Goal: Task Accomplishment & Management: Complete application form

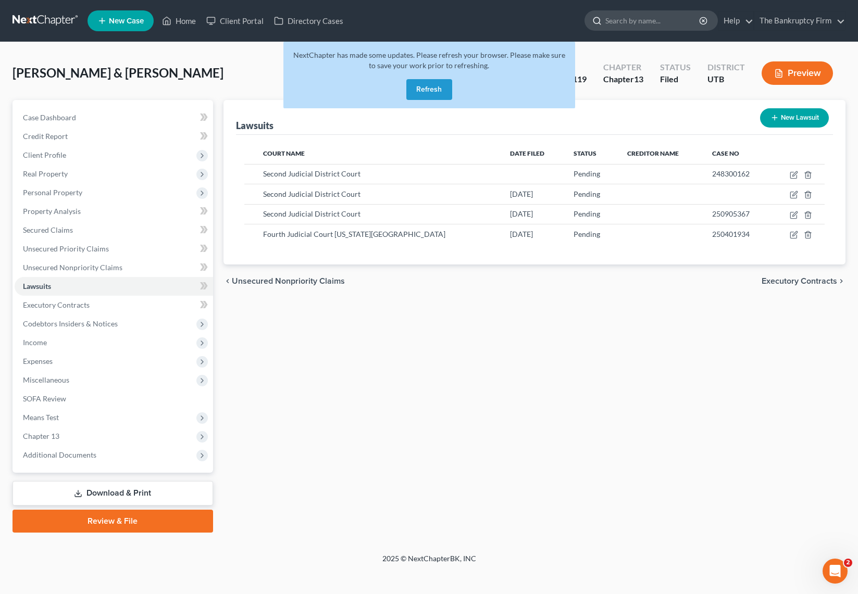
click at [620, 24] on input "search" at bounding box center [652, 20] width 95 height 19
type input "[PERSON_NAME]"
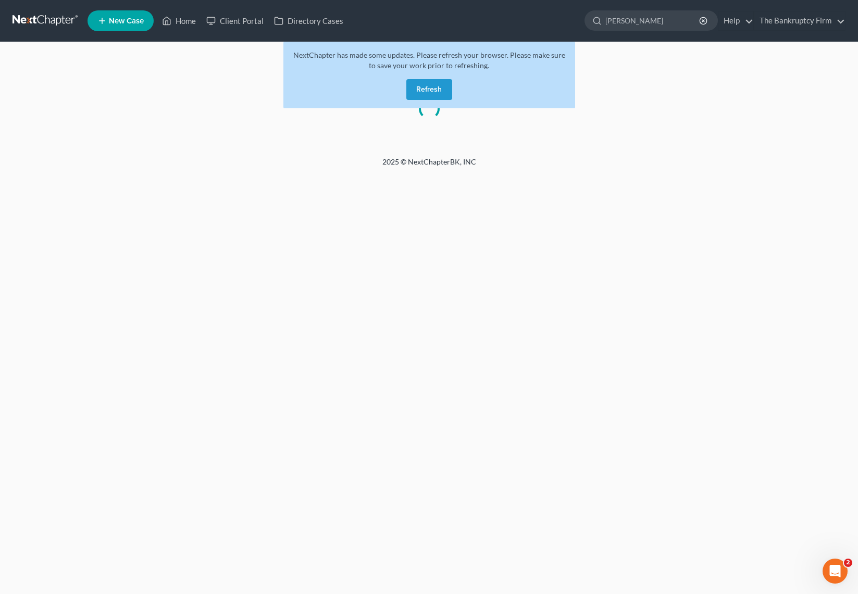
click at [427, 95] on button "Refresh" at bounding box center [429, 89] width 46 height 21
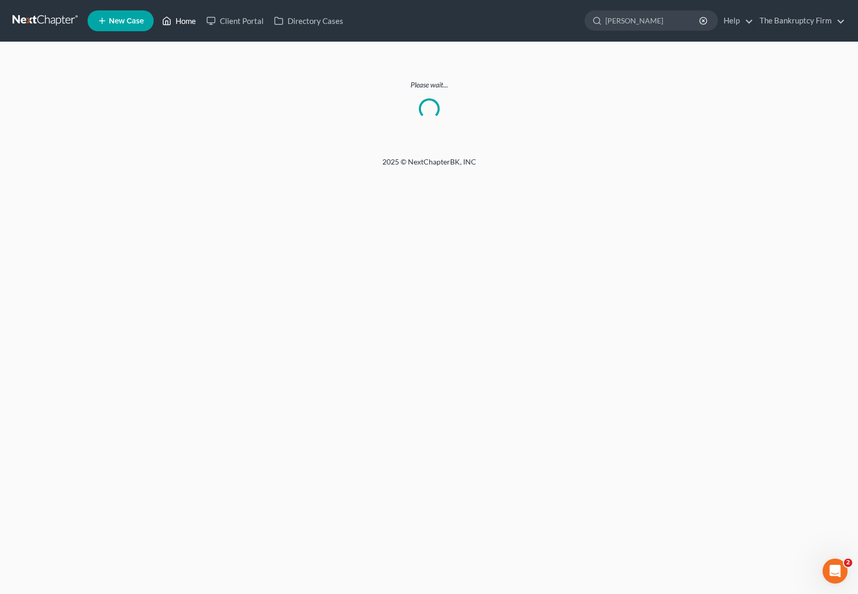
click at [180, 22] on link "Home" at bounding box center [179, 20] width 44 height 19
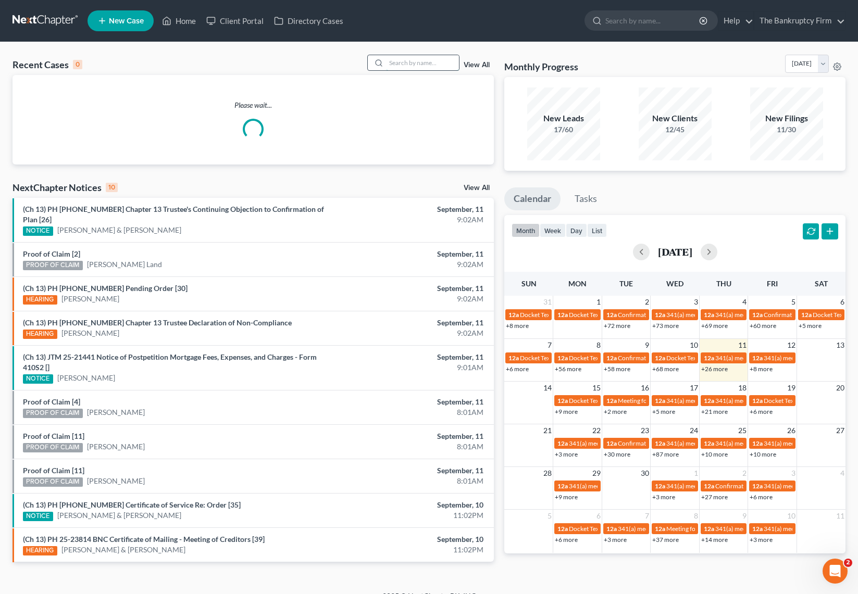
click at [436, 62] on input "search" at bounding box center [422, 62] width 73 height 15
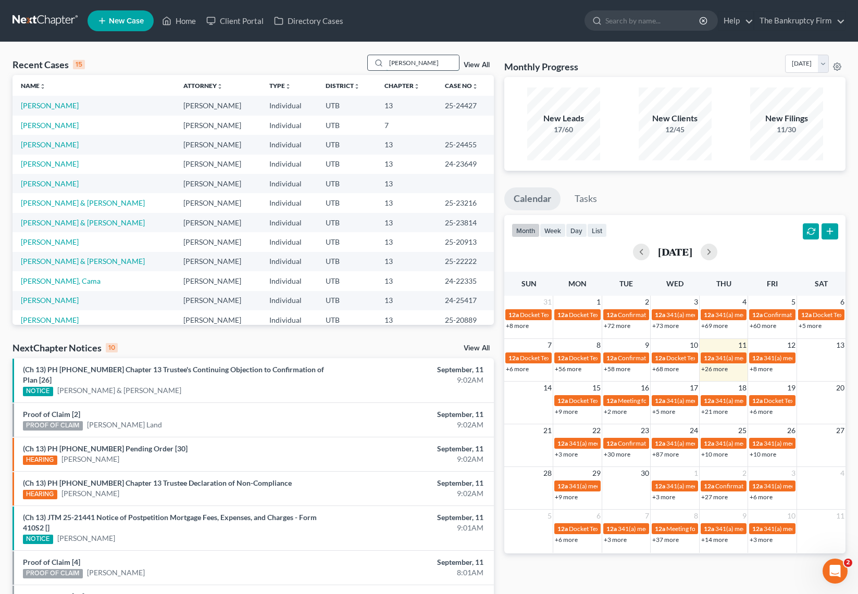
type input "[PERSON_NAME]"
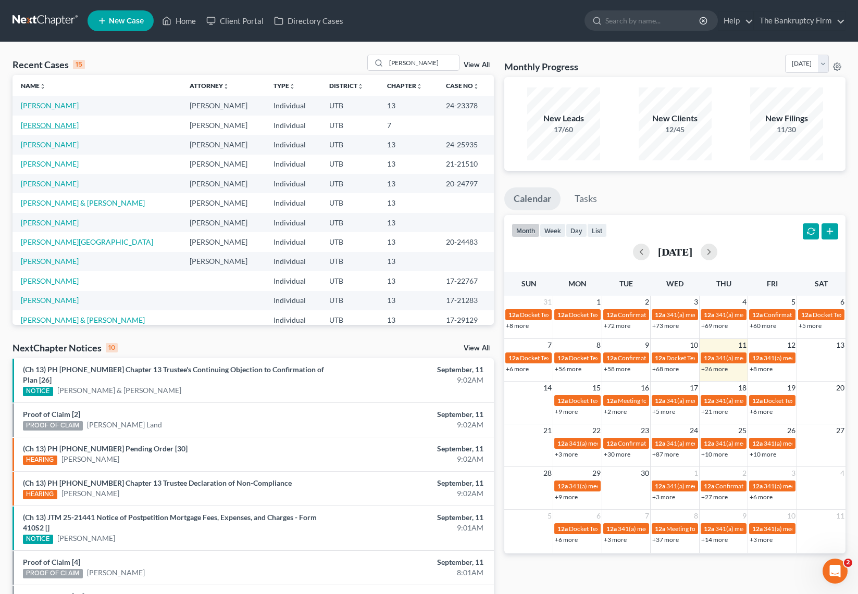
click at [56, 126] on link "[PERSON_NAME]" at bounding box center [50, 125] width 58 height 9
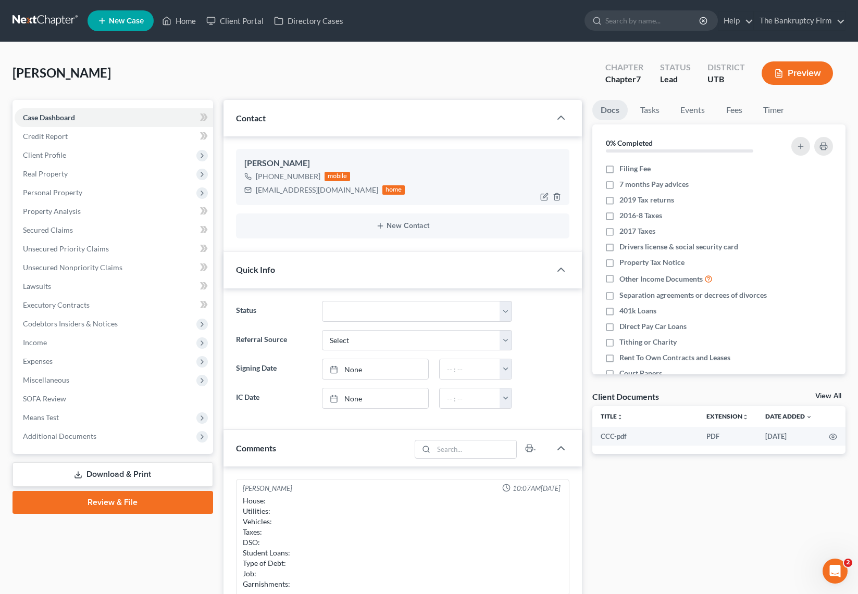
scroll to position [71, 0]
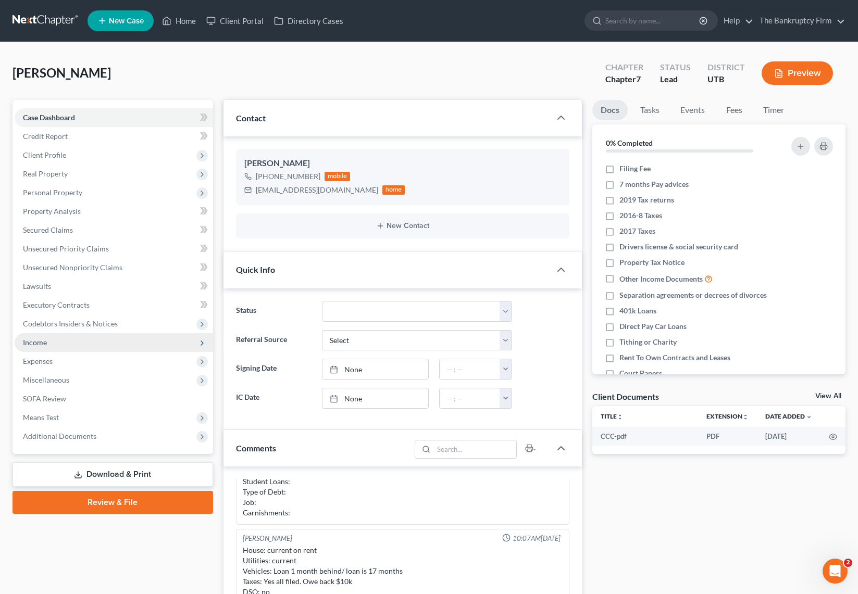
click at [51, 340] on span "Income" at bounding box center [114, 342] width 198 height 19
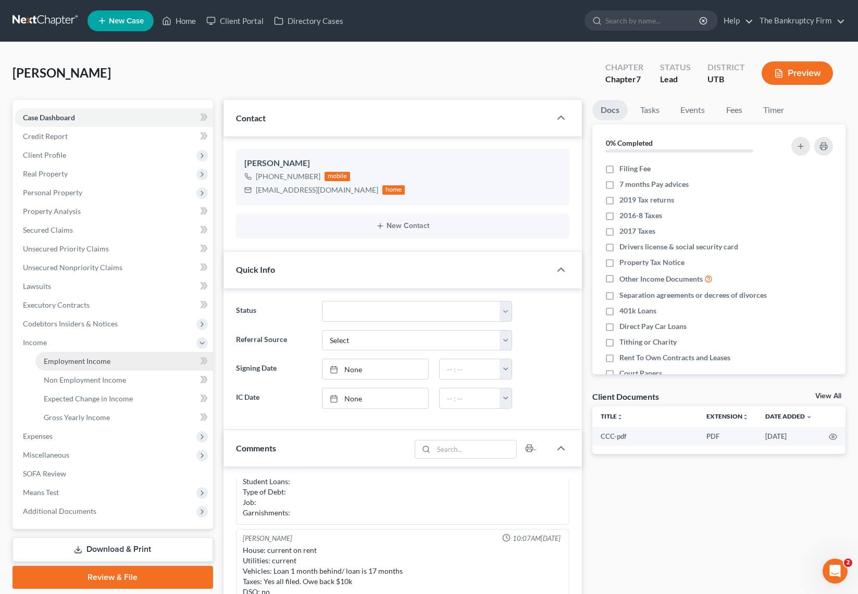
click at [67, 361] on span "Employment Income" at bounding box center [77, 361] width 67 height 9
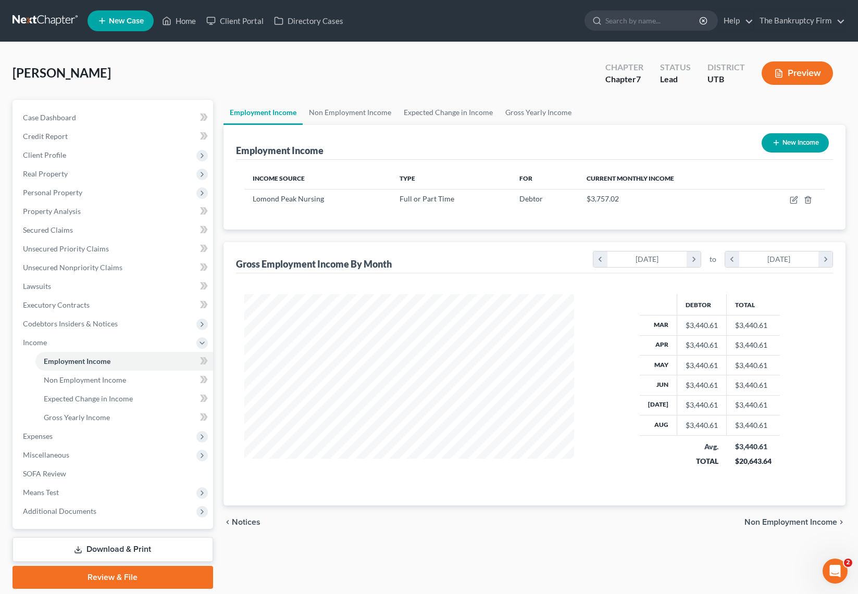
scroll to position [187, 351]
click at [796, 199] on icon "button" at bounding box center [794, 200] width 8 height 8
select select "0"
select select "46"
select select "2"
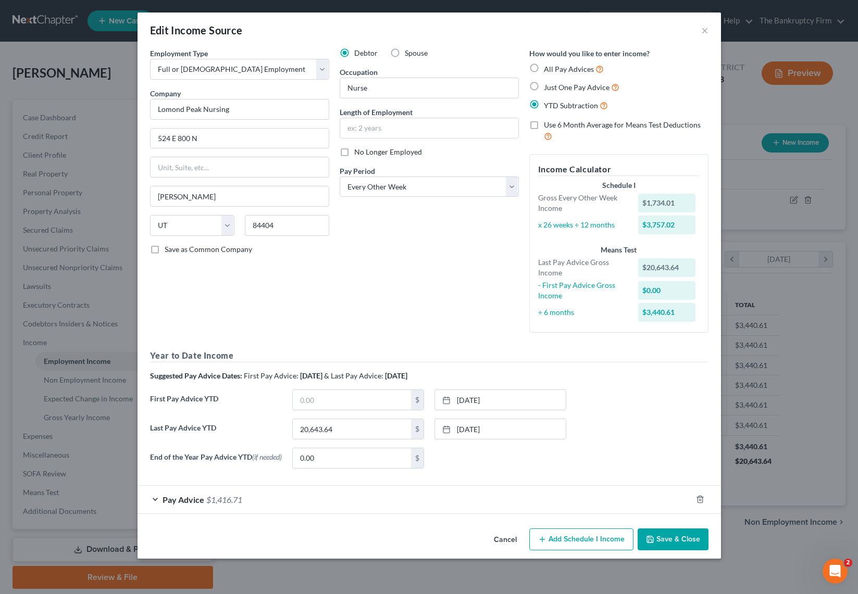
click at [158, 503] on div "Pay Advice $1,416.71" at bounding box center [414, 500] width 554 height 28
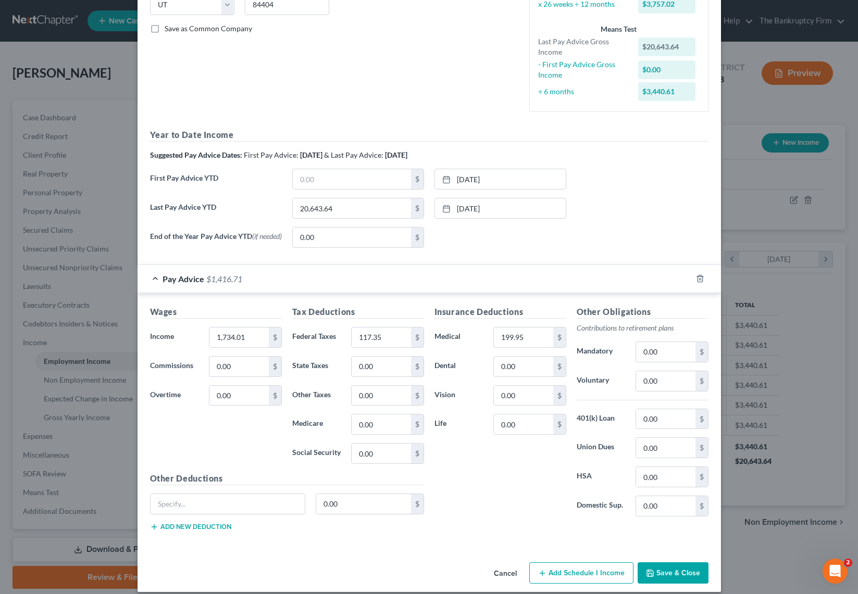
scroll to position [234, 0]
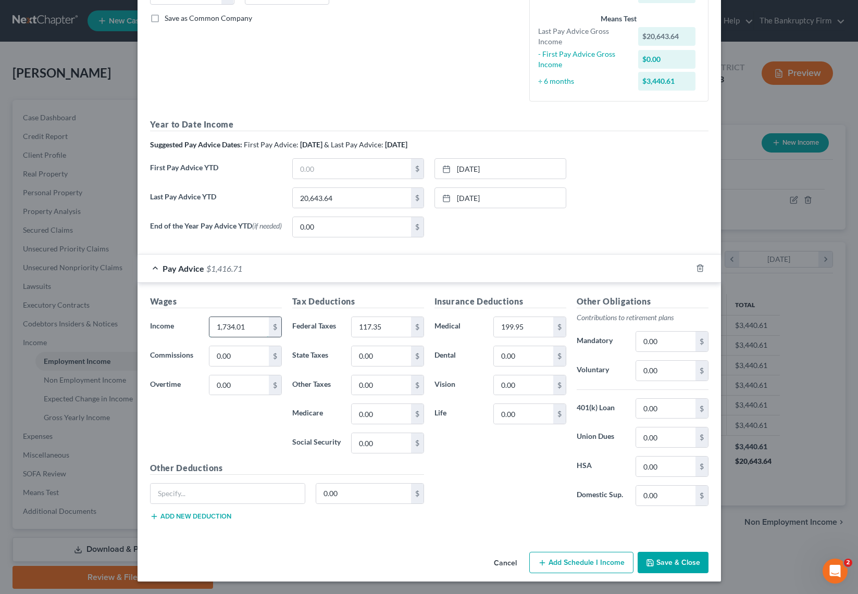
click at [248, 330] on input "1,734.01" at bounding box center [238, 327] width 59 height 20
type input "1,547.19"
click at [385, 328] on input "117.35" at bounding box center [381, 327] width 59 height 20
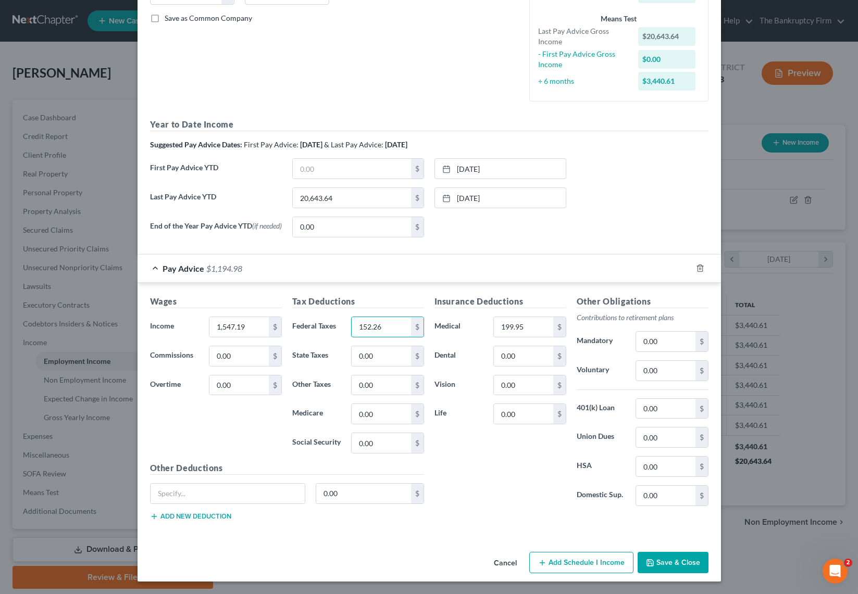
type input "152.26"
click at [534, 328] on input "199.95" at bounding box center [523, 327] width 59 height 20
paste input "257.83"
type input "257.83"
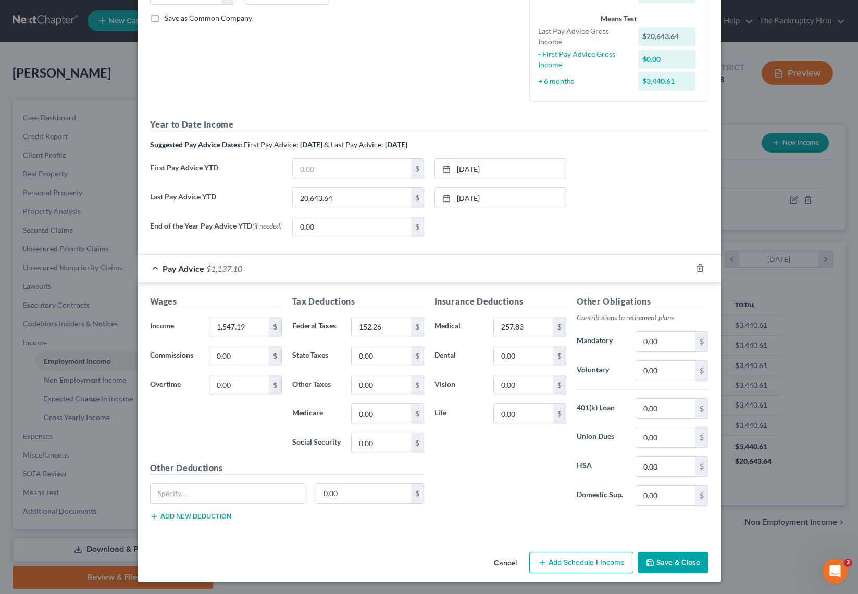
click at [678, 561] on button "Save & Close" at bounding box center [672, 563] width 71 height 22
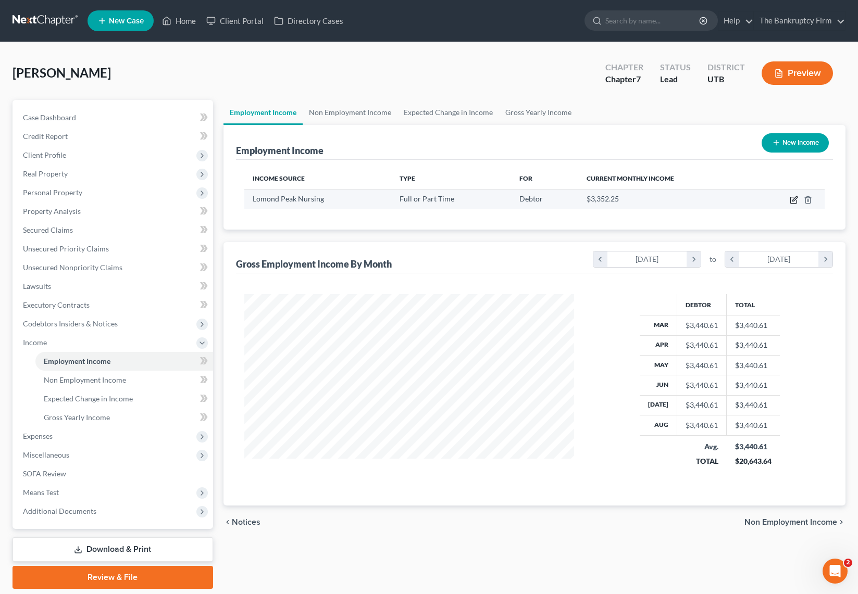
click at [790, 202] on icon "button" at bounding box center [793, 200] width 6 height 6
select select "0"
select select "46"
select select "2"
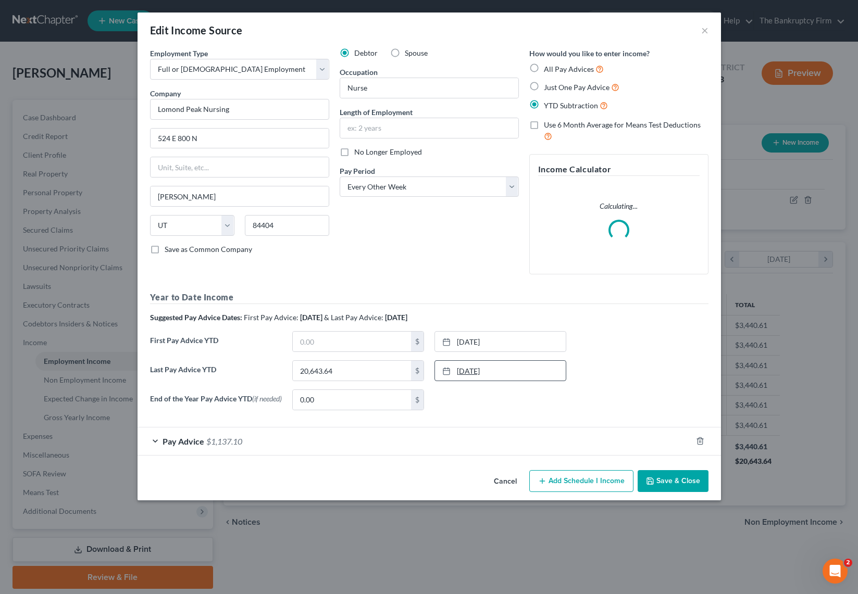
click at [513, 371] on link "[DATE]" at bounding box center [500, 371] width 131 height 20
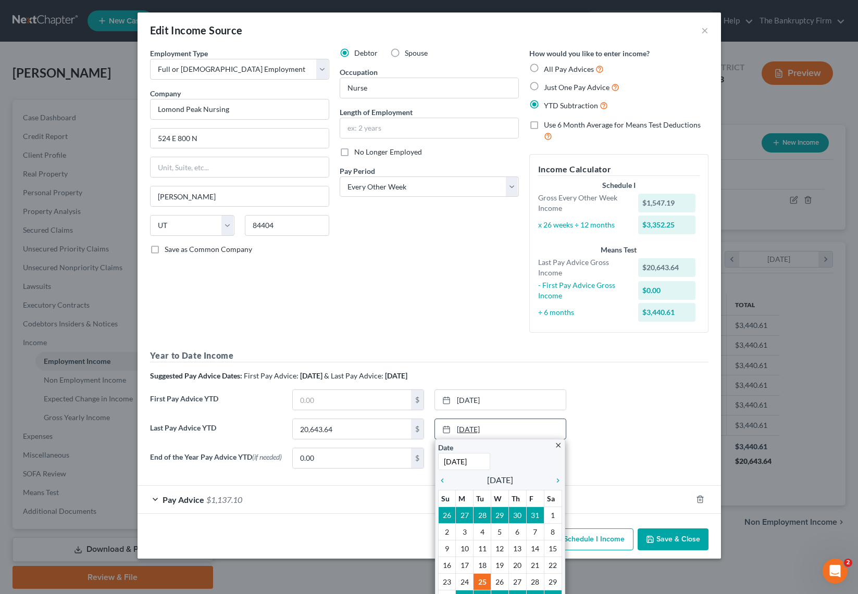
scroll to position [32, 0]
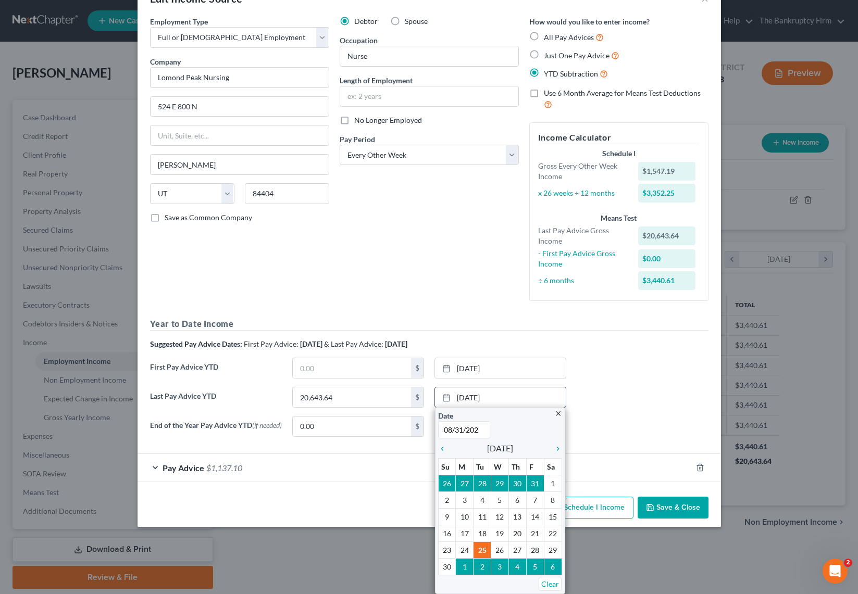
type input "[DATE]"
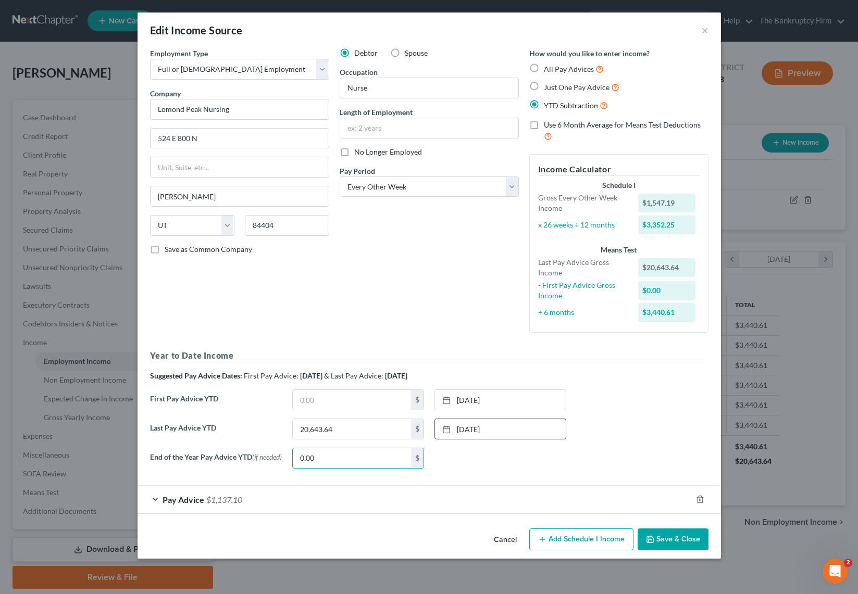
scroll to position [0, 0]
click at [368, 429] on input "20,643.64" at bounding box center [352, 429] width 118 height 20
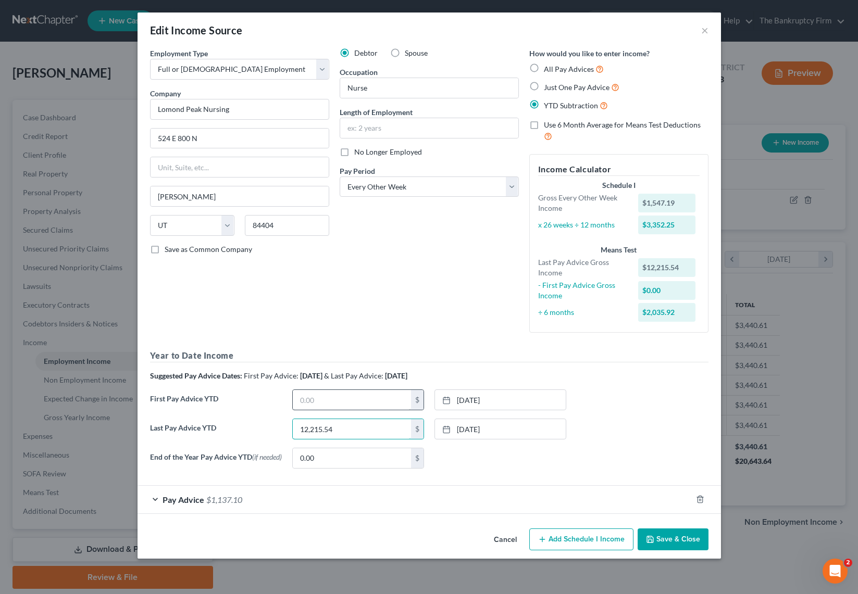
type input "12,215.54"
click at [334, 402] on input "text" at bounding box center [352, 400] width 118 height 20
type input "4,289.36"
click at [507, 397] on link "[DATE]" at bounding box center [500, 400] width 131 height 20
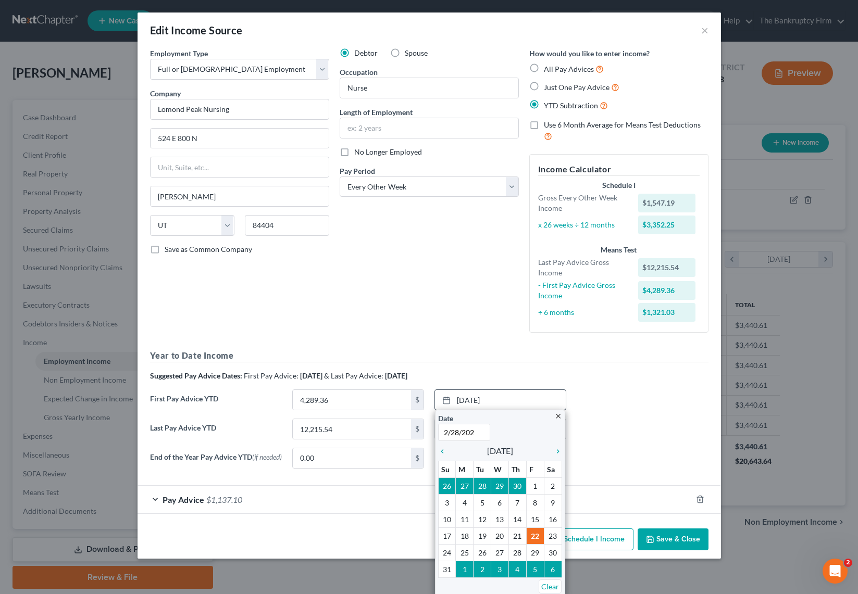
type input "[DATE]"
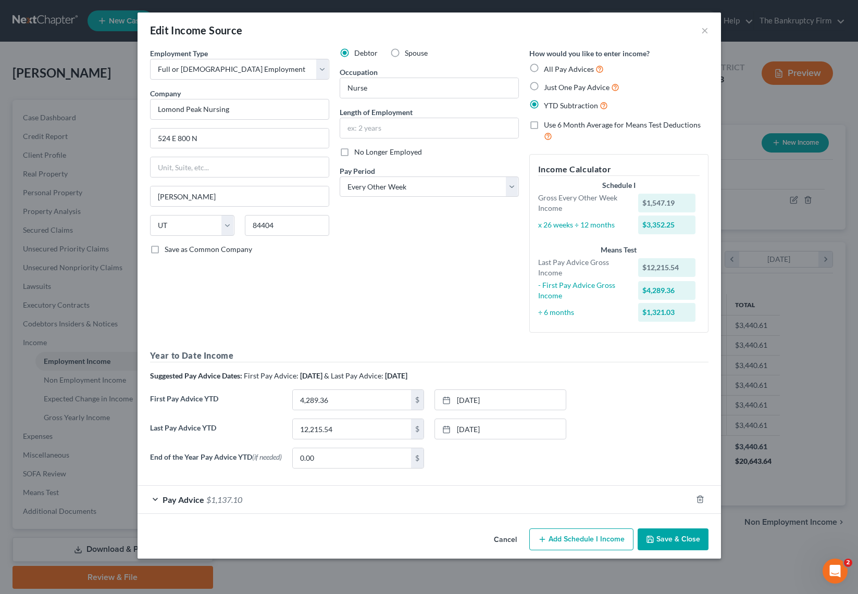
click at [671, 541] on button "Save & Close" at bounding box center [672, 540] width 71 height 22
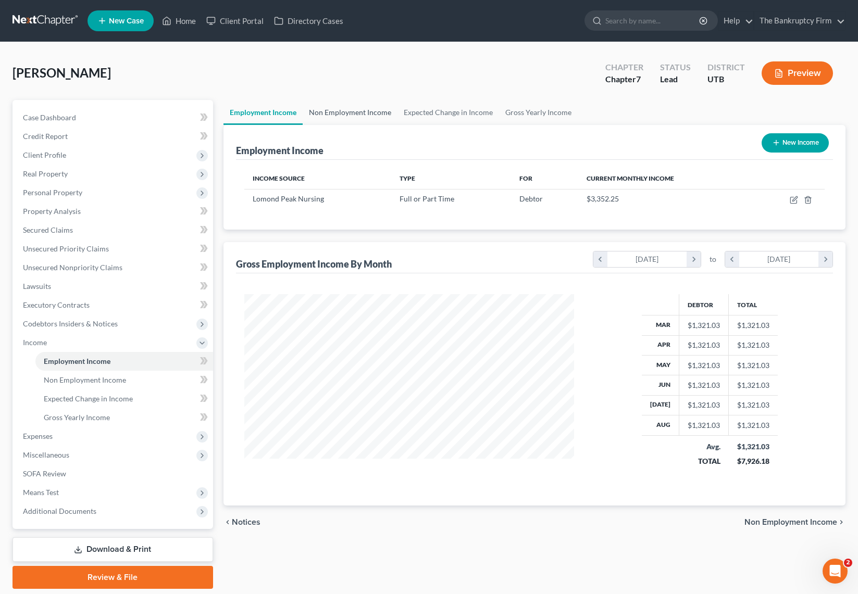
click at [331, 108] on link "Non Employment Income" at bounding box center [350, 112] width 95 height 25
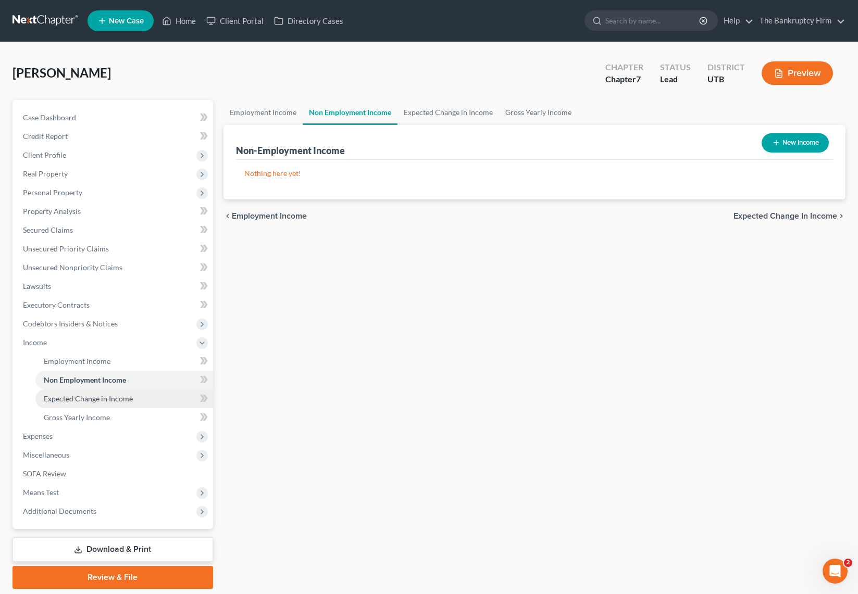
scroll to position [34, 0]
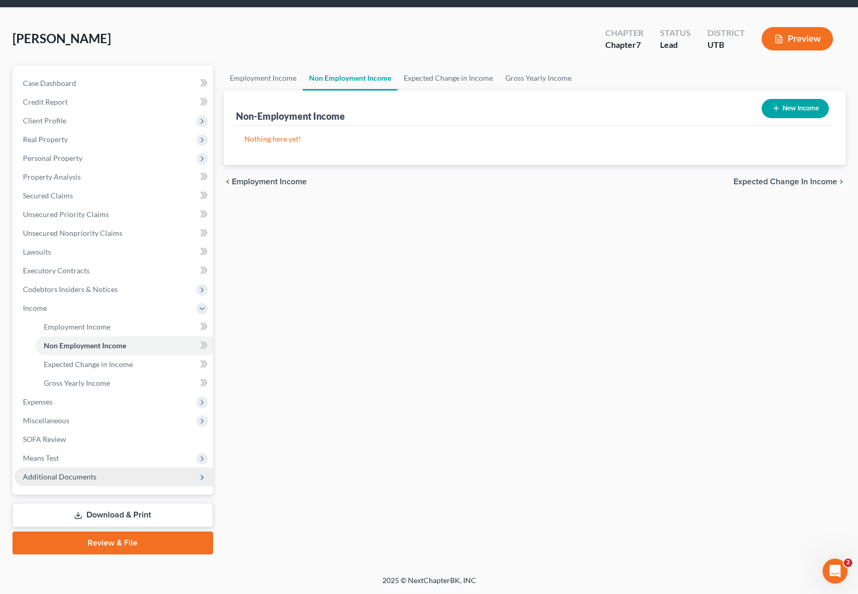
click at [109, 481] on span "Additional Documents" at bounding box center [114, 477] width 198 height 19
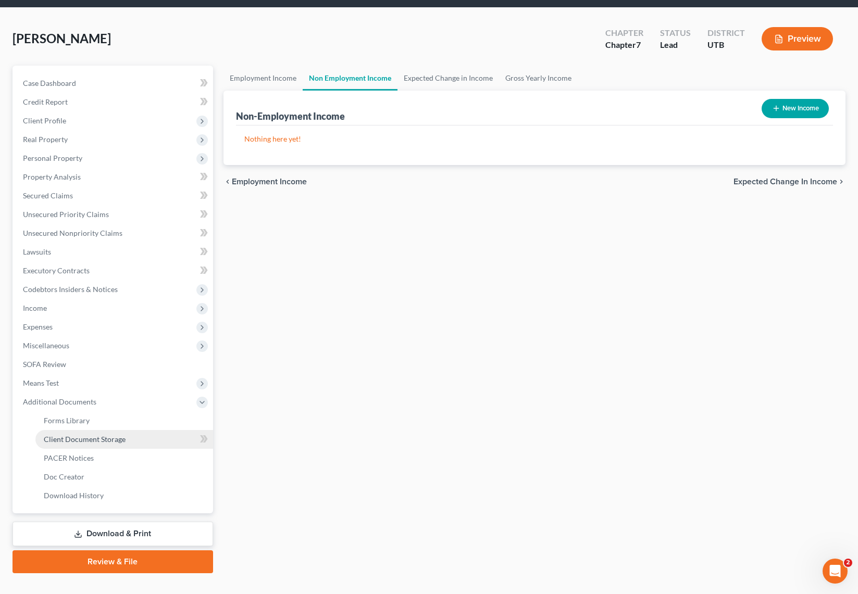
click at [108, 443] on span "Client Document Storage" at bounding box center [85, 439] width 82 height 9
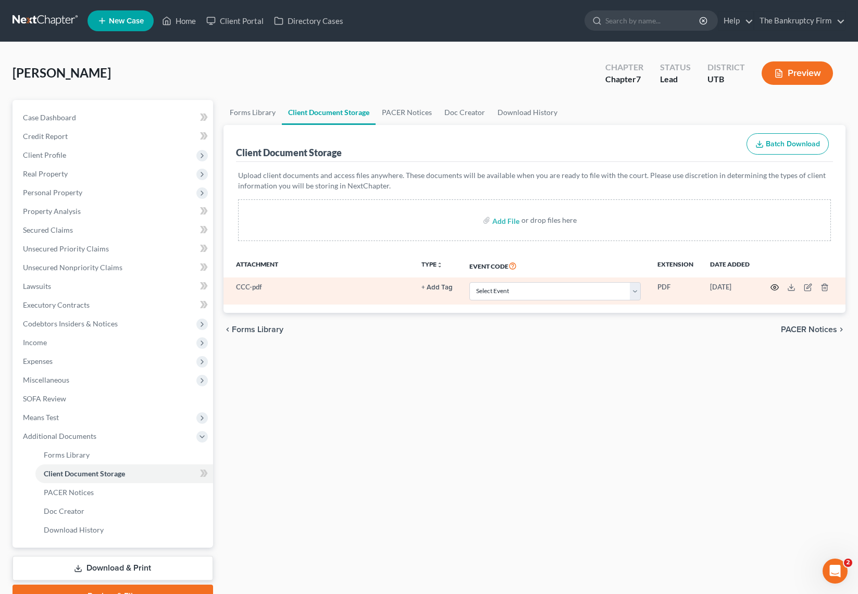
click at [778, 288] on icon "button" at bounding box center [775, 288] width 8 height 6
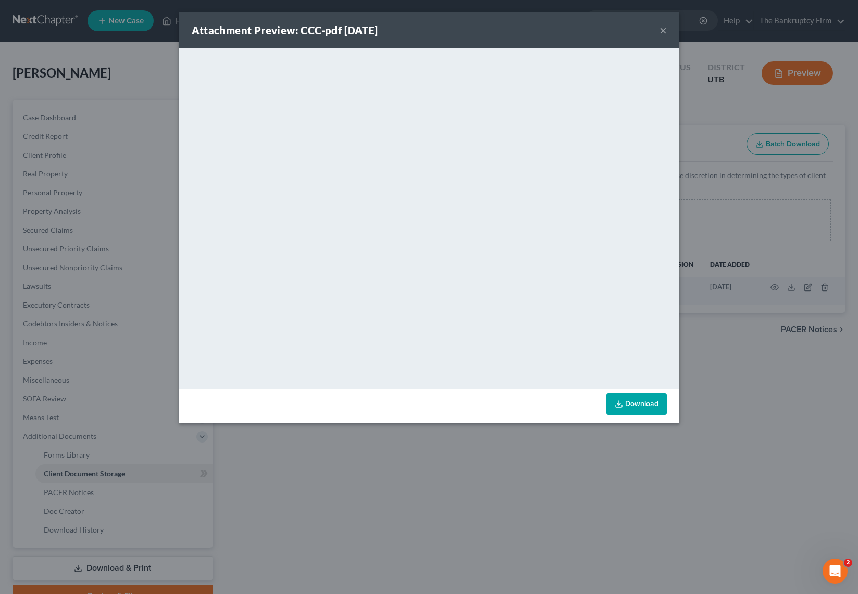
click at [665, 32] on button "×" at bounding box center [662, 30] width 7 height 12
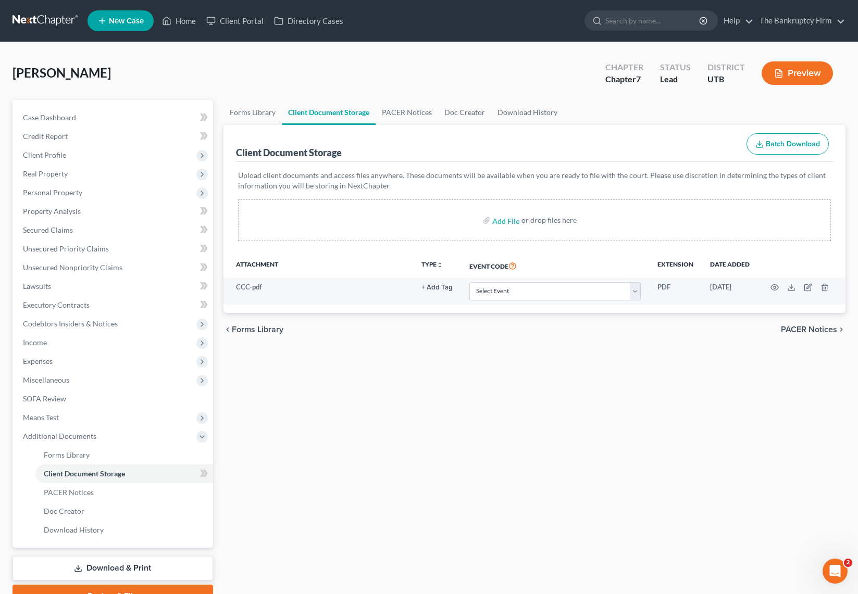
click at [573, 86] on div "[PERSON_NAME] Upgraded Chapter Chapter 7 Status Lead District UTB Preview" at bounding box center [428, 77] width 833 height 45
click at [367, 92] on div "[PERSON_NAME] Upgraded Chapter Chapter 7 Status Lead District UTB Preview" at bounding box center [428, 77] width 833 height 45
click at [648, 20] on input "search" at bounding box center [652, 20] width 95 height 19
click at [185, 23] on link "Home" at bounding box center [179, 20] width 44 height 19
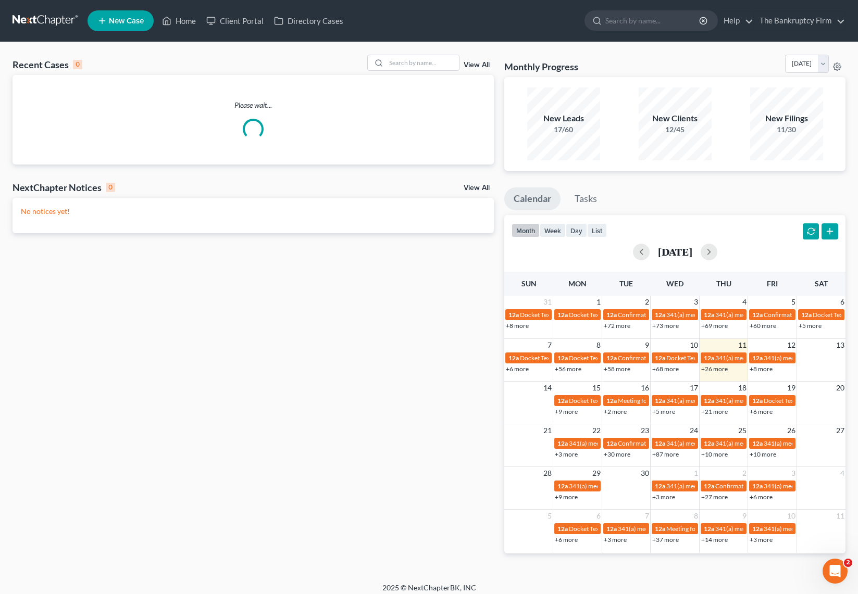
click at [472, 61] on link "View All" at bounding box center [477, 64] width 26 height 7
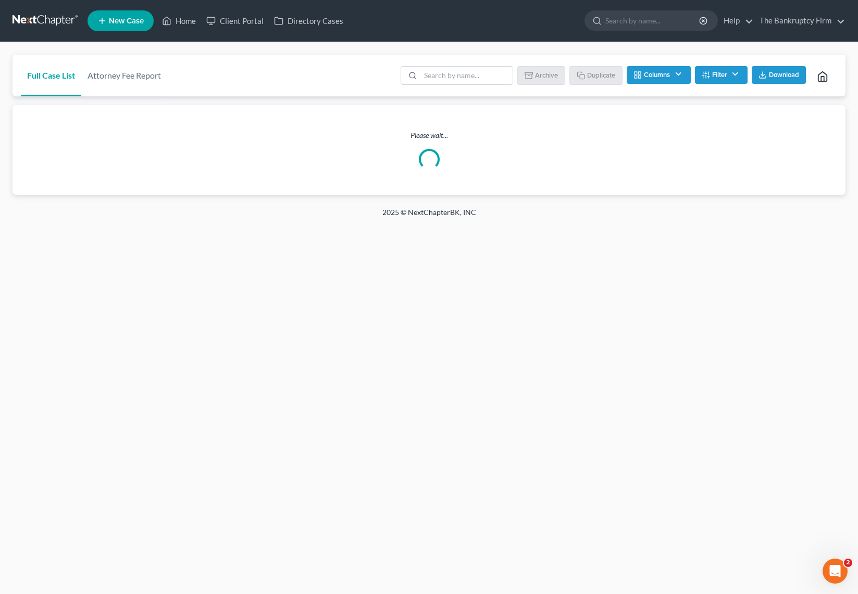
click at [480, 85] on li at bounding box center [457, 76] width 112 height 21
click at [479, 76] on input "search" at bounding box center [466, 76] width 92 height 18
type input "[PERSON_NAME]"
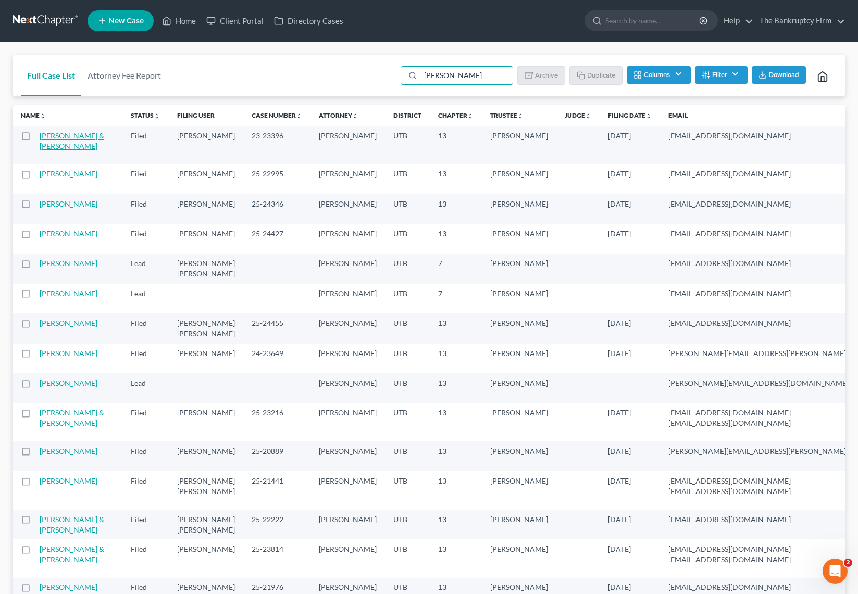
click at [44, 144] on link "[PERSON_NAME] & [PERSON_NAME]" at bounding box center [72, 140] width 65 height 19
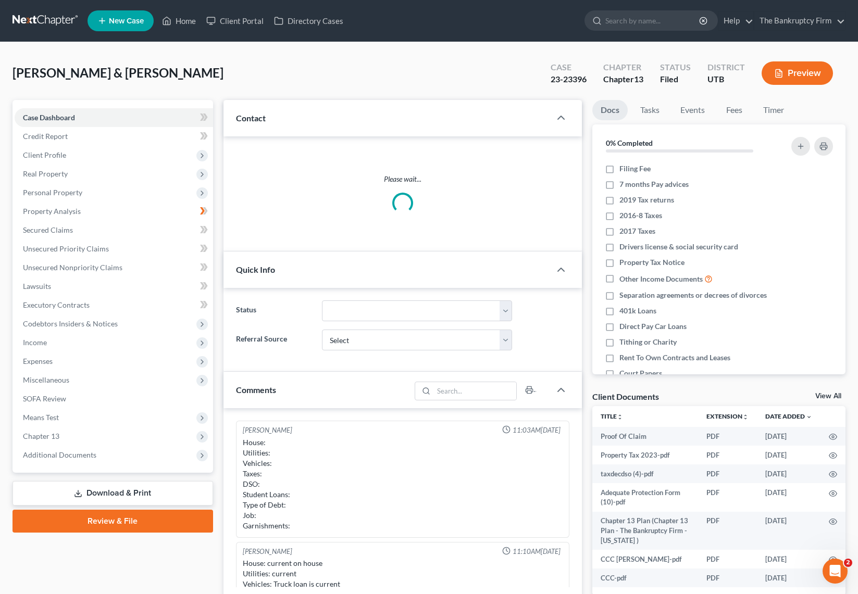
scroll to position [71, 0]
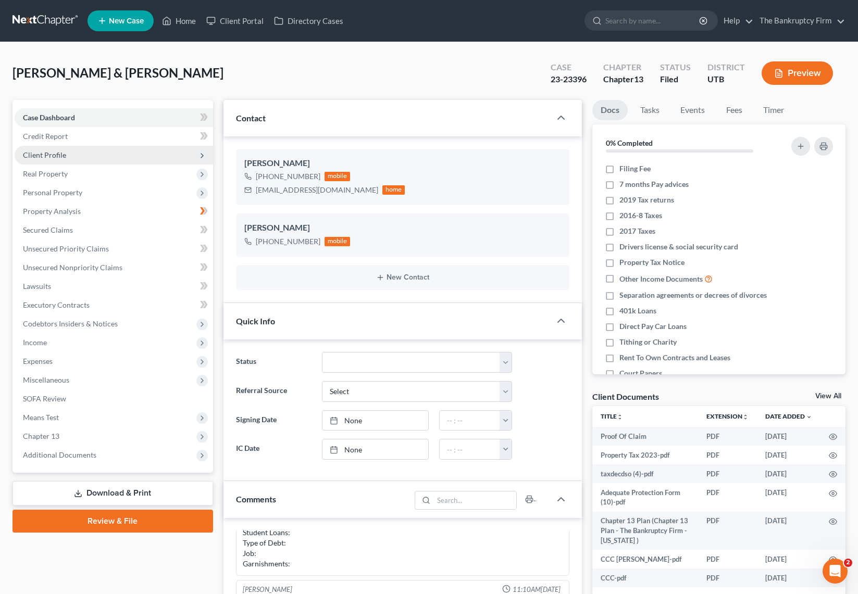
click at [64, 152] on span "Client Profile" at bounding box center [44, 155] width 43 height 9
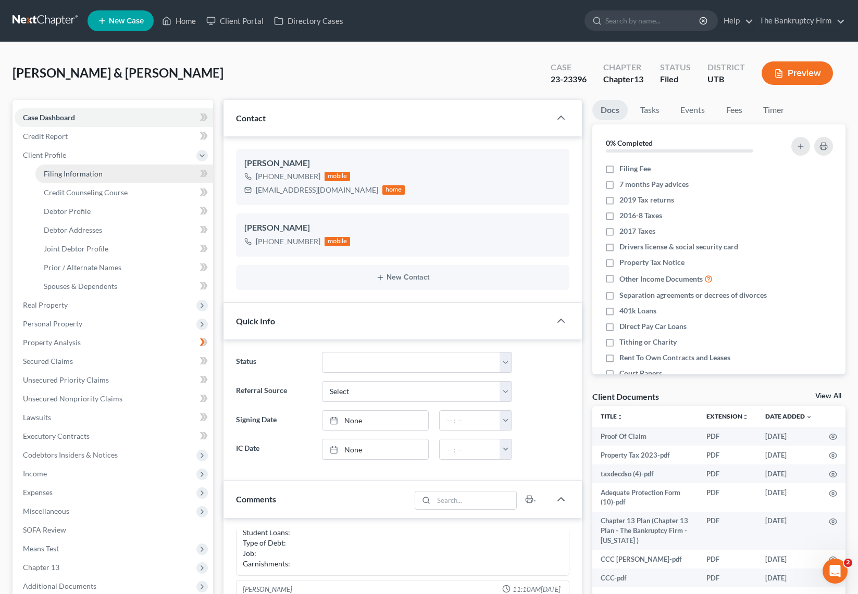
click at [97, 178] on span "Filing Information" at bounding box center [73, 173] width 59 height 9
select select "1"
select select "3"
select select "81"
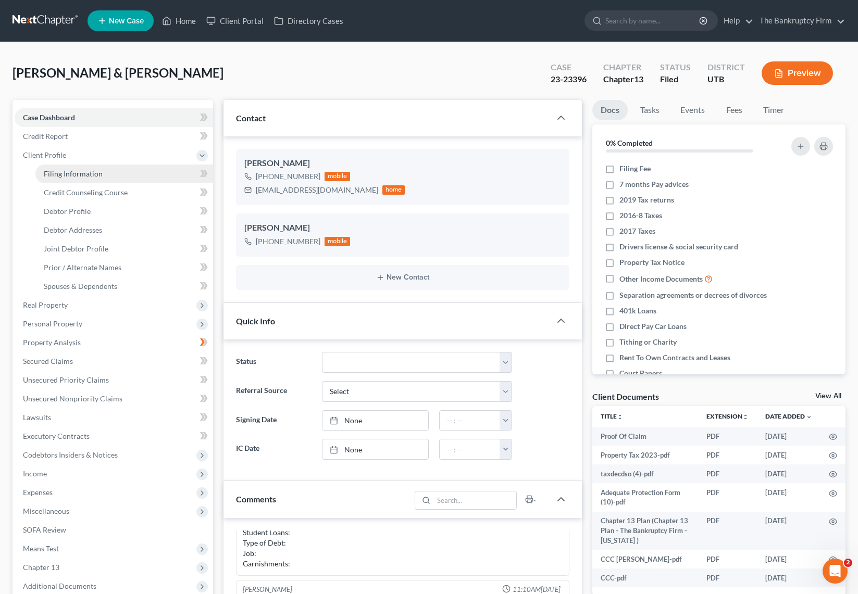
select select "0"
select select "46"
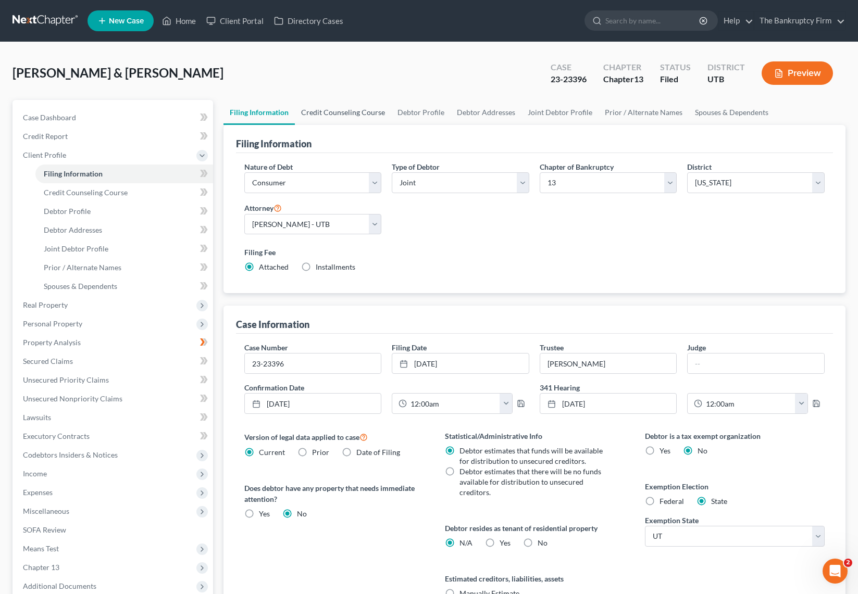
click at [344, 112] on link "Credit Counseling Course" at bounding box center [343, 112] width 96 height 25
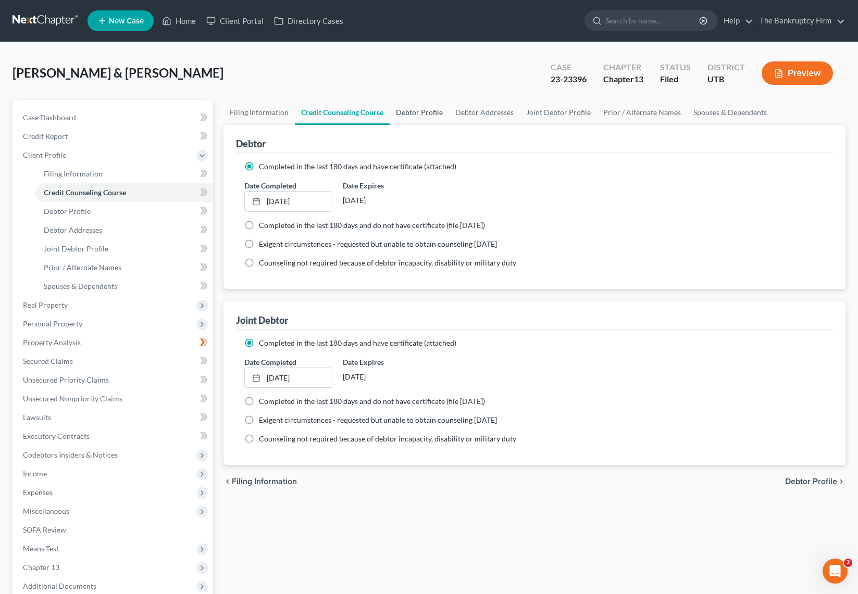
click at [426, 112] on link "Debtor Profile" at bounding box center [419, 112] width 59 height 25
select select "1"
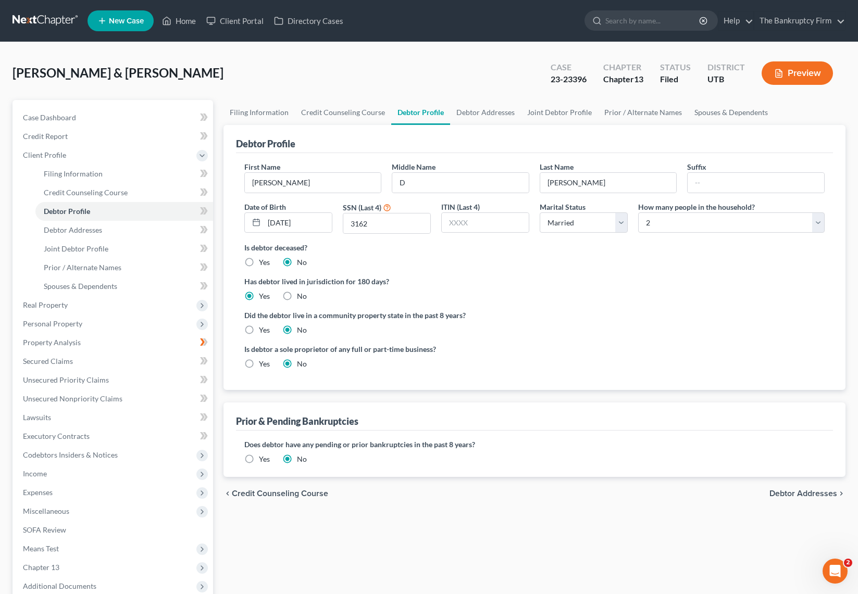
radio input "true"
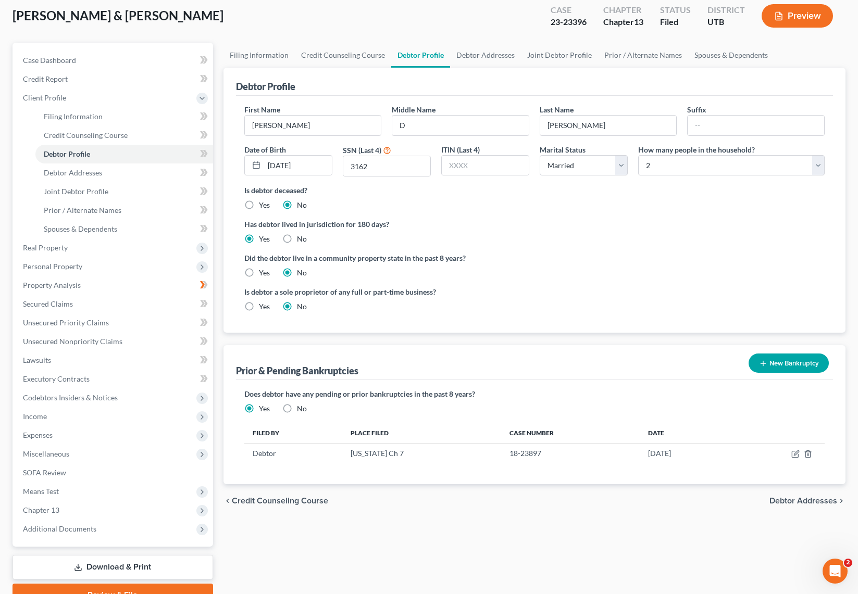
scroll to position [61, 0]
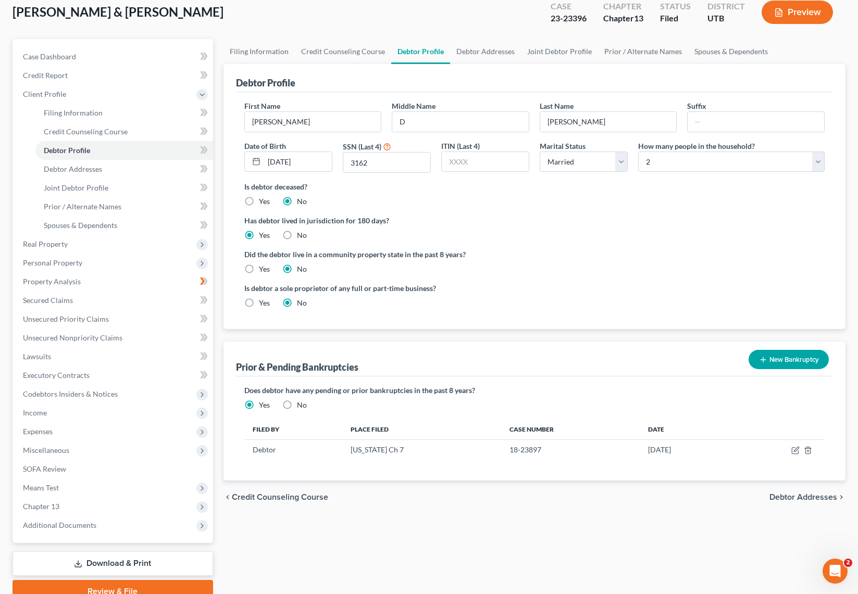
click at [525, 333] on div "Debtor Profile First Name [PERSON_NAME] Middle Name D Last Name [PERSON_NAME] S…" at bounding box center [534, 272] width 622 height 417
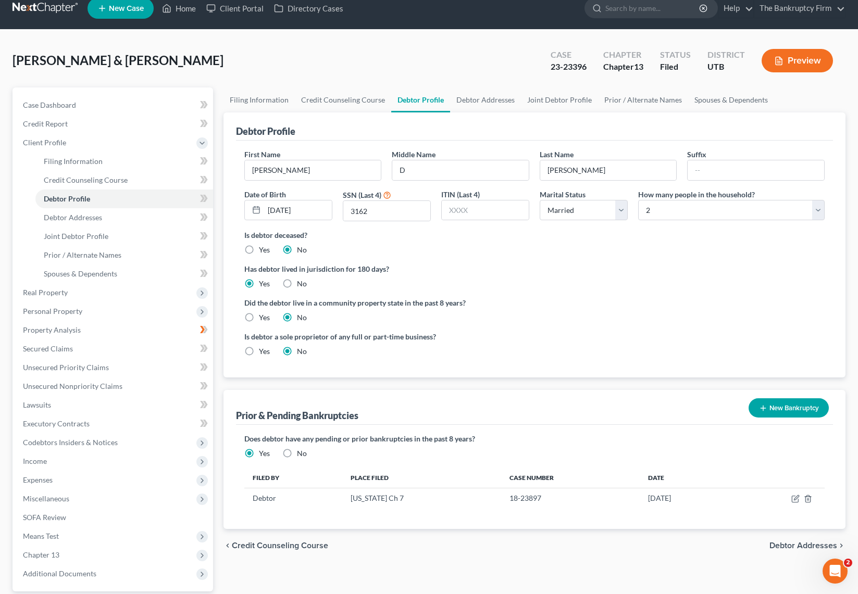
scroll to position [0, 0]
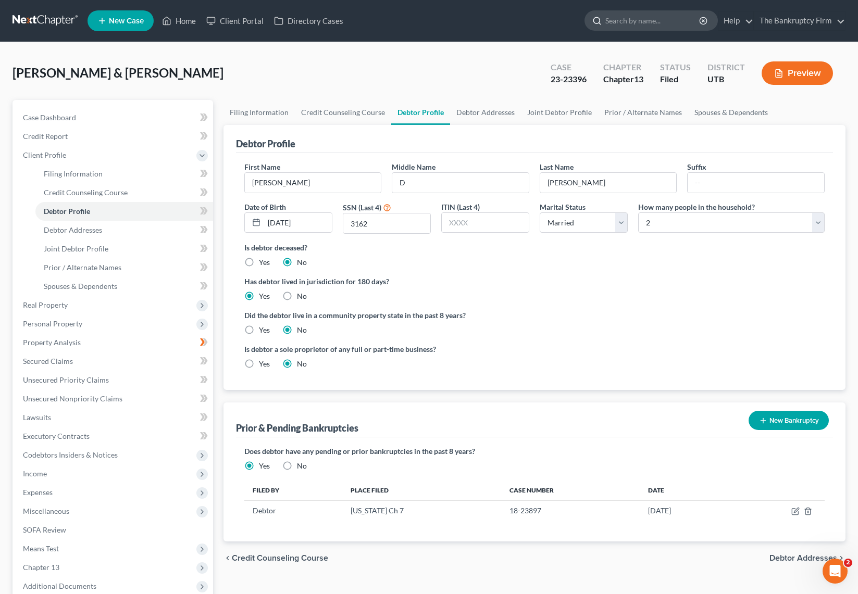
click at [661, 22] on input "search" at bounding box center [652, 20] width 95 height 19
type input "[PERSON_NAME]"
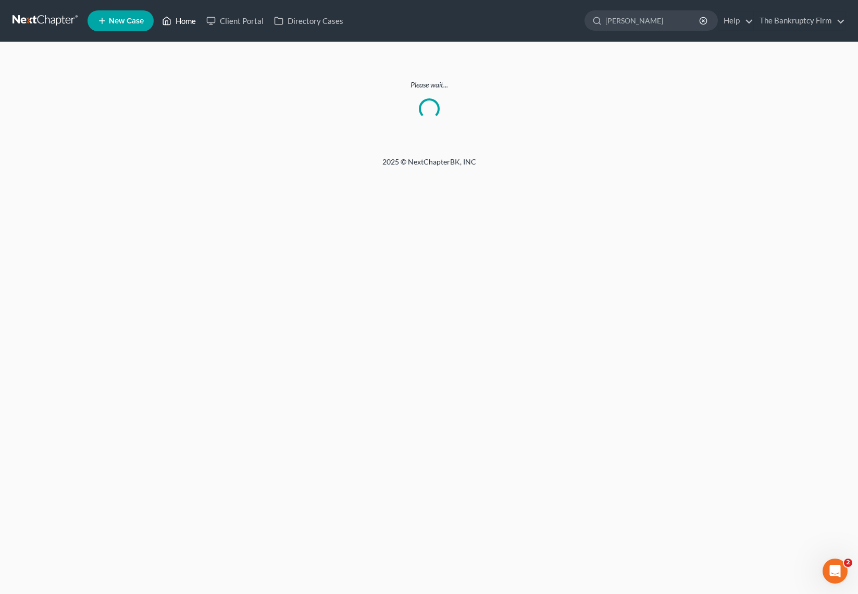
click at [184, 19] on link "Home" at bounding box center [179, 20] width 44 height 19
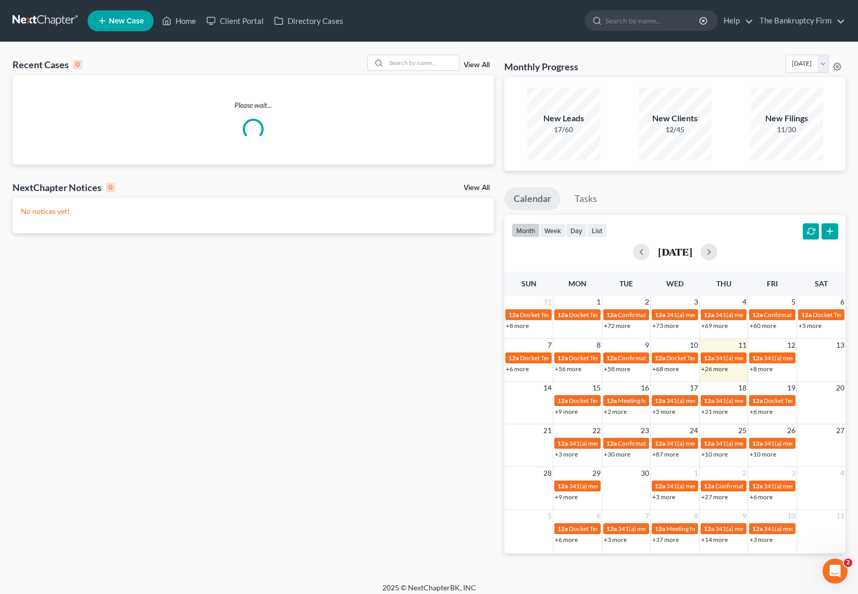
click at [482, 63] on link "View All" at bounding box center [477, 64] width 26 height 7
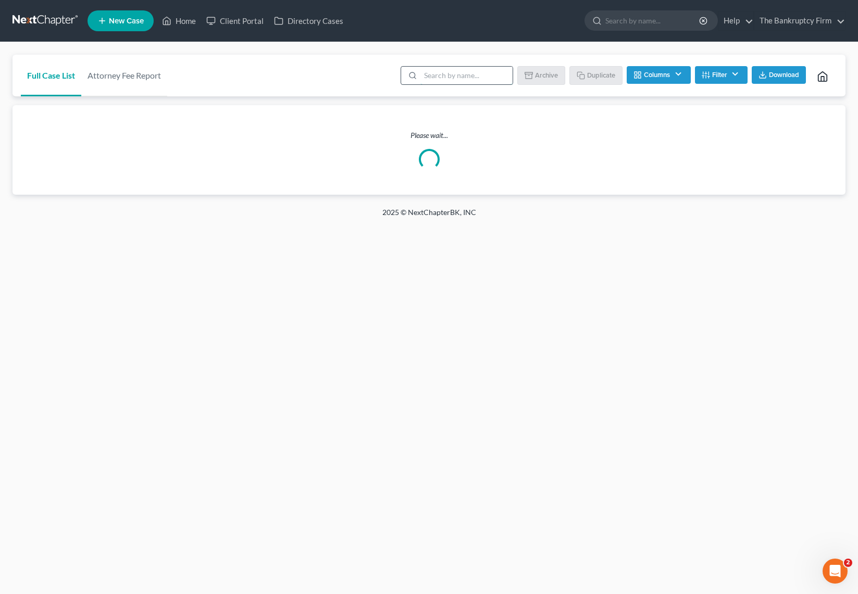
click at [435, 77] on input "search" at bounding box center [466, 76] width 92 height 18
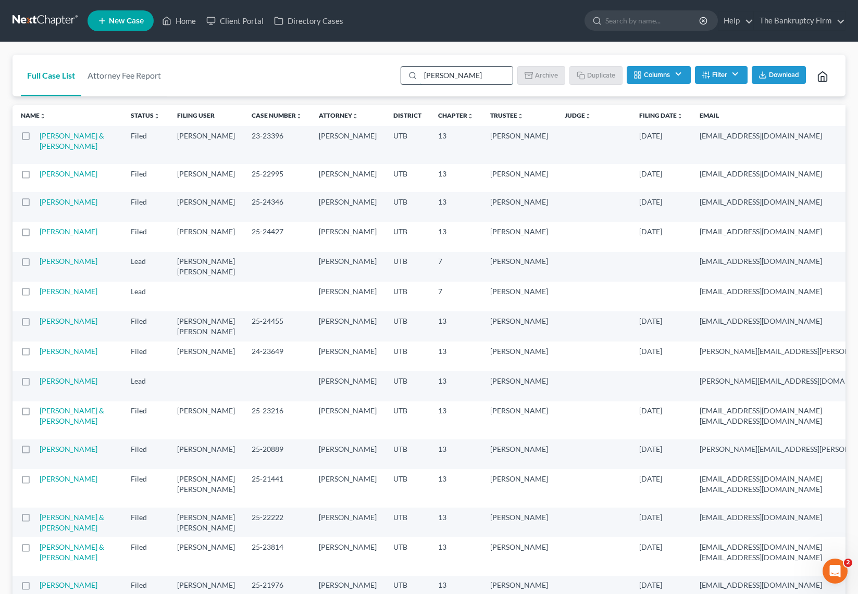
click at [458, 72] on input "[PERSON_NAME]" at bounding box center [466, 76] width 92 height 18
drag, startPoint x: 479, startPoint y: 77, endPoint x: 389, endPoint y: 77, distance: 90.1
click at [389, 77] on div "Full Case List Attorney Fee Report [PERSON_NAME] Batch Download Archive Un-arch…" at bounding box center [428, 76] width 833 height 42
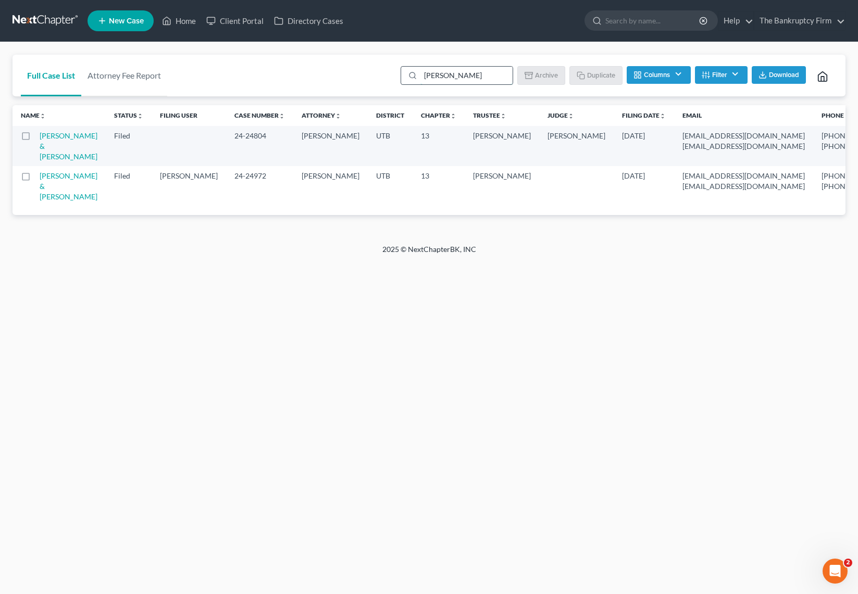
click at [470, 77] on input "[PERSON_NAME]" at bounding box center [466, 76] width 92 height 18
type input "[PERSON_NAME]"
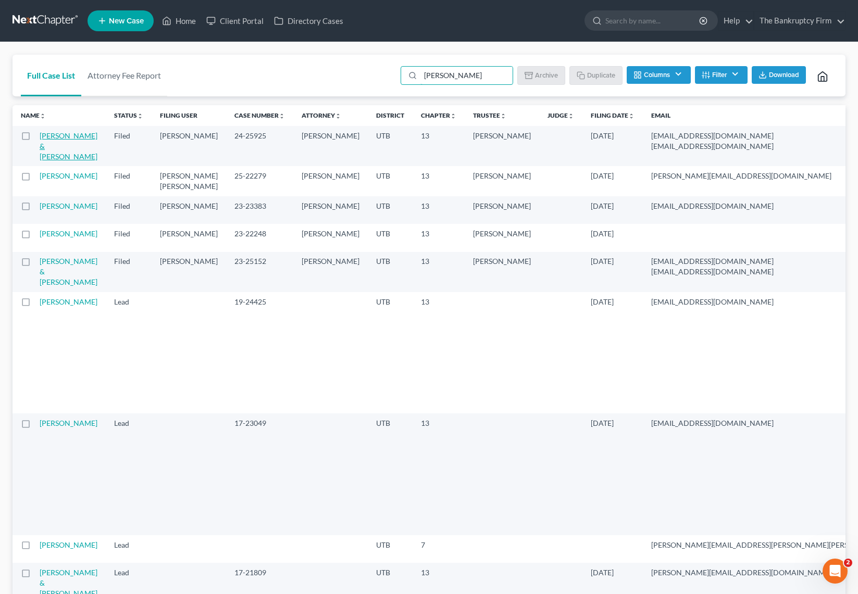
click at [53, 135] on link "[PERSON_NAME] & [PERSON_NAME]" at bounding box center [69, 146] width 58 height 30
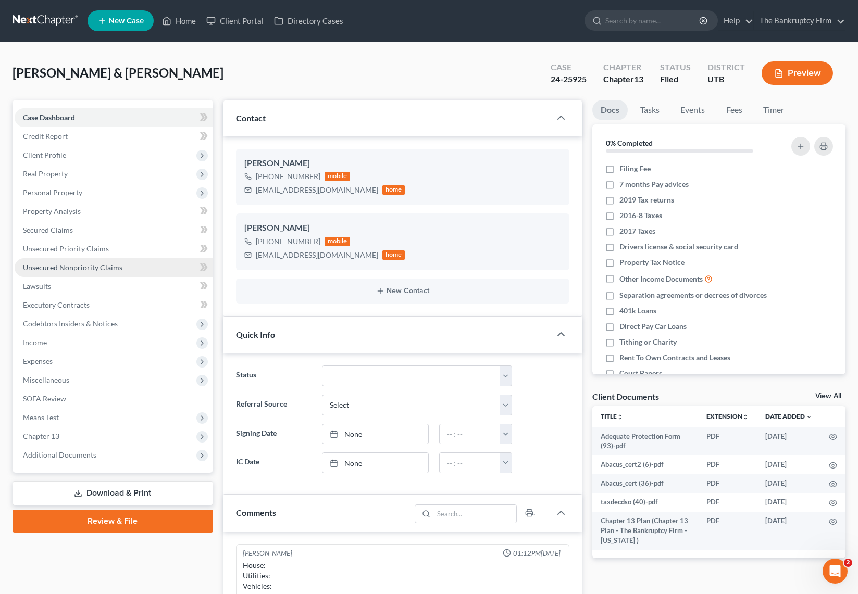
scroll to position [151, 0]
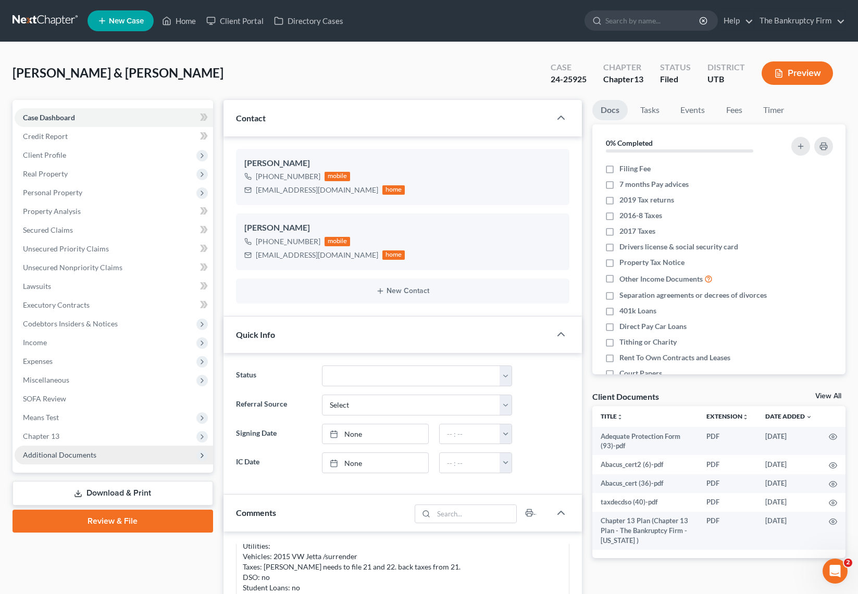
click at [78, 453] on span "Additional Documents" at bounding box center [59, 455] width 73 height 9
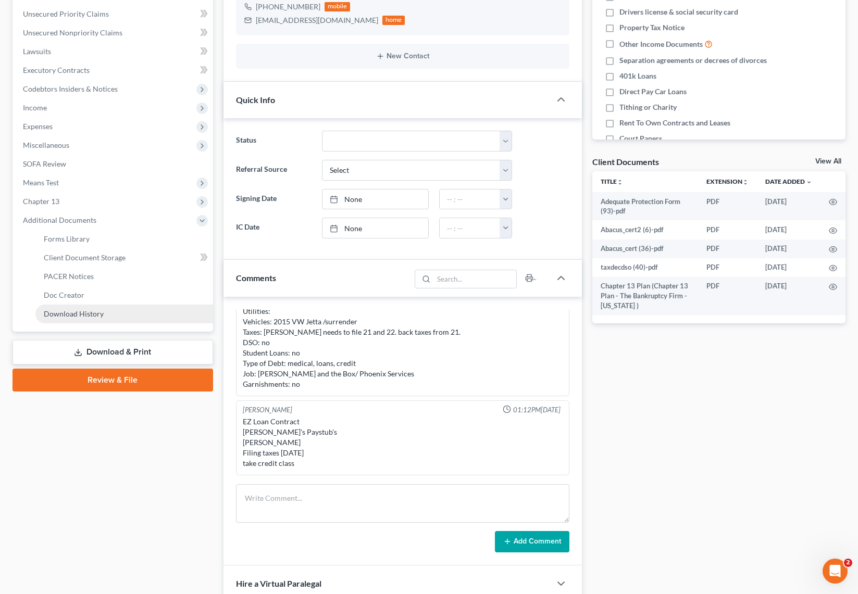
scroll to position [248, 0]
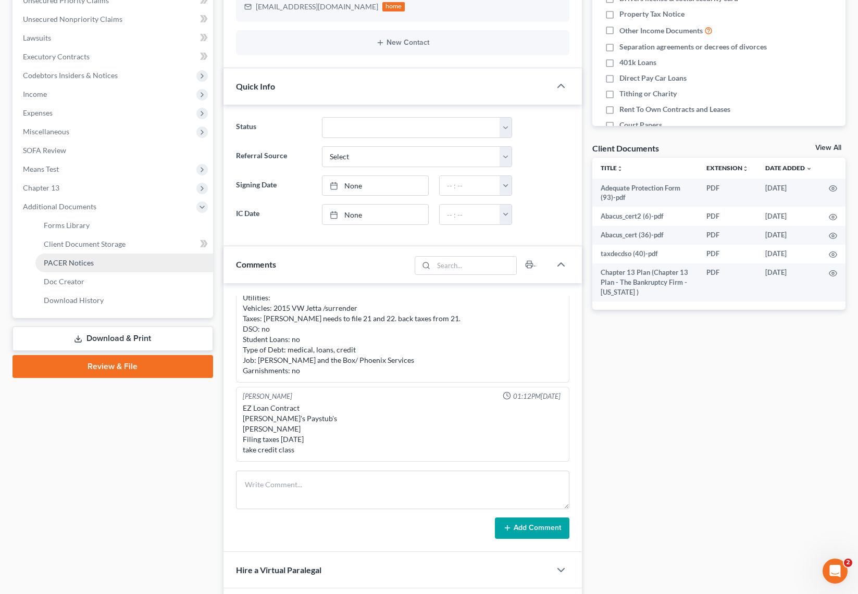
click at [92, 261] on link "PACER Notices" at bounding box center [124, 263] width 178 height 19
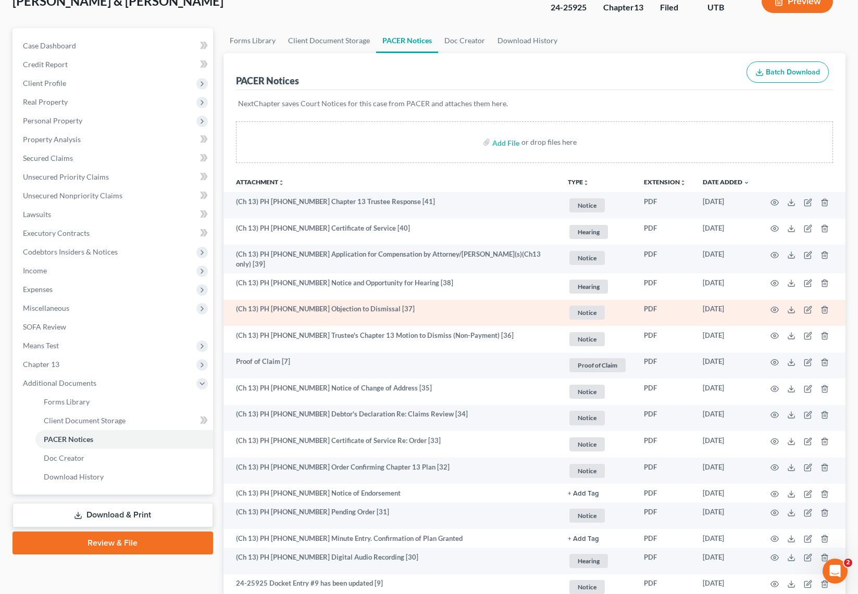
scroll to position [81, 0]
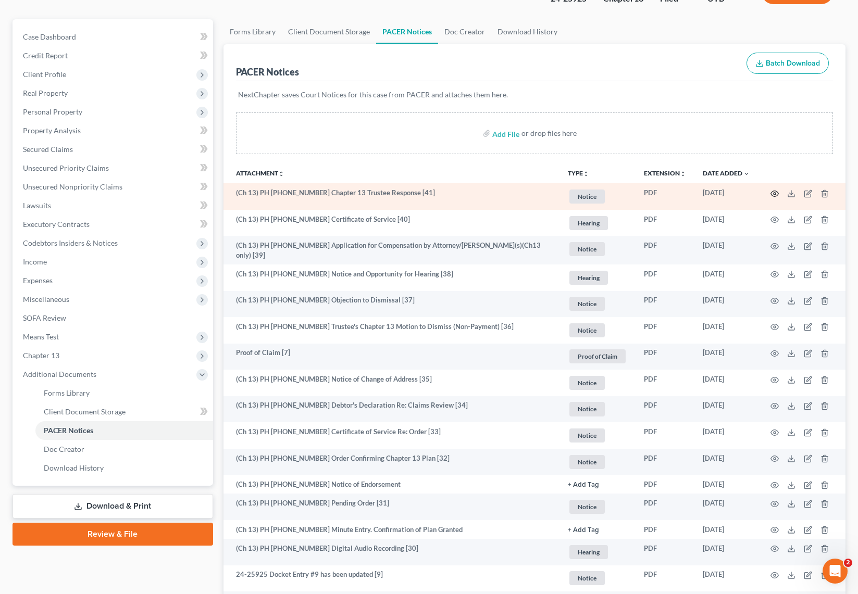
click at [774, 191] on icon "button" at bounding box center [775, 194] width 8 height 6
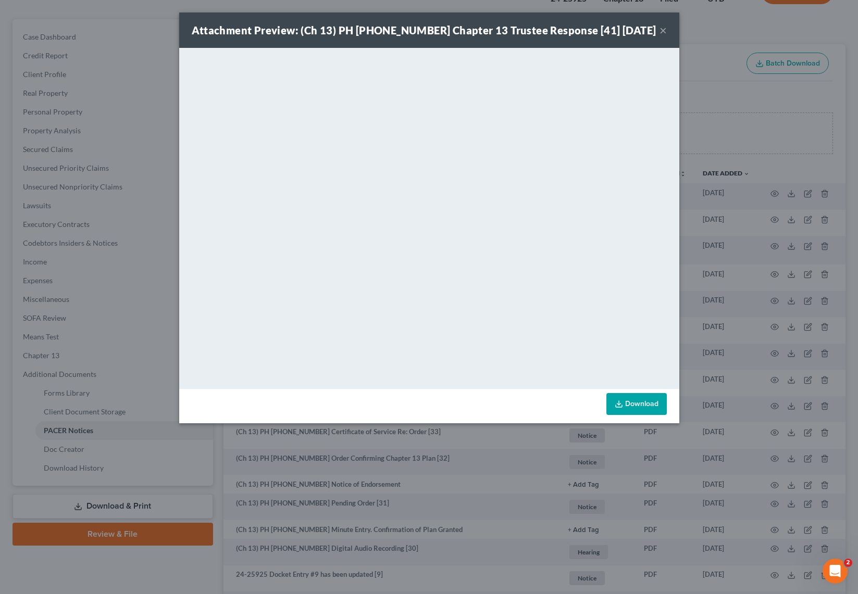
click at [664, 30] on button "×" at bounding box center [662, 30] width 7 height 12
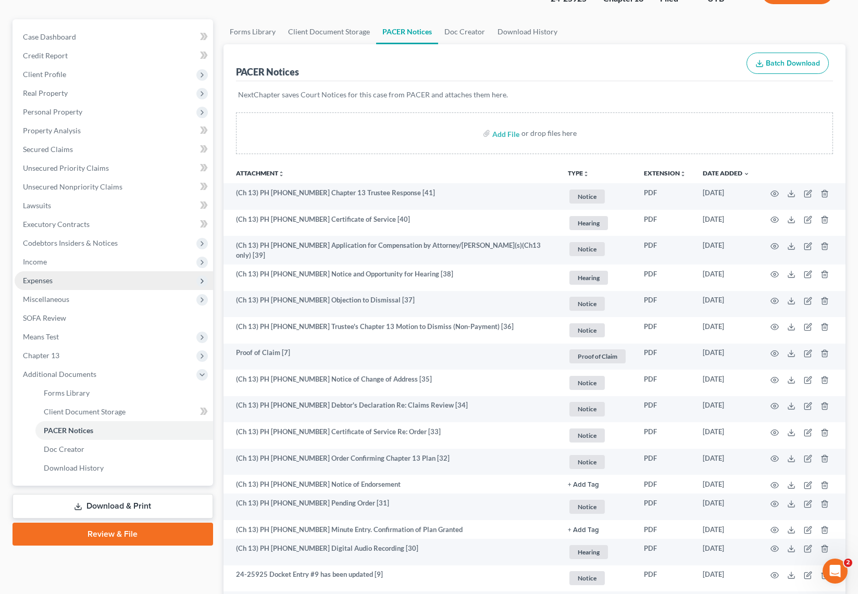
click at [52, 289] on span "Expenses" at bounding box center [114, 280] width 198 height 19
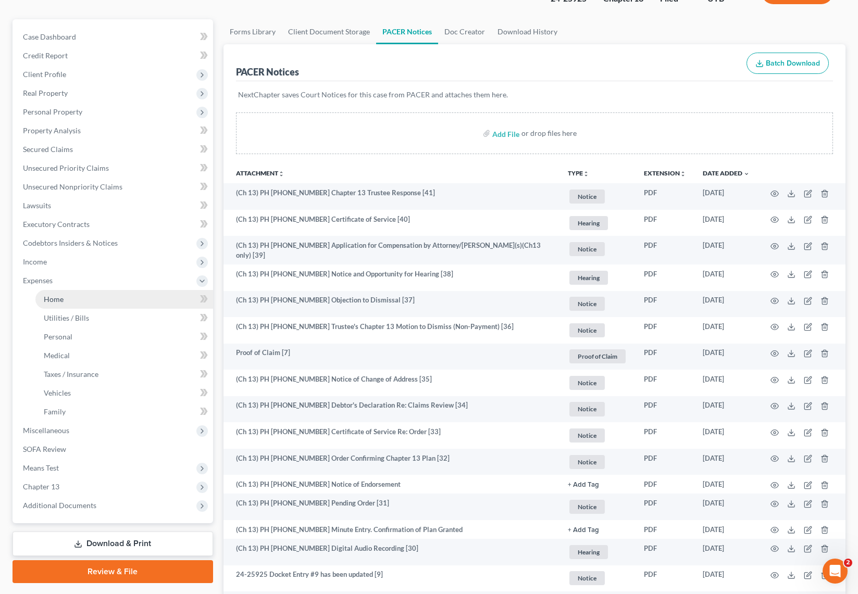
click at [64, 304] on link "Home" at bounding box center [124, 299] width 178 height 19
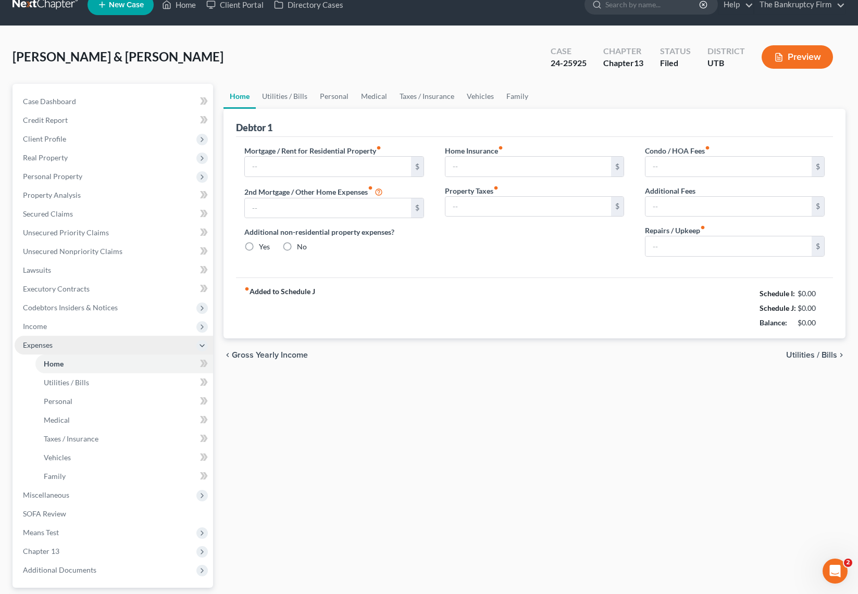
type input "800.00"
type input "0.00"
radio input "true"
type input "0.00"
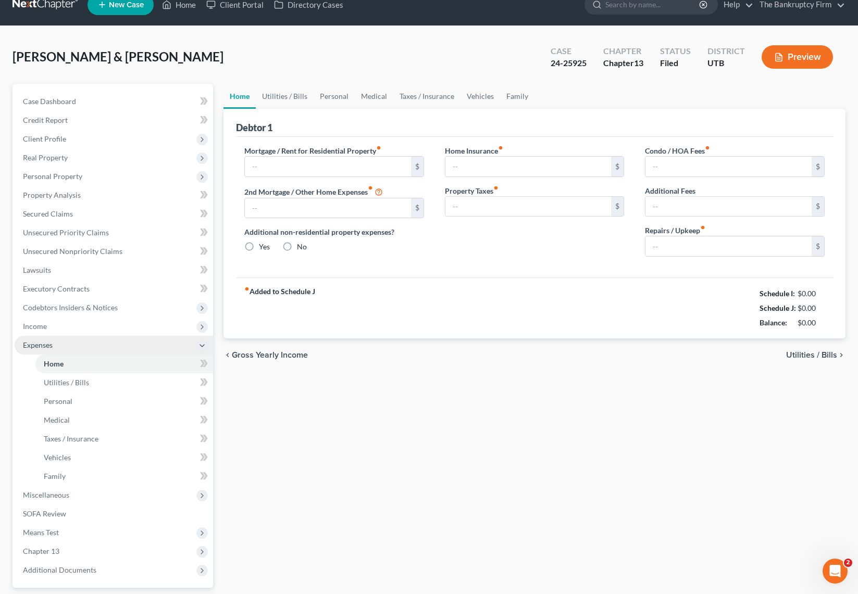
type input "0.00"
type input "15.45"
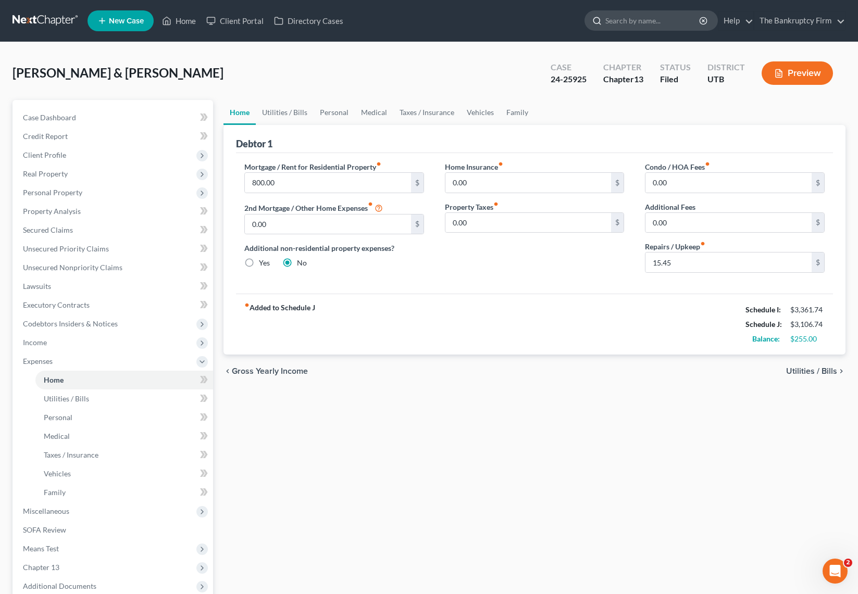
click at [658, 18] on input "search" at bounding box center [652, 20] width 95 height 19
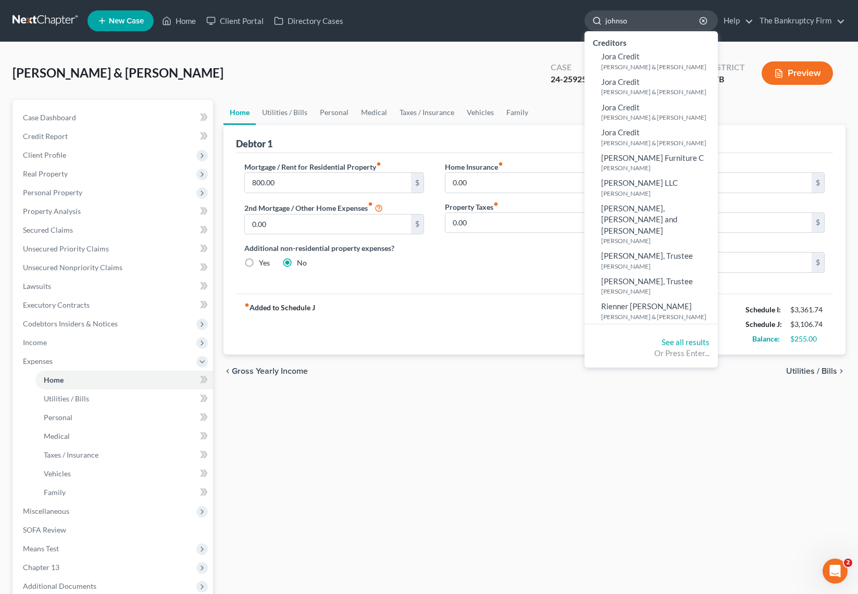
type input "[PERSON_NAME]"
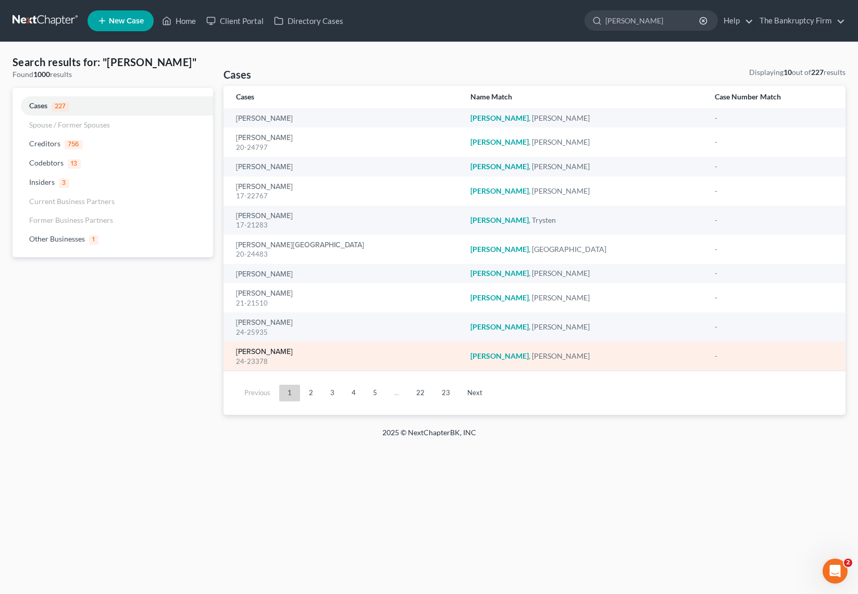
click at [279, 353] on link "[PERSON_NAME]" at bounding box center [264, 351] width 57 height 7
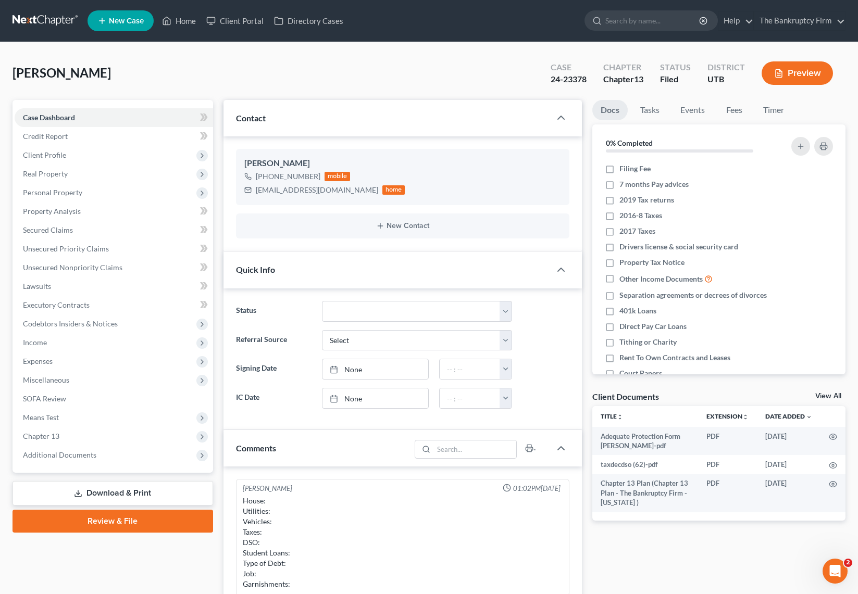
scroll to position [71, 0]
click at [180, 22] on link "Home" at bounding box center [179, 20] width 44 height 19
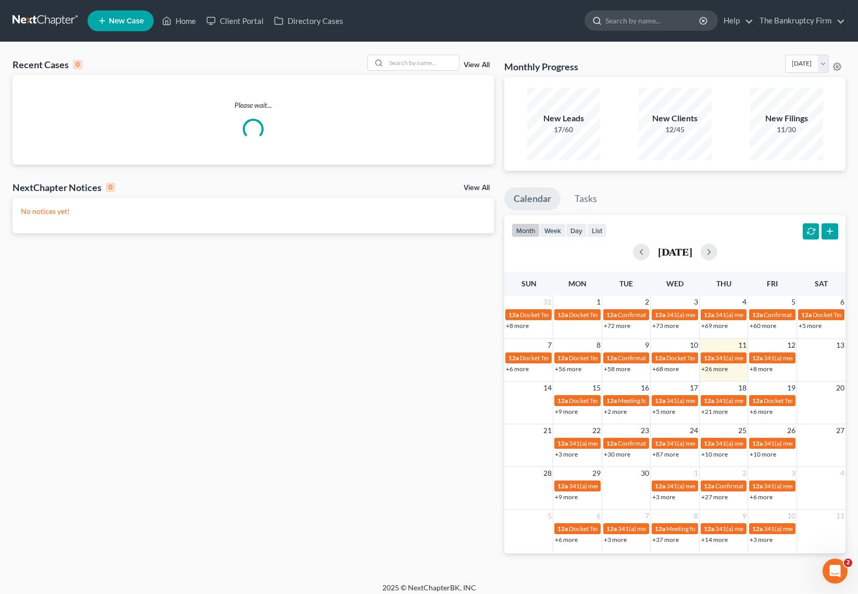
click at [636, 24] on input "search" at bounding box center [652, 20] width 95 height 19
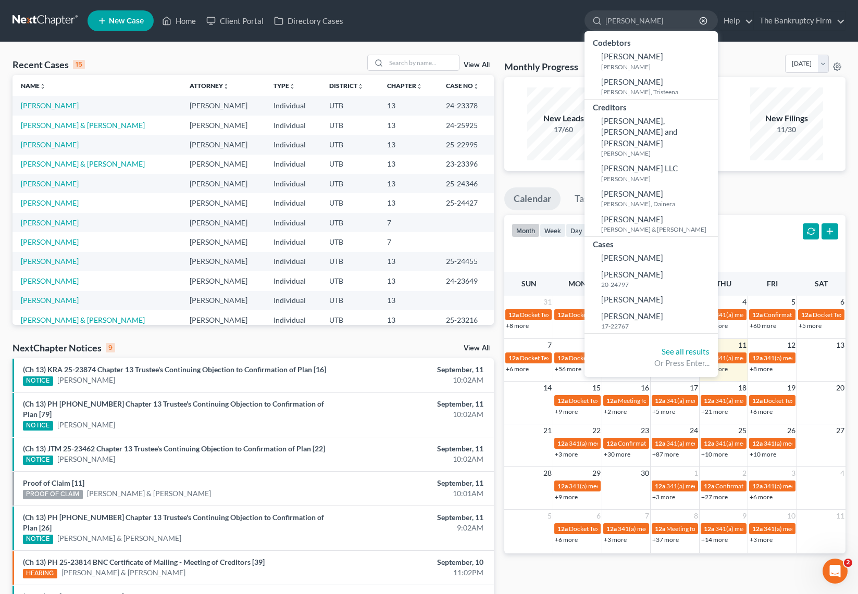
type input "[PERSON_NAME]"
click at [485, 66] on link "View All" at bounding box center [477, 64] width 26 height 7
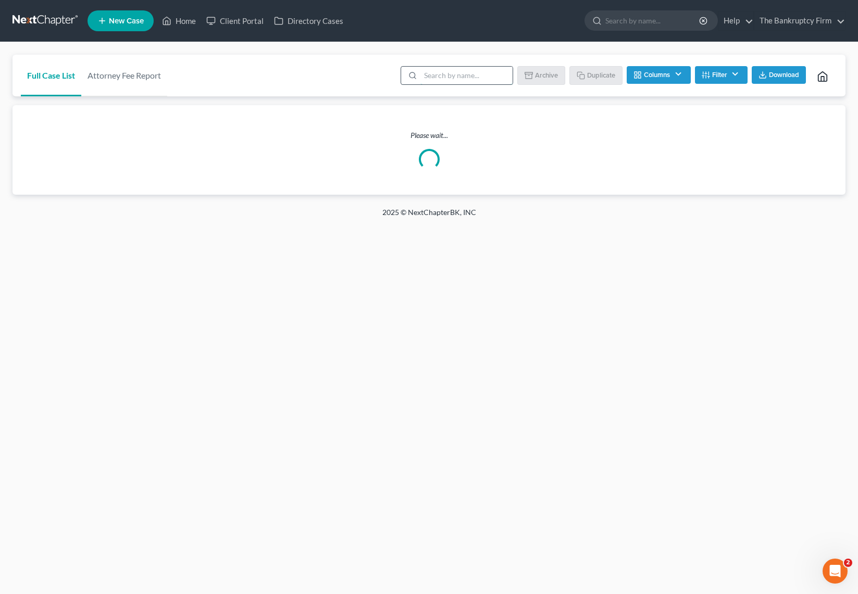
click at [461, 75] on input "search" at bounding box center [466, 76] width 92 height 18
type input "[PERSON_NAME]"
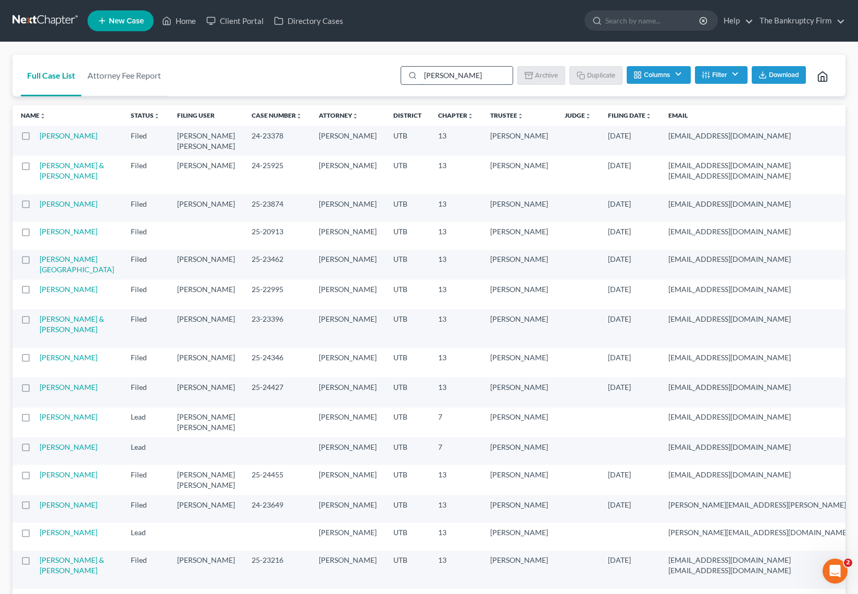
click at [469, 79] on input "[PERSON_NAME]" at bounding box center [466, 76] width 92 height 18
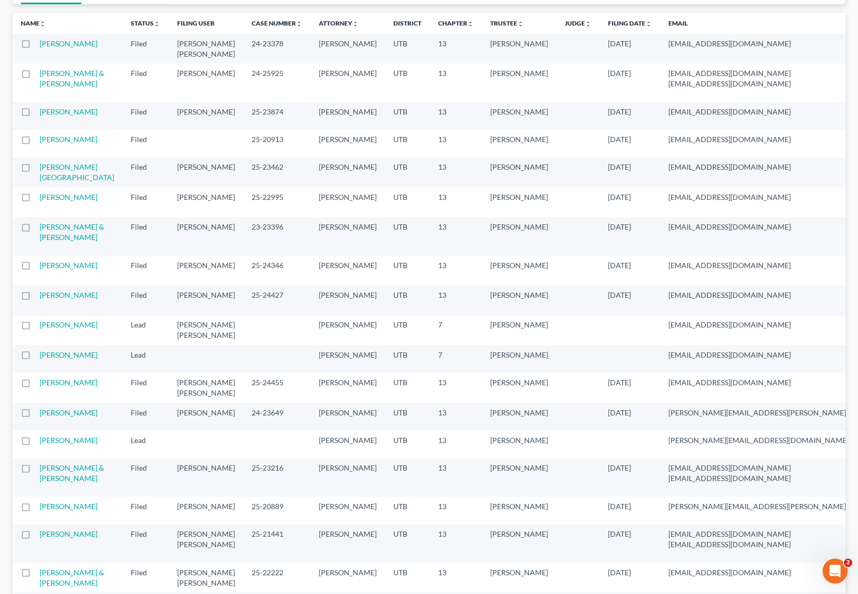
scroll to position [101, 0]
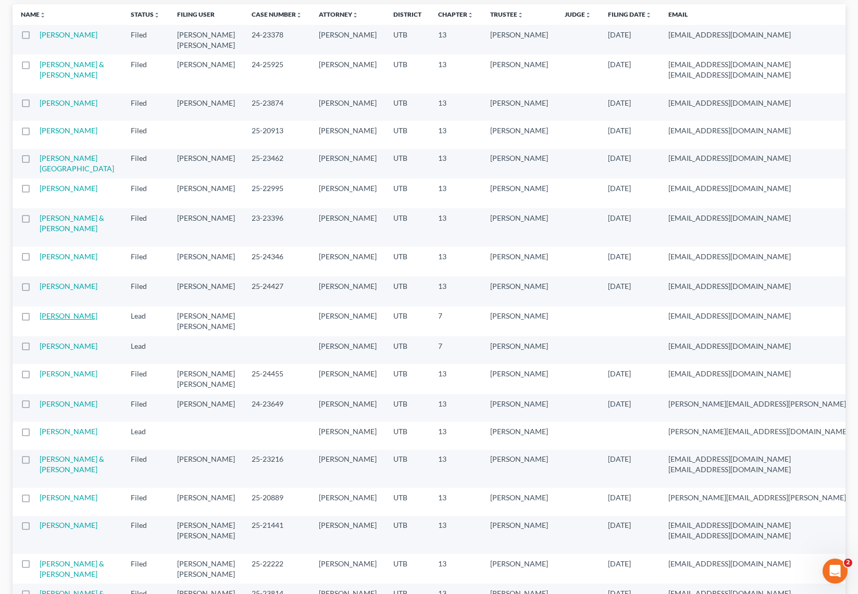
click at [53, 320] on link "[PERSON_NAME]" at bounding box center [69, 315] width 58 height 9
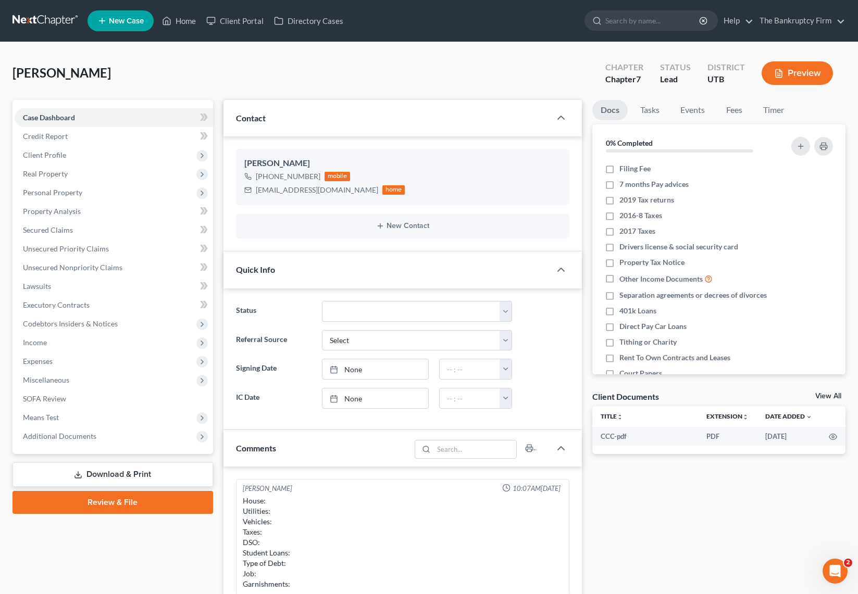
scroll to position [71, 0]
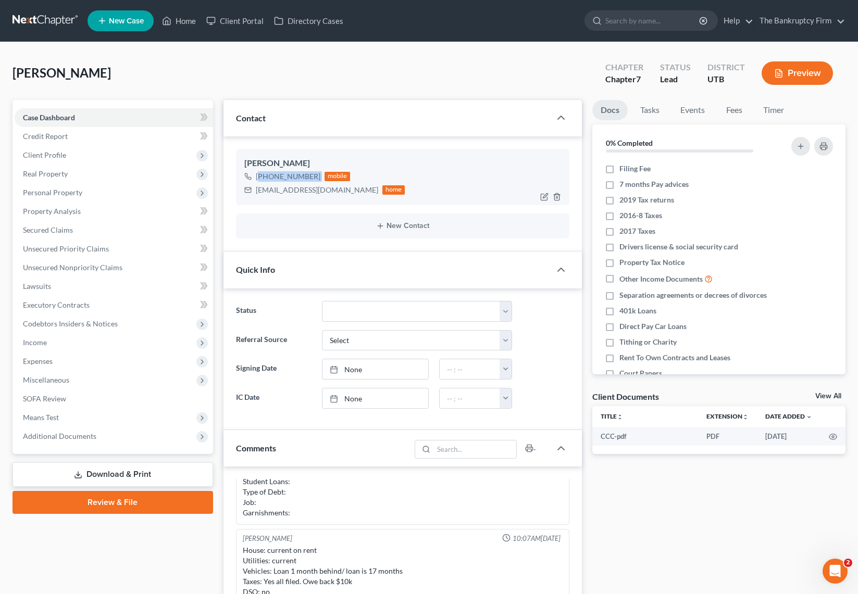
drag, startPoint x: 260, startPoint y: 178, endPoint x: 320, endPoint y: 176, distance: 59.4
click at [320, 176] on div "[PHONE_NUMBER] mobile" at bounding box center [324, 177] width 161 height 14
click at [260, 190] on div "[EMAIL_ADDRESS][DOMAIN_NAME]" at bounding box center [317, 190] width 122 height 10
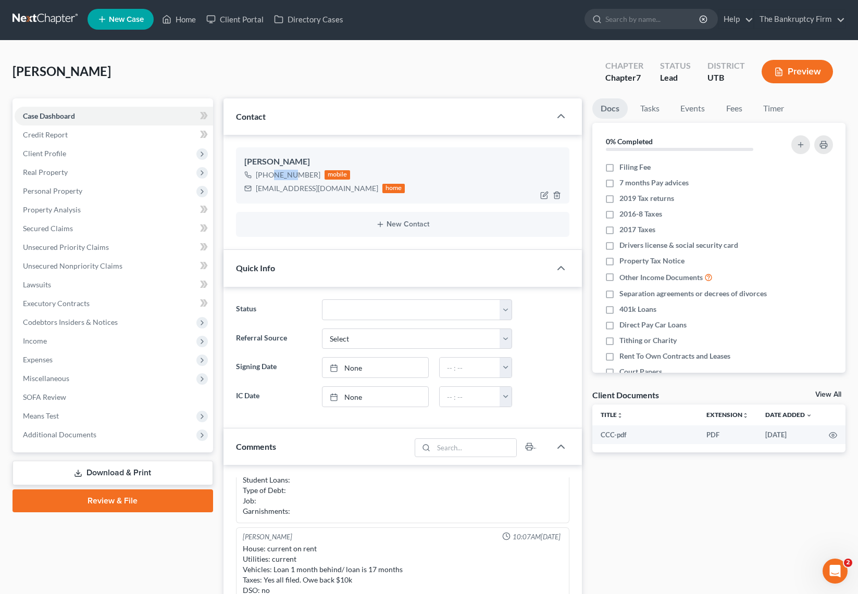
drag, startPoint x: 267, startPoint y: 178, endPoint x: 284, endPoint y: 177, distance: 17.7
click at [284, 177] on div "[PHONE_NUMBER]" at bounding box center [288, 175] width 65 height 10
click at [273, 189] on div "[EMAIL_ADDRESS][DOMAIN_NAME]" at bounding box center [317, 188] width 122 height 10
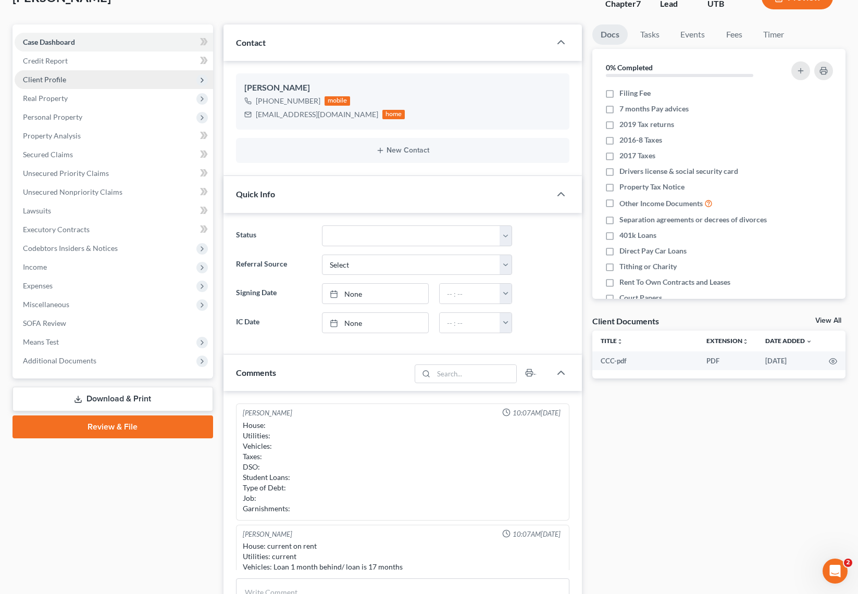
scroll to position [0, 0]
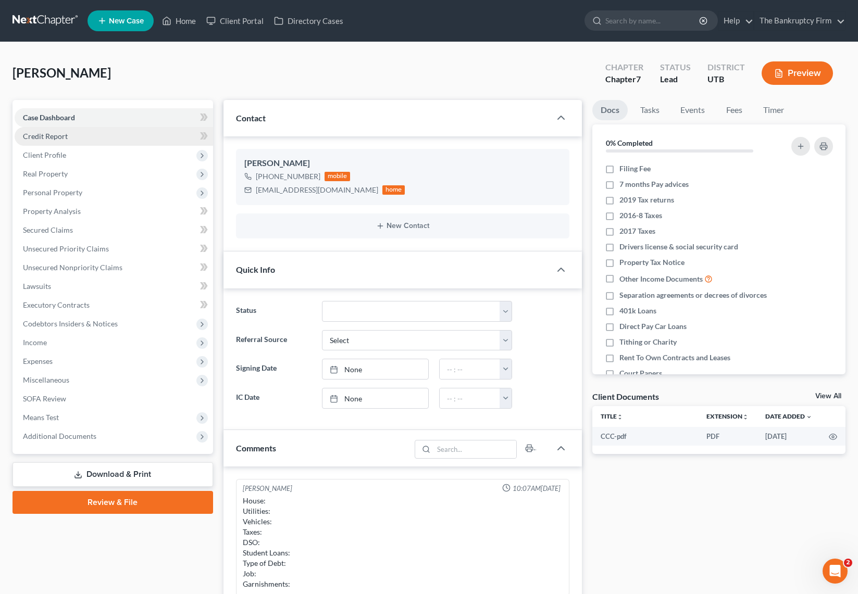
click at [66, 133] on span "Credit Report" at bounding box center [45, 136] width 45 height 9
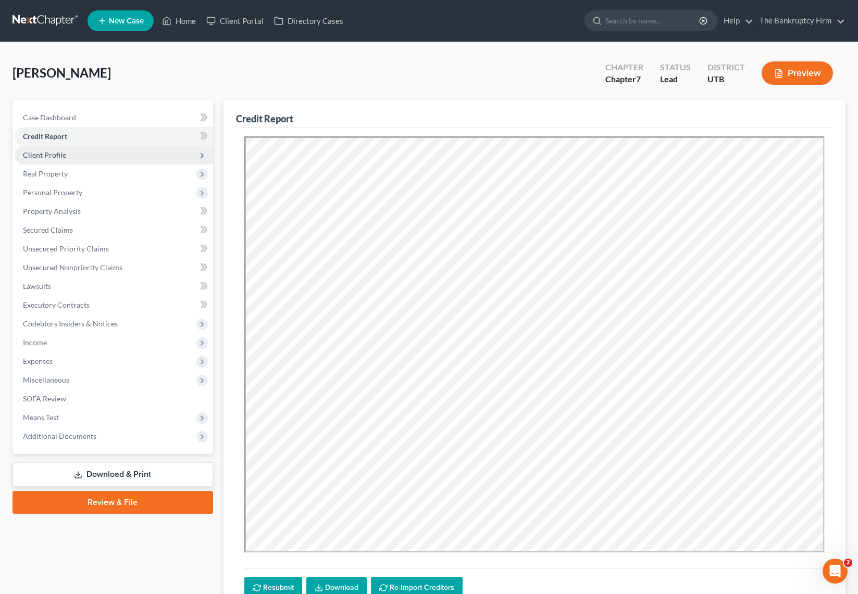
click at [67, 154] on span "Client Profile" at bounding box center [114, 155] width 198 height 19
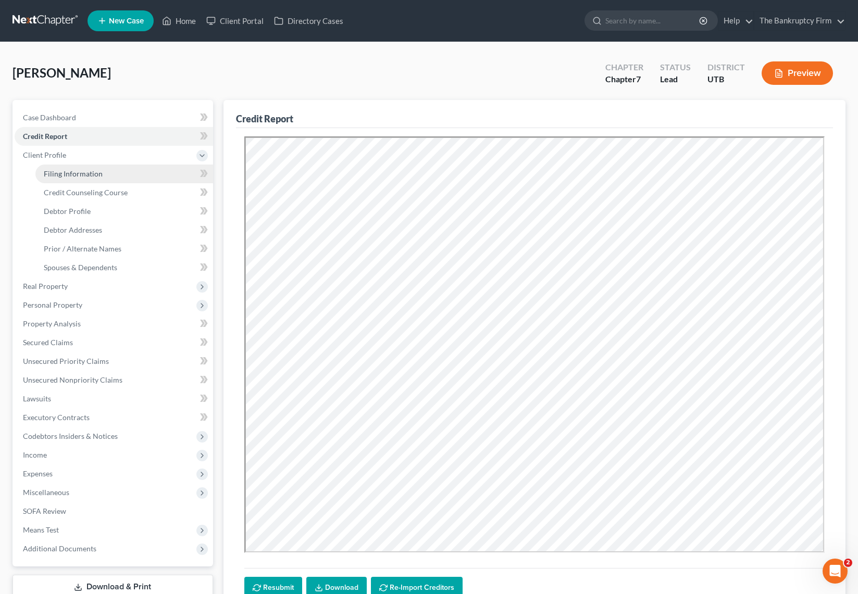
click at [83, 168] on link "Filing Information" at bounding box center [124, 174] width 178 height 19
select select "1"
select select "0"
select select "81"
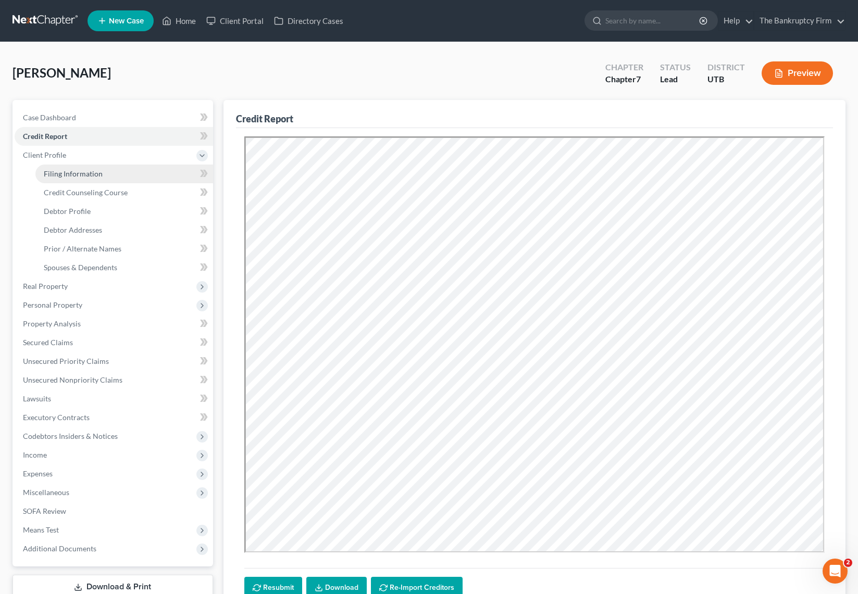
select select "0"
select select "46"
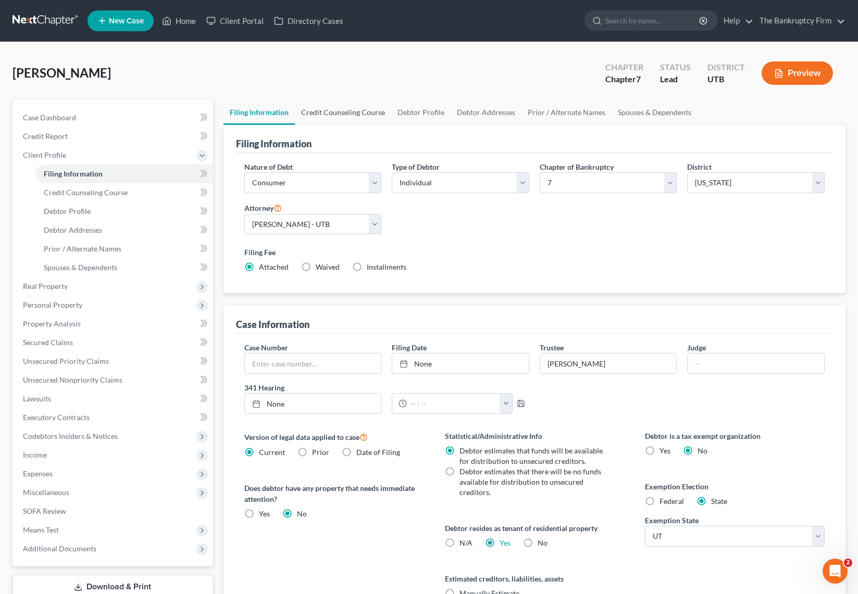
click at [342, 109] on link "Credit Counseling Course" at bounding box center [343, 112] width 96 height 25
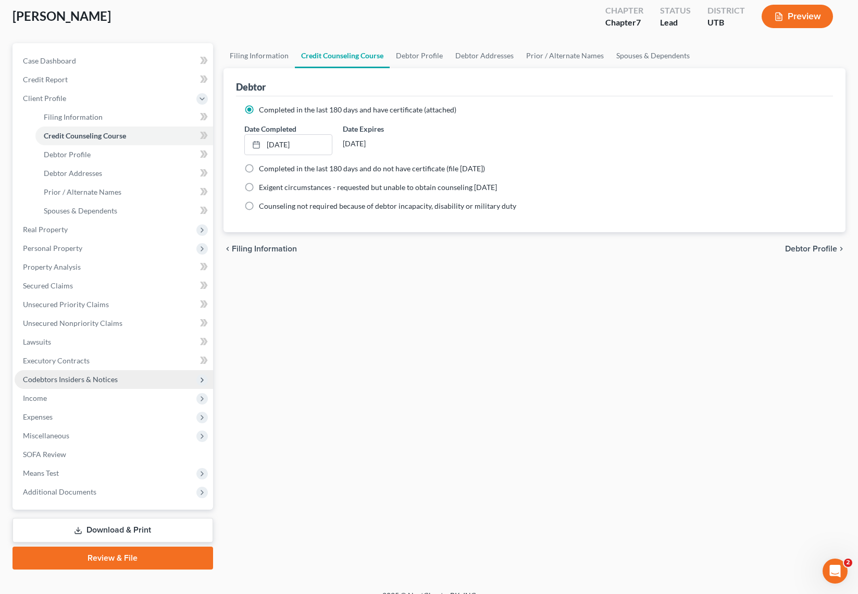
scroll to position [72, 0]
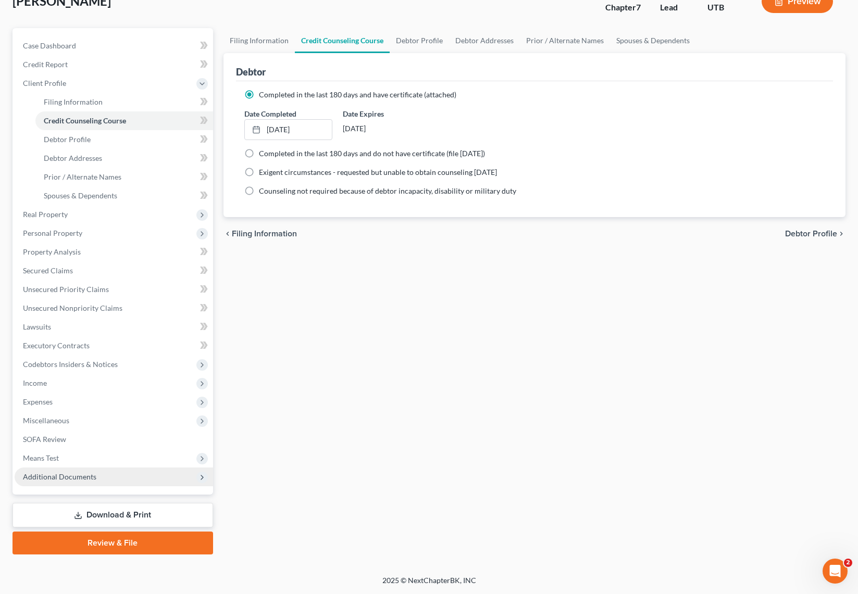
click at [111, 480] on span "Additional Documents" at bounding box center [114, 477] width 198 height 19
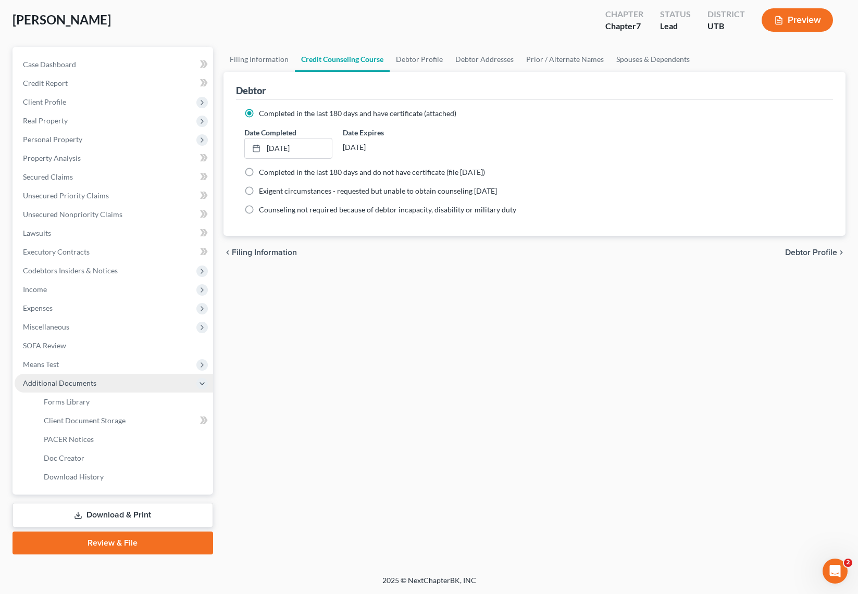
scroll to position [53, 0]
click at [119, 425] on link "Client Document Storage" at bounding box center [124, 420] width 178 height 19
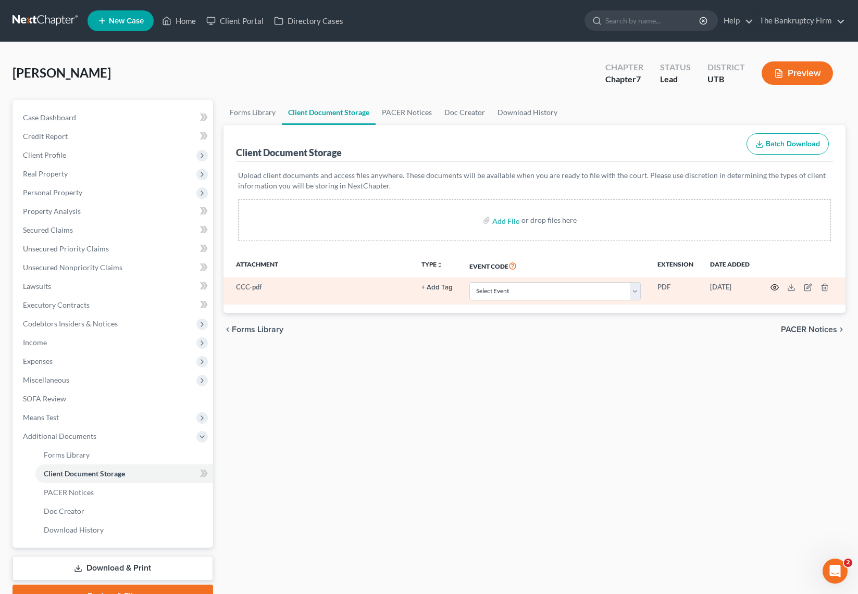
click at [772, 285] on icon "button" at bounding box center [774, 287] width 8 height 8
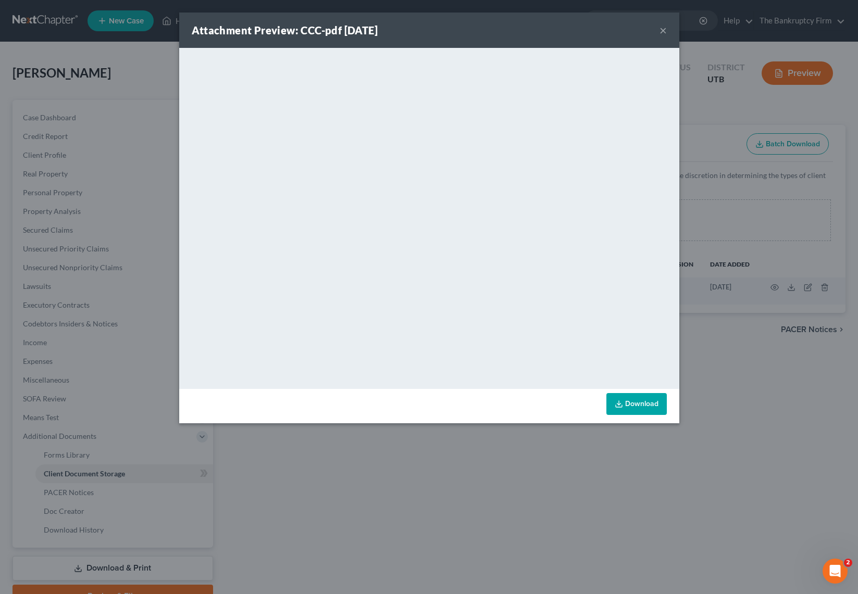
click at [660, 32] on button "×" at bounding box center [662, 30] width 7 height 12
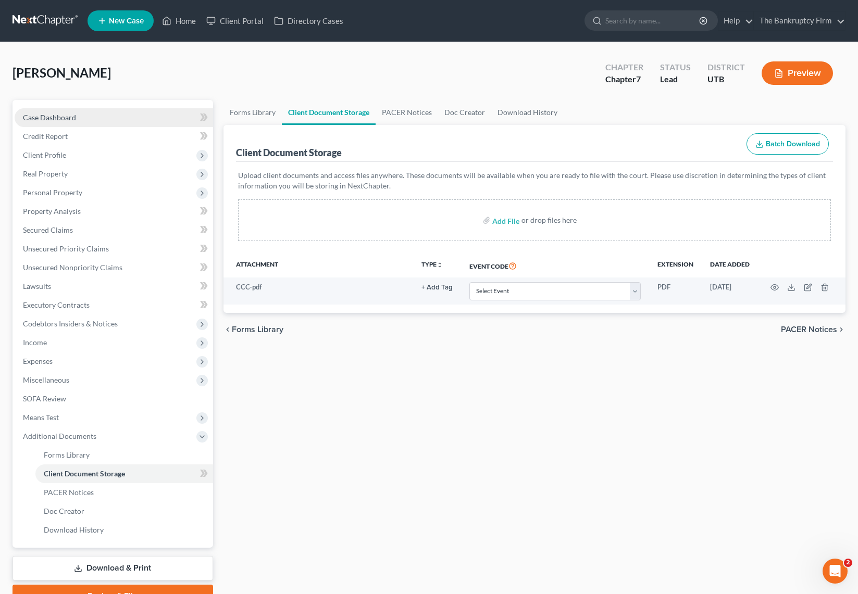
click at [67, 119] on span "Case Dashboard" at bounding box center [49, 117] width 53 height 9
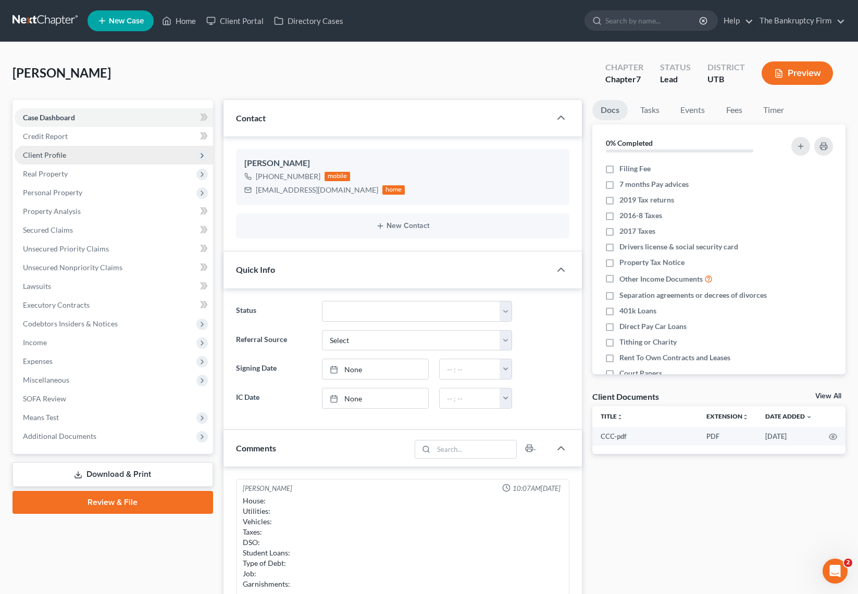
scroll to position [71, 0]
click at [69, 156] on span "Client Profile" at bounding box center [114, 155] width 198 height 19
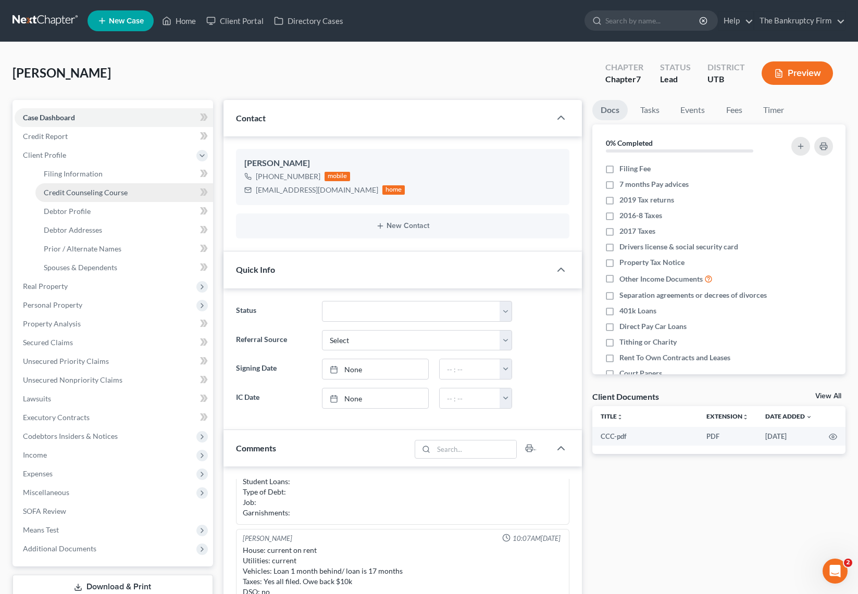
click at [83, 190] on span "Credit Counseling Course" at bounding box center [86, 192] width 84 height 9
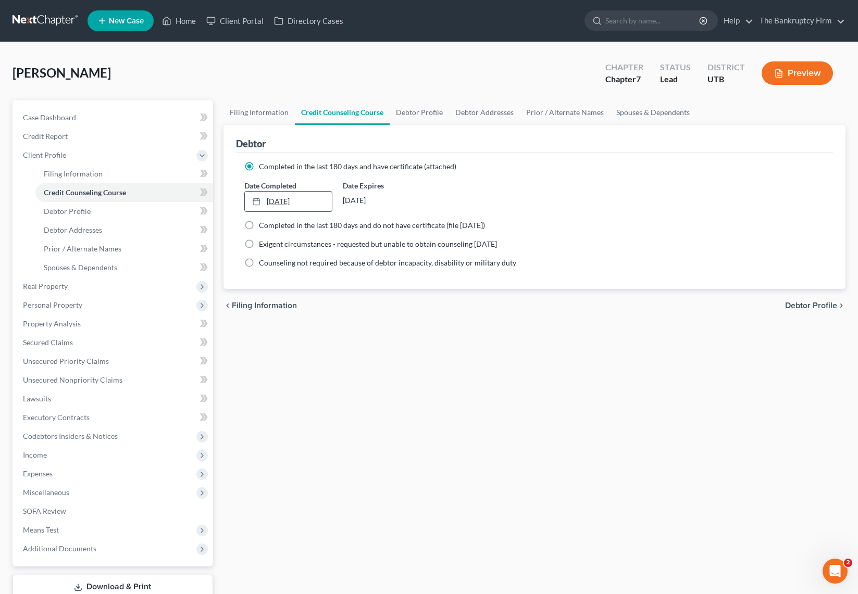
click at [305, 200] on link "[DATE]" at bounding box center [288, 202] width 87 height 20
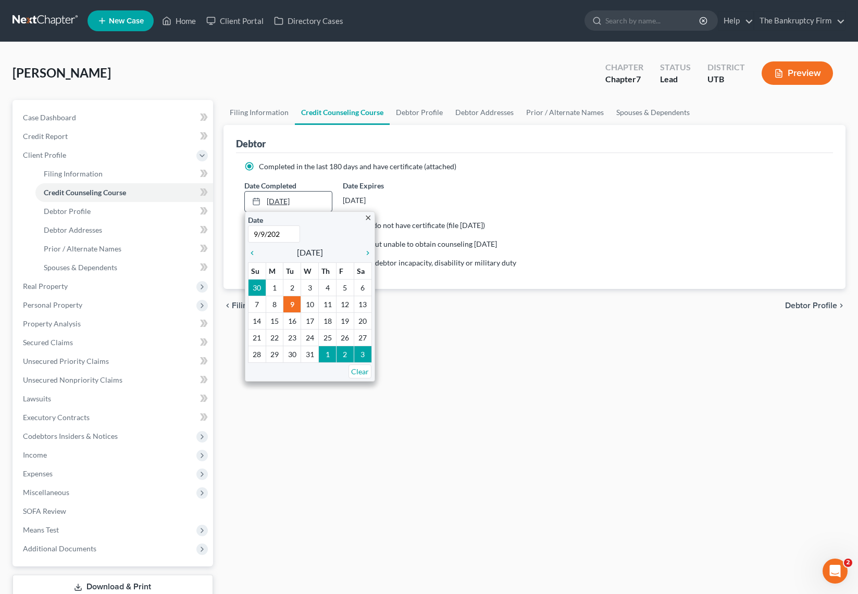
type input "[DATE]"
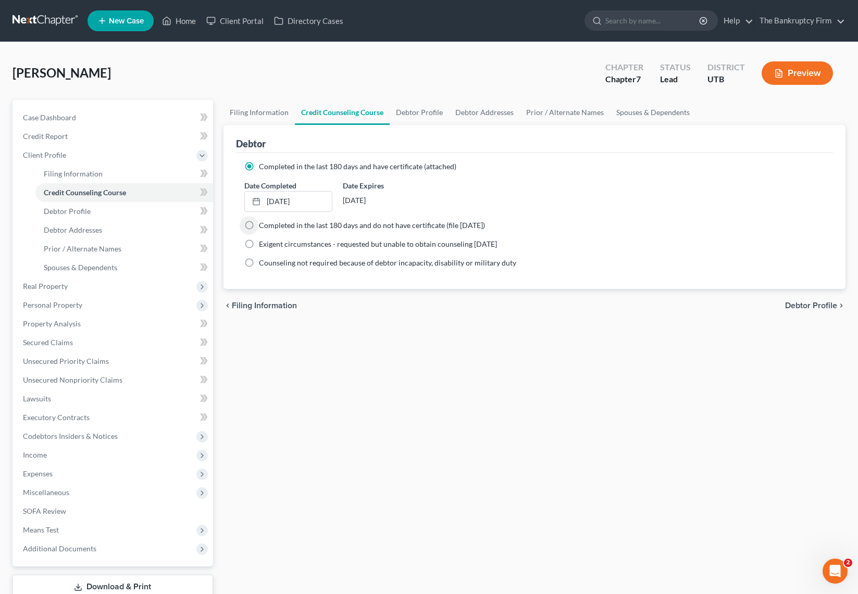
scroll to position [10, 0]
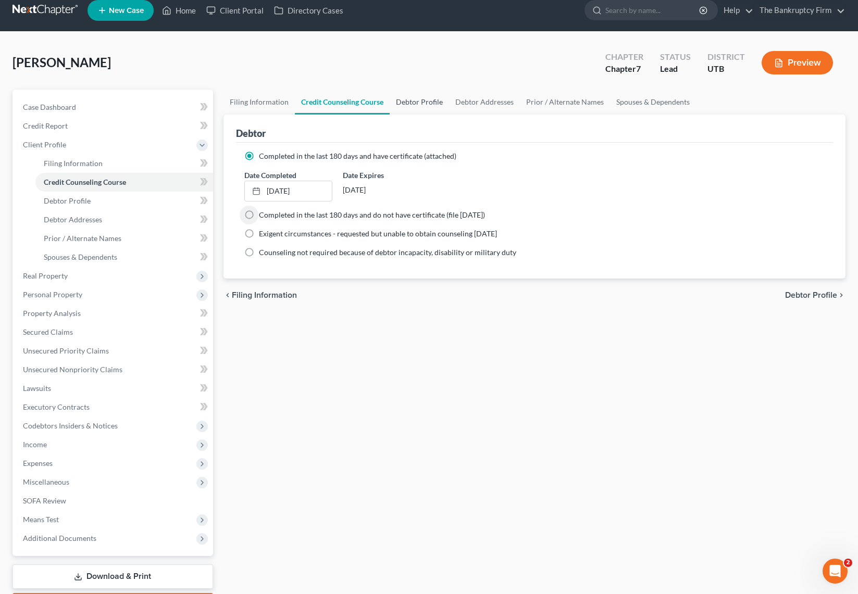
click at [418, 97] on link "Debtor Profile" at bounding box center [419, 102] width 59 height 25
select select "0"
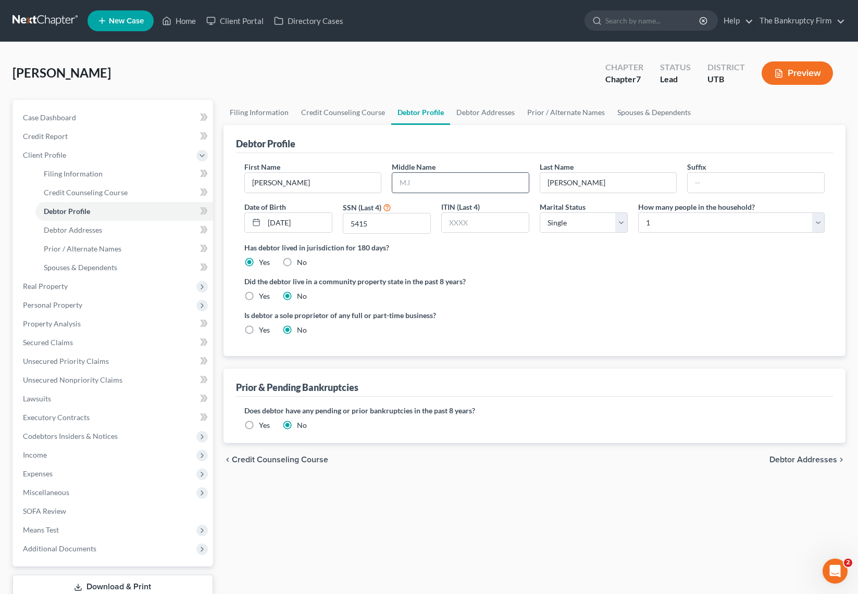
click at [433, 183] on input "text" at bounding box center [460, 183] width 136 height 20
type input "Shay"
click at [259, 426] on label "Yes" at bounding box center [264, 425] width 11 height 10
click at [263, 426] on input "Yes" at bounding box center [266, 423] width 7 height 7
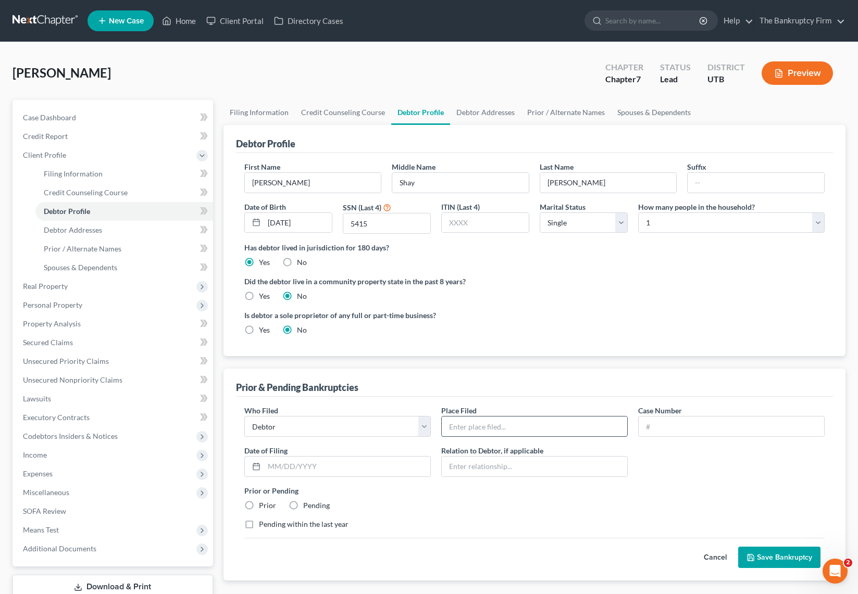
click at [507, 425] on input "text" at bounding box center [534, 427] width 185 height 20
type input "[US_STATE]"
type input "24-23378"
click at [304, 466] on input "text" at bounding box center [347, 467] width 166 height 20
type input "[DATE]"
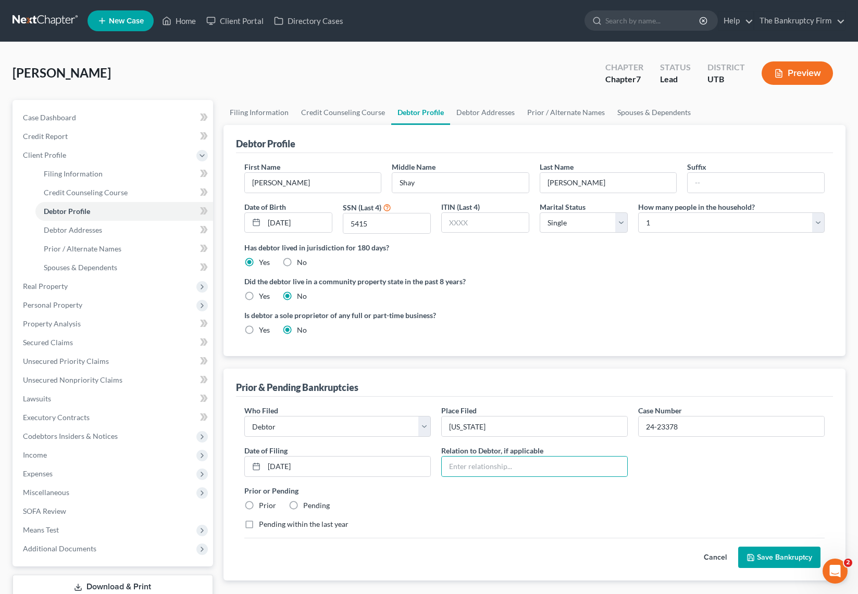
click at [259, 506] on label "Prior" at bounding box center [267, 505] width 17 height 10
click at [263, 506] on input "Prior" at bounding box center [266, 503] width 7 height 7
radio input "true"
click at [802, 554] on button "Save Bankruptcy" at bounding box center [779, 558] width 82 height 22
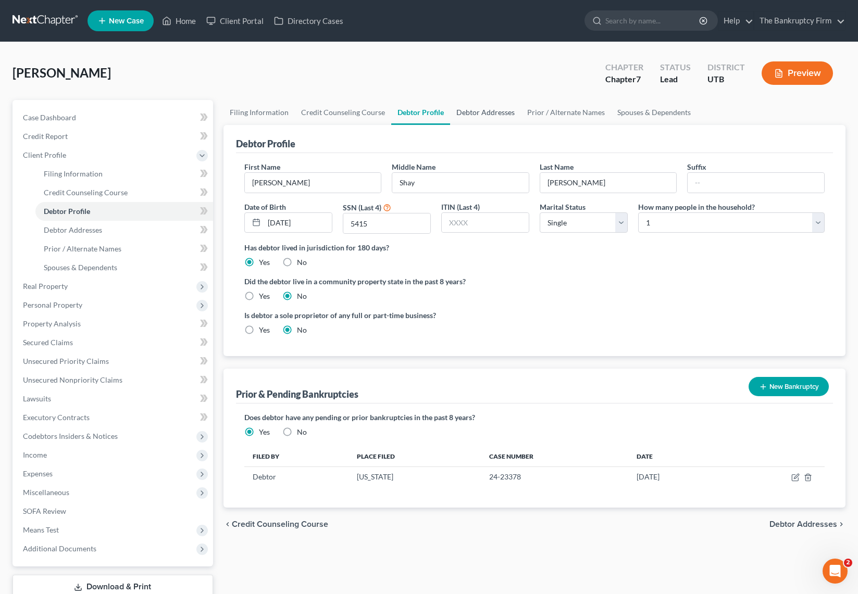
click at [483, 110] on link "Debtor Addresses" at bounding box center [485, 112] width 71 height 25
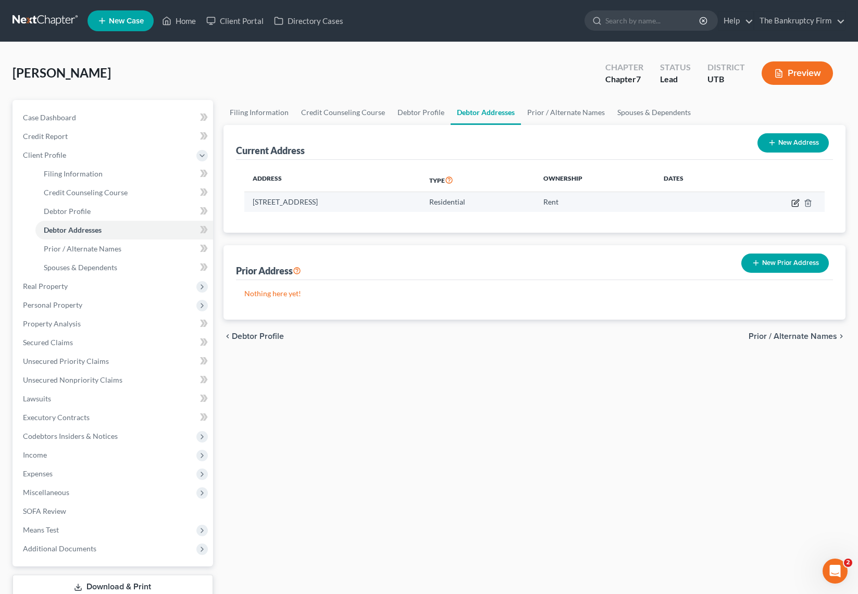
click at [796, 203] on icon "button" at bounding box center [796, 201] width 5 height 5
select select "46"
select select "0"
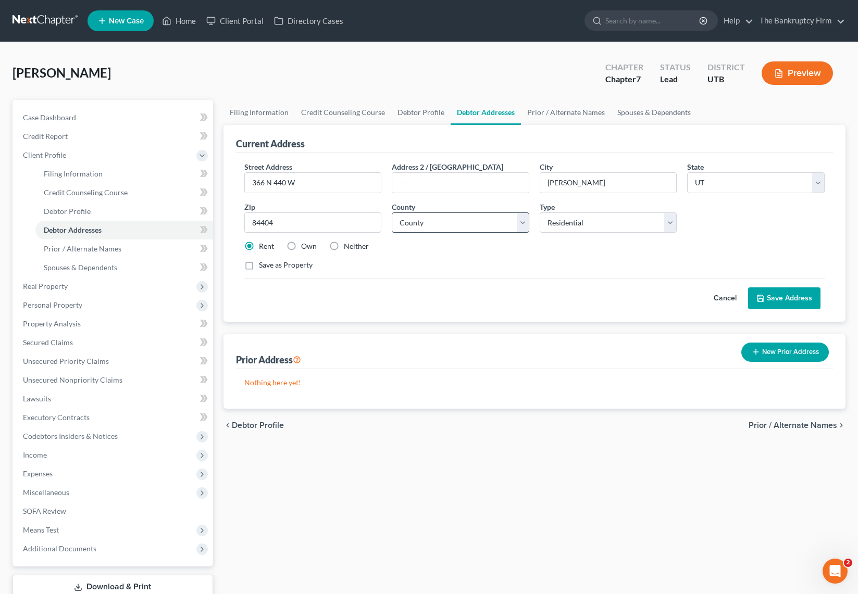
scroll to position [2, 0]
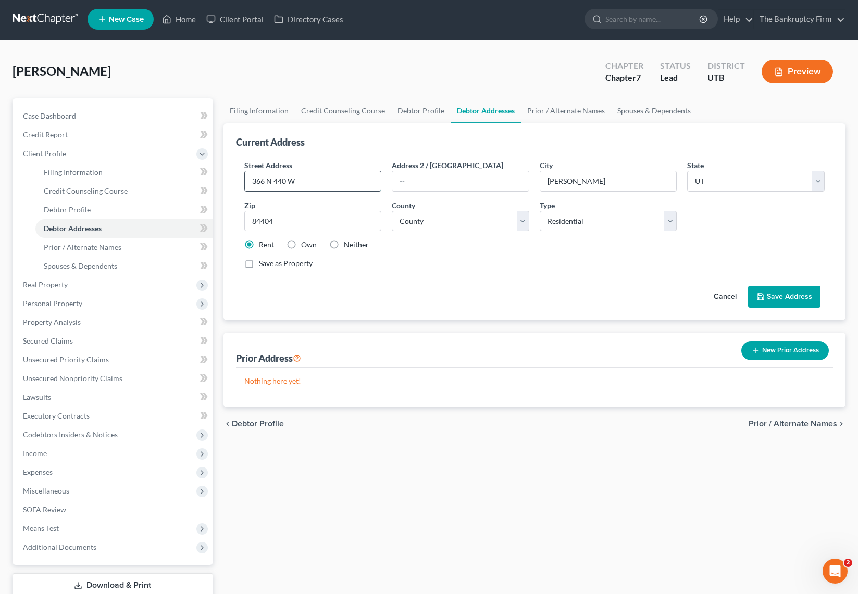
click at [327, 184] on input "366 N 440 W" at bounding box center [313, 181] width 136 height 20
click at [318, 222] on input "84404" at bounding box center [312, 221] width 137 height 21
click at [315, 179] on input "366 N 440 W" at bounding box center [313, 181] width 136 height 20
click at [311, 224] on input "84404" at bounding box center [312, 221] width 137 height 21
click at [318, 181] on input "366 N 440 W" at bounding box center [313, 181] width 136 height 20
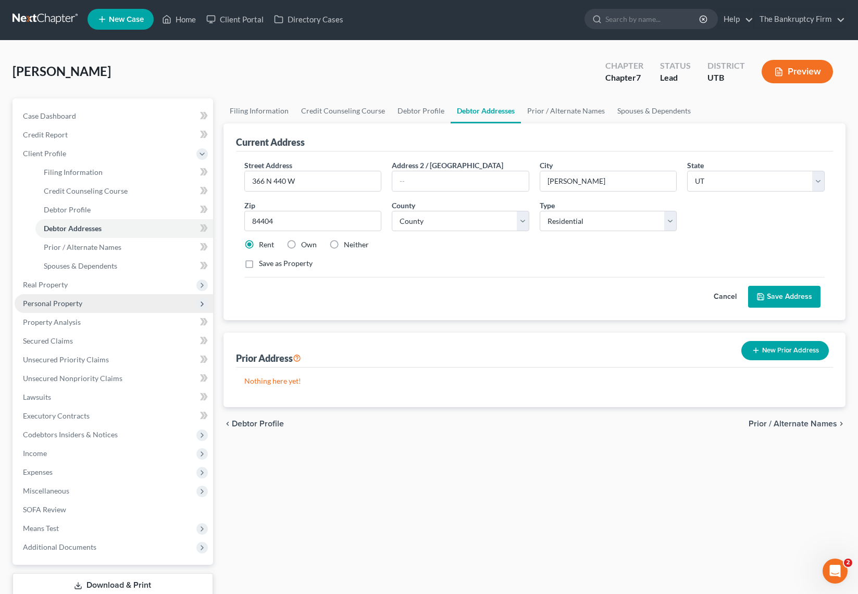
click at [69, 304] on span "Personal Property" at bounding box center [52, 303] width 59 height 9
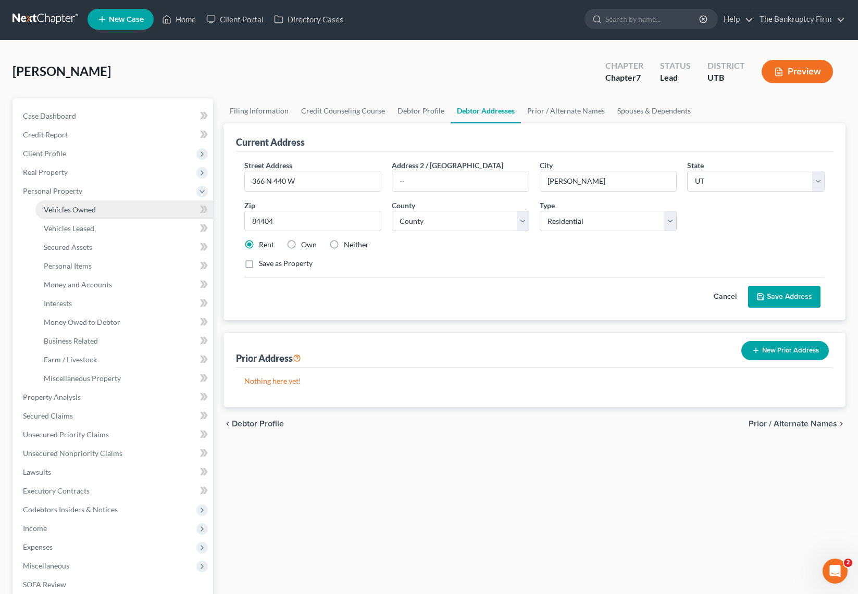
click at [84, 208] on span "Vehicles Owned" at bounding box center [70, 209] width 52 height 9
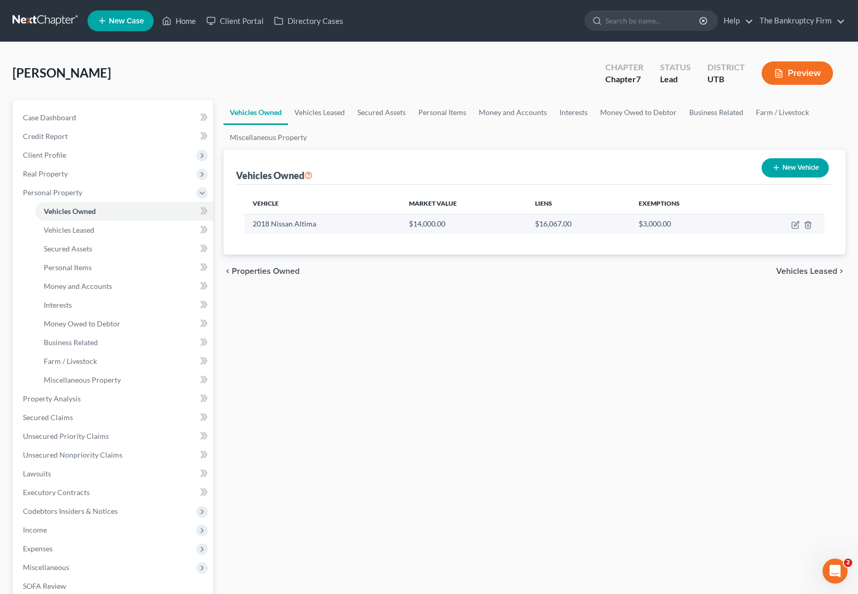
scroll to position [1, 0]
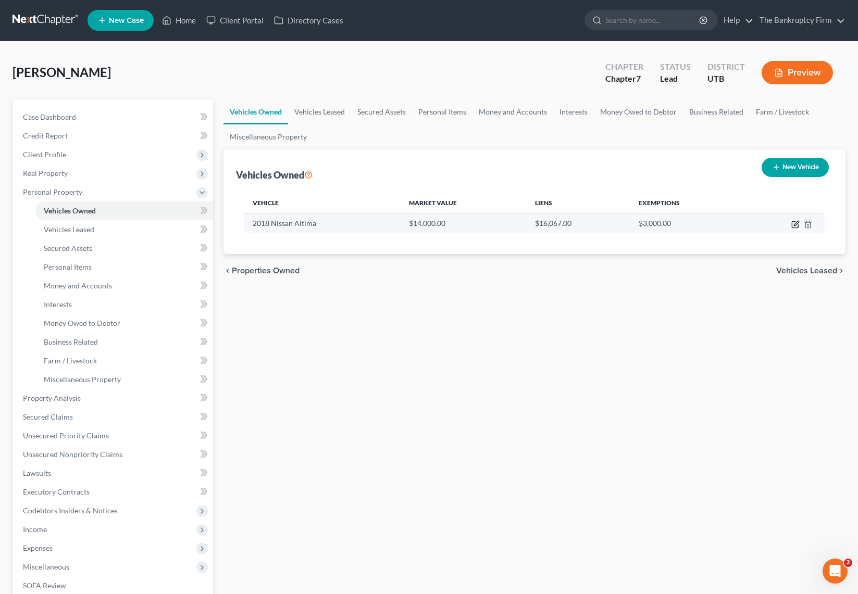
click at [796, 224] on icon "button" at bounding box center [796, 223] width 5 height 5
select select "0"
select select "8"
select select "0"
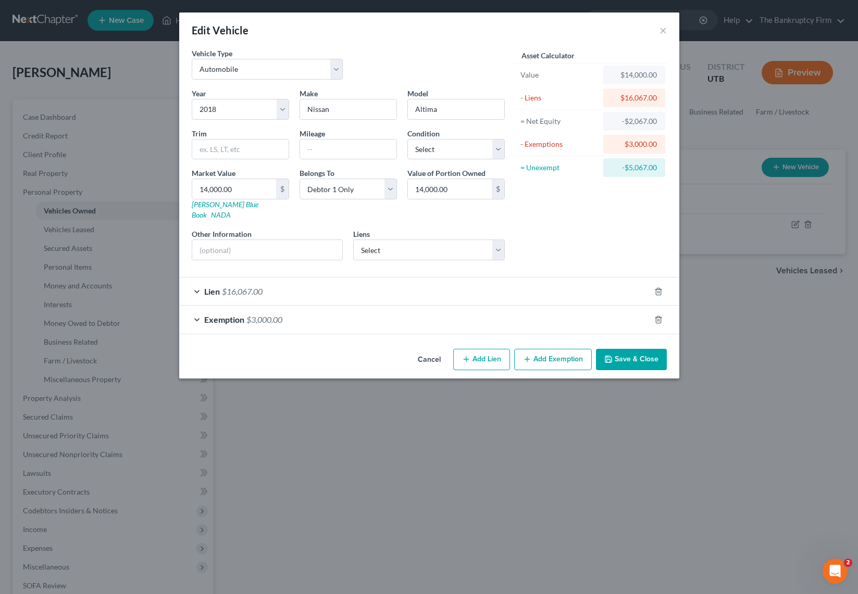
click at [629, 349] on button "Save & Close" at bounding box center [631, 360] width 71 height 22
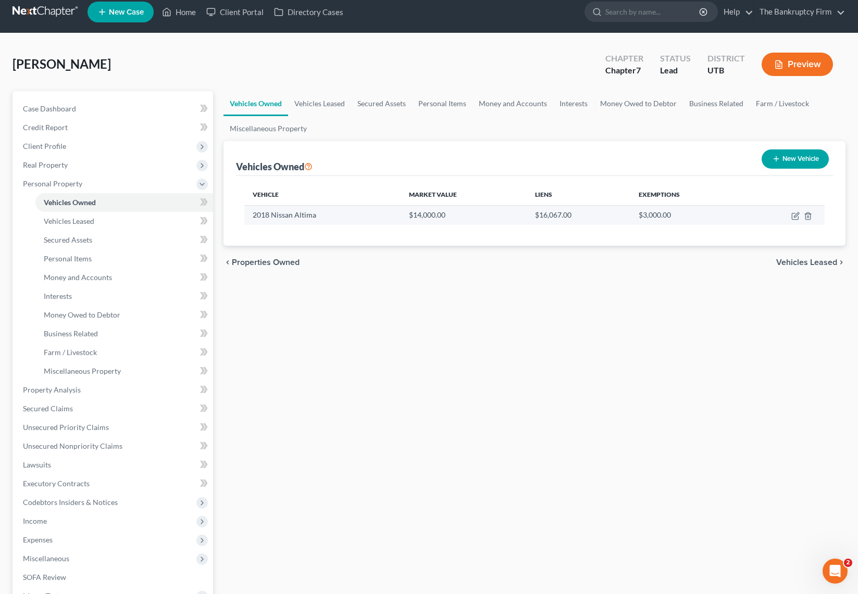
scroll to position [0, 0]
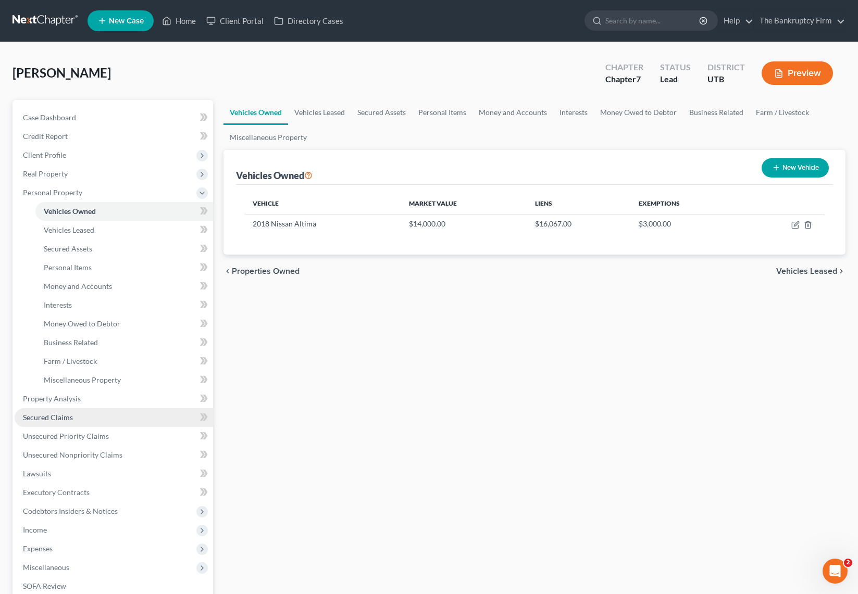
click at [77, 417] on link "Secured Claims" at bounding box center [114, 417] width 198 height 19
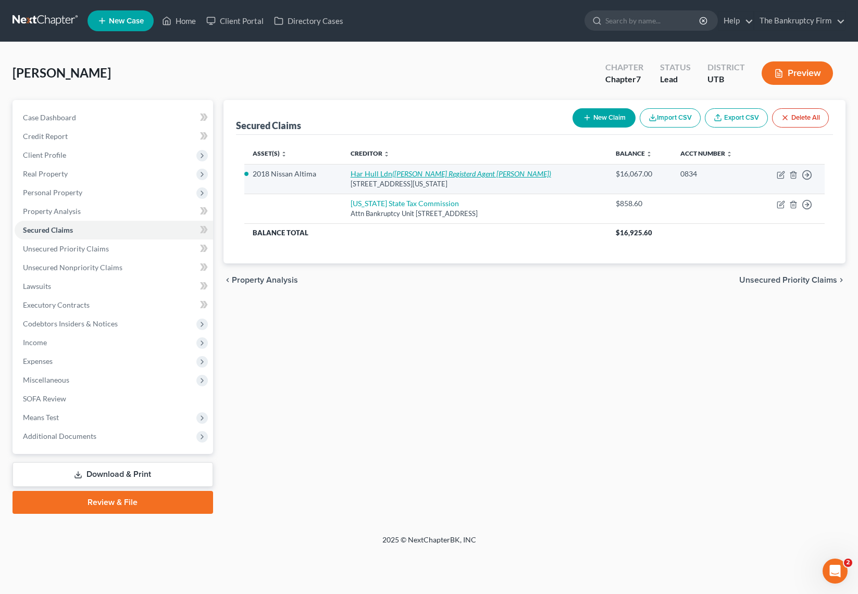
click at [409, 173] on icon "([PERSON_NAME] Registerd Agent [PERSON_NAME])" at bounding box center [471, 173] width 159 height 9
select select "46"
select select "2"
select select "0"
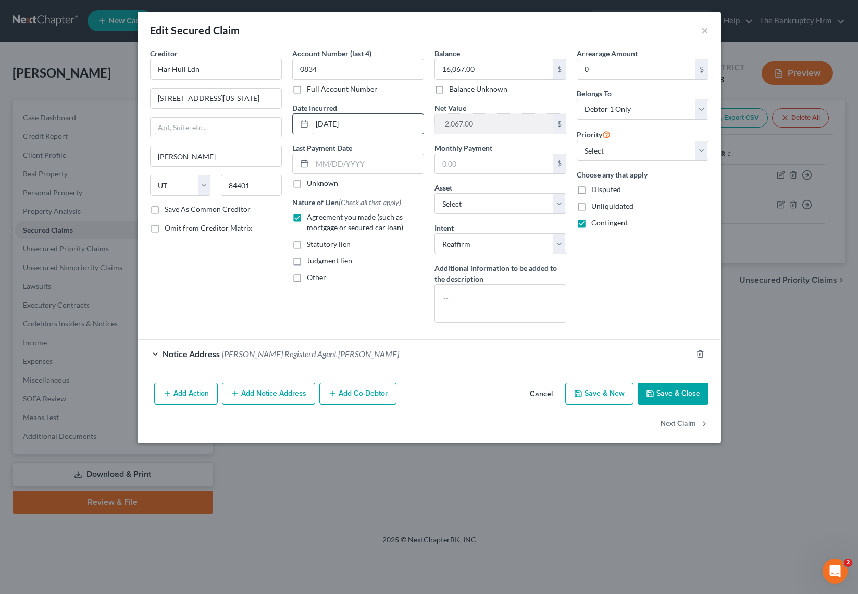
click at [392, 126] on input "[DATE]" at bounding box center [367, 124] width 111 height 20
click at [675, 394] on button "Save & Close" at bounding box center [672, 394] width 71 height 22
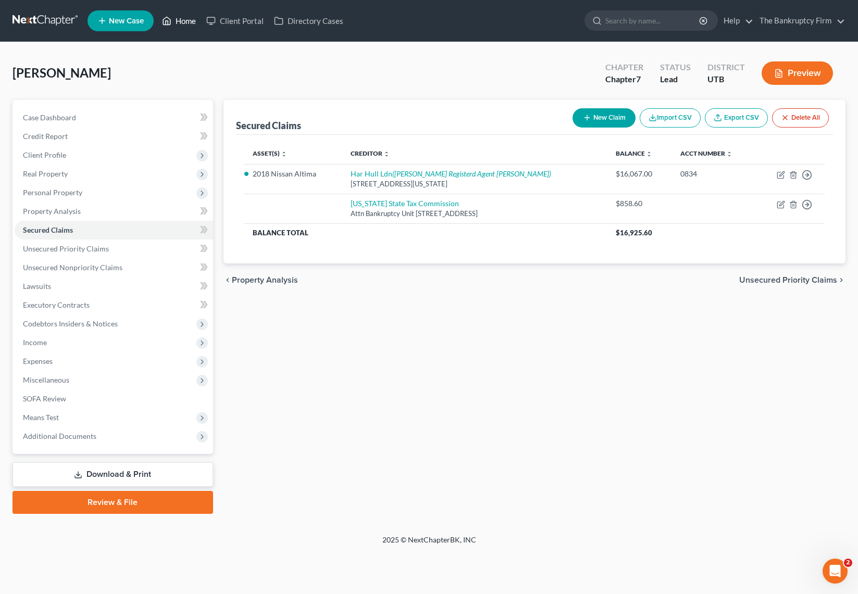
click at [185, 21] on link "Home" at bounding box center [179, 20] width 44 height 19
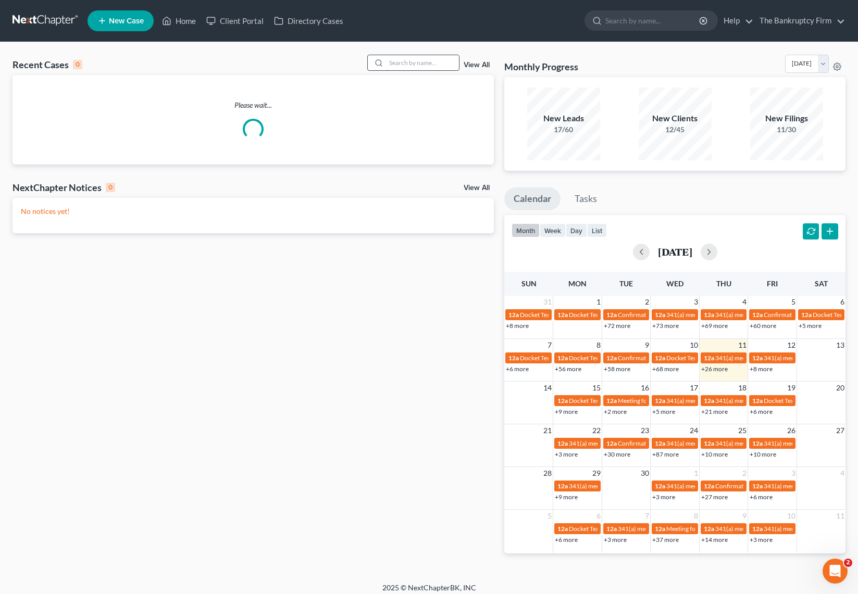
click at [422, 65] on input "search" at bounding box center [422, 62] width 73 height 15
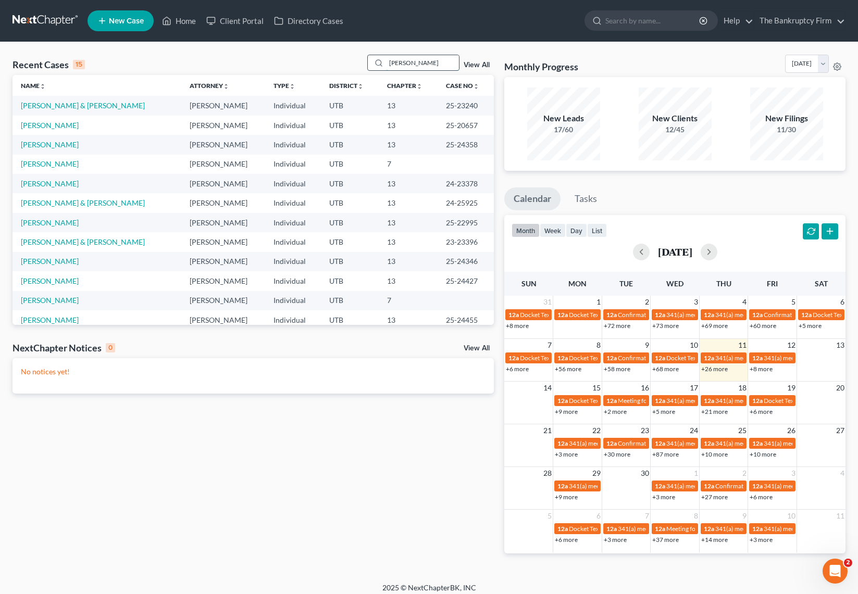
type input "[PERSON_NAME]"
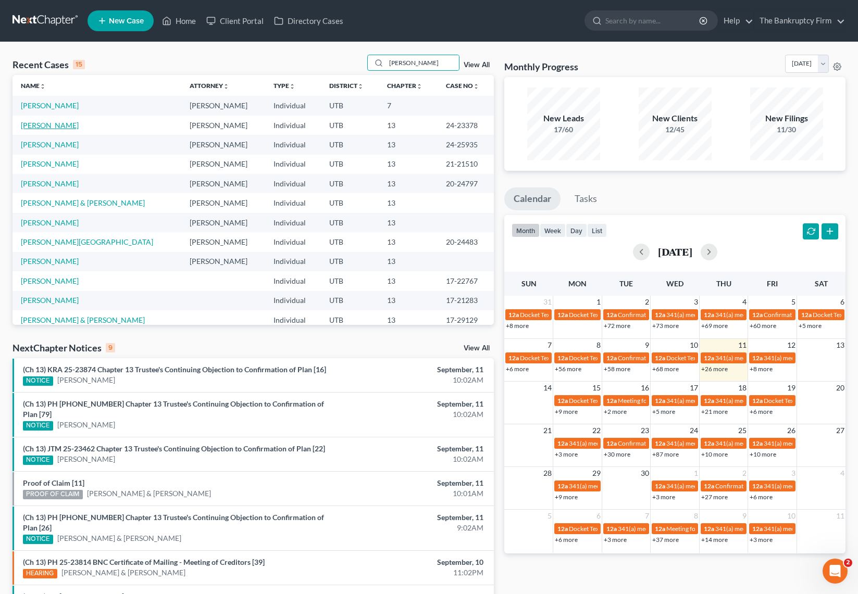
click at [63, 124] on link "[PERSON_NAME]" at bounding box center [50, 125] width 58 height 9
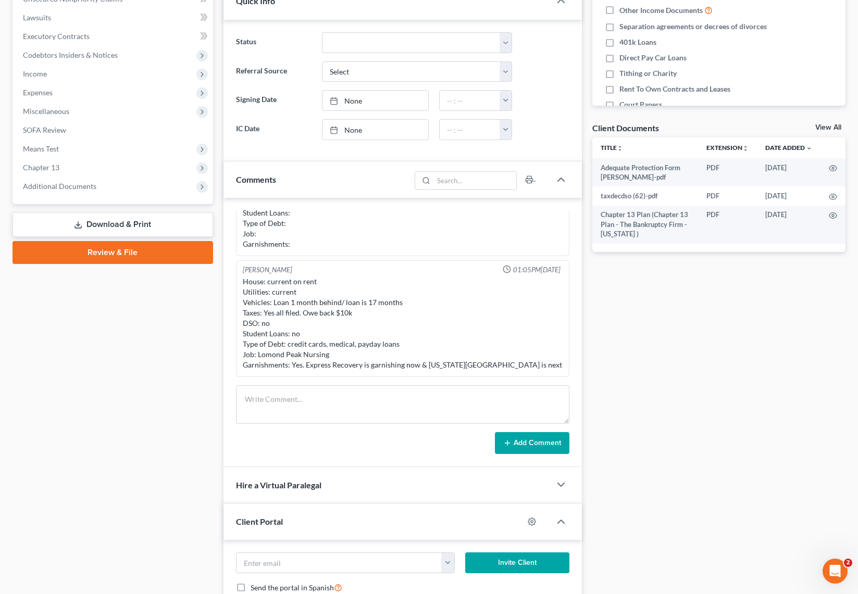
scroll to position [280, 0]
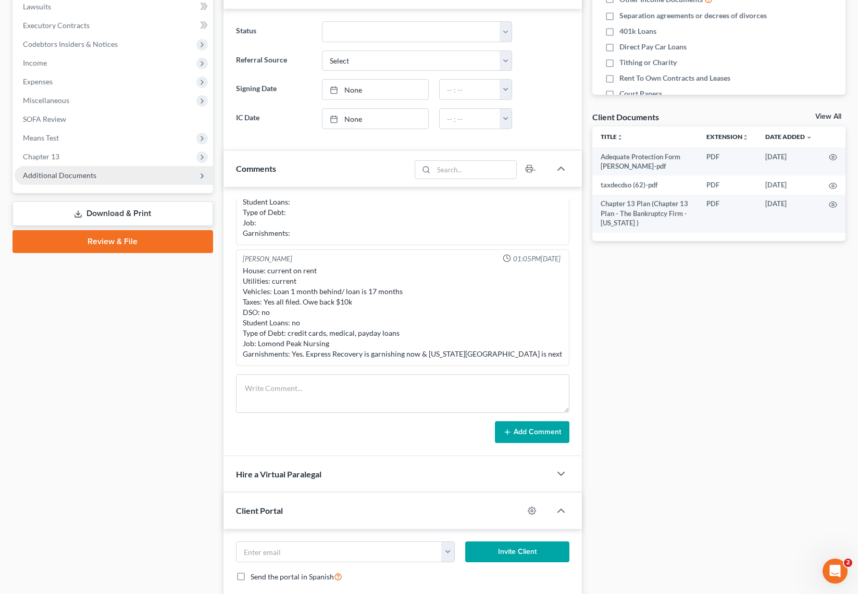
click at [136, 173] on span "Additional Documents" at bounding box center [114, 175] width 198 height 19
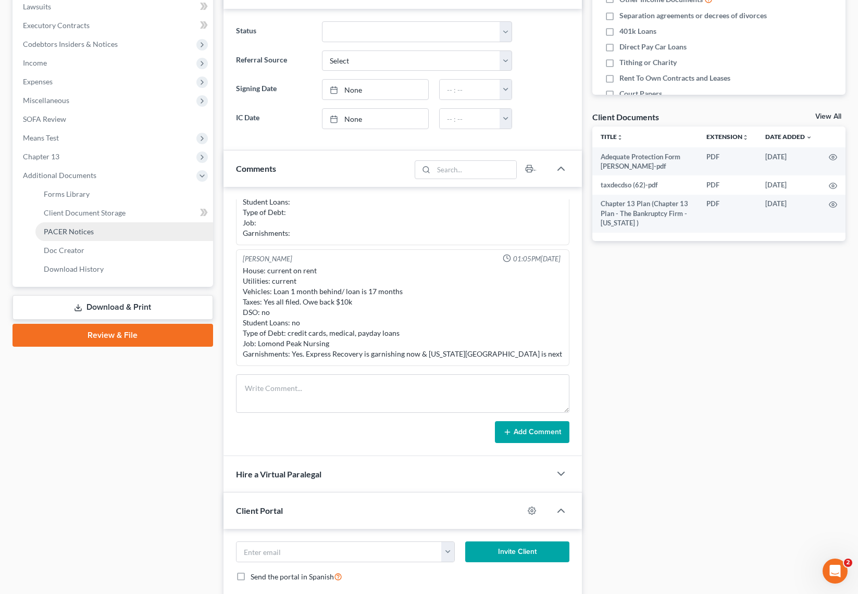
click at [93, 230] on link "PACER Notices" at bounding box center [124, 231] width 178 height 19
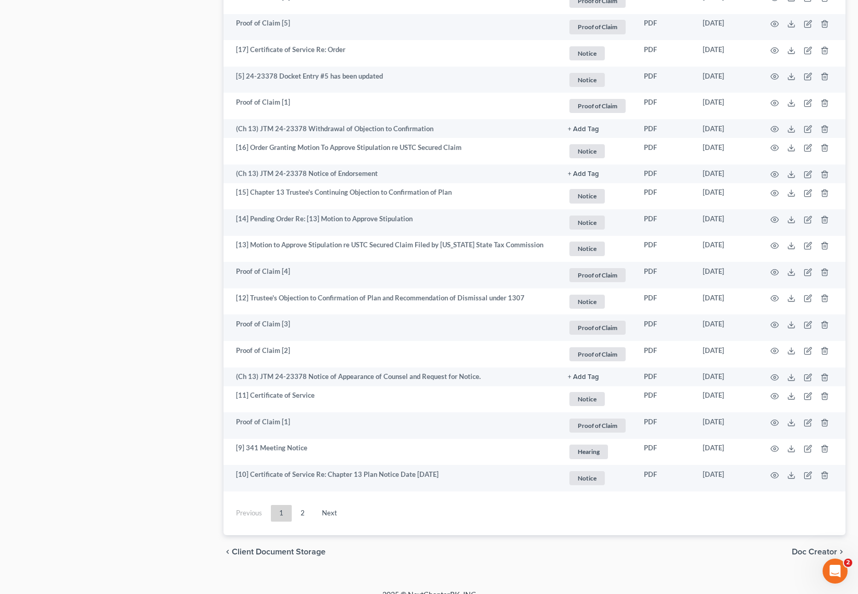
scroll to position [1671, 0]
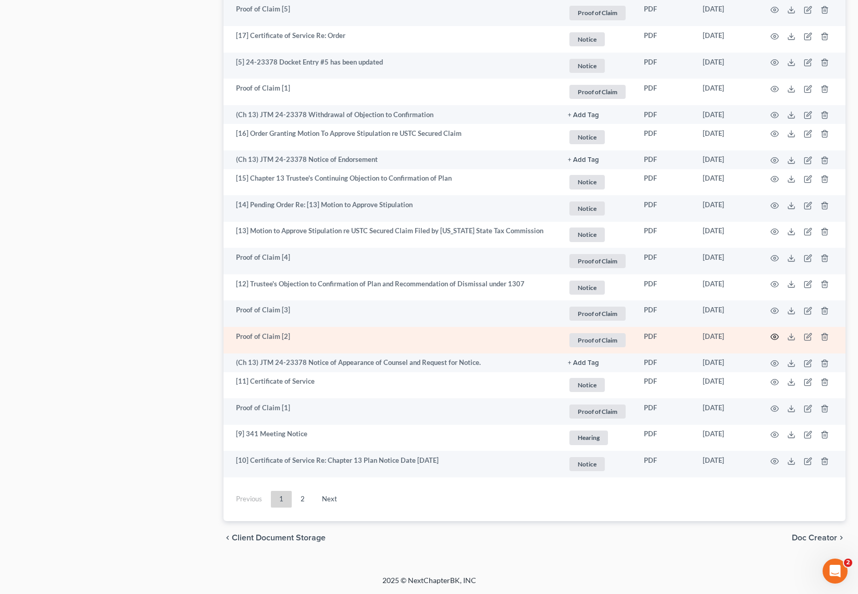
click at [773, 337] on circle "button" at bounding box center [774, 337] width 2 height 2
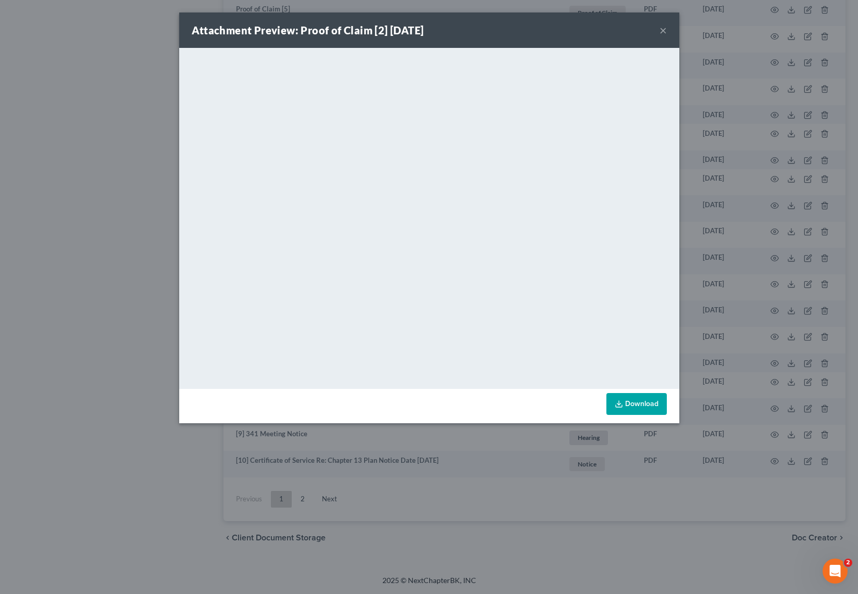
click at [664, 31] on button "×" at bounding box center [662, 30] width 7 height 12
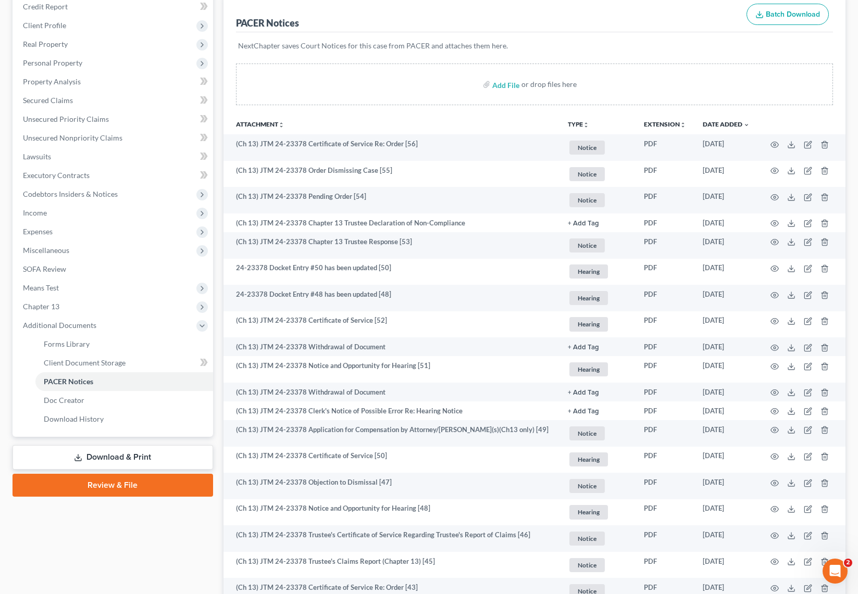
scroll to position [0, 0]
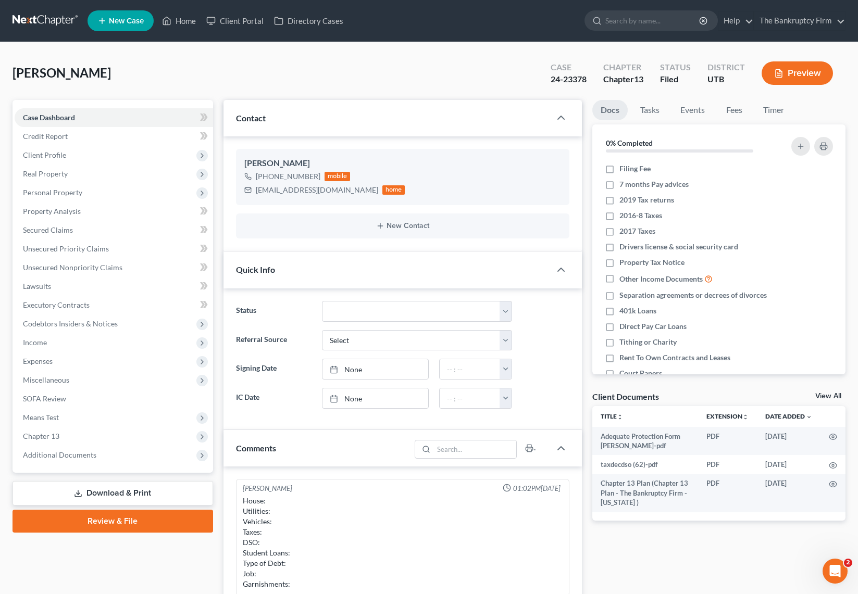
scroll to position [71, 0]
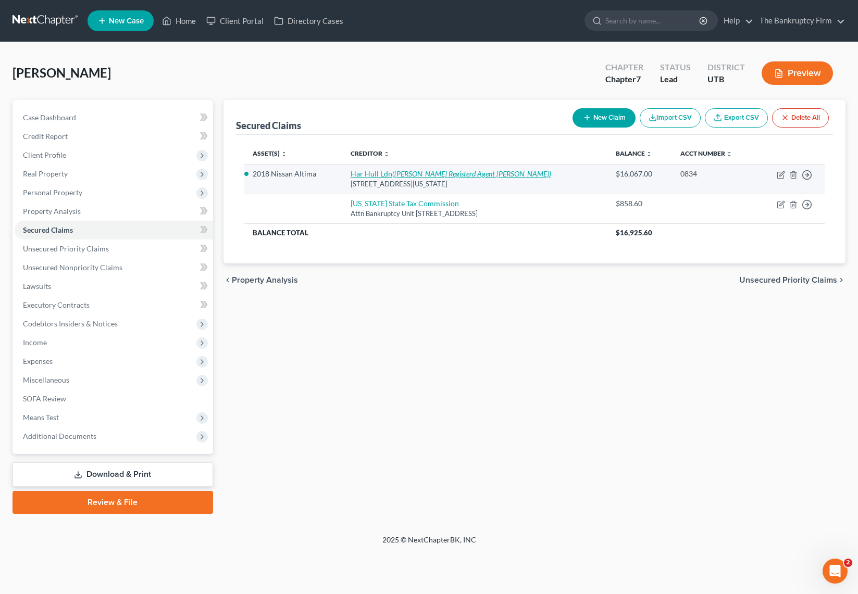
click at [399, 171] on icon "([PERSON_NAME] Registerd Agent [PERSON_NAME])" at bounding box center [471, 173] width 159 height 9
select select "46"
select select "2"
select select "0"
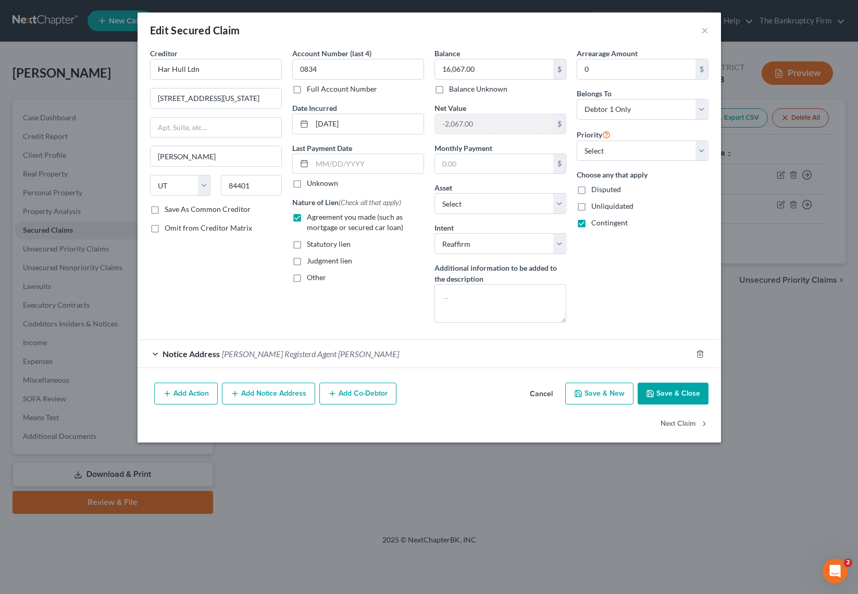
click at [162, 356] on span "Notice Address" at bounding box center [190, 354] width 57 height 10
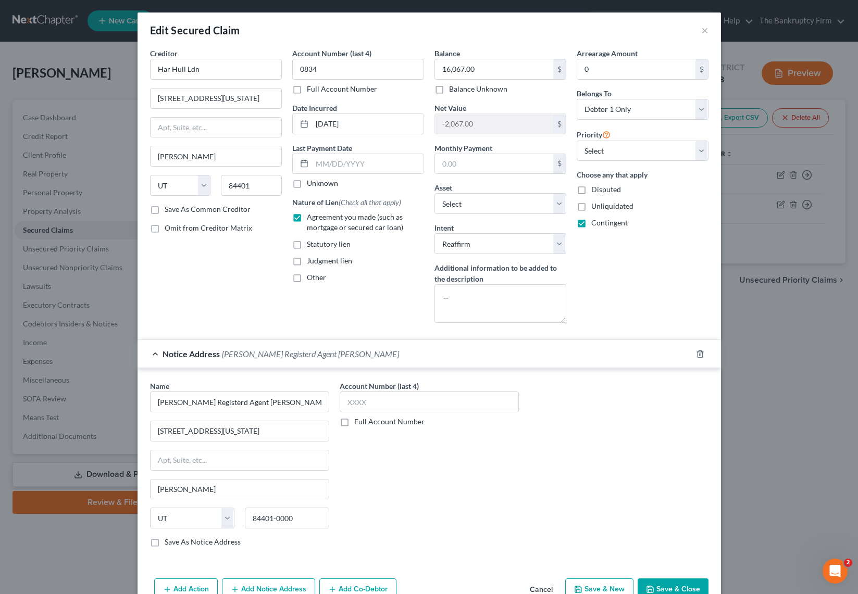
scroll to position [57, 0]
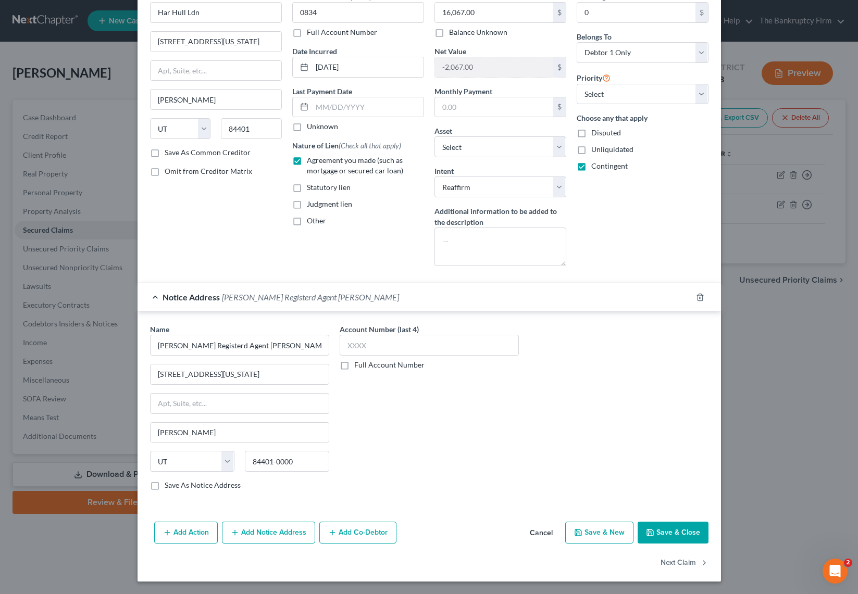
click at [678, 530] on button "Save & Close" at bounding box center [672, 533] width 71 height 22
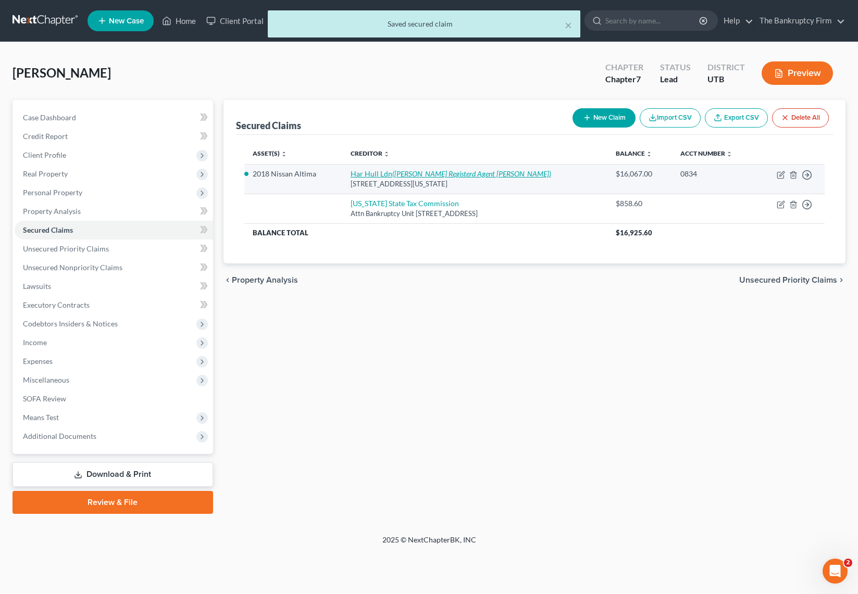
click at [370, 174] on link "Har Hull Ldn ([PERSON_NAME] Registerd Agent [PERSON_NAME])" at bounding box center [451, 173] width 201 height 9
select select "46"
select select "2"
select select "0"
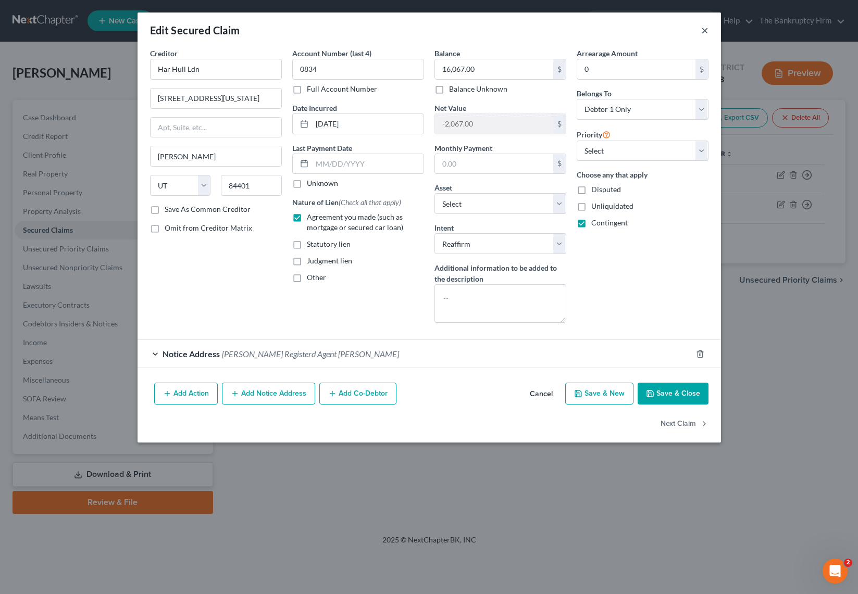
click at [704, 28] on button "×" at bounding box center [704, 30] width 7 height 12
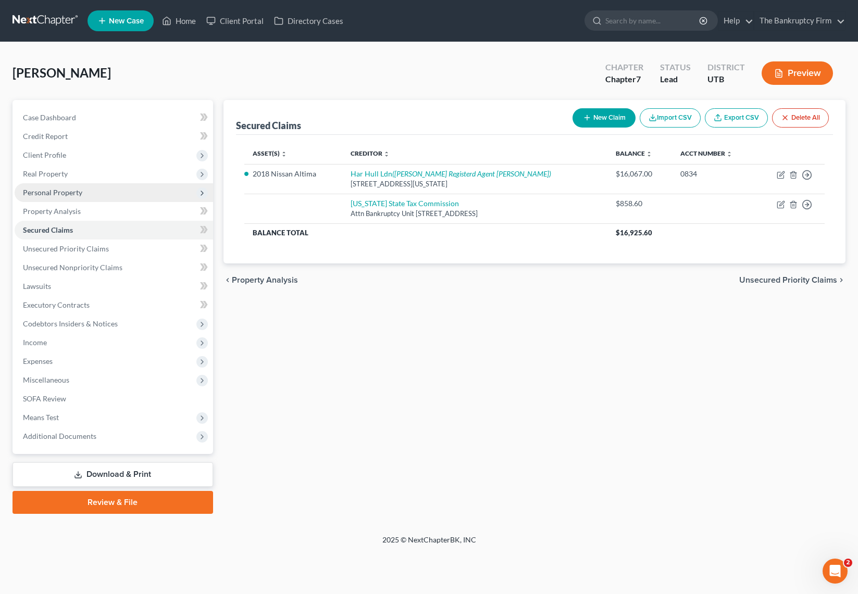
click at [55, 189] on span "Personal Property" at bounding box center [52, 192] width 59 height 9
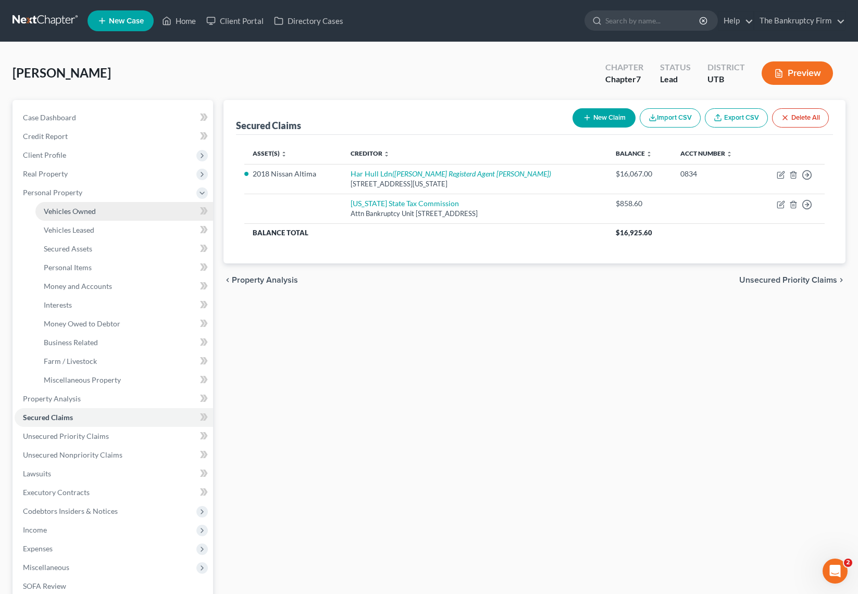
click at [84, 209] on span "Vehicles Owned" at bounding box center [70, 211] width 52 height 9
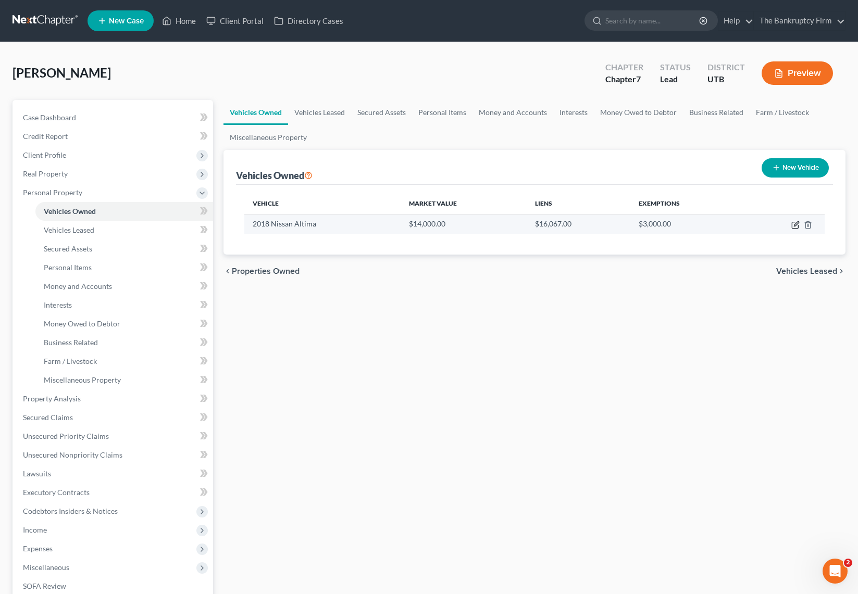
click at [795, 223] on icon "button" at bounding box center [796, 223] width 5 height 5
select select "0"
select select "8"
select select "0"
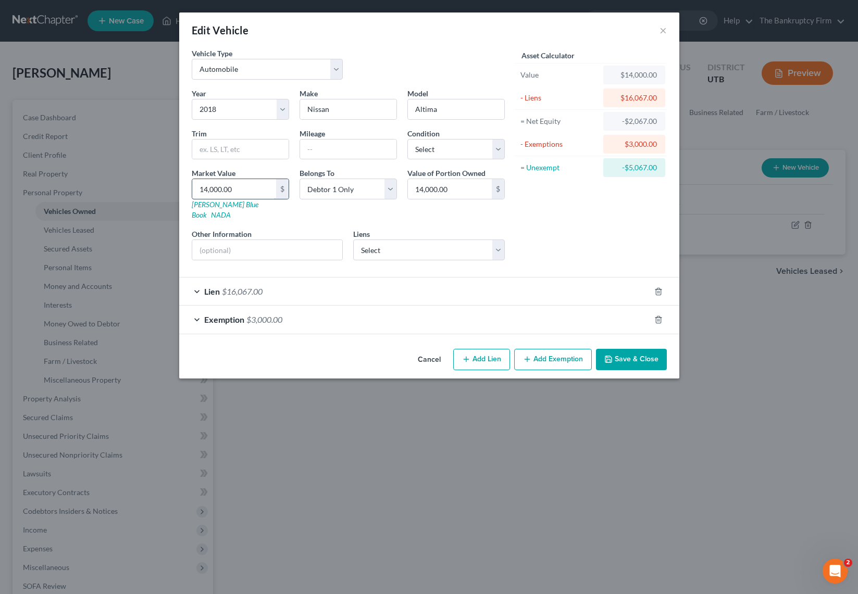
click at [245, 189] on input "14,000.00" at bounding box center [234, 189] width 84 height 20
type input "14,00"
type input "1,400.00"
type input "14,0"
type input "140.00"
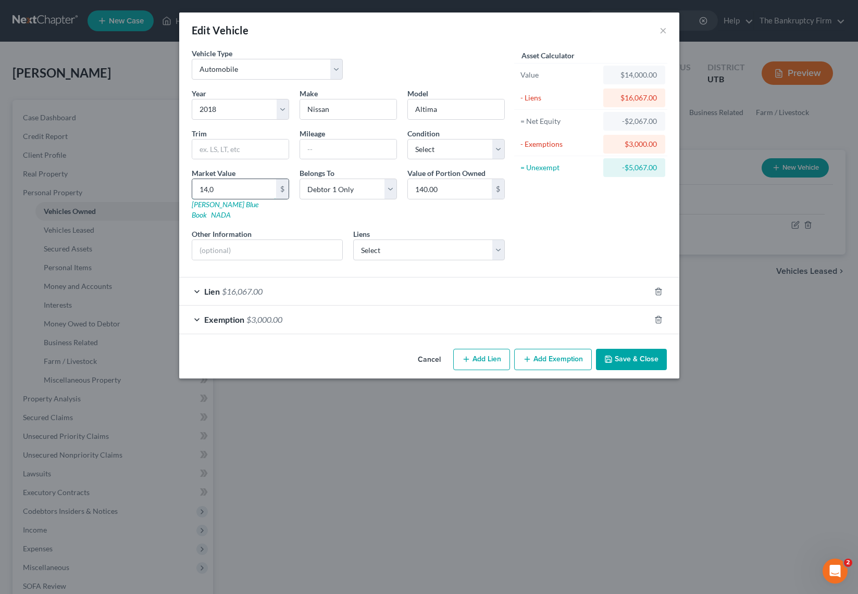
type input "14,"
type input "14.00"
type input "1"
type input "1.00"
type input "1"
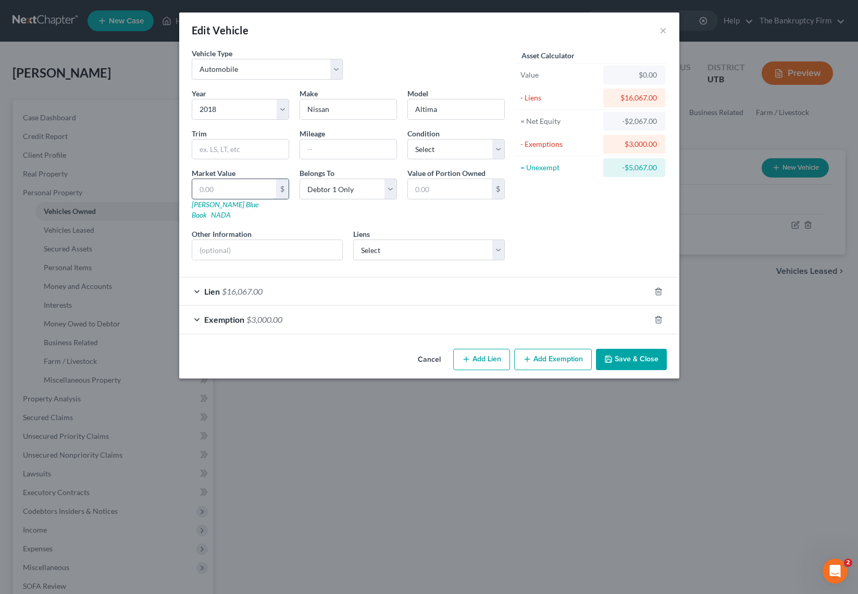
type input "1.00"
type input "12"
type input "12.00"
type input "125"
type input "125.00"
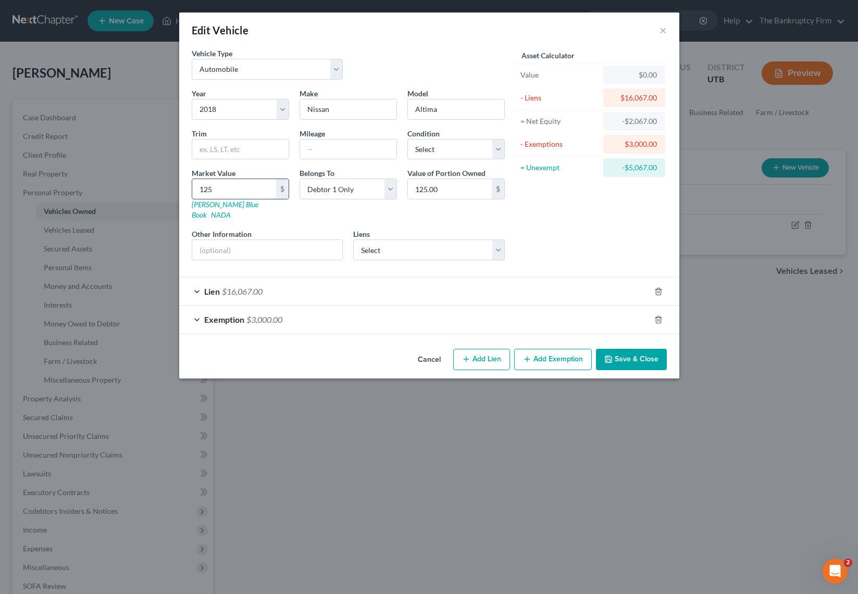
type input "1250"
type input "1,250.00"
type input "1,2500"
type input "12,500.00"
type input "12,500"
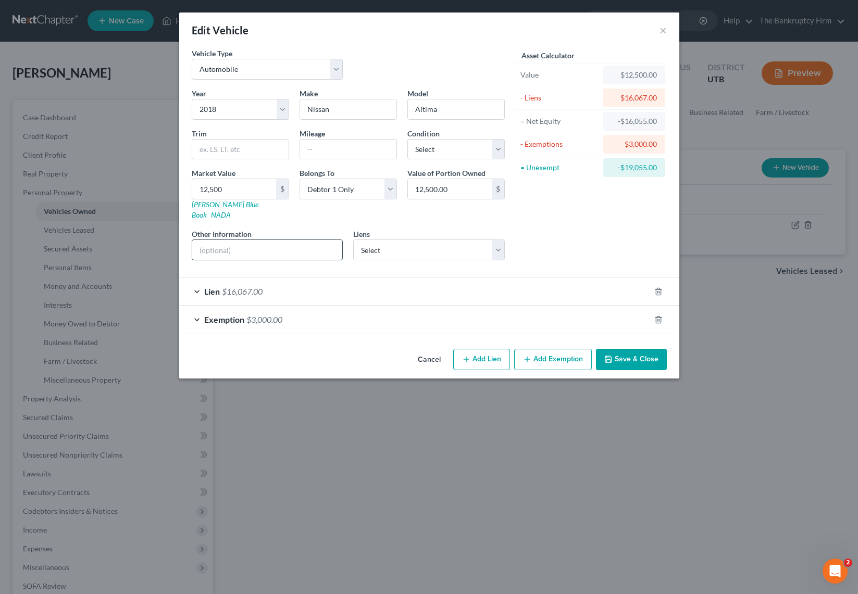
click at [249, 245] on input "text" at bounding box center [267, 250] width 151 height 20
type input "Has an oil leek and cracked window"
click at [498, 145] on select "Select Excellent Very Good Good Fair Poor" at bounding box center [455, 149] width 97 height 21
select select "3"
click at [407, 139] on select "Select Excellent Very Good Good Fair Poor" at bounding box center [455, 149] width 97 height 21
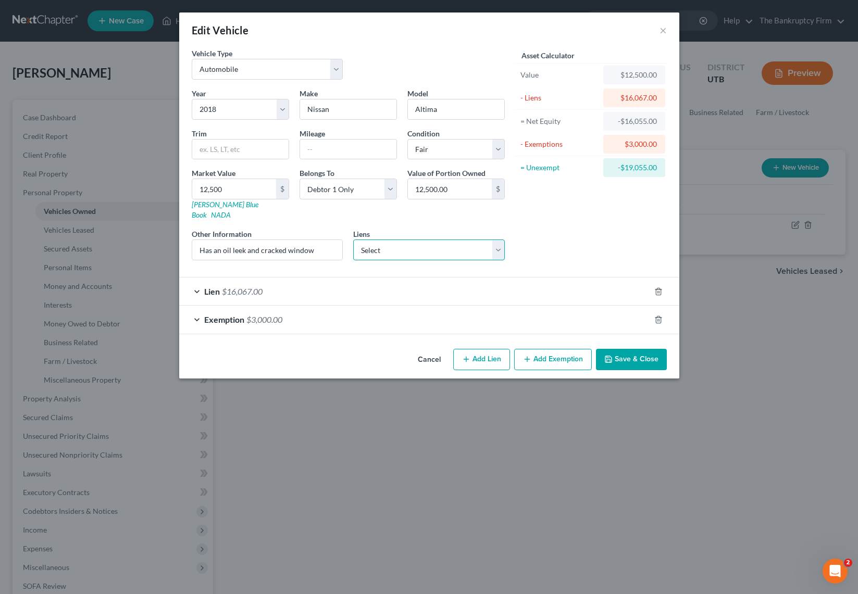
click at [403, 241] on select "Select [US_STATE] State Tax Commission - $858.60" at bounding box center [429, 250] width 152 height 21
click at [196, 279] on div "Lien $16,067.00" at bounding box center [414, 292] width 471 height 28
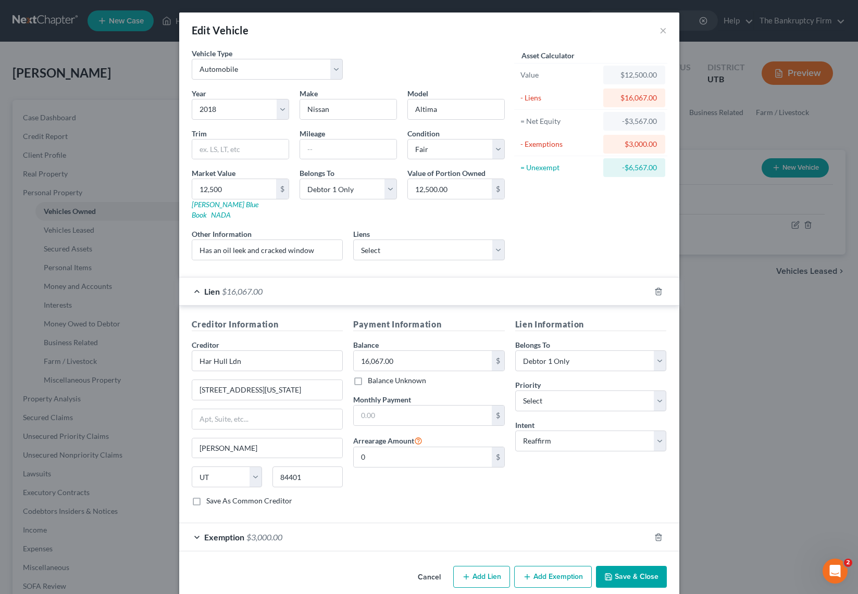
scroll to position [4, 0]
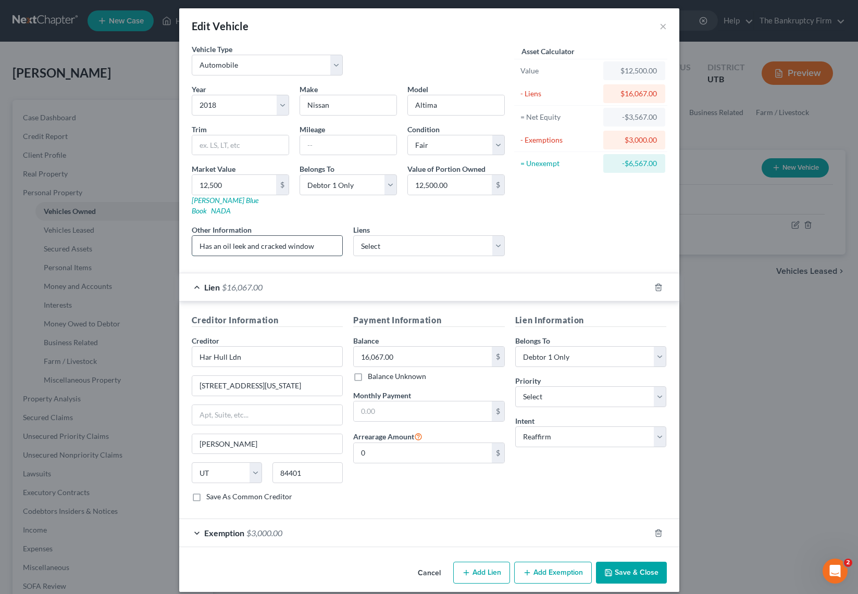
drag, startPoint x: 323, startPoint y: 237, endPoint x: 195, endPoint y: 238, distance: 128.6
click at [195, 238] on input "Has an oil leek and cracked window" at bounding box center [267, 246] width 151 height 20
type input "Fair condition, Needs new tires, brakes, windshield and has a leak."
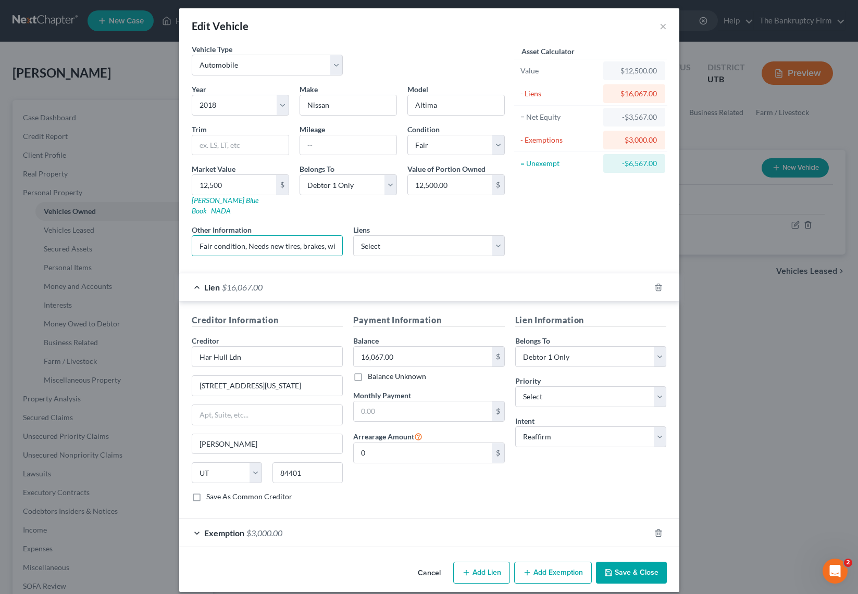
click at [650, 567] on button "Save & Close" at bounding box center [631, 573] width 71 height 22
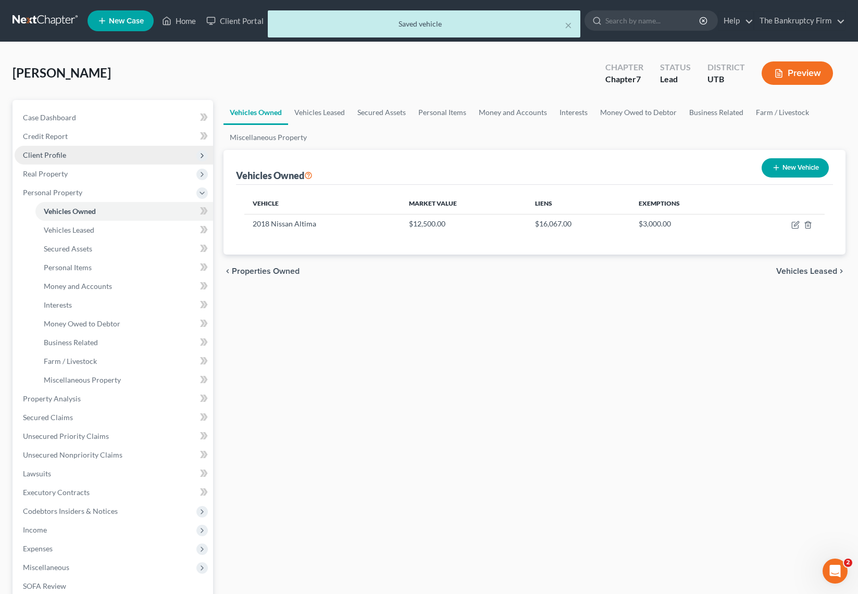
click at [57, 155] on span "Client Profile" at bounding box center [44, 155] width 43 height 9
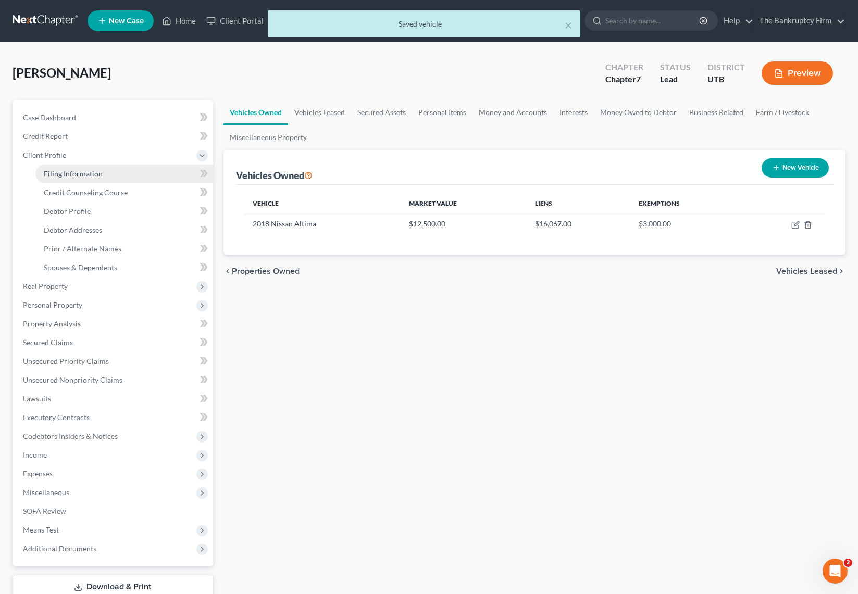
click at [95, 176] on span "Filing Information" at bounding box center [73, 173] width 59 height 9
select select "1"
select select "0"
select select "81"
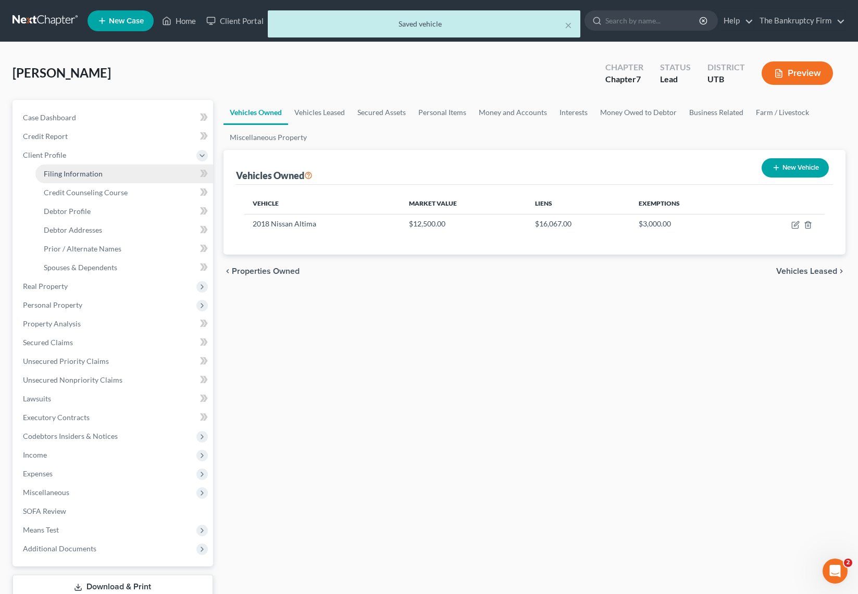
select select "0"
select select "46"
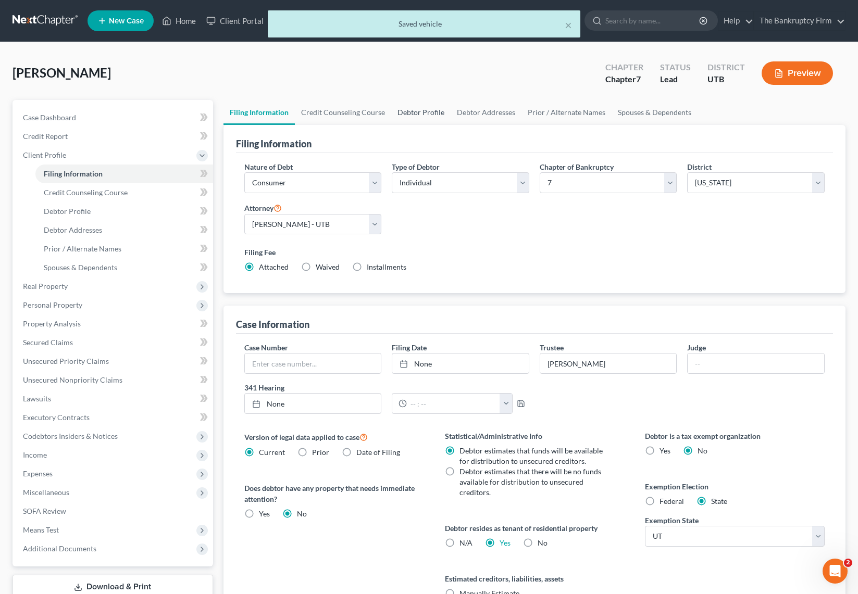
click at [411, 111] on link "Debtor Profile" at bounding box center [420, 112] width 59 height 25
select select "0"
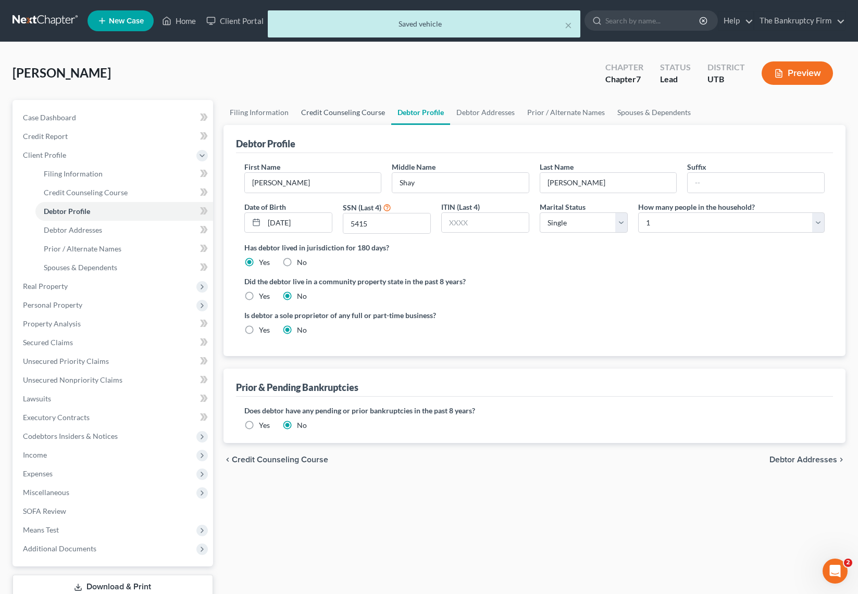
radio input "true"
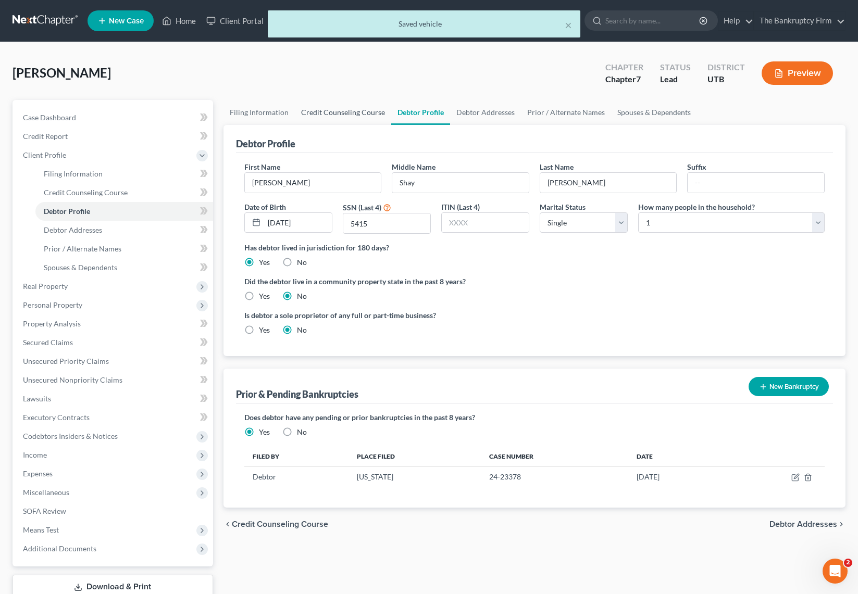
click at [342, 110] on link "Credit Counseling Course" at bounding box center [343, 112] width 96 height 25
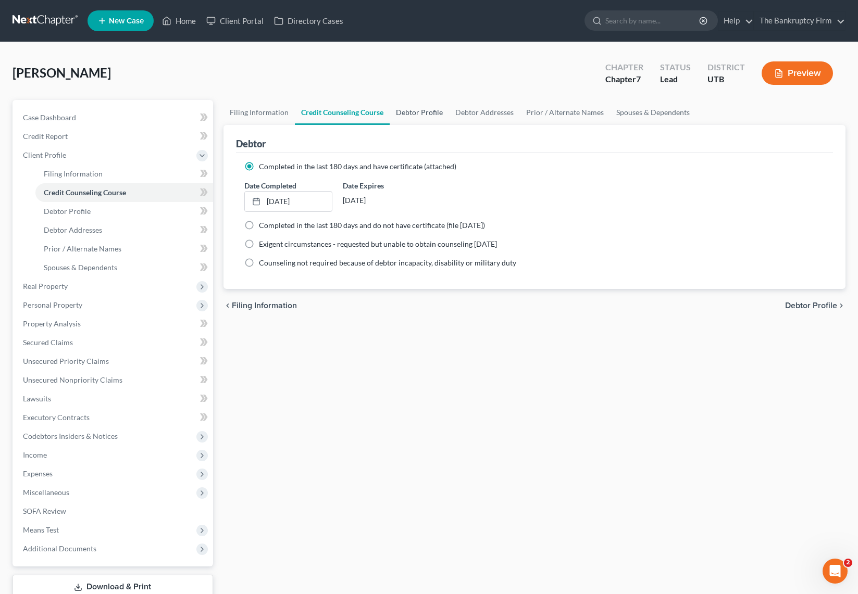
click at [416, 108] on link "Debtor Profile" at bounding box center [419, 112] width 59 height 25
select select "0"
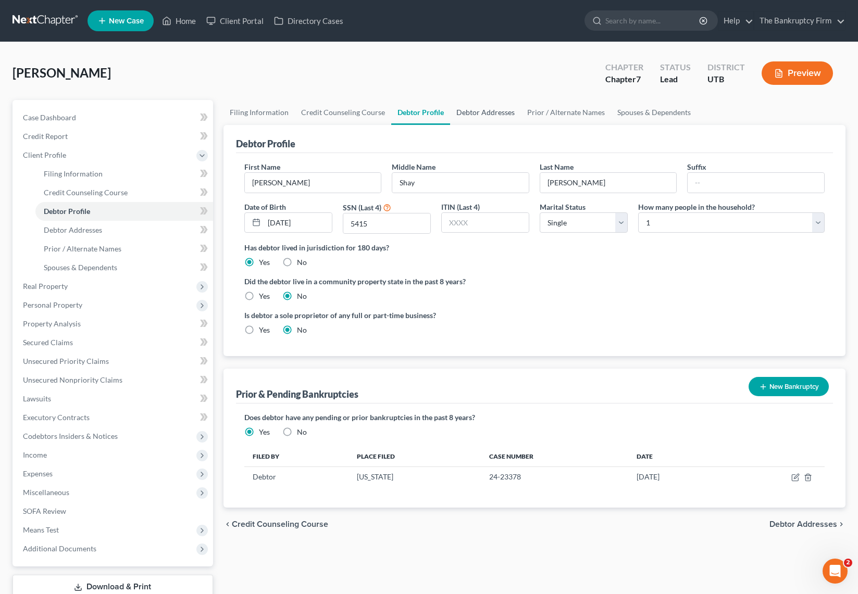
click at [490, 112] on link "Debtor Addresses" at bounding box center [485, 112] width 71 height 25
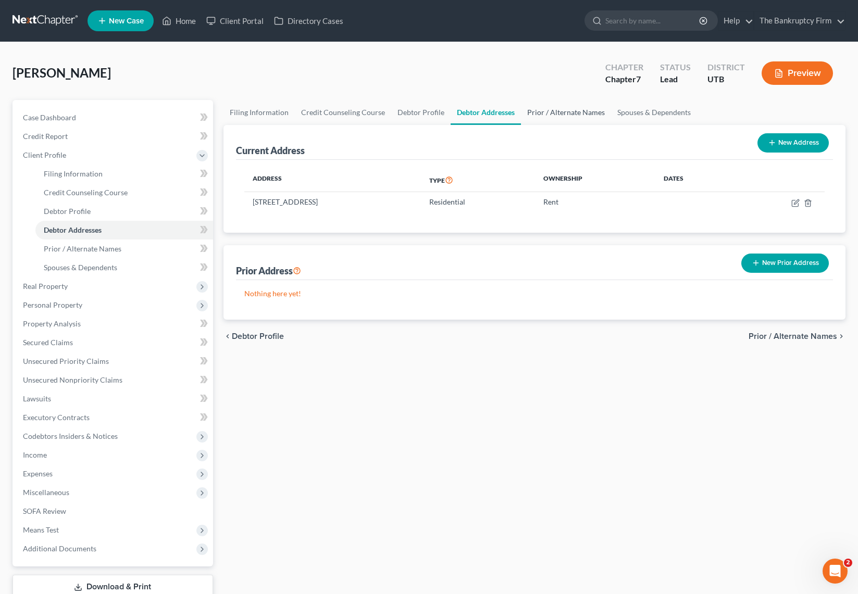
click at [561, 114] on link "Prior / Alternate Names" at bounding box center [566, 112] width 90 height 25
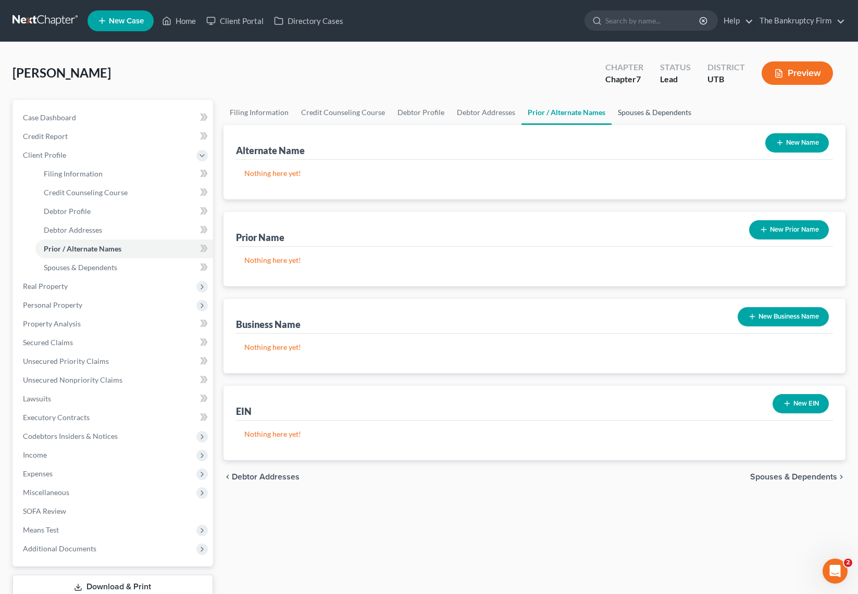
click at [657, 110] on link "Spouses & Dependents" at bounding box center [654, 112] width 86 height 25
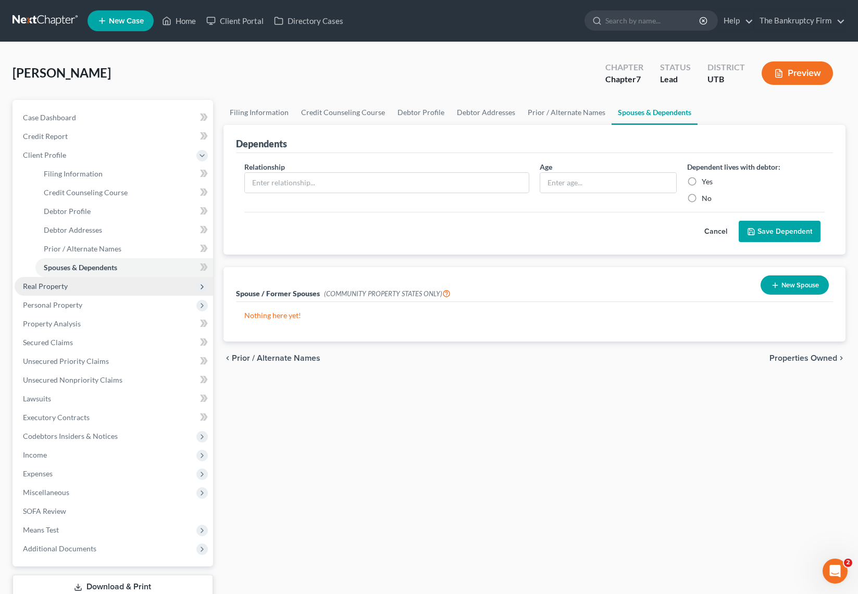
click at [49, 287] on span "Real Property" at bounding box center [45, 286] width 45 height 9
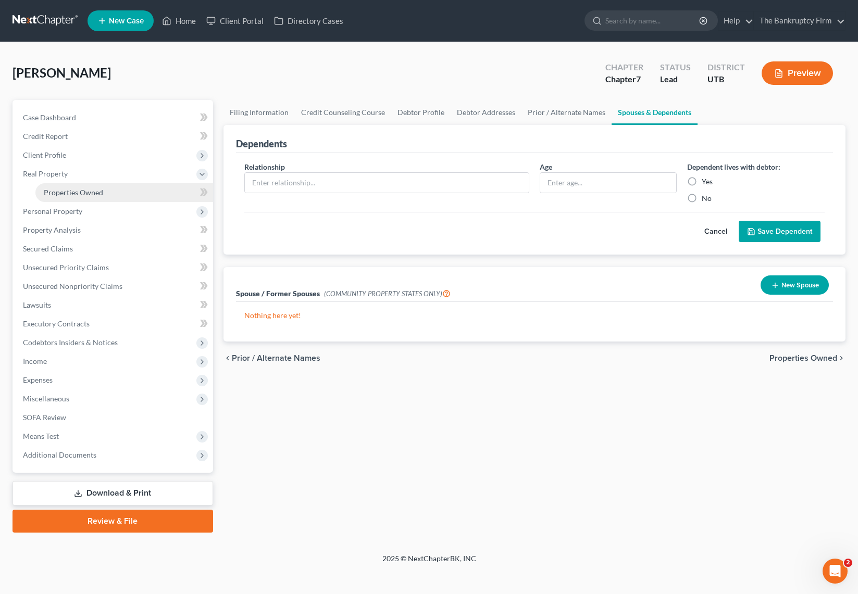
click at [67, 189] on span "Properties Owned" at bounding box center [73, 192] width 59 height 9
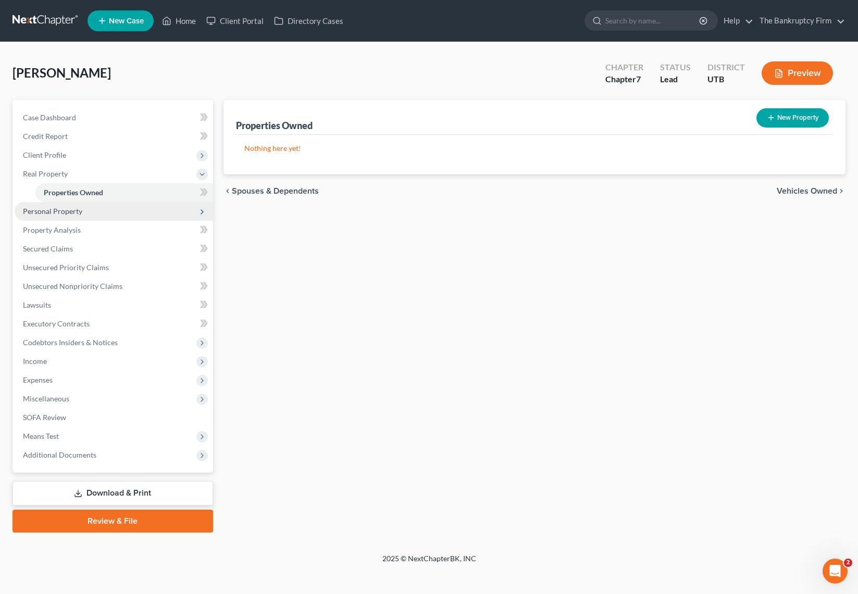
click at [40, 211] on span "Personal Property" at bounding box center [52, 211] width 59 height 9
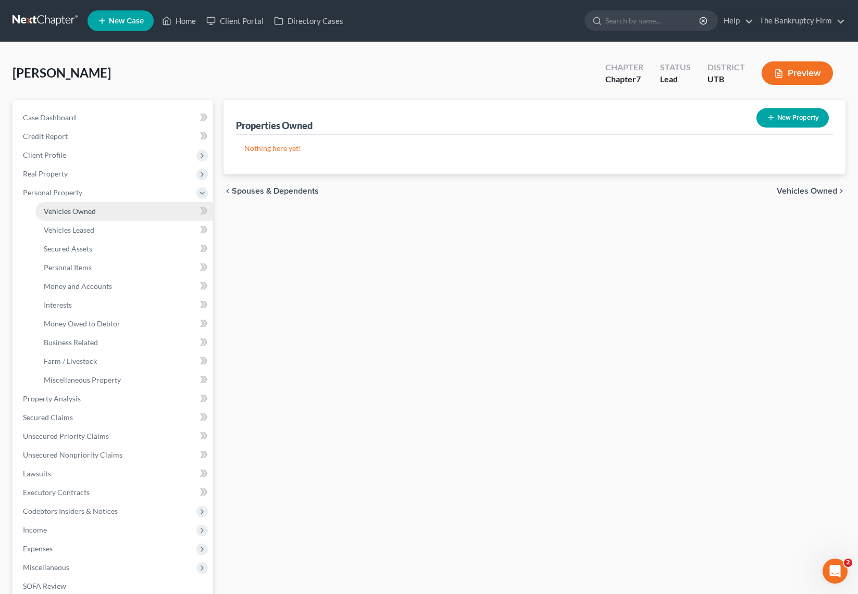
click at [94, 210] on span "Vehicles Owned" at bounding box center [70, 211] width 52 height 9
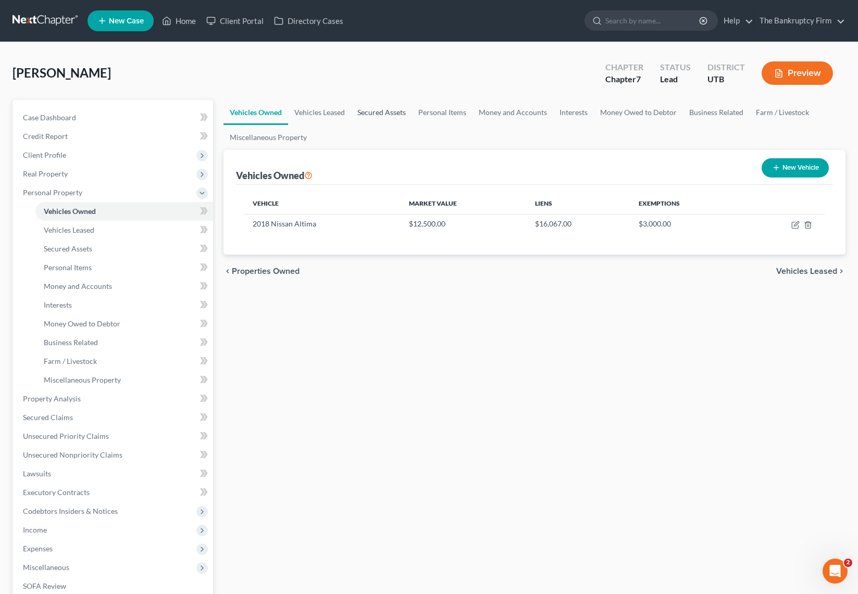
click at [380, 111] on link "Secured Assets" at bounding box center [381, 112] width 61 height 25
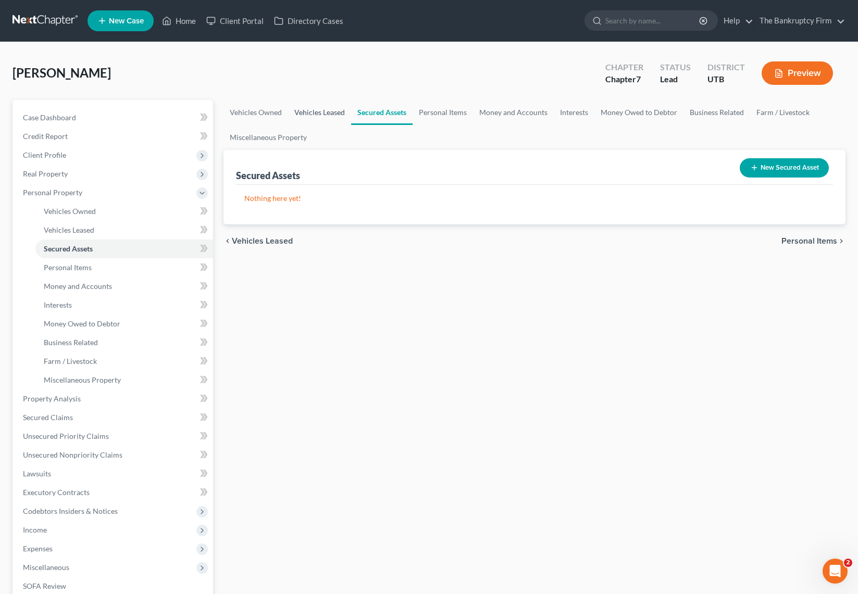
click at [299, 110] on link "Vehicles Leased" at bounding box center [319, 112] width 63 height 25
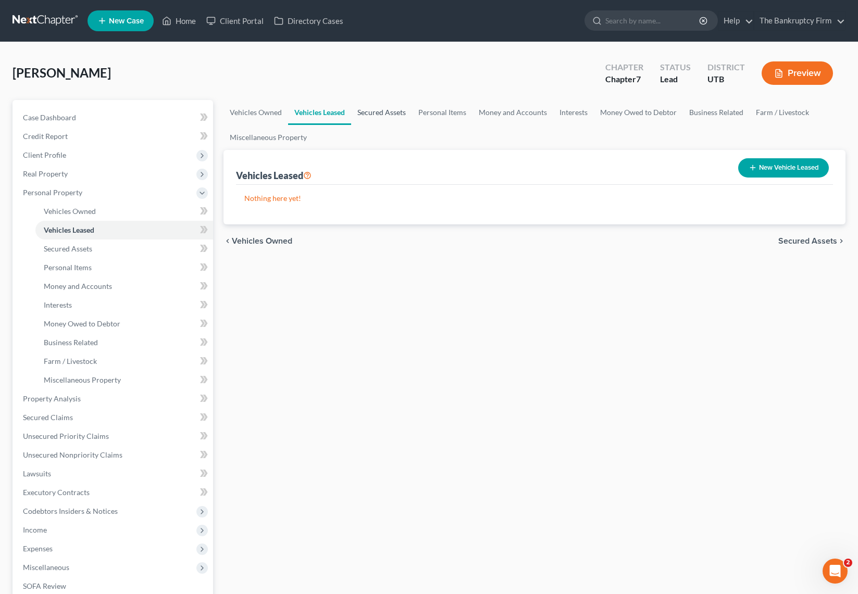
click at [383, 109] on link "Secured Assets" at bounding box center [381, 112] width 61 height 25
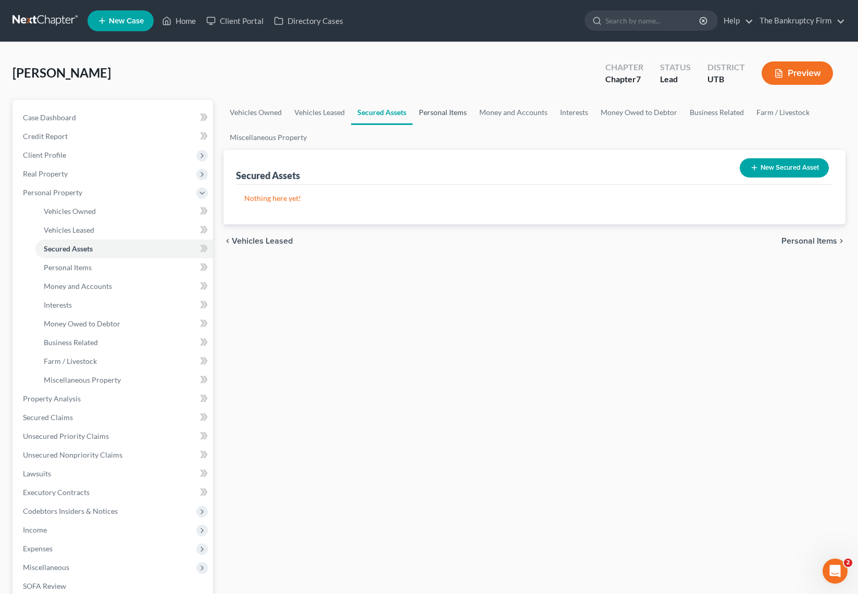
click at [456, 111] on link "Personal Items" at bounding box center [442, 112] width 60 height 25
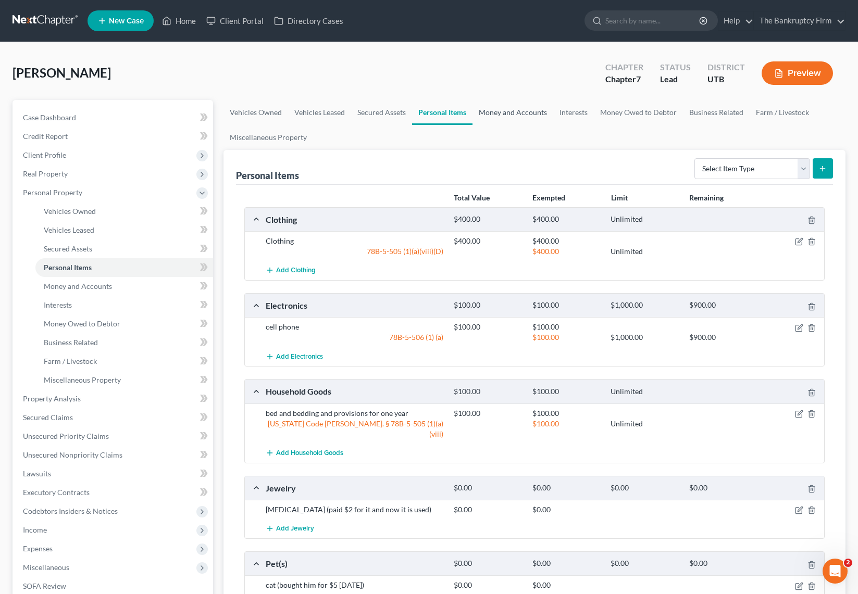
click at [540, 115] on link "Money and Accounts" at bounding box center [512, 112] width 81 height 25
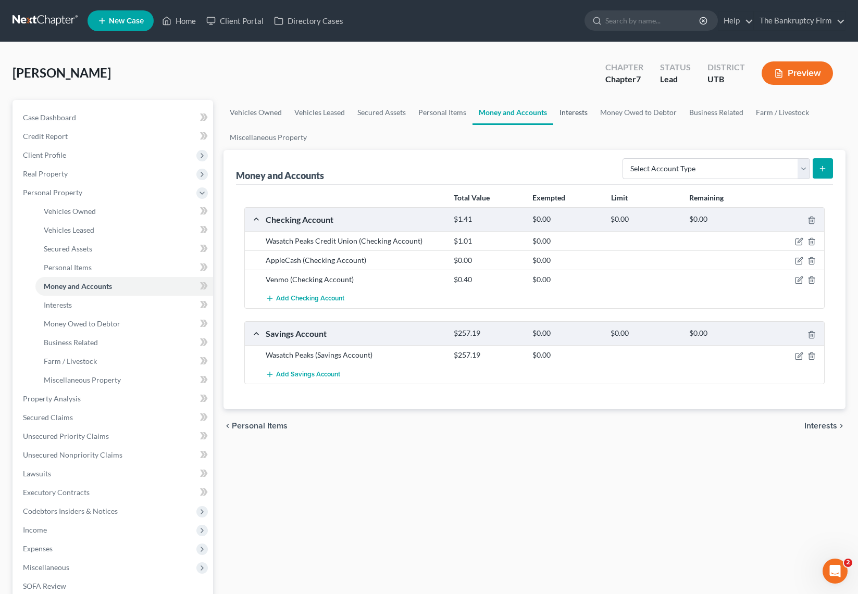
click at [580, 106] on link "Interests" at bounding box center [573, 112] width 41 height 25
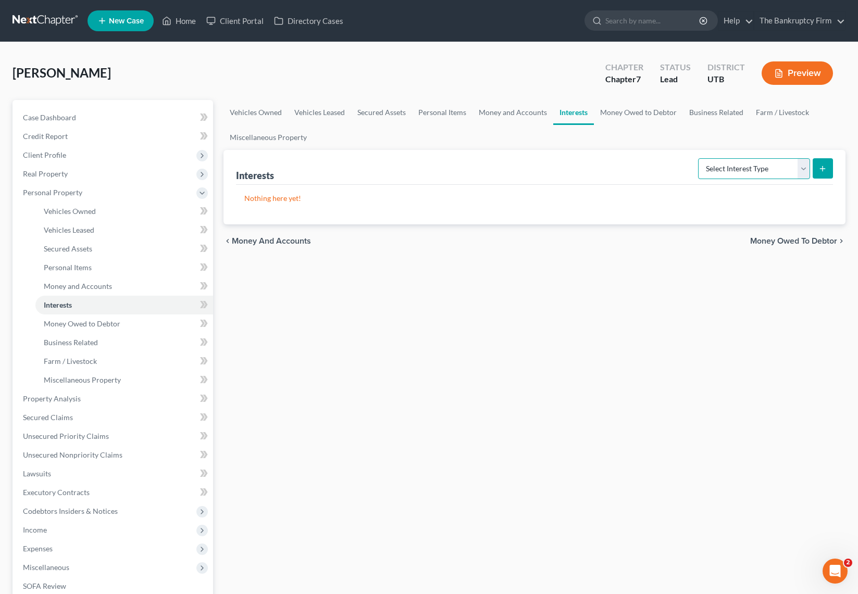
click at [798, 171] on select "Select Interest Type 401K Annuity Bond Education IRA Government Bond Government…" at bounding box center [754, 168] width 112 height 21
click at [631, 111] on link "Money Owed to Debtor" at bounding box center [638, 112] width 89 height 25
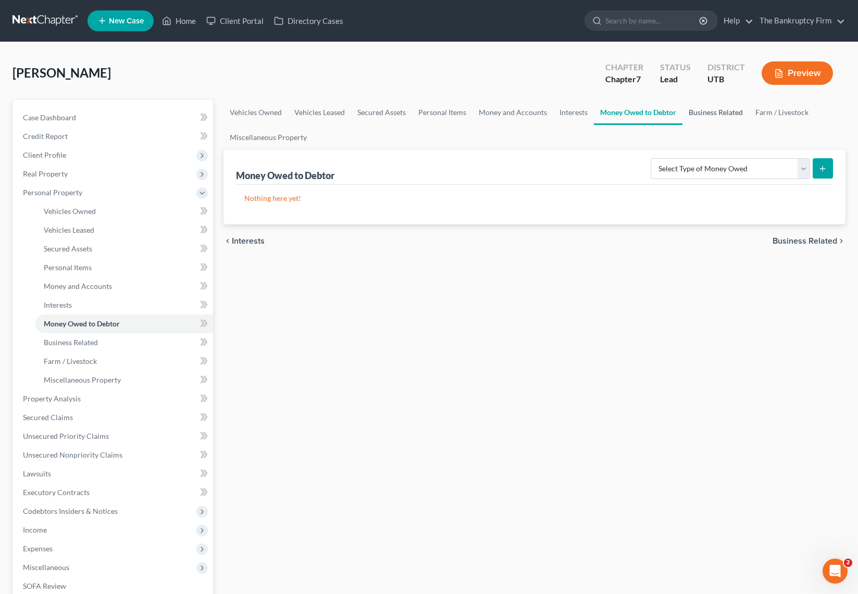
click at [715, 111] on link "Business Related" at bounding box center [715, 112] width 67 height 25
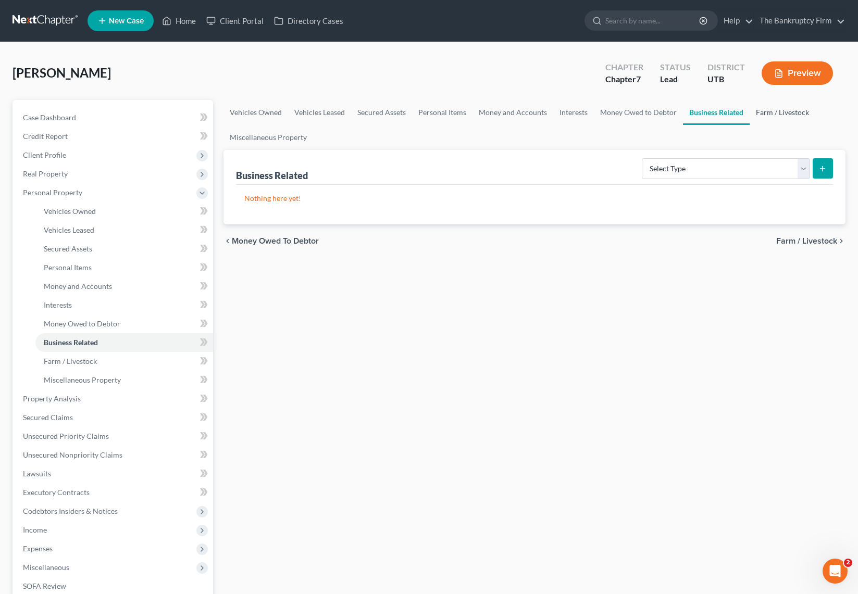
click at [780, 110] on link "Farm / Livestock" at bounding box center [782, 112] width 66 height 25
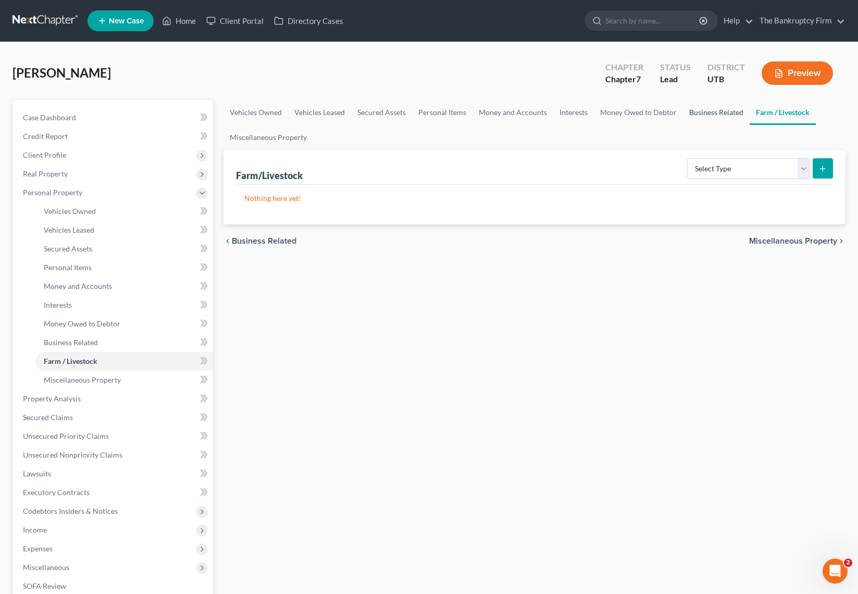
click at [711, 114] on link "Business Related" at bounding box center [716, 112] width 67 height 25
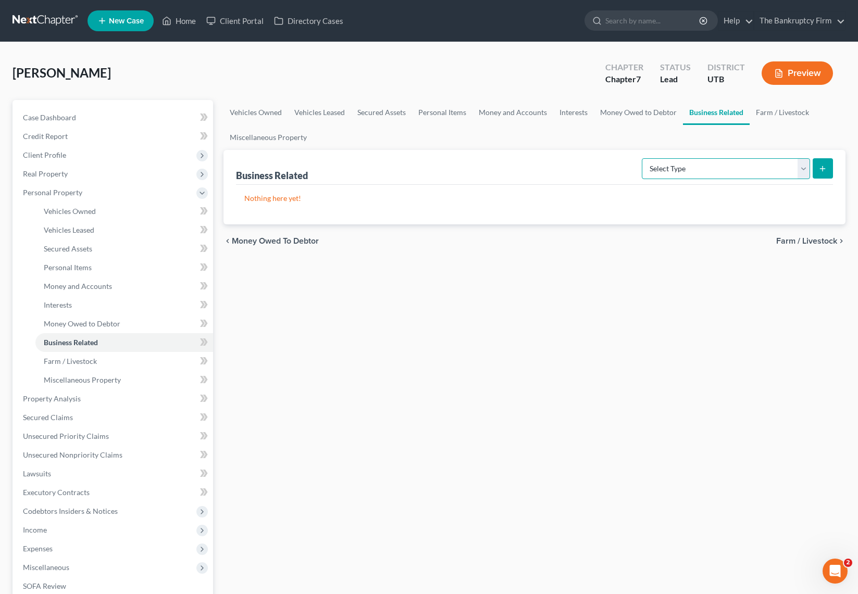
click at [789, 168] on select "Select Type Customer Lists Franchises Inventory Licenses Machinery Office Equip…" at bounding box center [726, 168] width 168 height 21
click at [247, 135] on link "Miscellaneous Property" at bounding box center [268, 137] width 90 height 25
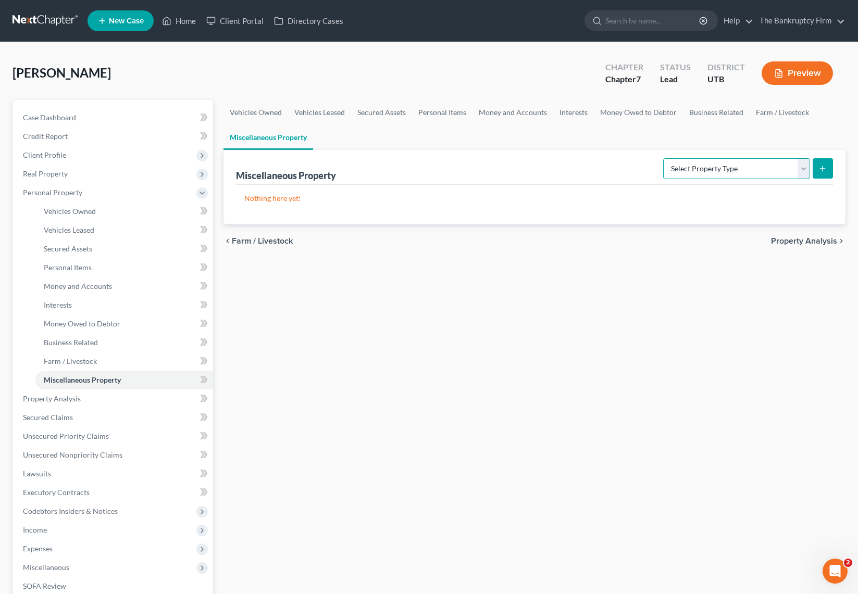
click at [802, 161] on select "Select Property Type Assigned for Creditor Benefit [DATE] Holding for Another N…" at bounding box center [736, 168] width 147 height 21
select select "holding_for_another"
click at [663, 158] on select "Select Property Type Assigned for Creditor Benefit [DATE] Holding for Another N…" at bounding box center [736, 168] width 147 height 21
click at [822, 165] on icon "submit" at bounding box center [822, 169] width 8 height 8
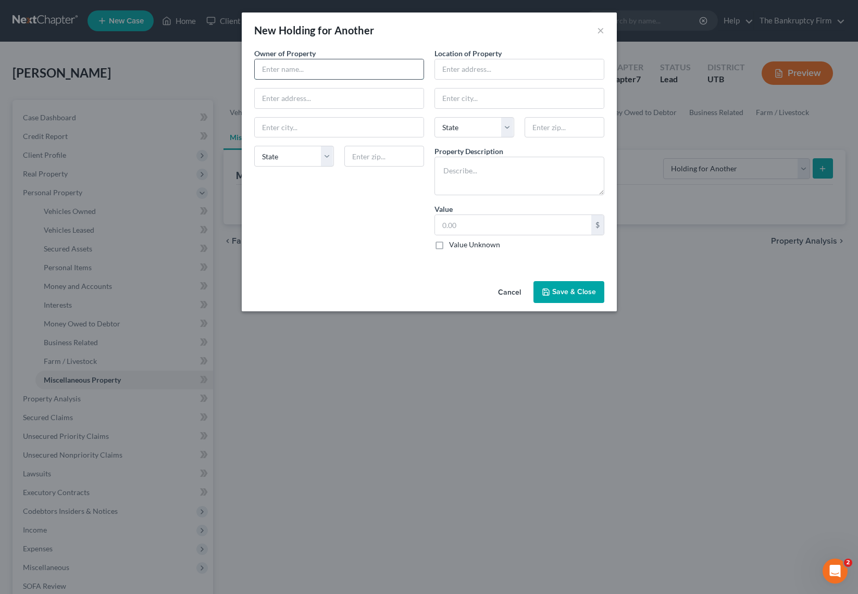
click at [300, 73] on input "text" at bounding box center [339, 69] width 169 height 20
type input "[PERSON_NAME]"
type input "Same as Debtor"
click at [347, 67] on input "[PERSON_NAME]" at bounding box center [339, 69] width 169 height 20
type input "[PERSON_NAME] (Mother) (Landlord)"
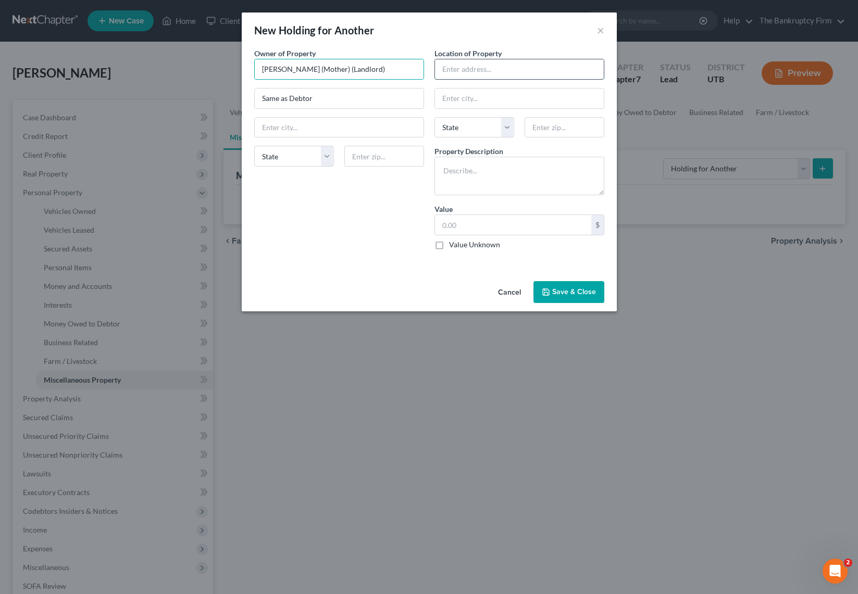
click at [491, 72] on input "text" at bounding box center [519, 69] width 169 height 20
type input "Debtors Address"
click at [468, 173] on textarea at bounding box center [519, 176] width 170 height 39
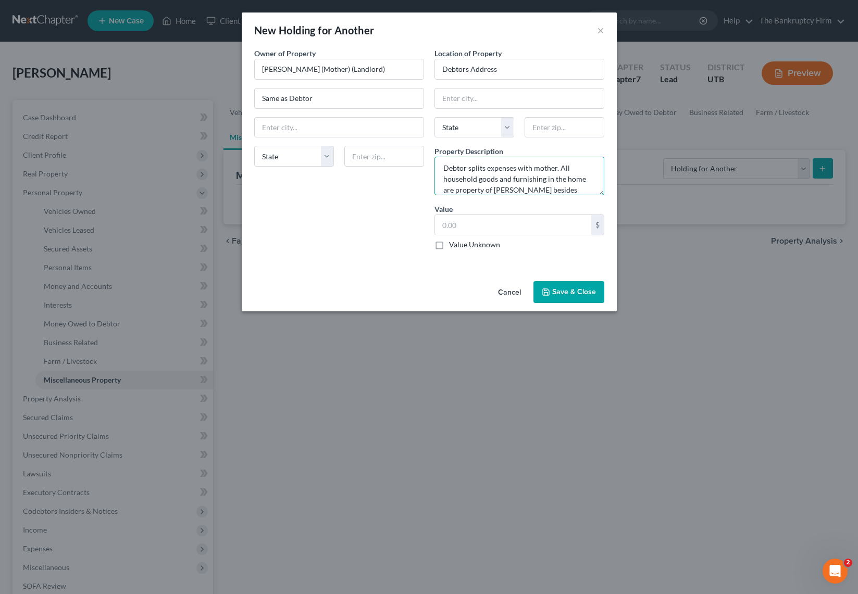
scroll to position [14, 0]
type textarea "Debtor splits expenses with mother. All household goods and furnishing in the h…"
click at [449, 244] on label "Value Unknown" at bounding box center [474, 245] width 51 height 10
click at [453, 244] on input "Value Unknown" at bounding box center [456, 243] width 7 height 7
checkbox input "true"
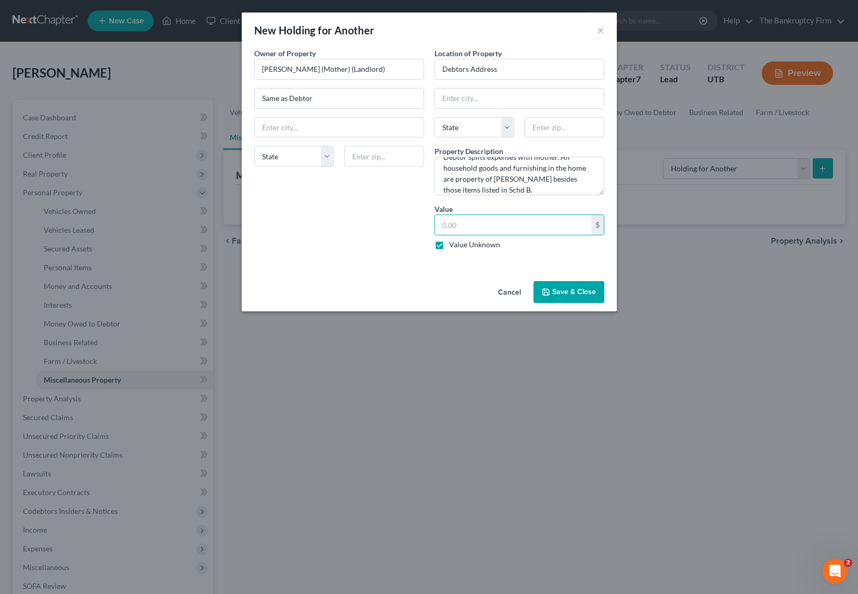
type input "0.00"
click at [586, 295] on button "Save & Close" at bounding box center [568, 292] width 71 height 22
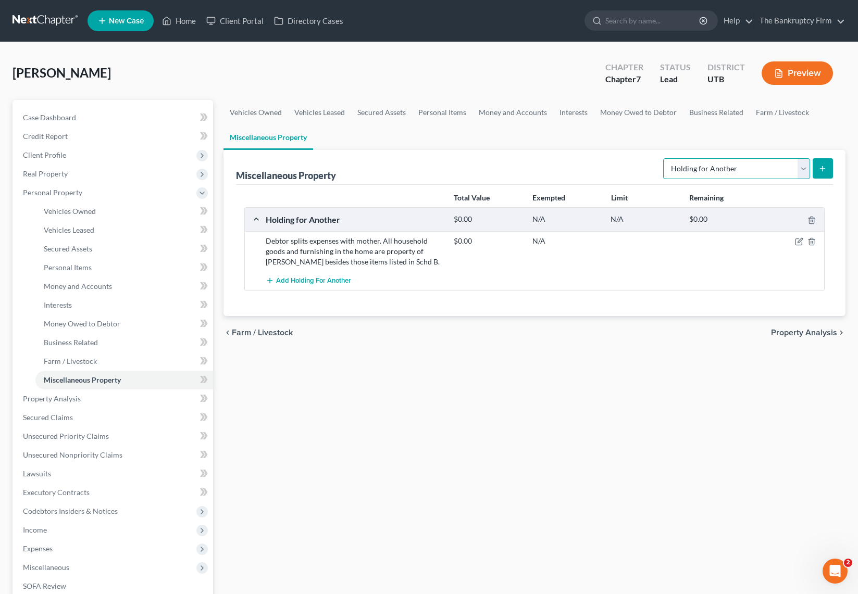
click at [809, 168] on select "Select Property Type Assigned for Creditor Benefit [DATE] Holding for Another N…" at bounding box center [736, 168] width 147 height 21
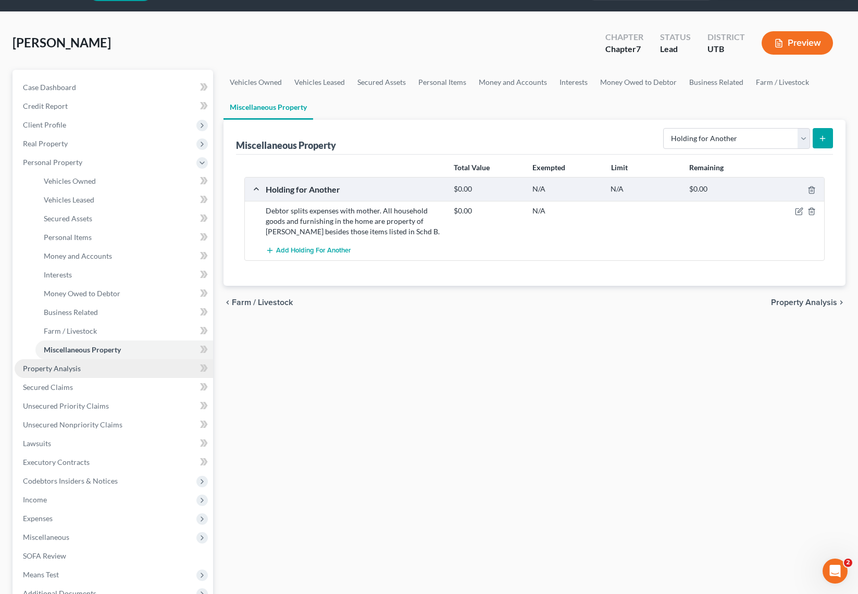
click at [56, 363] on link "Property Analysis" at bounding box center [114, 368] width 198 height 19
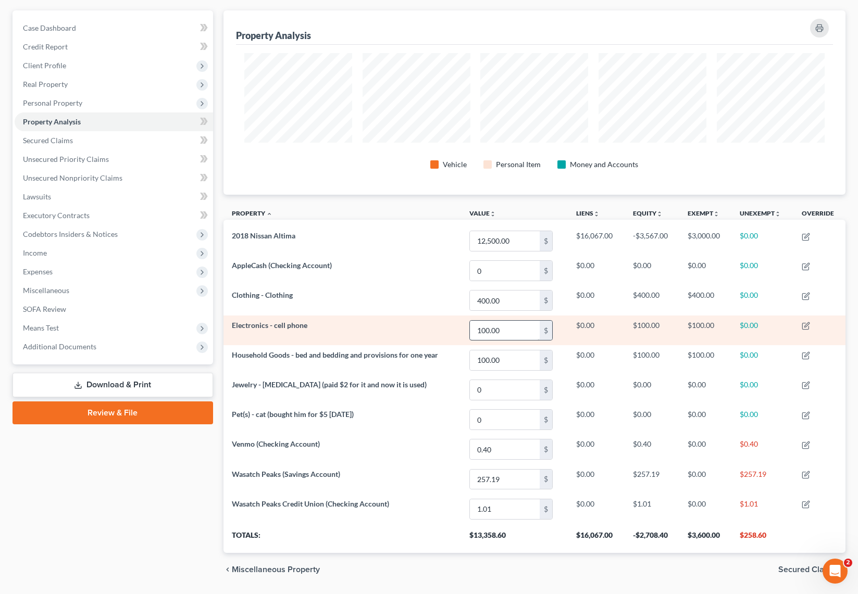
scroll to position [121, 0]
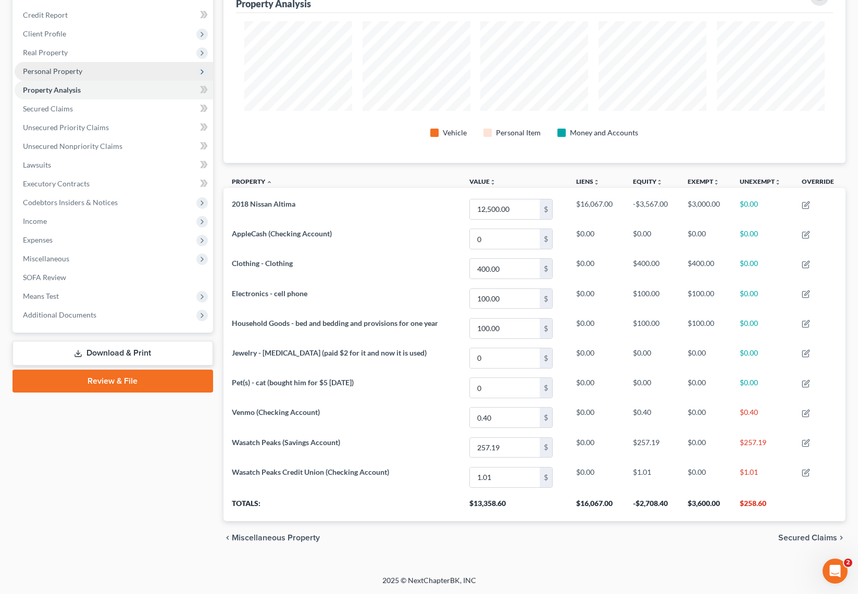
click at [57, 67] on span "Personal Property" at bounding box center [52, 71] width 59 height 9
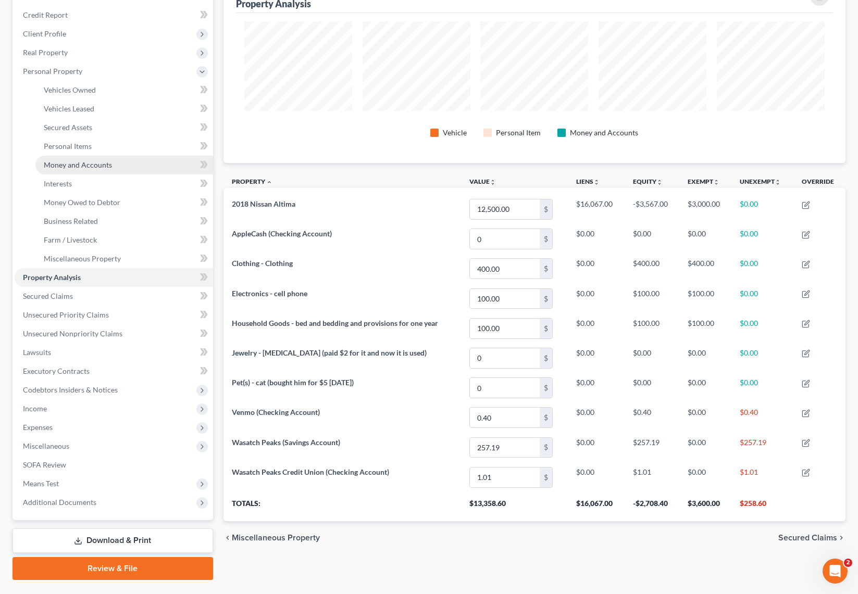
click at [106, 164] on span "Money and Accounts" at bounding box center [78, 164] width 68 height 9
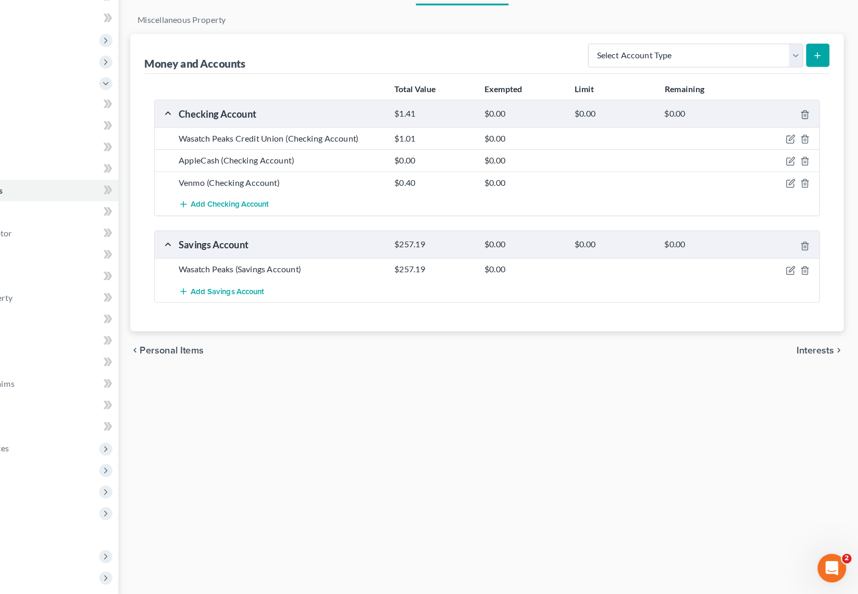
scroll to position [87, 0]
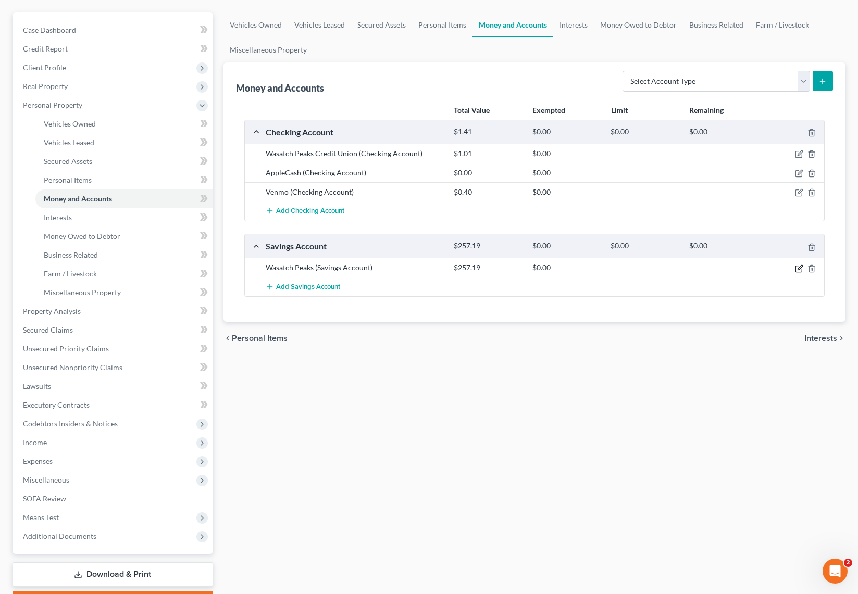
click at [798, 267] on icon "button" at bounding box center [799, 269] width 8 height 8
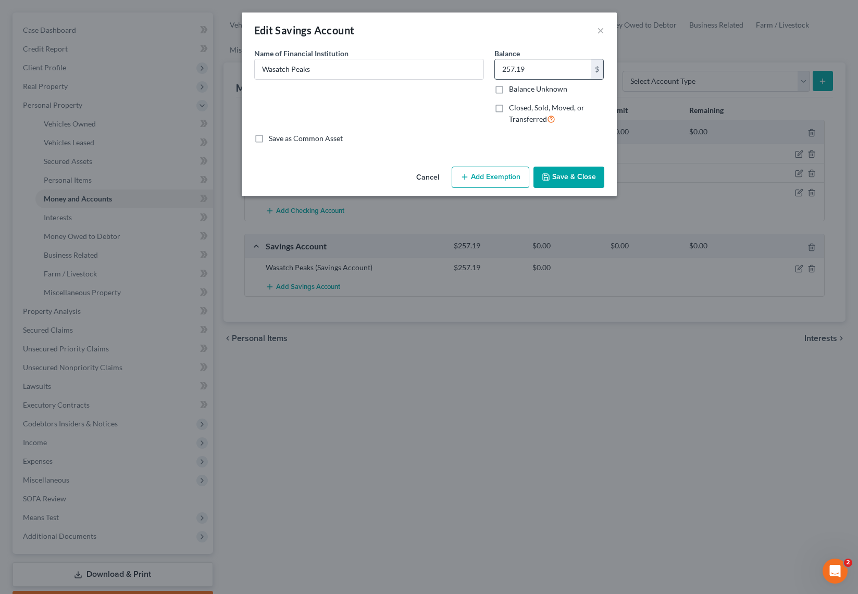
click at [540, 64] on input "257.19" at bounding box center [543, 69] width 96 height 20
type input "161.69"
click at [568, 180] on button "Save & Close" at bounding box center [568, 178] width 71 height 22
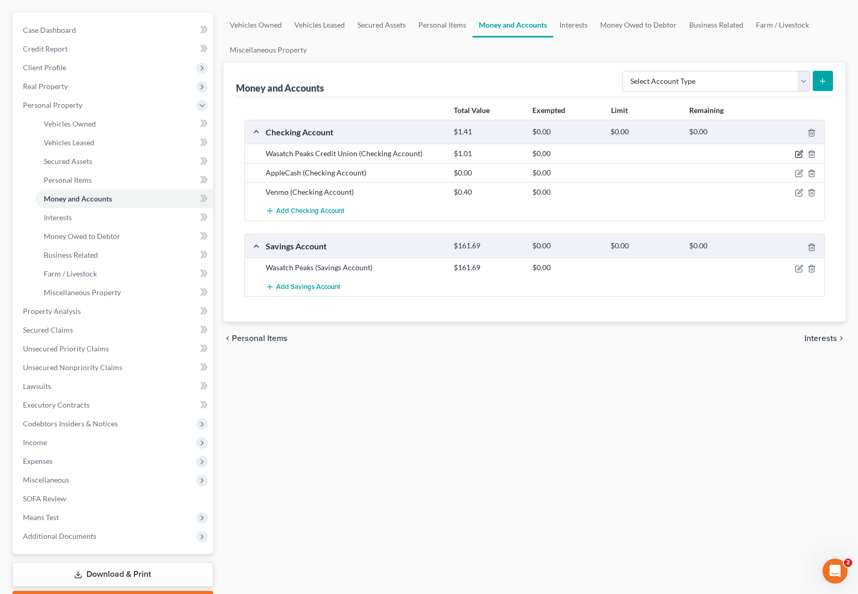
click at [798, 154] on icon "button" at bounding box center [799, 153] width 5 height 5
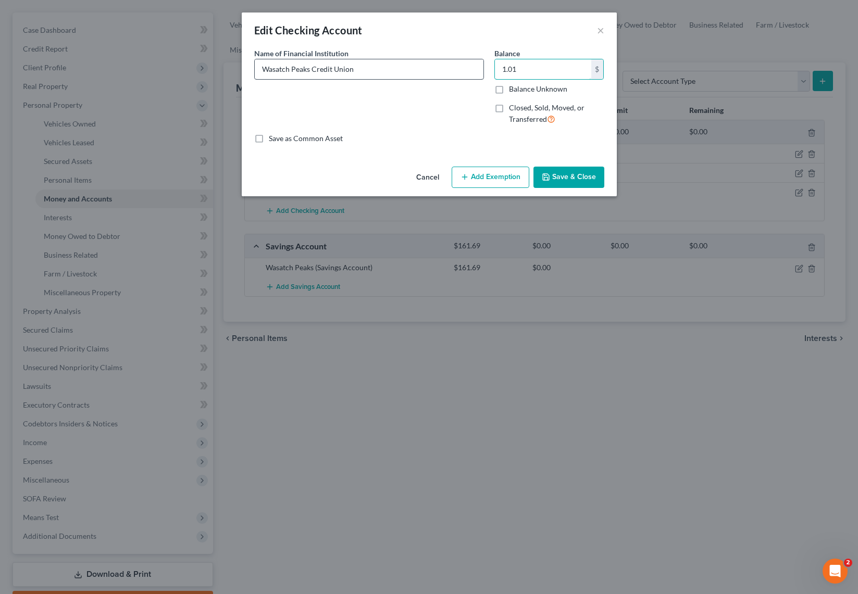
drag, startPoint x: 560, startPoint y: 70, endPoint x: 469, endPoint y: 66, distance: 91.8
click at [469, 66] on div "Name of Financial Institution * Wasatch Peaks Credit Union Balance 1.01 $ Balan…" at bounding box center [429, 90] width 360 height 85
type input "1"
click at [543, 68] on input "text" at bounding box center [543, 69] width 96 height 20
type input "48.56"
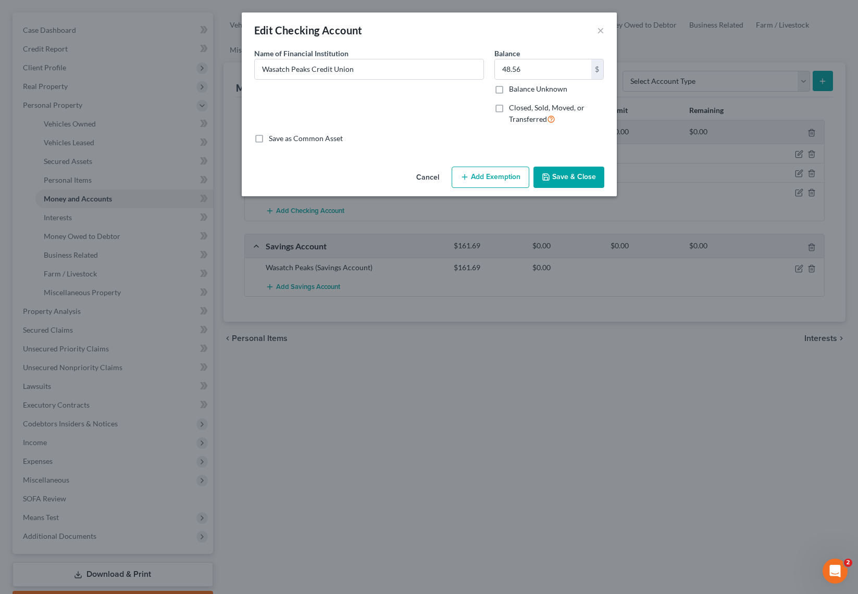
click at [582, 176] on button "Save & Close" at bounding box center [568, 178] width 71 height 22
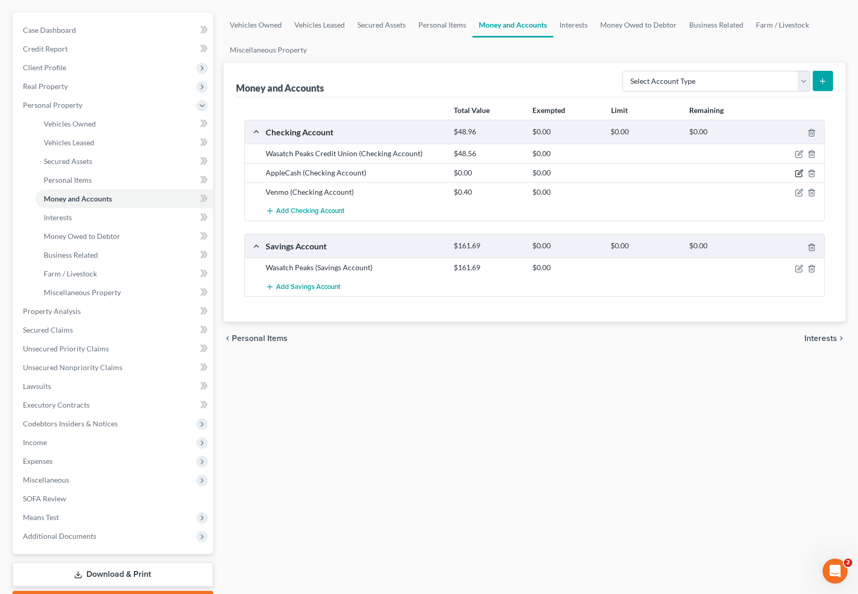
click at [800, 173] on icon "button" at bounding box center [799, 173] width 8 height 8
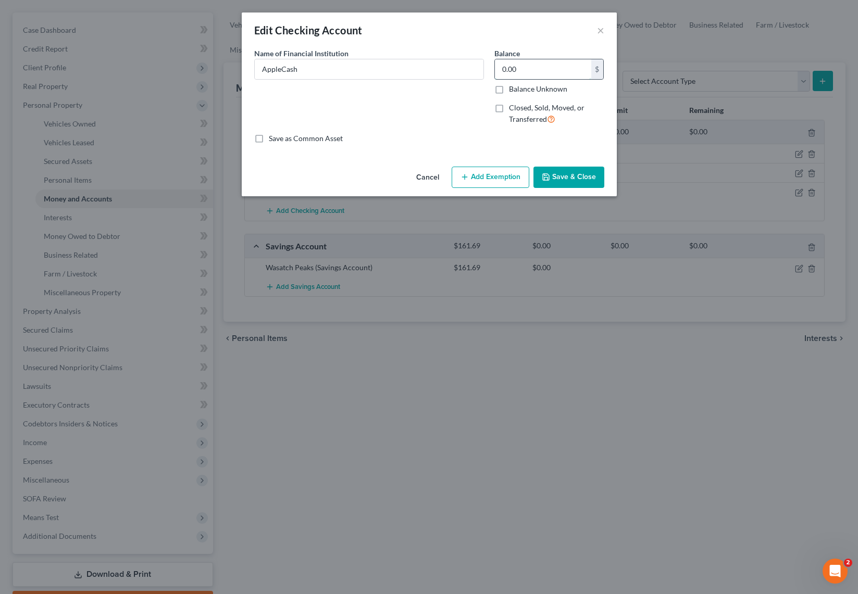
click at [542, 67] on input "0.00" at bounding box center [543, 69] width 96 height 20
type input "2.81"
click at [578, 174] on button "Save & Close" at bounding box center [568, 178] width 71 height 22
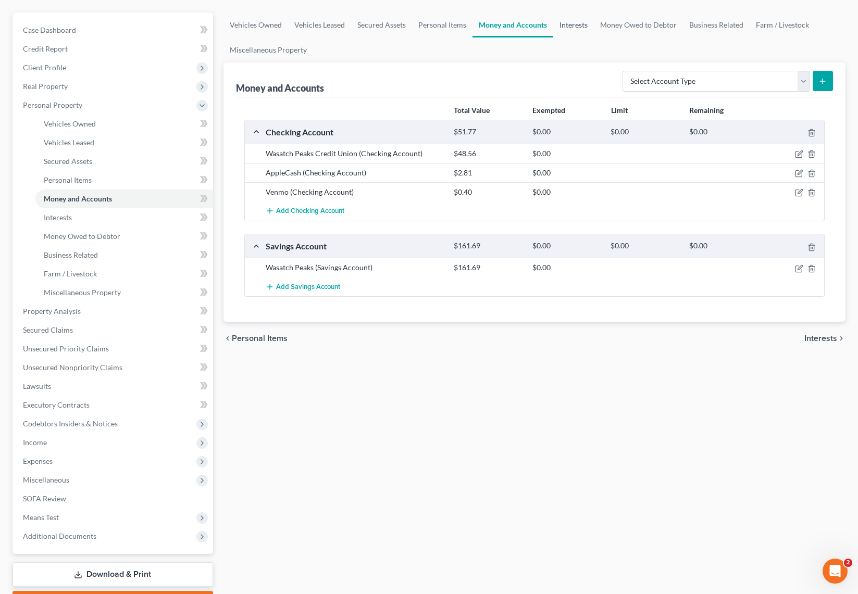
click at [572, 21] on link "Interests" at bounding box center [573, 24] width 41 height 25
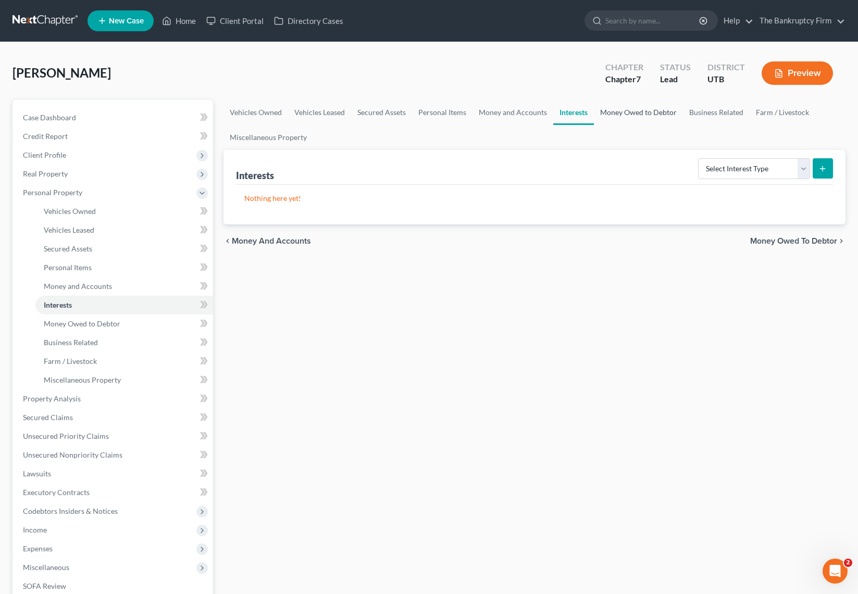
click at [649, 114] on link "Money Owed to Debtor" at bounding box center [638, 112] width 89 height 25
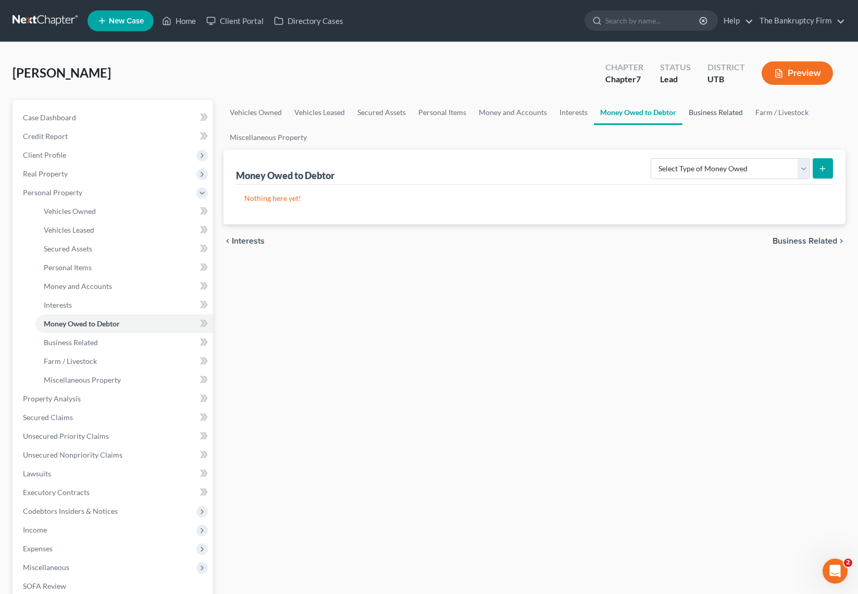
click at [722, 111] on link "Business Related" at bounding box center [715, 112] width 67 height 25
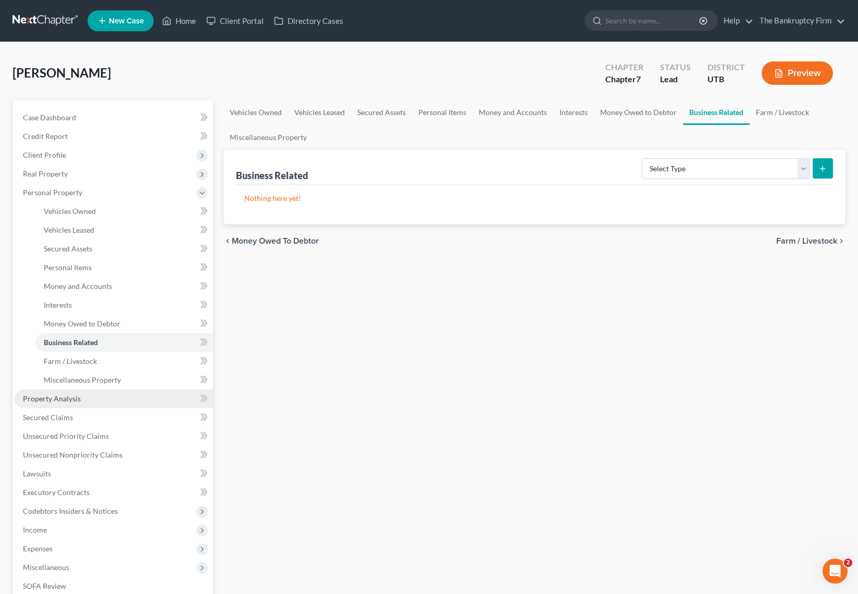
click at [57, 402] on span "Property Analysis" at bounding box center [52, 398] width 58 height 9
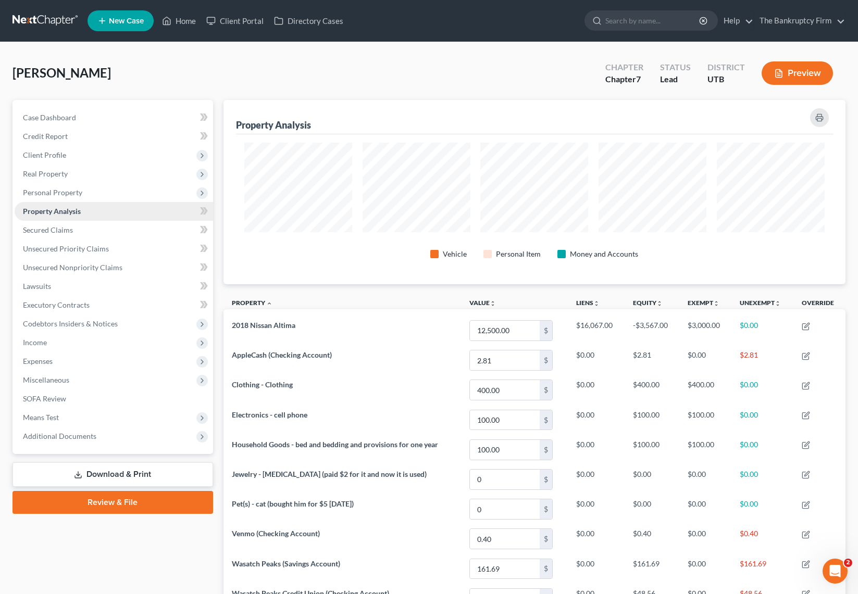
scroll to position [184, 622]
click at [67, 228] on span "Secured Claims" at bounding box center [48, 230] width 50 height 9
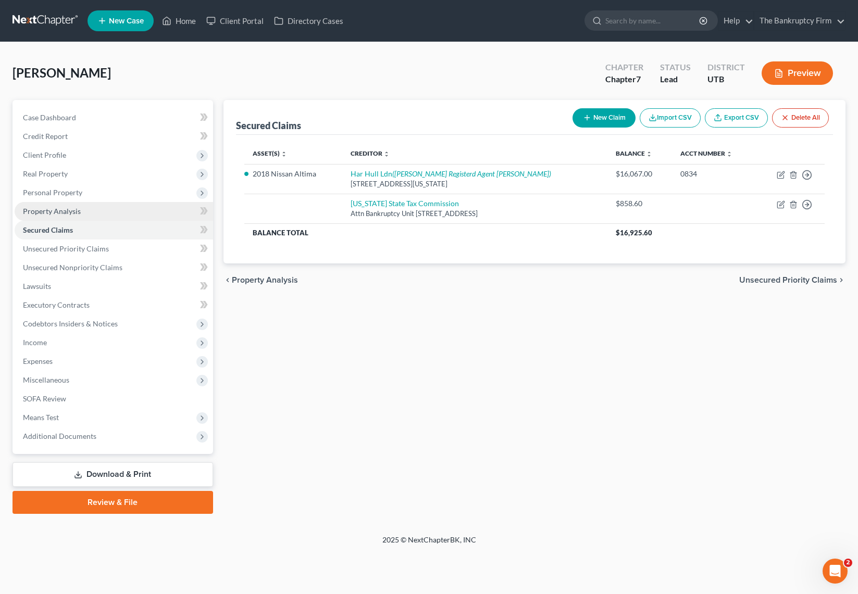
click at [64, 207] on span "Property Analysis" at bounding box center [52, 211] width 58 height 9
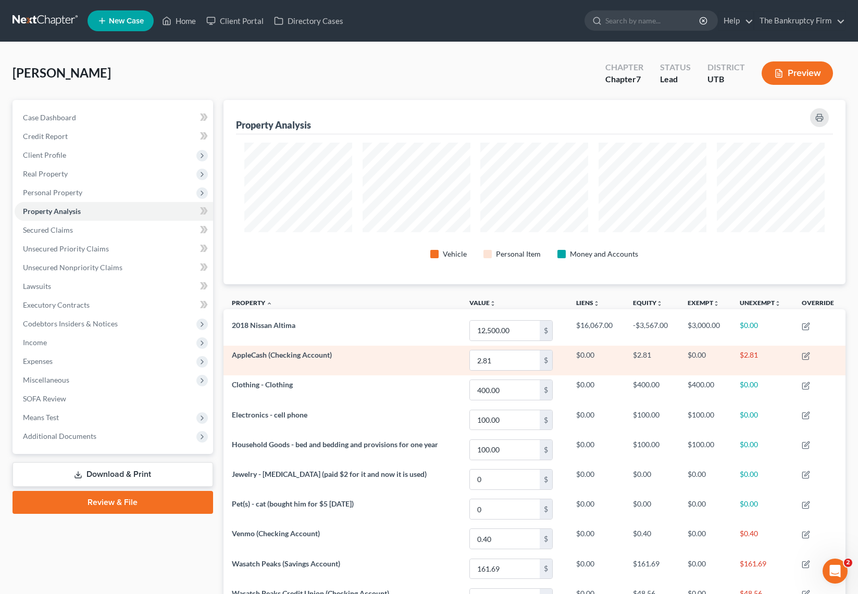
scroll to position [184, 622]
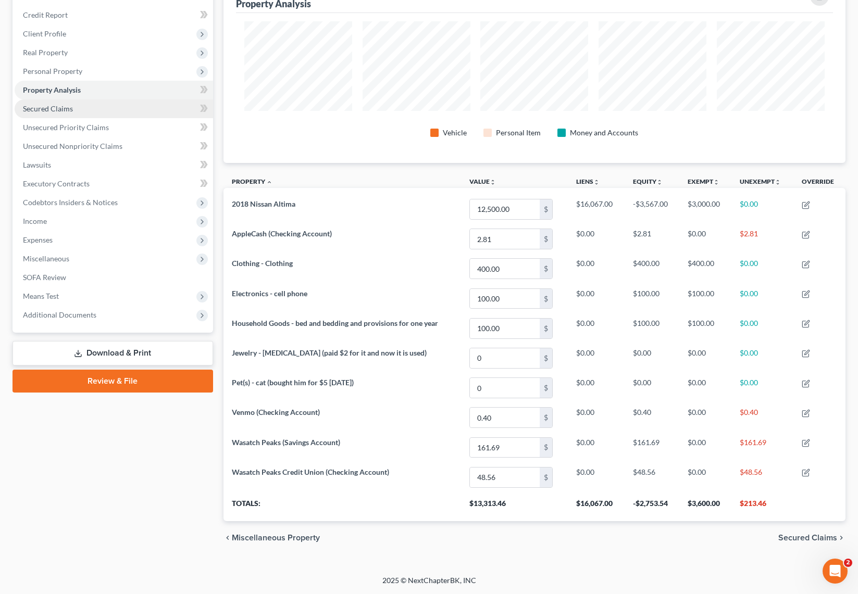
click at [60, 110] on span "Secured Claims" at bounding box center [48, 108] width 50 height 9
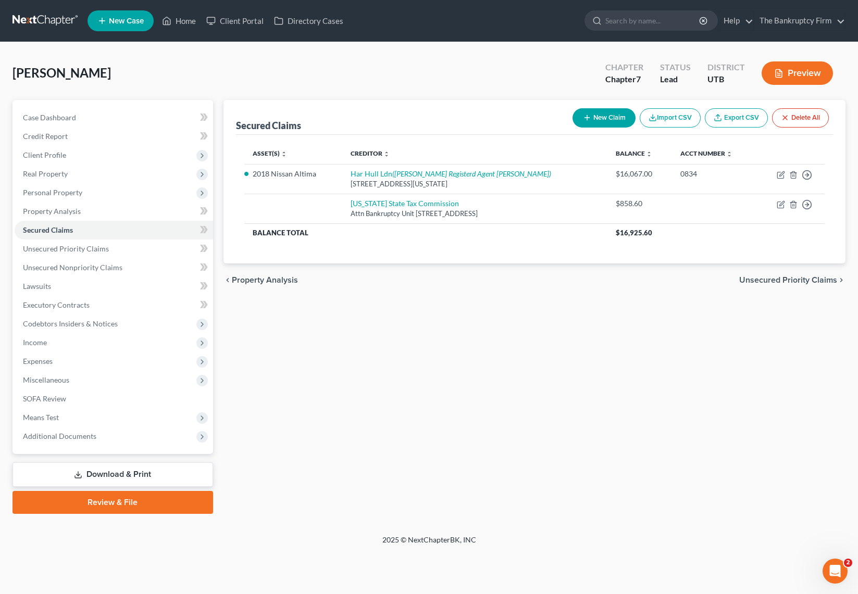
click at [514, 334] on div "Secured Claims New Claim Import CSV Export CSV Delete All Asset(s) expand_more …" at bounding box center [534, 307] width 632 height 414
click at [65, 246] on span "Unsecured Priority Claims" at bounding box center [66, 248] width 86 height 9
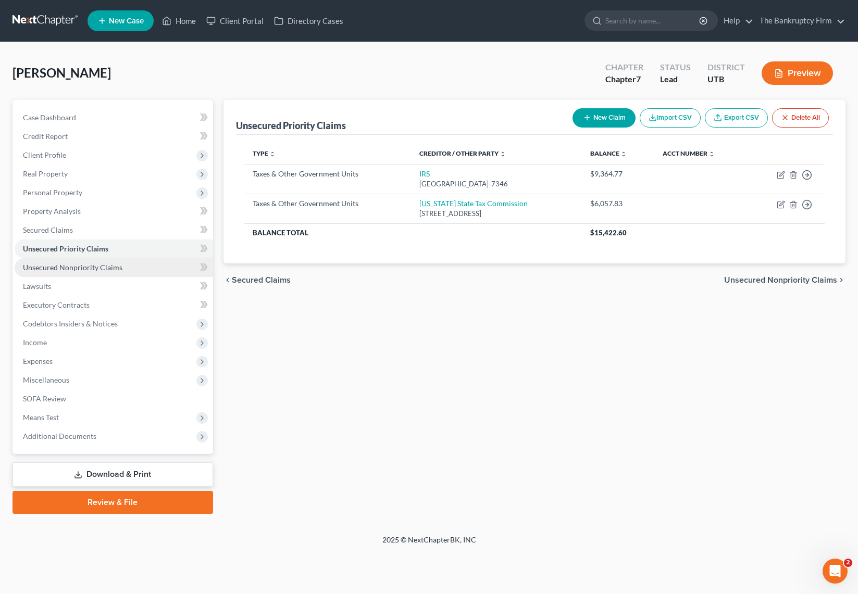
click at [66, 272] on link "Unsecured Nonpriority Claims" at bounding box center [114, 267] width 198 height 19
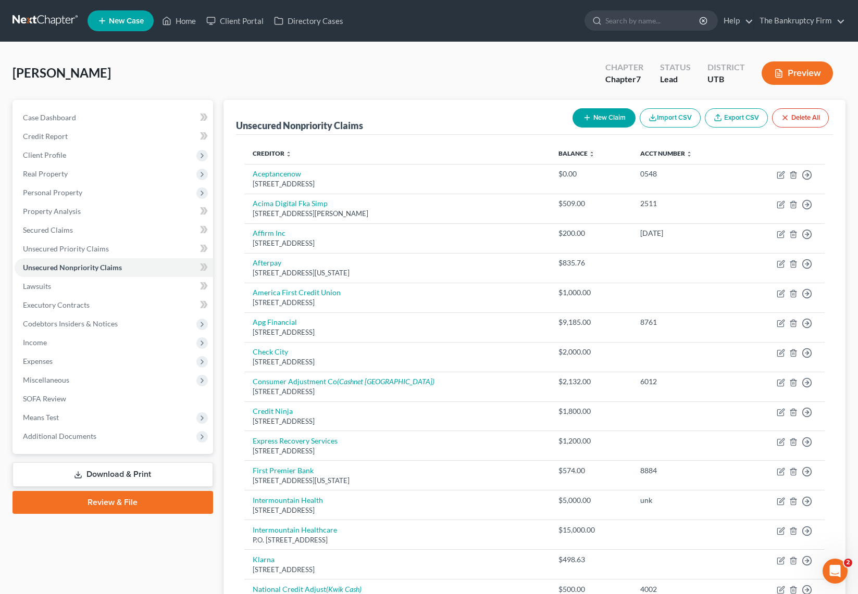
click at [600, 118] on button "New Claim" at bounding box center [603, 117] width 63 height 19
select select "0"
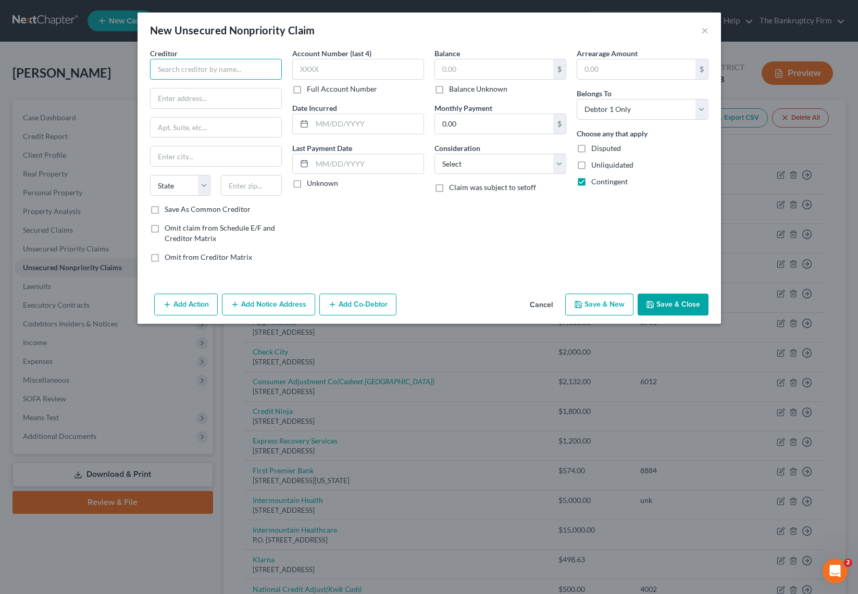
click at [205, 70] on input "text" at bounding box center [216, 69] width 132 height 21
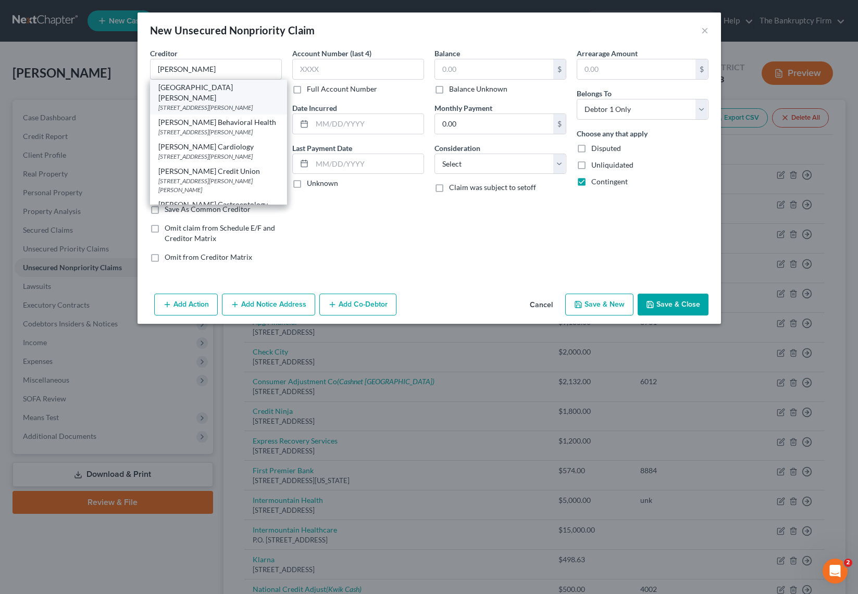
click at [229, 103] on div "[STREET_ADDRESS][PERSON_NAME]" at bounding box center [218, 107] width 120 height 9
type input "[GEOGRAPHIC_DATA][PERSON_NAME]"
type input "[STREET_ADDRESS][PERSON_NAME]"
type input "[PERSON_NAME]"
select select "46"
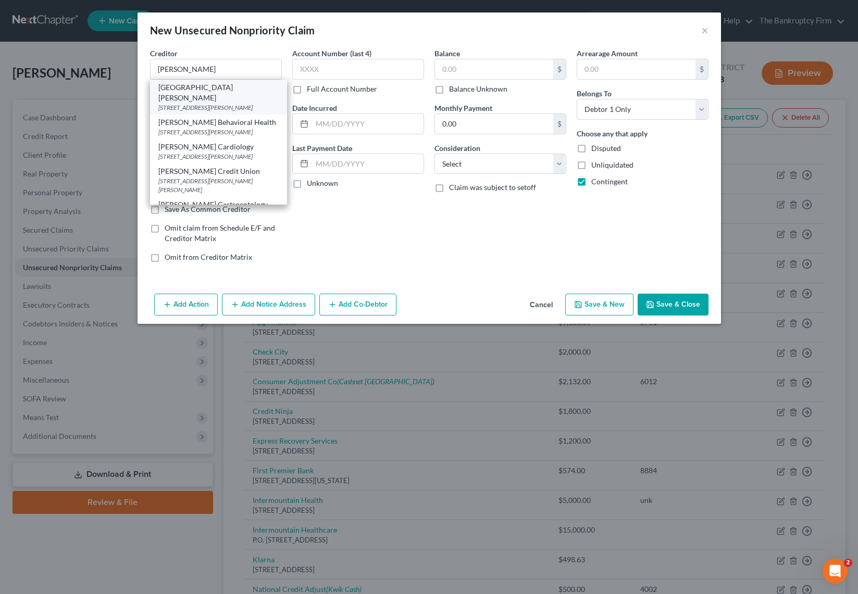
type input "84403-0000"
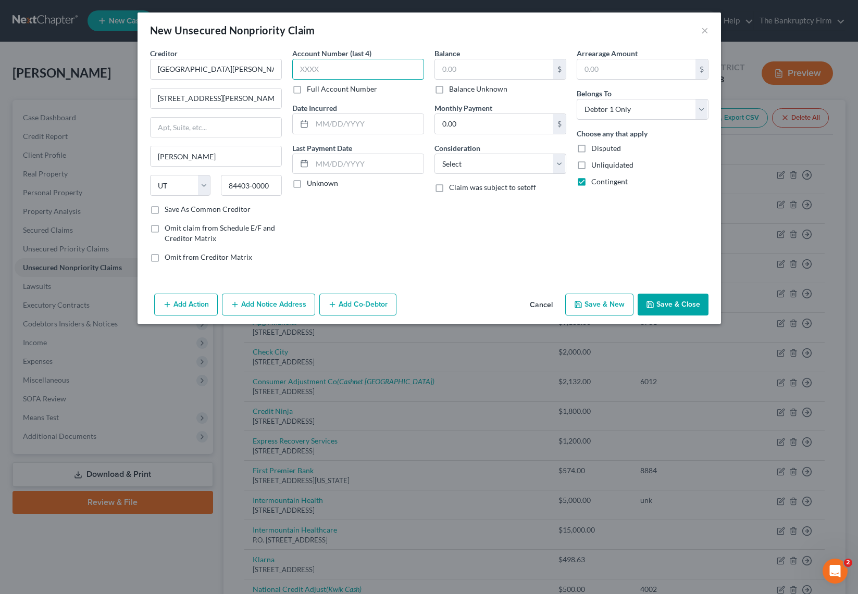
click at [332, 69] on input "text" at bounding box center [358, 69] width 132 height 21
type input "unk"
type input "2025"
type input "3,000"
click at [552, 167] on select "Select Cable / Satellite Services Collection Agency Credit Card Debt Debt Couns…" at bounding box center [500, 164] width 132 height 21
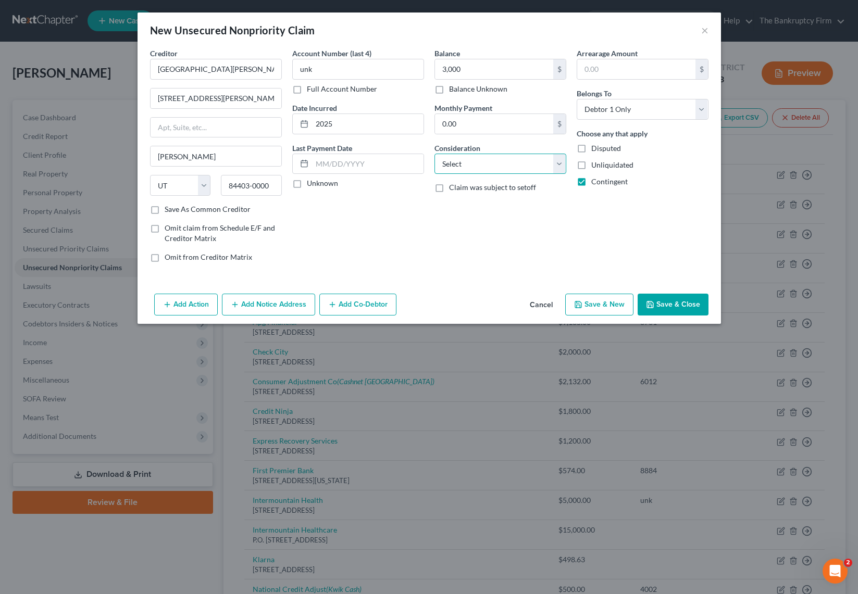
select select "9"
click at [434, 154] on select "Select Cable / Satellite Services Collection Agency Credit Card Debt Debt Couns…" at bounding box center [500, 164] width 132 height 21
click at [689, 306] on button "Save & Close" at bounding box center [672, 305] width 71 height 22
type input "3,000.00"
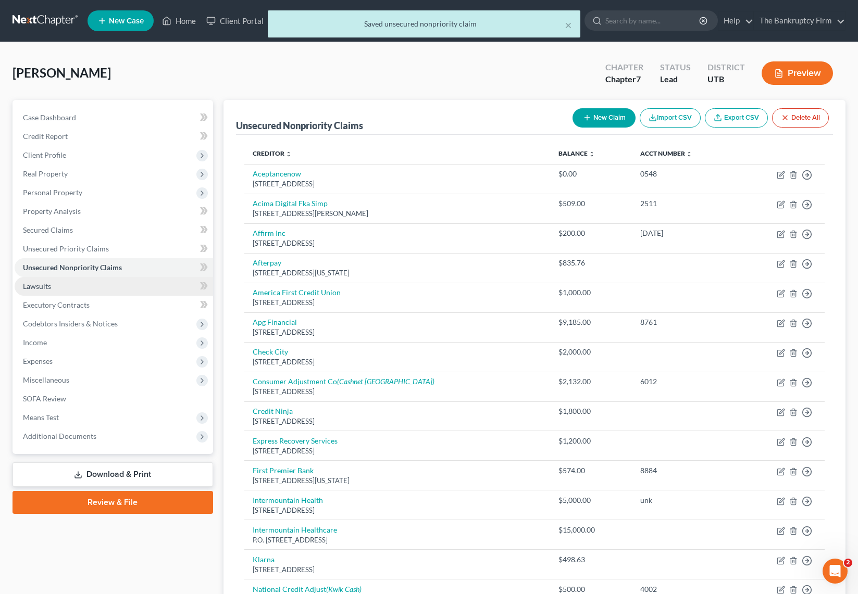
click at [56, 290] on link "Lawsuits" at bounding box center [114, 286] width 198 height 19
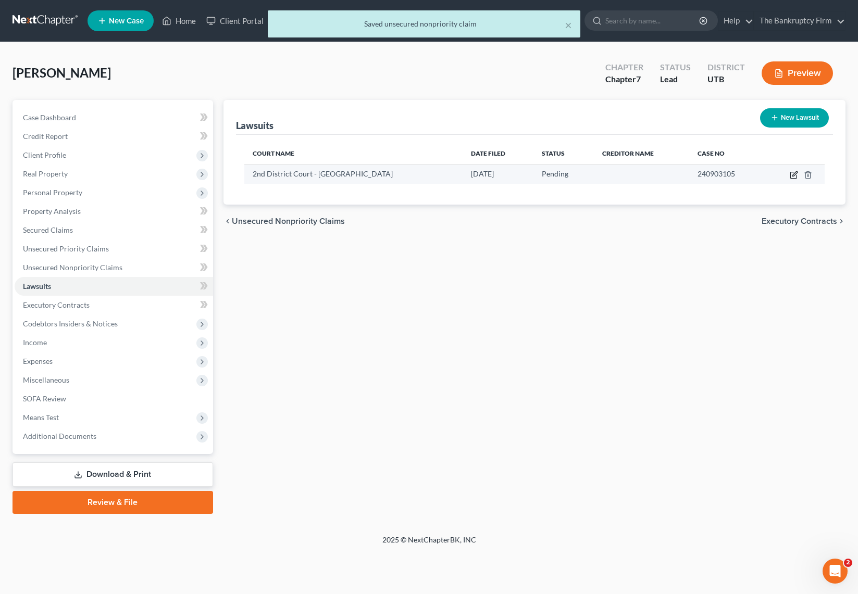
click at [794, 172] on icon "button" at bounding box center [794, 175] width 8 height 8
select select "46"
select select "0"
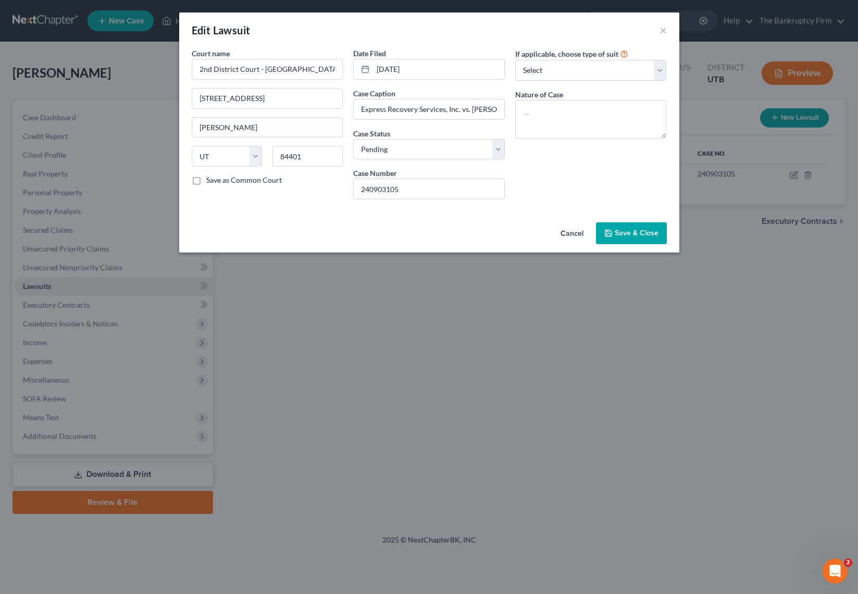
click at [635, 231] on span "Save & Close" at bounding box center [637, 233] width 44 height 9
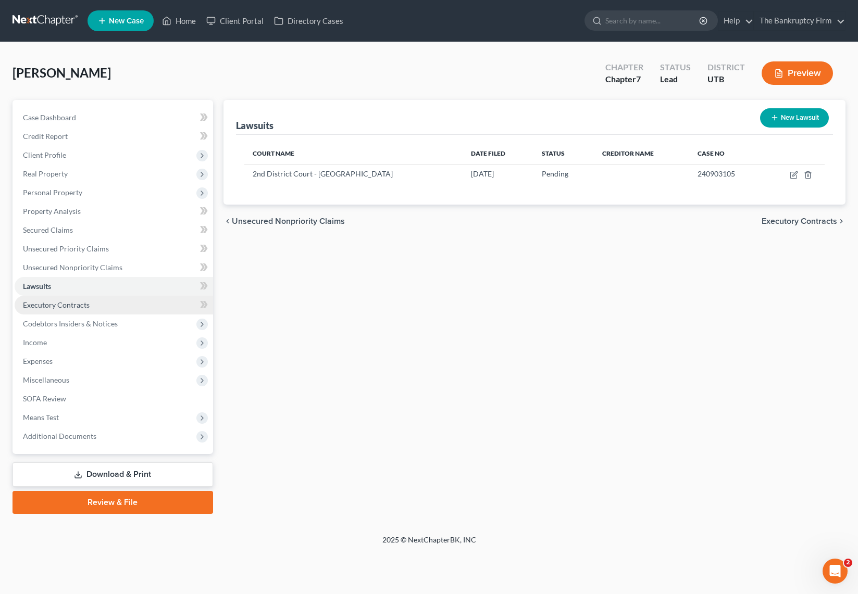
click at [94, 308] on link "Executory Contracts" at bounding box center [114, 305] width 198 height 19
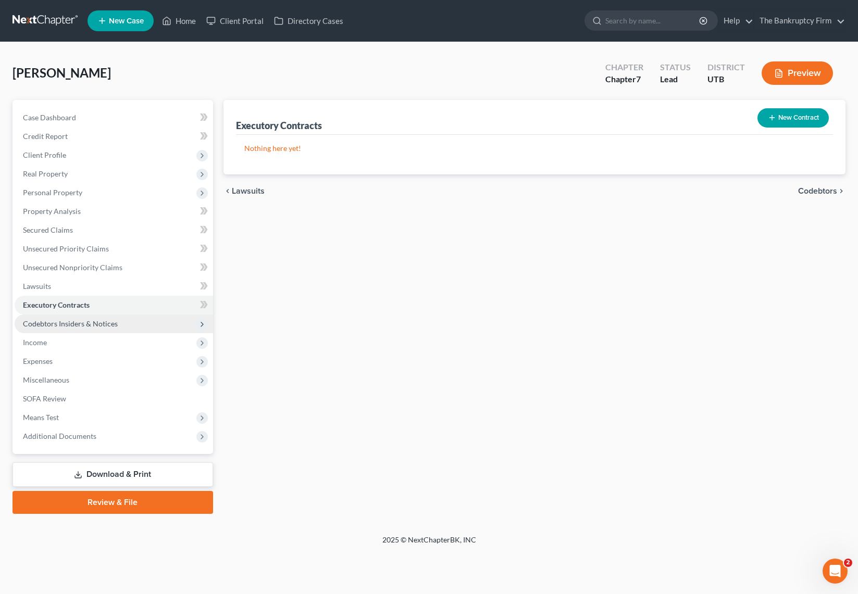
click at [74, 329] on span "Codebtors Insiders & Notices" at bounding box center [114, 324] width 198 height 19
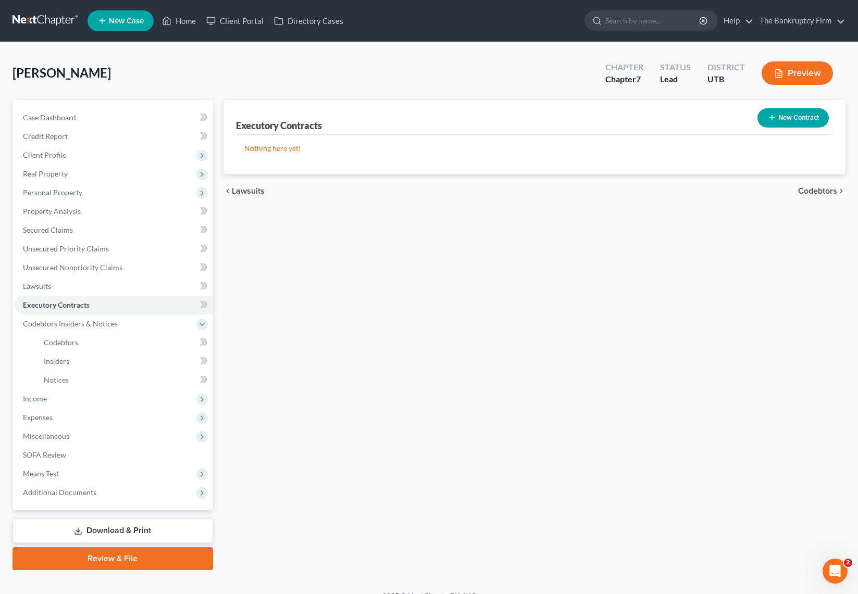
scroll to position [16, 0]
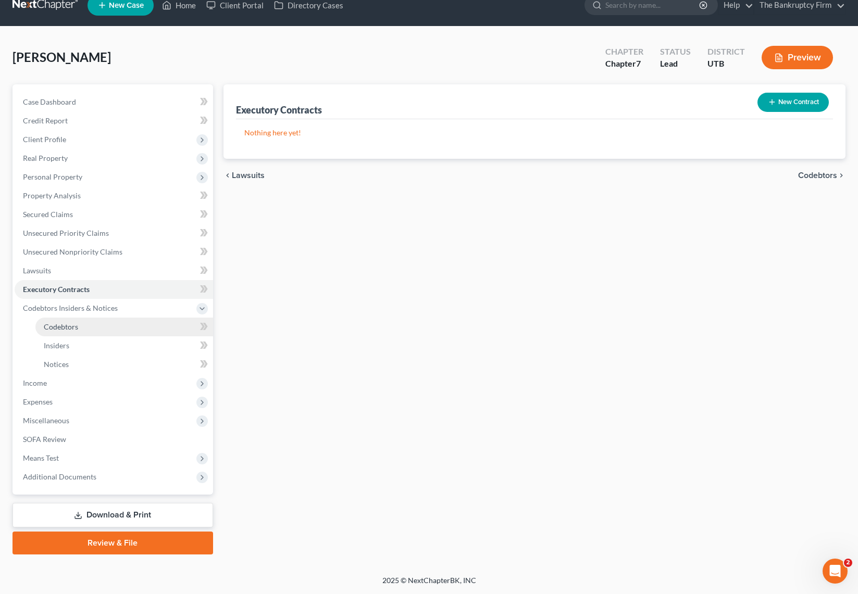
click at [58, 328] on span "Codebtors" at bounding box center [61, 326] width 34 height 9
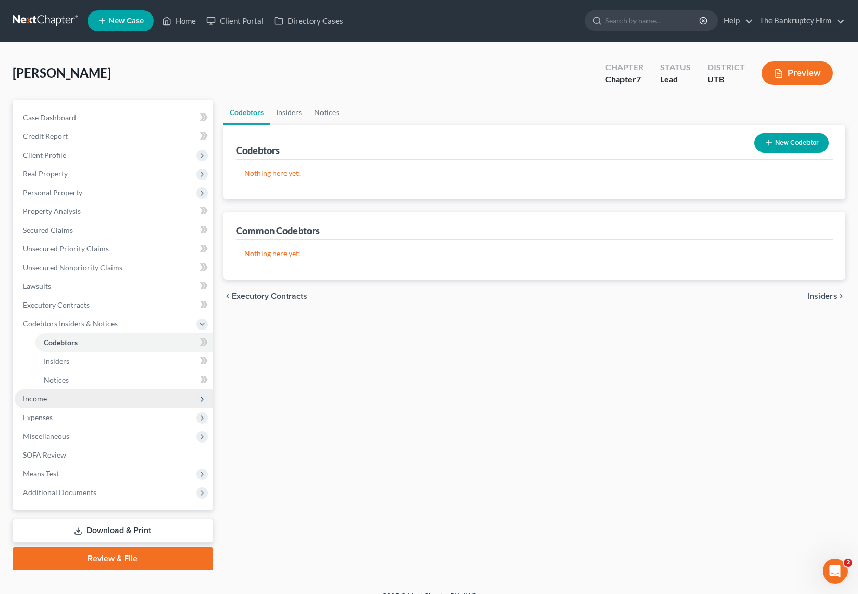
click at [37, 401] on span "Income" at bounding box center [35, 398] width 24 height 9
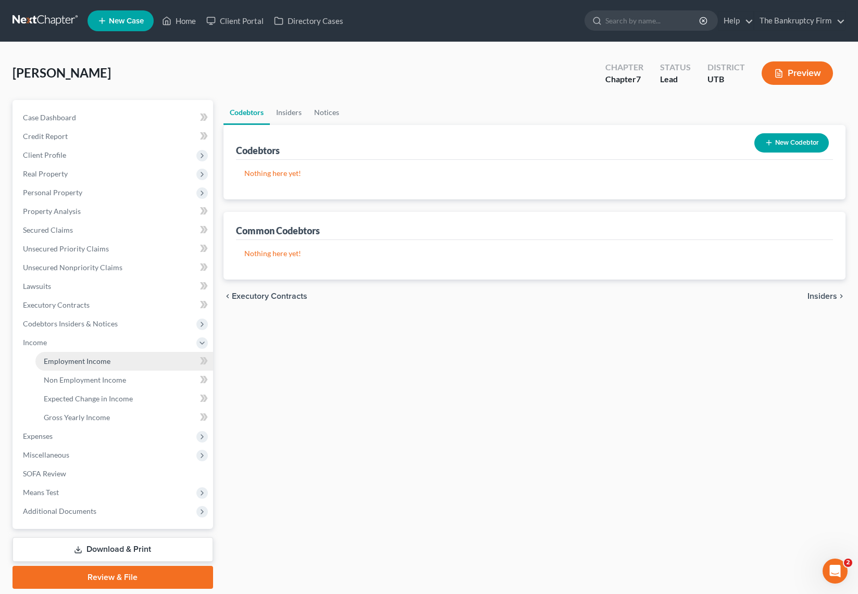
click at [82, 360] on span "Employment Income" at bounding box center [77, 361] width 67 height 9
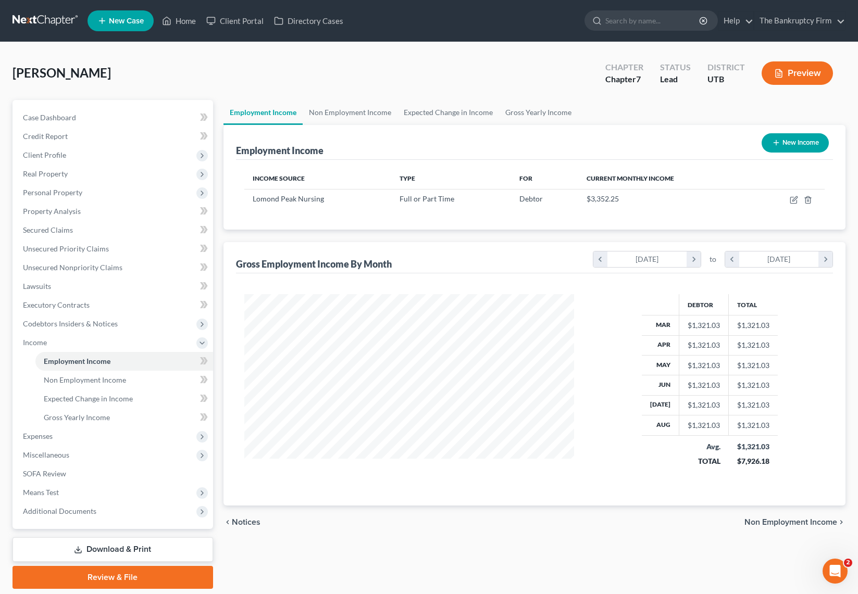
scroll to position [187, 351]
click at [344, 111] on link "Non Employment Income" at bounding box center [350, 112] width 95 height 25
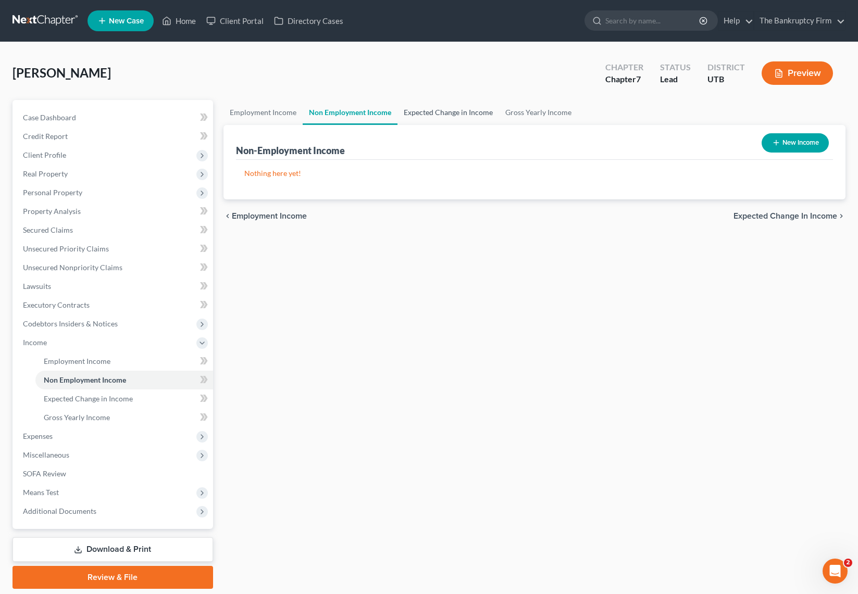
click at [434, 110] on link "Expected Change in Income" at bounding box center [448, 112] width 102 height 25
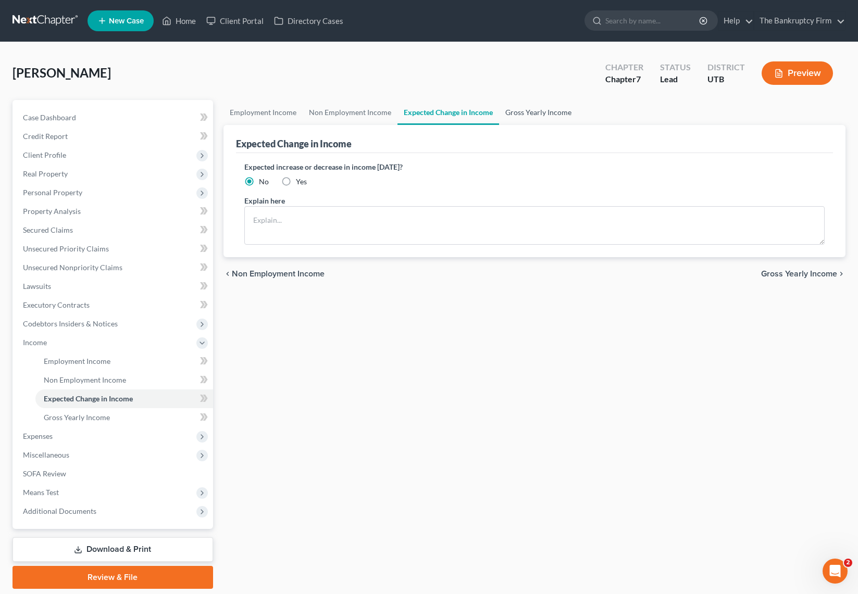
click at [534, 115] on link "Gross Yearly Income" at bounding box center [538, 112] width 79 height 25
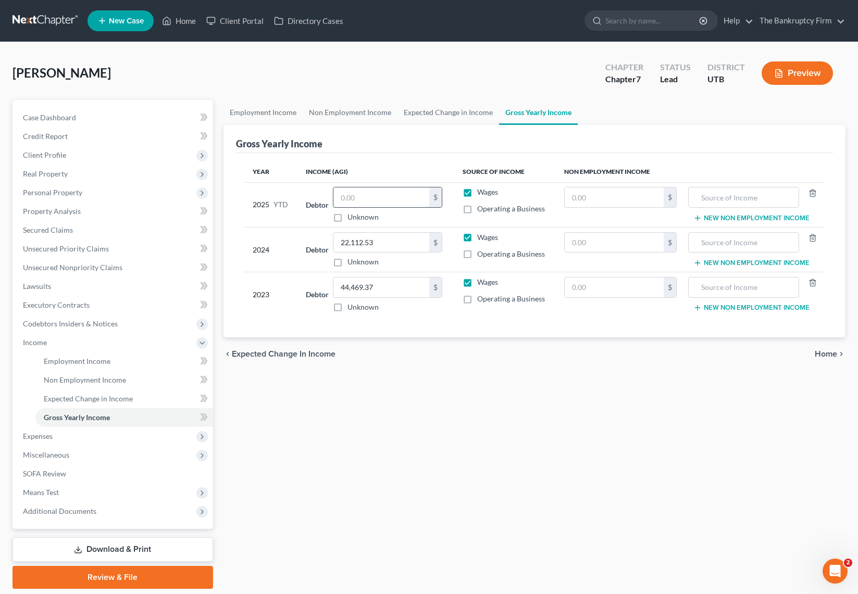
click at [376, 201] on input "text" at bounding box center [381, 197] width 96 height 20
type input "12,215.54"
click at [608, 198] on input "text" at bounding box center [614, 197] width 99 height 20
click at [615, 197] on input "text" at bounding box center [614, 197] width 99 height 20
type input "12,857"
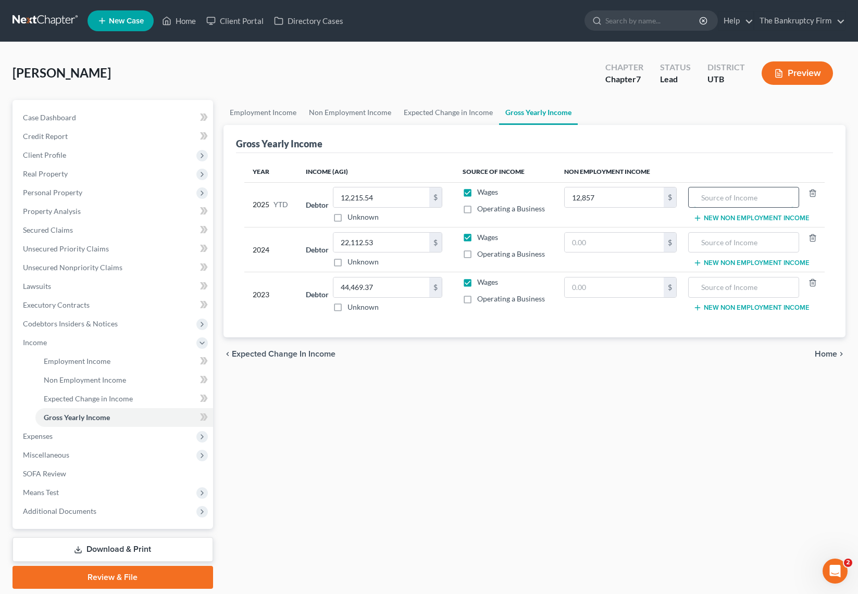
click at [756, 198] on input "text" at bounding box center [744, 197] width 100 height 20
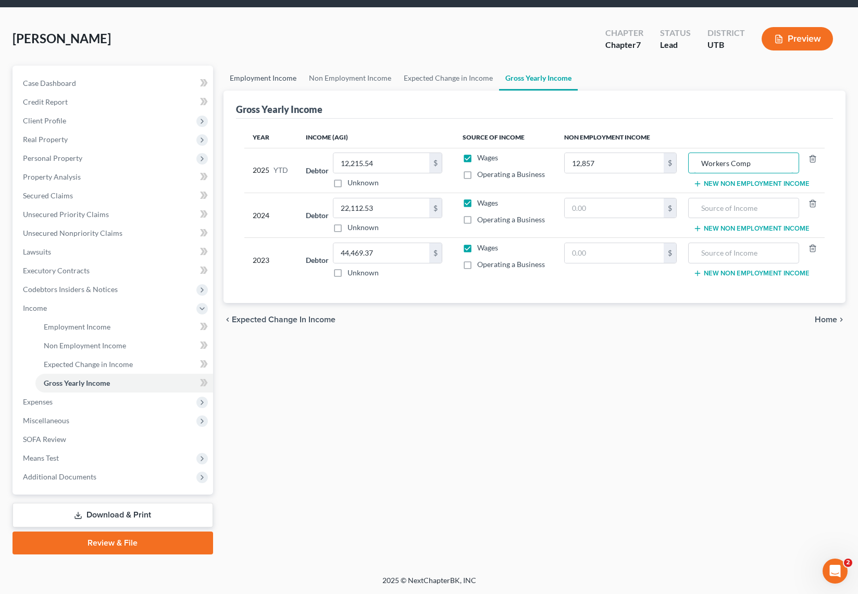
type input "Workers Comp"
click at [253, 74] on link "Employment Income" at bounding box center [262, 78] width 79 height 25
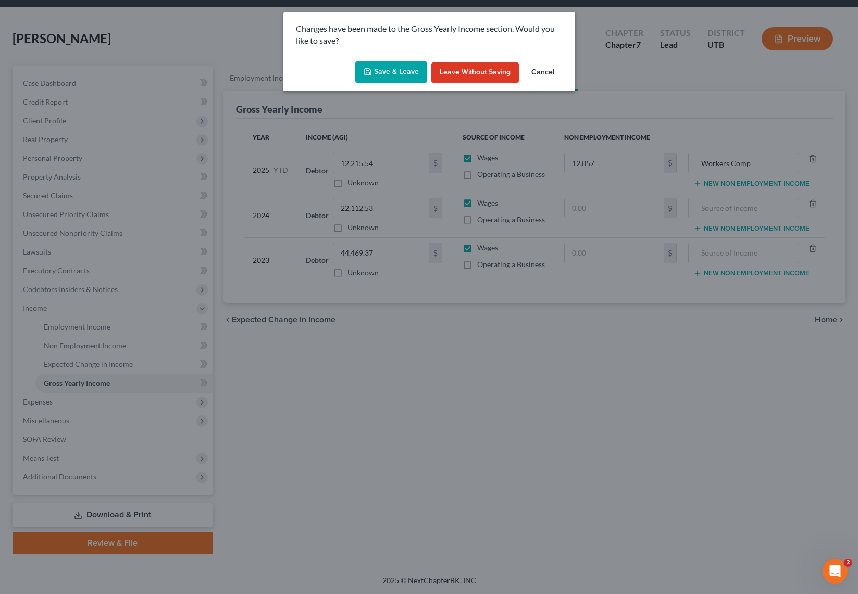
click at [392, 72] on button "Save & Leave" at bounding box center [391, 72] width 72 height 22
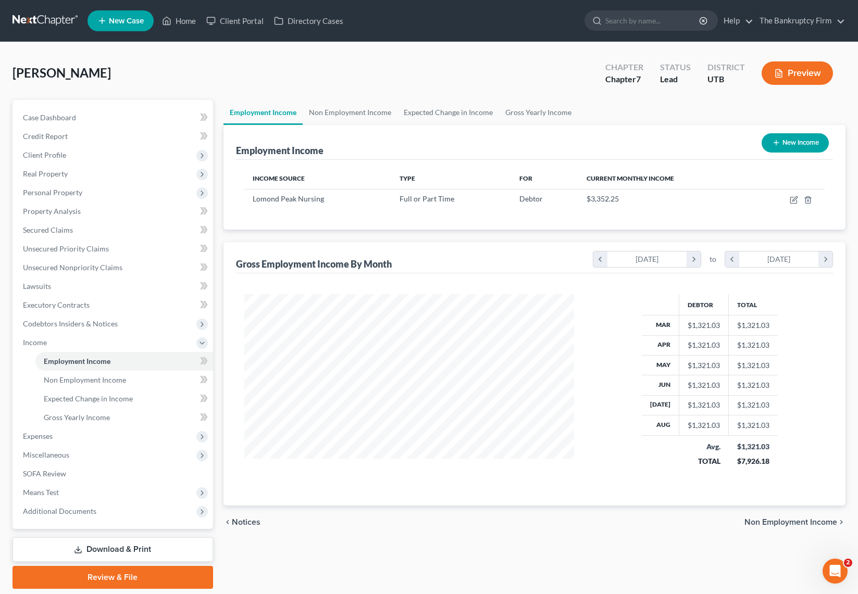
scroll to position [187, 351]
click at [357, 111] on link "Non Employment Income" at bounding box center [350, 112] width 95 height 25
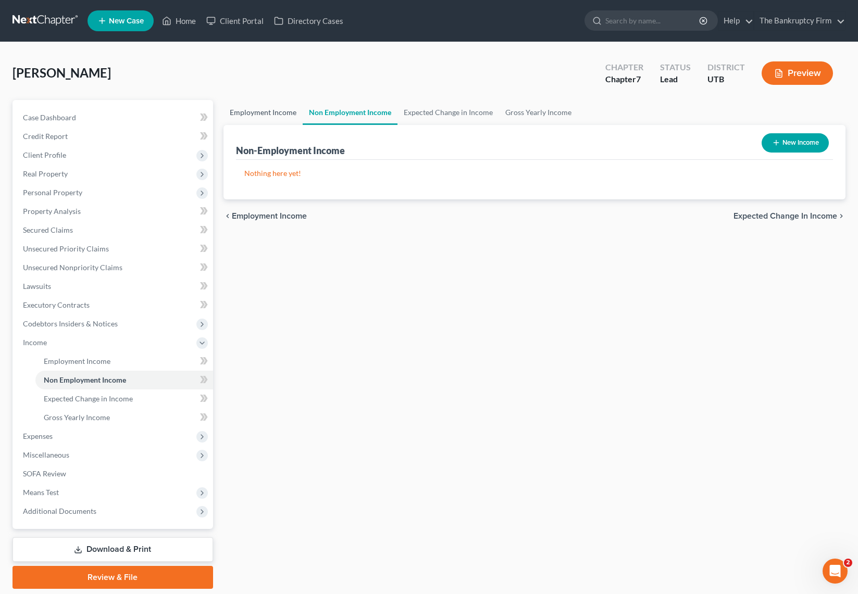
click at [277, 113] on link "Employment Income" at bounding box center [262, 112] width 79 height 25
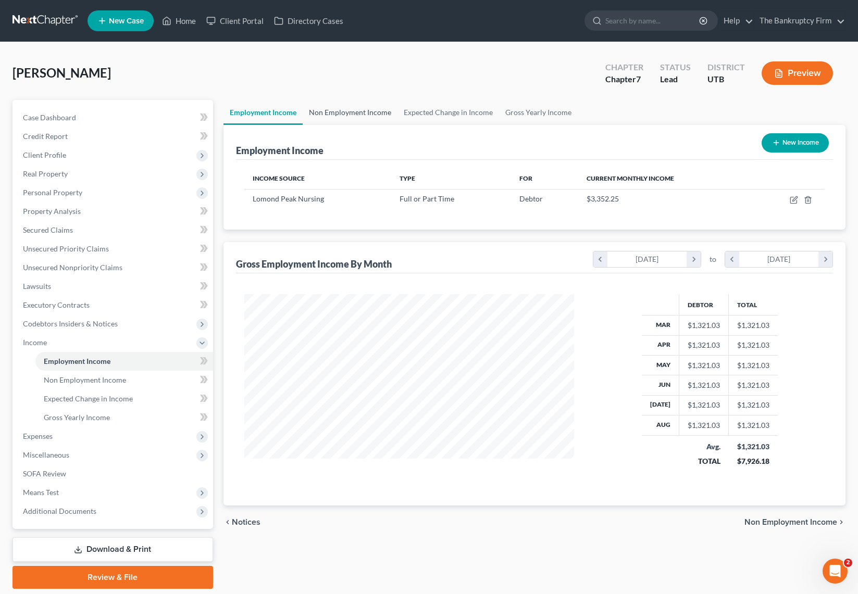
scroll to position [187, 351]
click at [329, 111] on link "Non Employment Income" at bounding box center [350, 112] width 95 height 25
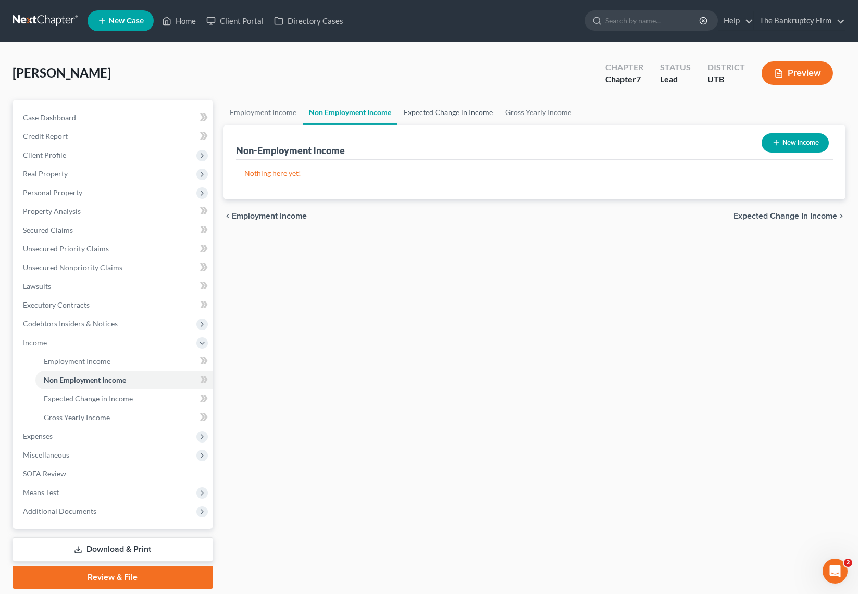
click at [444, 107] on link "Expected Change in Income" at bounding box center [448, 112] width 102 height 25
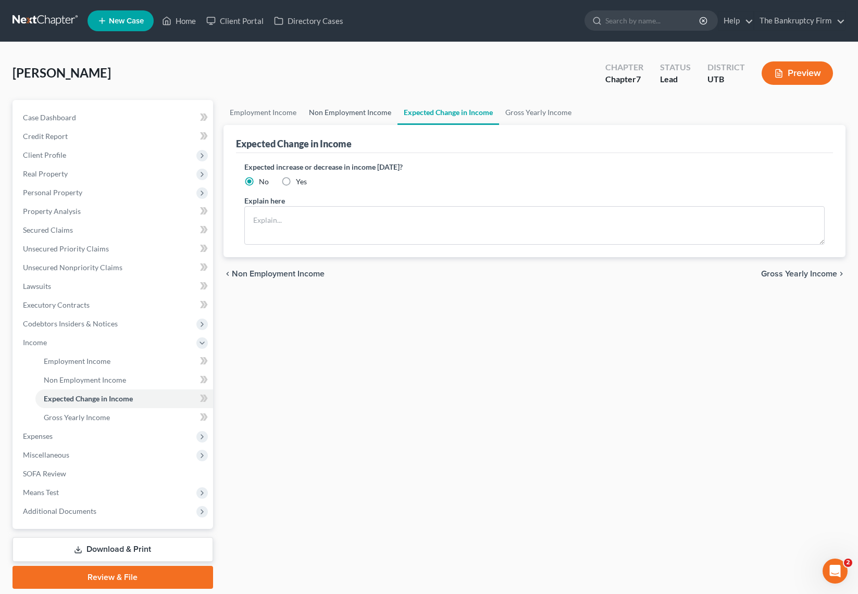
click at [362, 115] on link "Non Employment Income" at bounding box center [350, 112] width 95 height 25
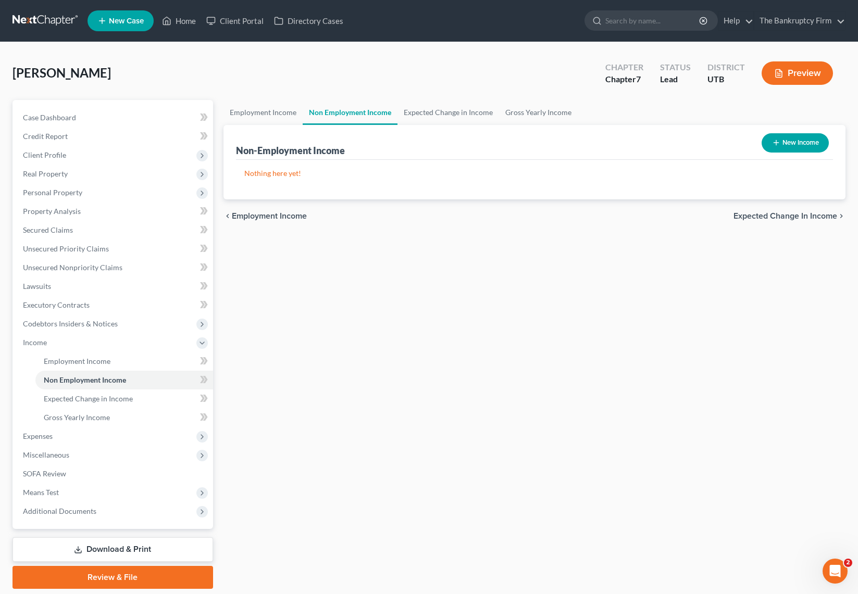
click at [807, 145] on button "New Income" at bounding box center [794, 142] width 67 height 19
select select "0"
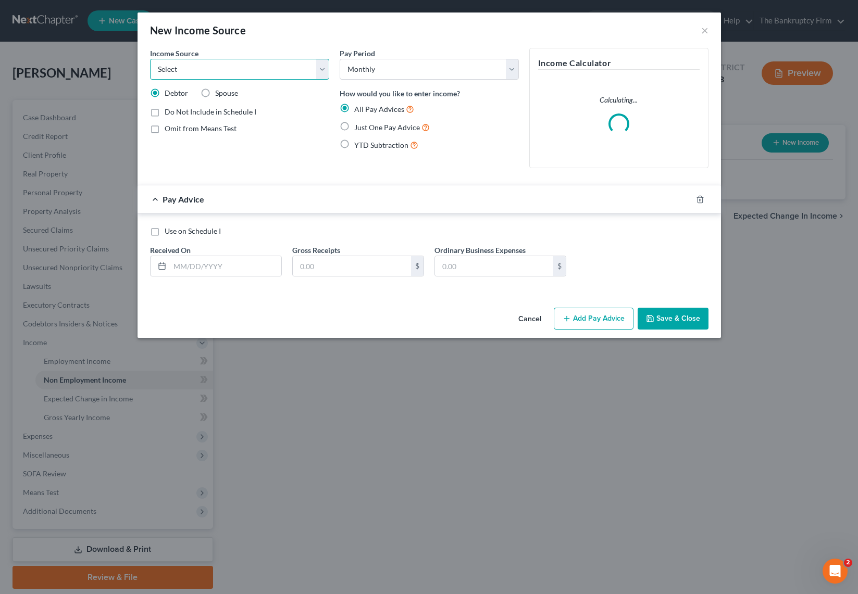
click at [318, 66] on select "Select Unemployment Disability (from employer) Pension Retirement Social Securi…" at bounding box center [239, 69] width 179 height 21
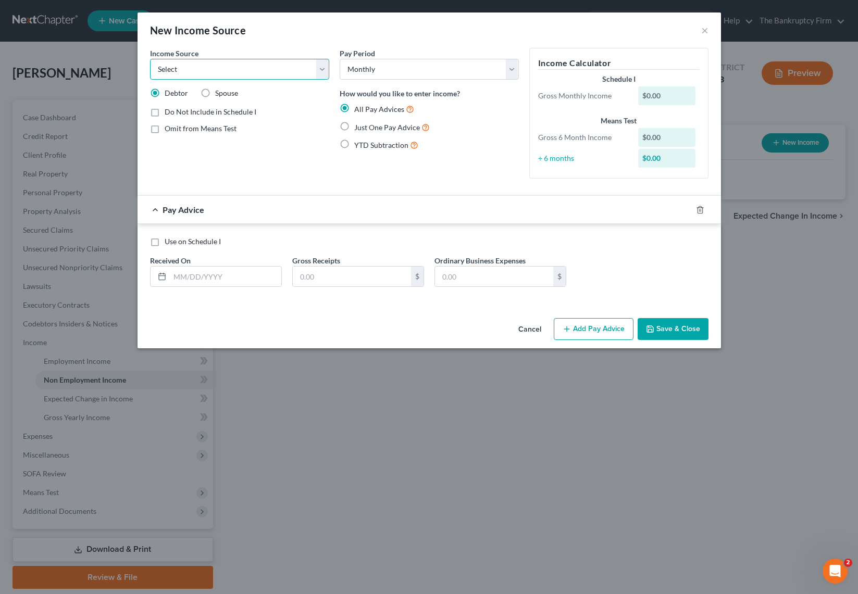
select select "5"
click at [150, 59] on select "Select Unemployment Disability (from employer) Pension Retirement Social Securi…" at bounding box center [239, 69] width 179 height 21
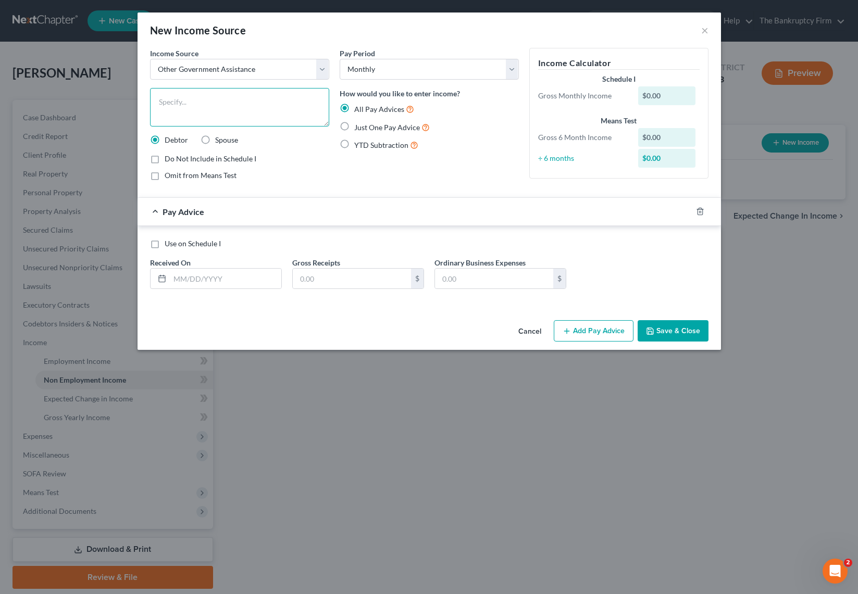
click at [191, 92] on textarea at bounding box center [239, 107] width 179 height 39
type textarea "Workers Comp"
click at [344, 279] on input "text" at bounding box center [352, 279] width 118 height 20
type input "12,857"
drag, startPoint x: 186, startPoint y: 282, endPoint x: 169, endPoint y: 281, distance: 17.3
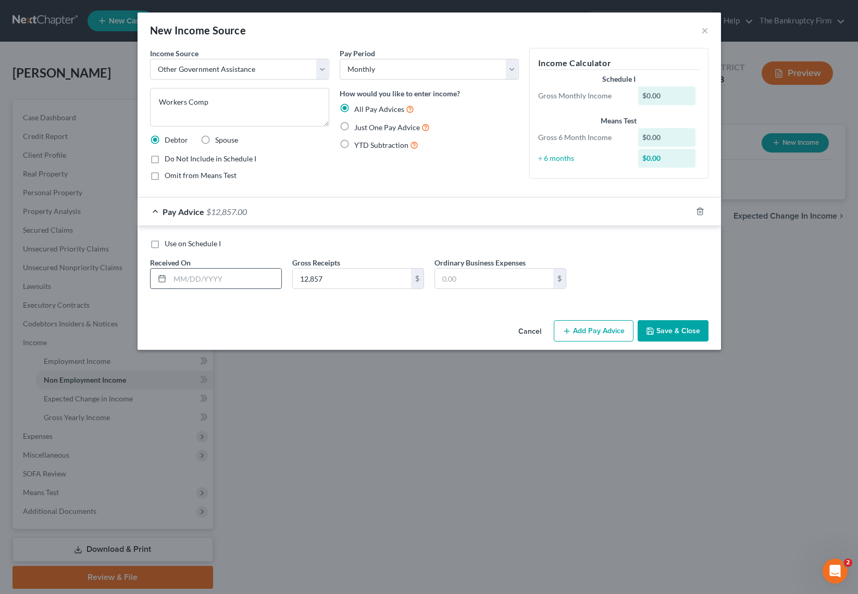
click at [186, 282] on input "text" at bounding box center [225, 279] width 111 height 20
click at [701, 212] on icon "button" at bounding box center [700, 211] width 8 height 8
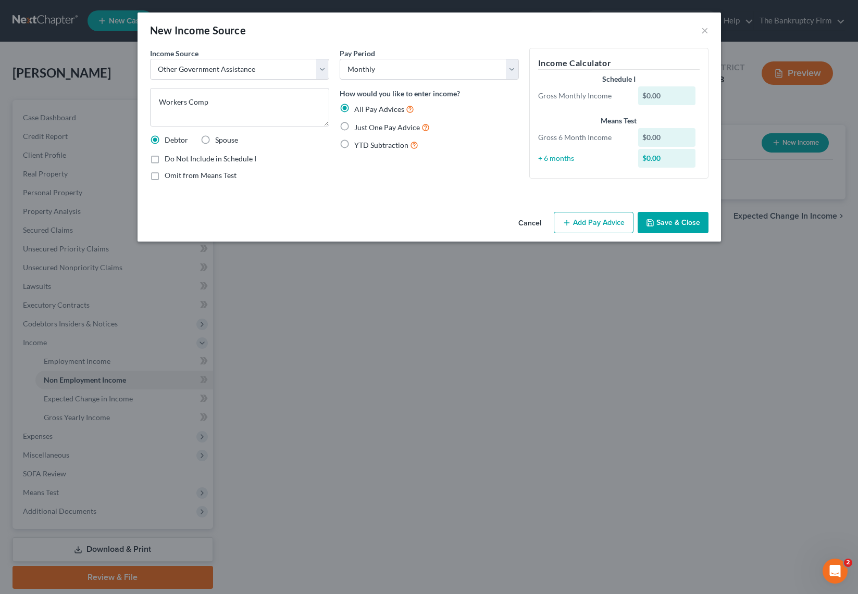
click at [354, 126] on label "Just One Pay Advice" at bounding box center [392, 127] width 76 height 12
click at [358, 126] on input "Just One Pay Advice" at bounding box center [361, 124] width 7 height 7
radio input "true"
click at [354, 144] on label "YTD Subtraction" at bounding box center [386, 145] width 64 height 12
click at [358, 144] on input "YTD Subtraction" at bounding box center [361, 142] width 7 height 7
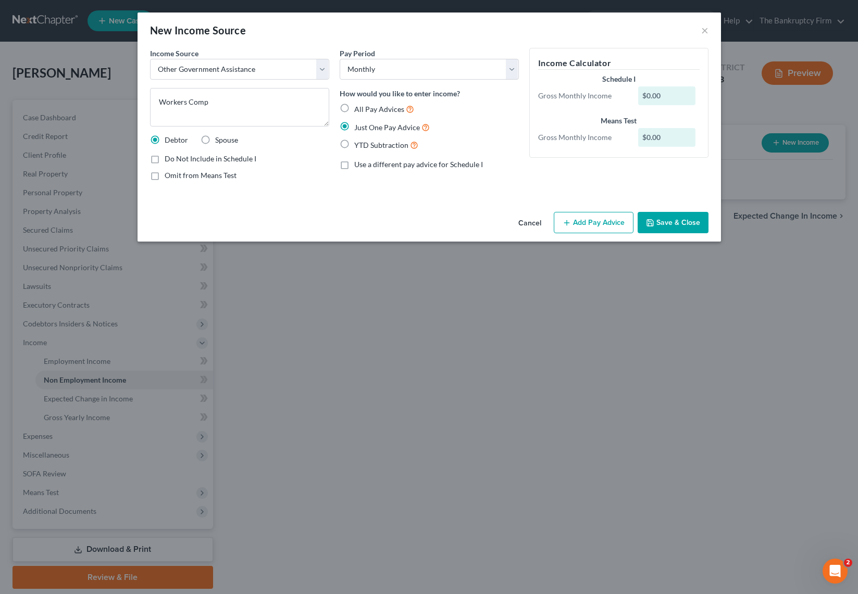
radio input "true"
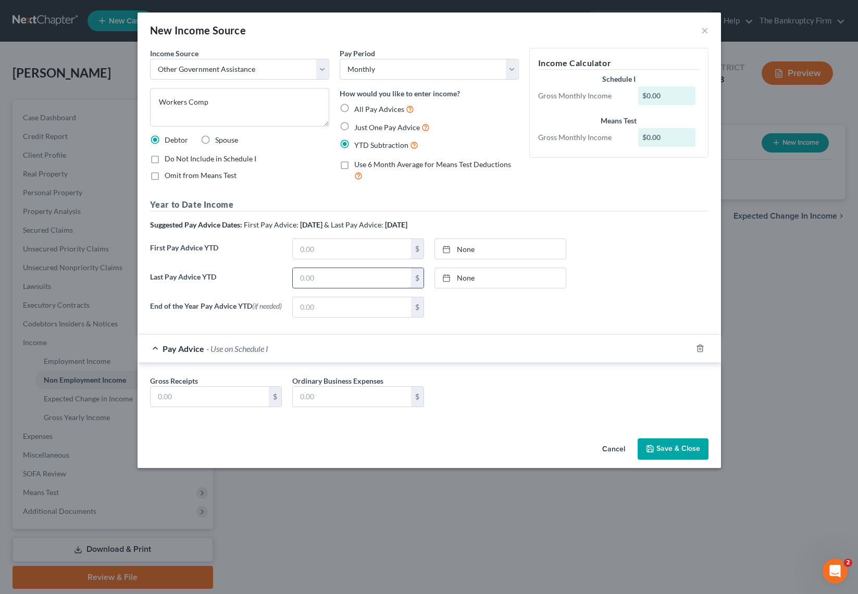
click at [327, 278] on input "text" at bounding box center [352, 278] width 118 height 20
type input "12,857"
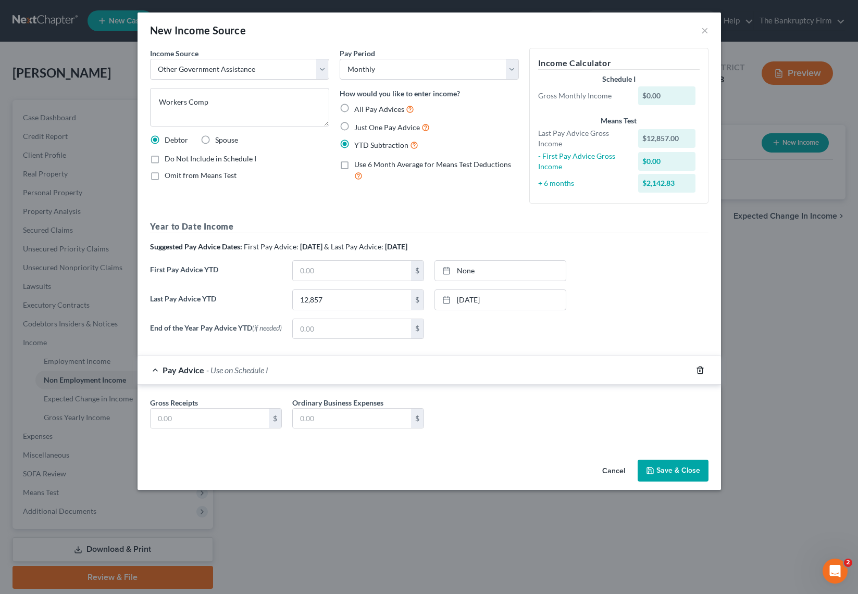
click at [700, 348] on div "End of the Year Pay Advice YTD (if needed) $ None close Date Time chevron_left …" at bounding box center [429, 333] width 569 height 29
click at [702, 373] on icon "button" at bounding box center [700, 370] width 8 height 8
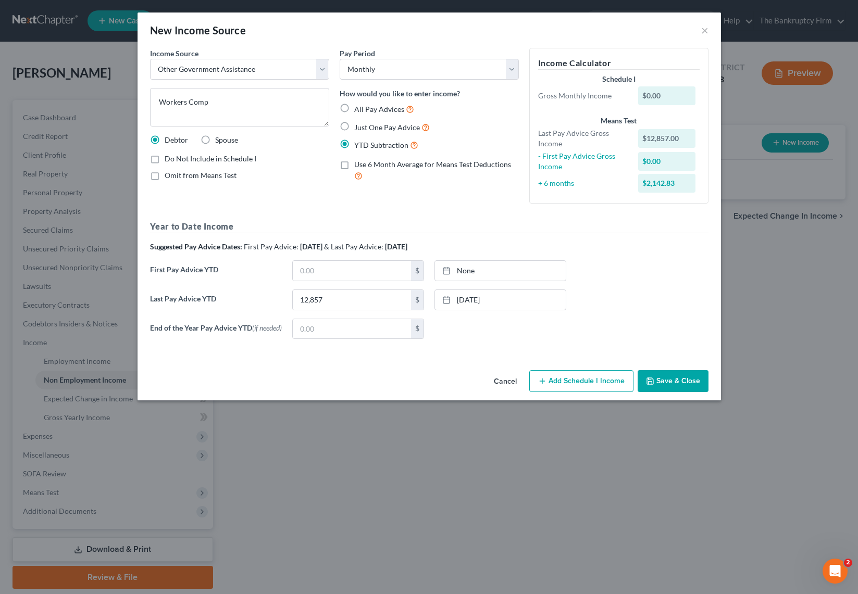
click at [682, 381] on button "Save & Close" at bounding box center [672, 381] width 71 height 22
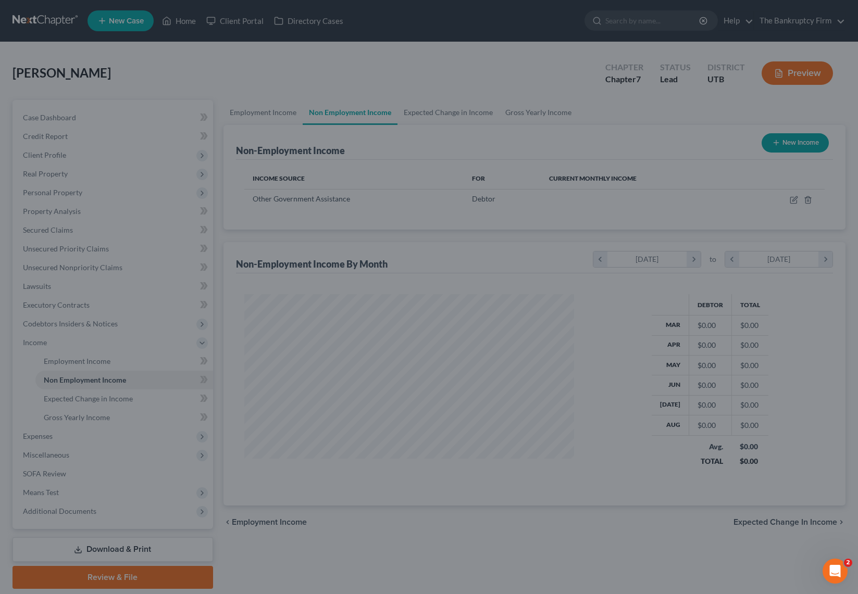
scroll to position [187, 351]
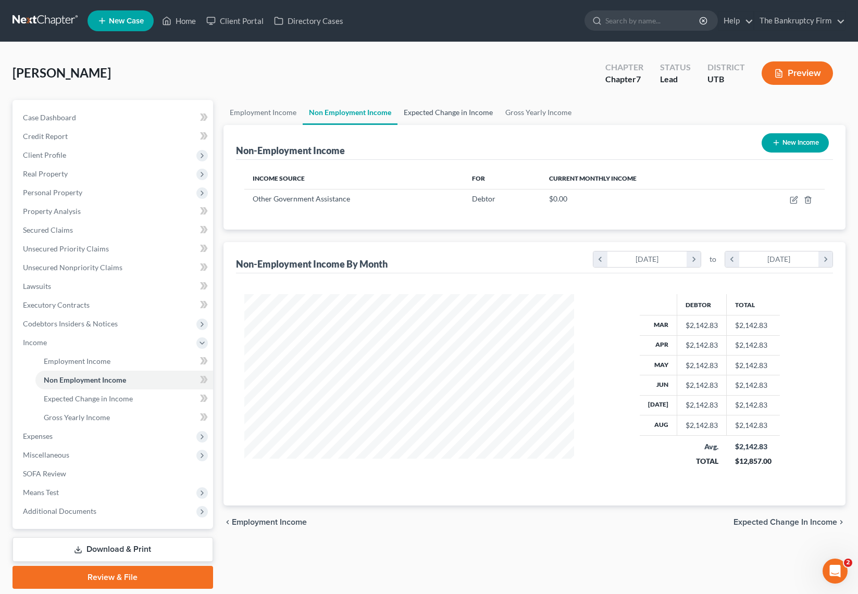
click at [476, 110] on link "Expected Change in Income" at bounding box center [448, 112] width 102 height 25
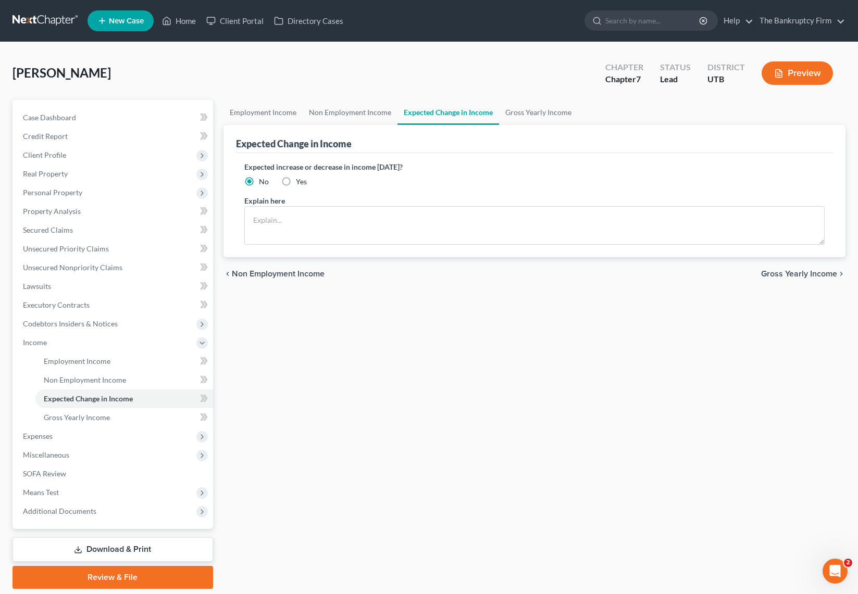
click at [431, 181] on div "Expected increase or decrease in income [DATE]? No Yes" at bounding box center [534, 174] width 580 height 26
click at [256, 169] on label "Expected increase or decrease in income [DATE]?" at bounding box center [534, 166] width 580 height 11
click at [351, 185] on div "Expected increase or decrease in income [DATE]? No Yes" at bounding box center [534, 174] width 580 height 26
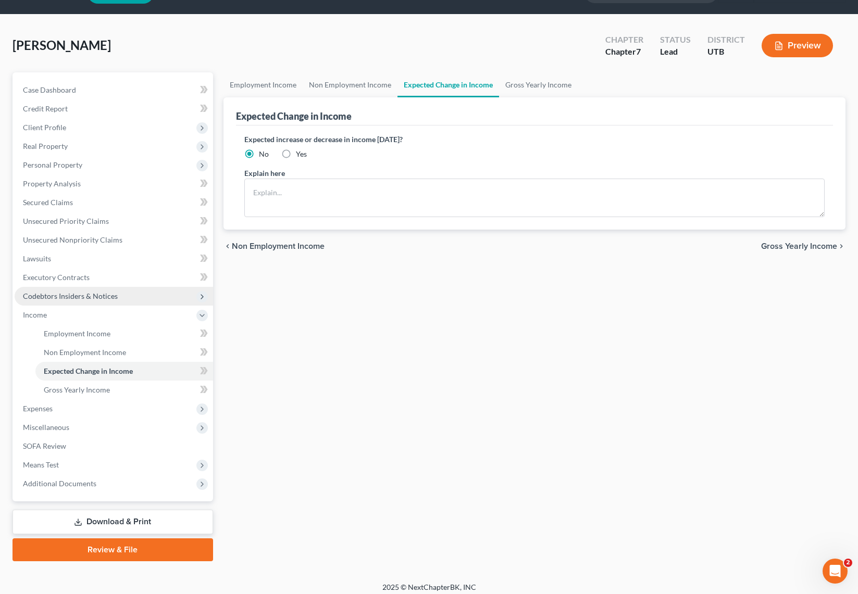
scroll to position [34, 0]
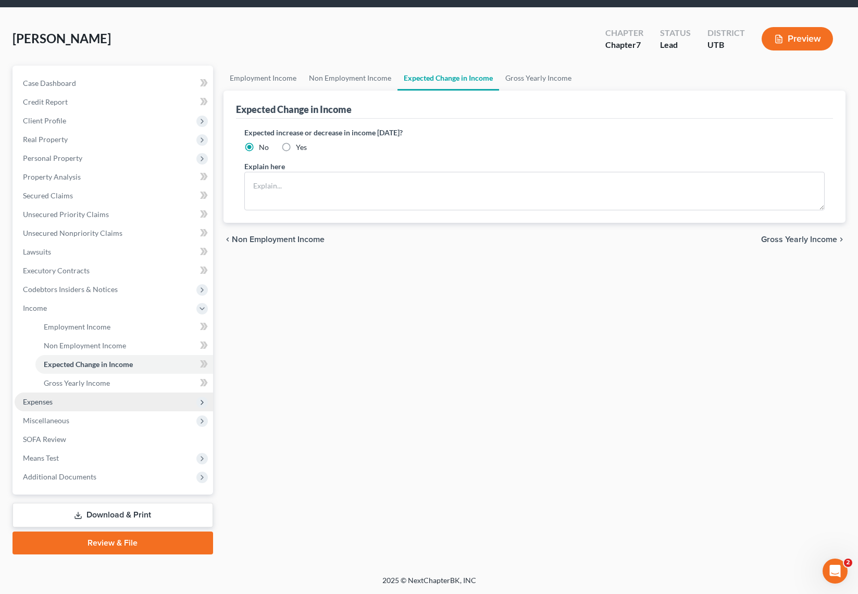
click at [61, 401] on span "Expenses" at bounding box center [114, 402] width 198 height 19
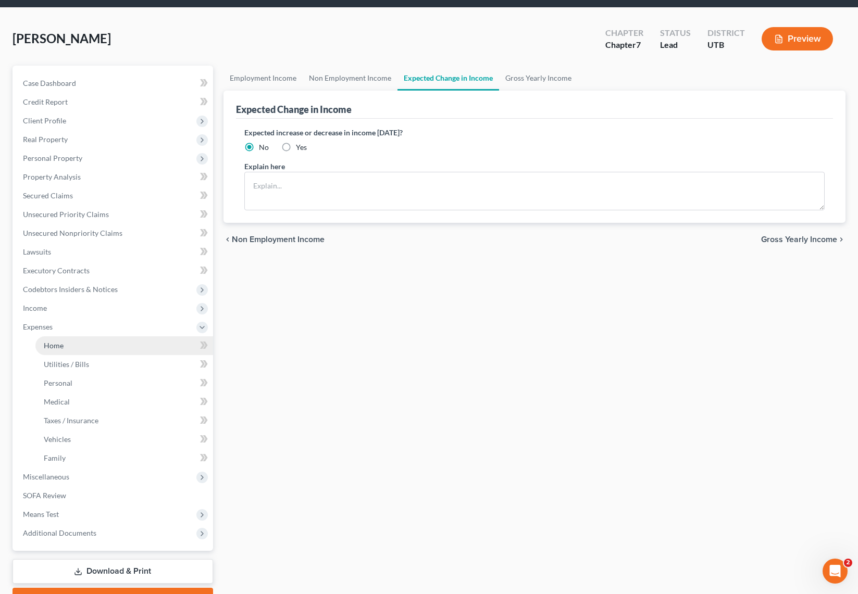
click at [82, 349] on link "Home" at bounding box center [124, 345] width 178 height 19
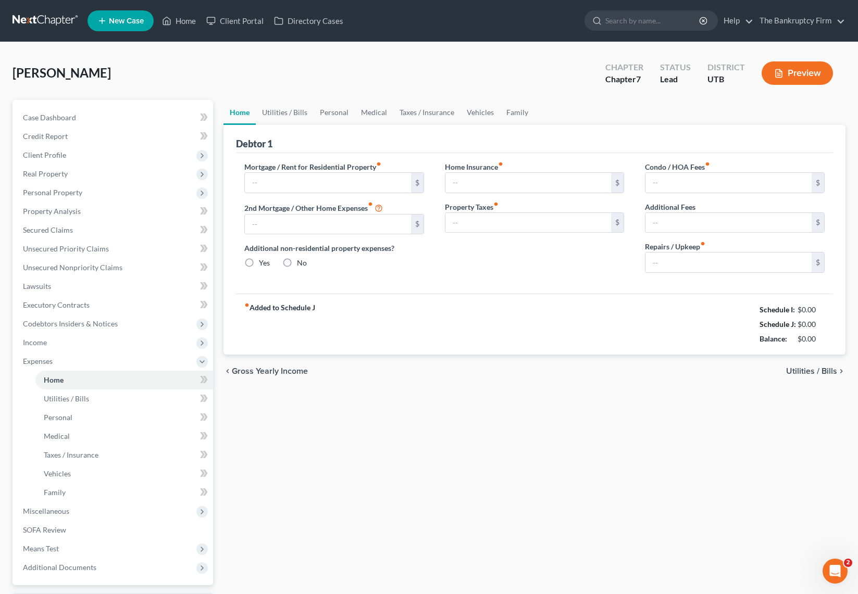
type input "800.00"
type input "0.00"
radio input "true"
type input "0.00"
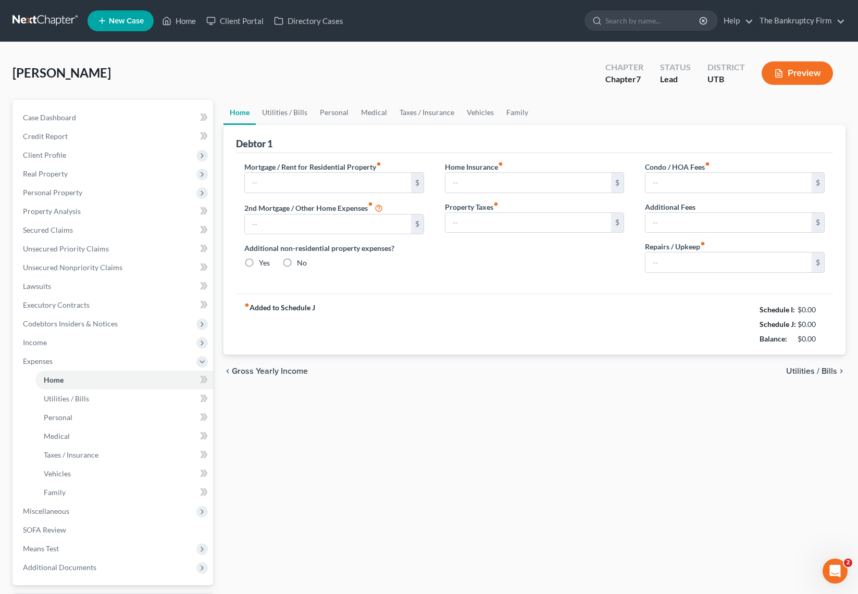
type input "0.00"
click at [308, 186] on input "800.00" at bounding box center [328, 183] width 166 height 20
type input "1,100"
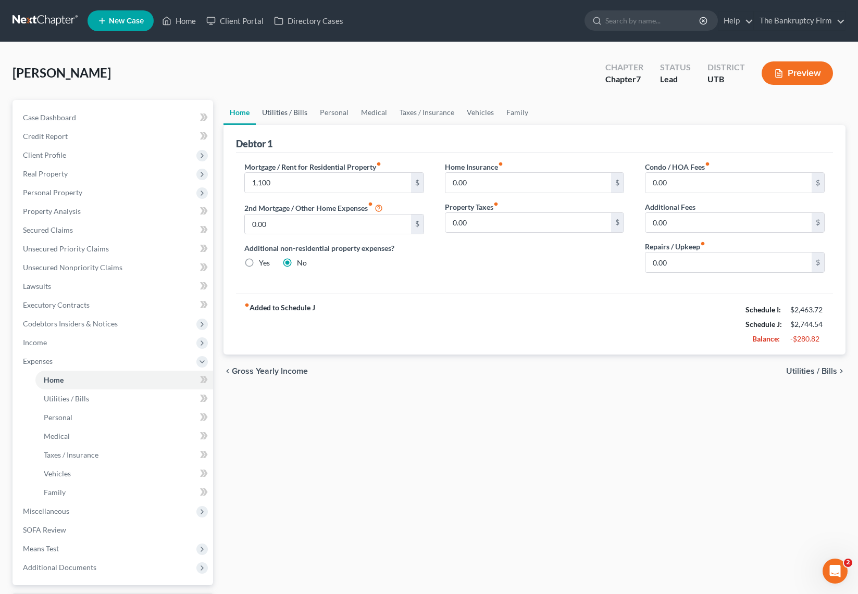
click at [285, 112] on link "Utilities / Bills" at bounding box center [285, 112] width 58 height 25
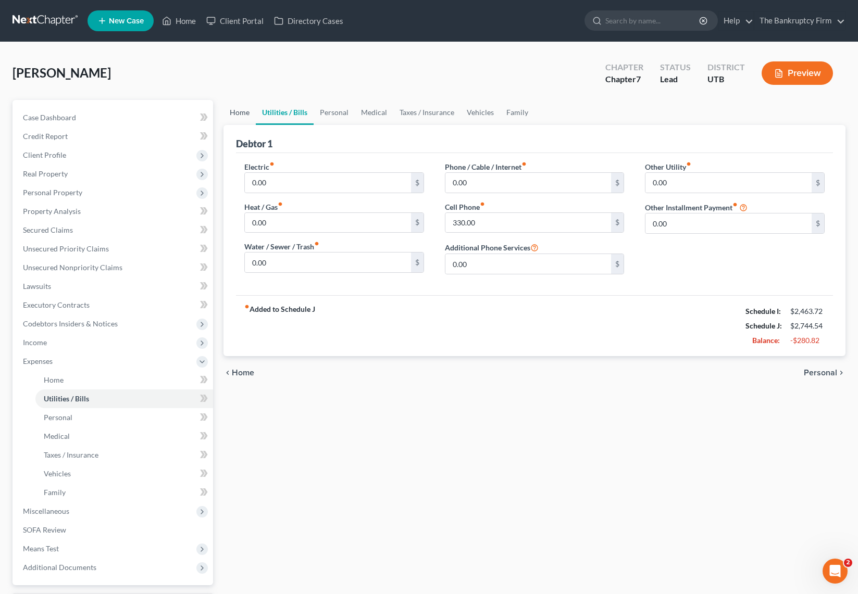
scroll to position [1, 0]
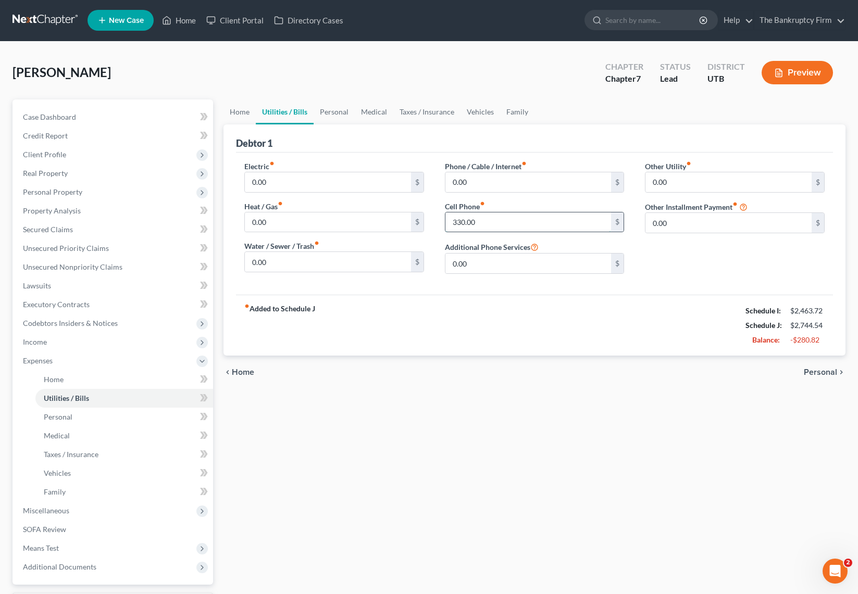
click at [504, 223] on input "330.00" at bounding box center [528, 222] width 166 height 20
type input "320"
click at [327, 110] on link "Personal" at bounding box center [334, 111] width 41 height 25
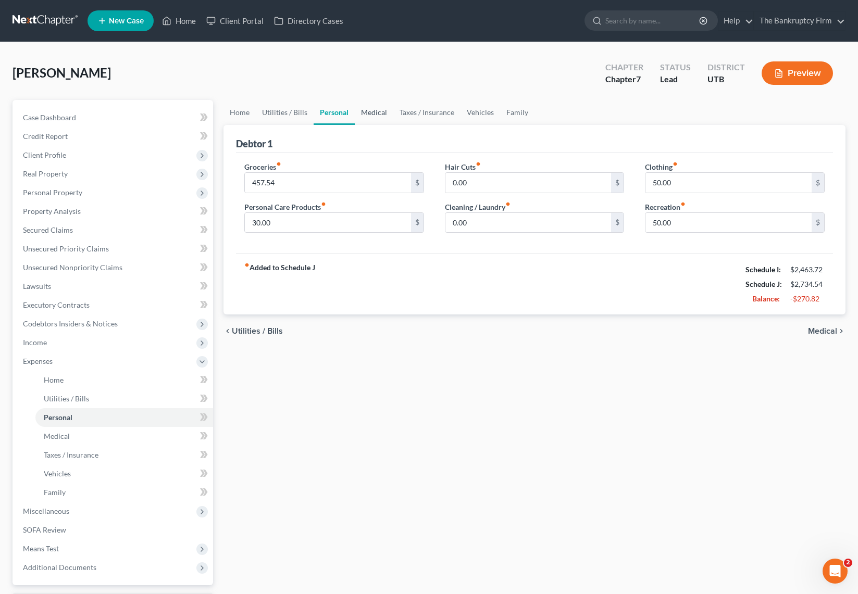
click at [372, 114] on link "Medical" at bounding box center [374, 112] width 39 height 25
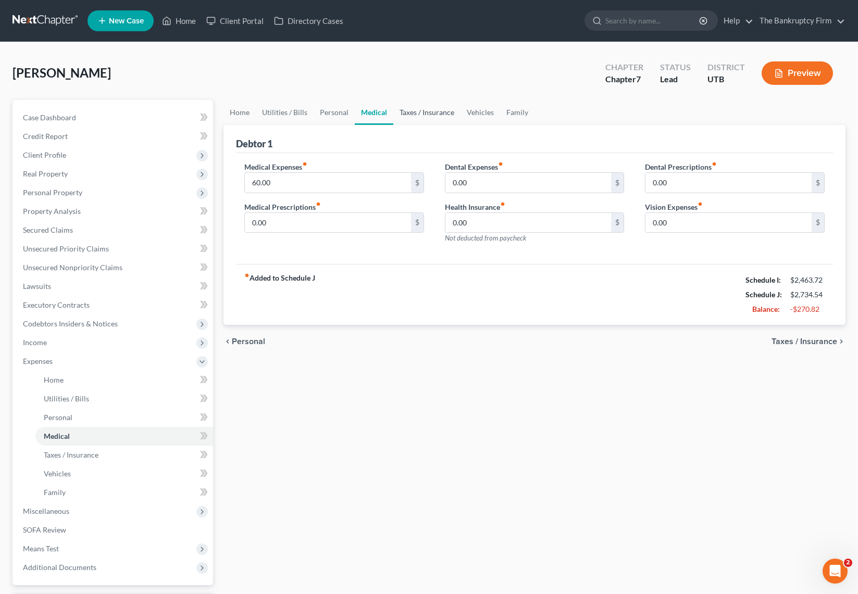
click at [424, 111] on link "Taxes / Insurance" at bounding box center [426, 112] width 67 height 25
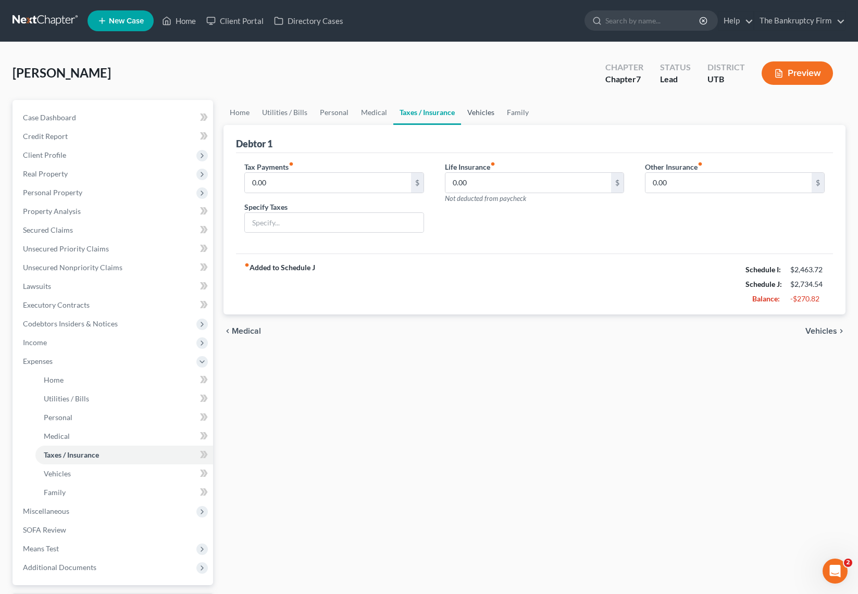
click at [468, 112] on link "Vehicles" at bounding box center [481, 112] width 40 height 25
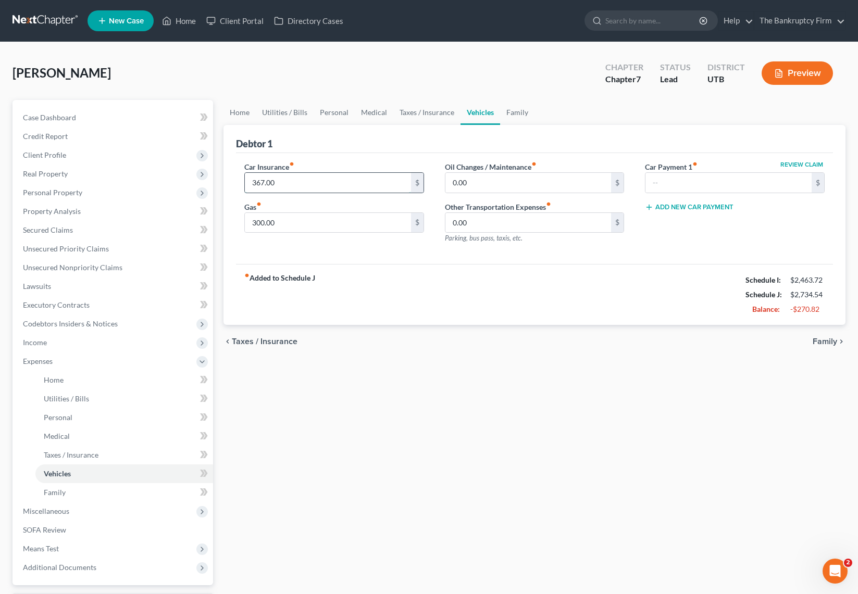
click at [297, 183] on input "367.00" at bounding box center [328, 183] width 166 height 20
type input "130"
type input "1"
type input "100"
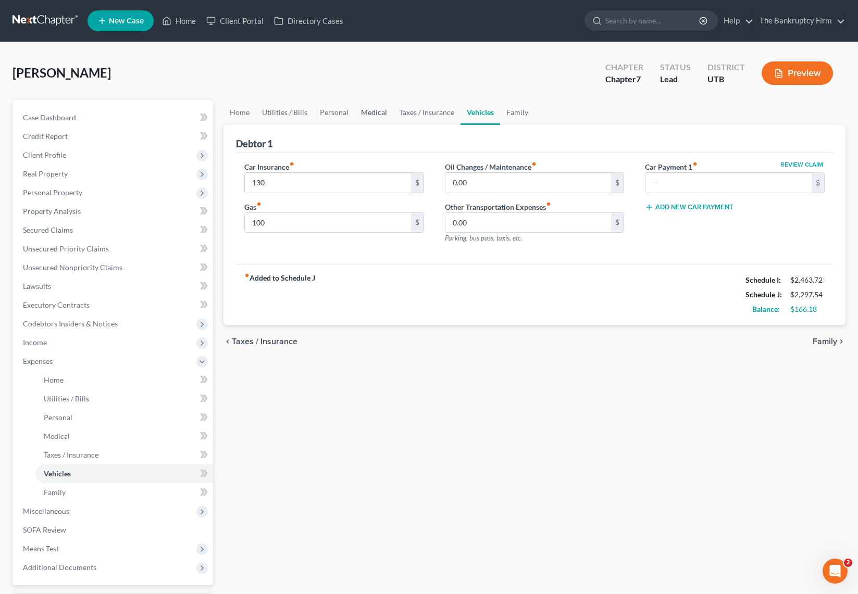
click at [371, 112] on link "Medical" at bounding box center [374, 112] width 39 height 25
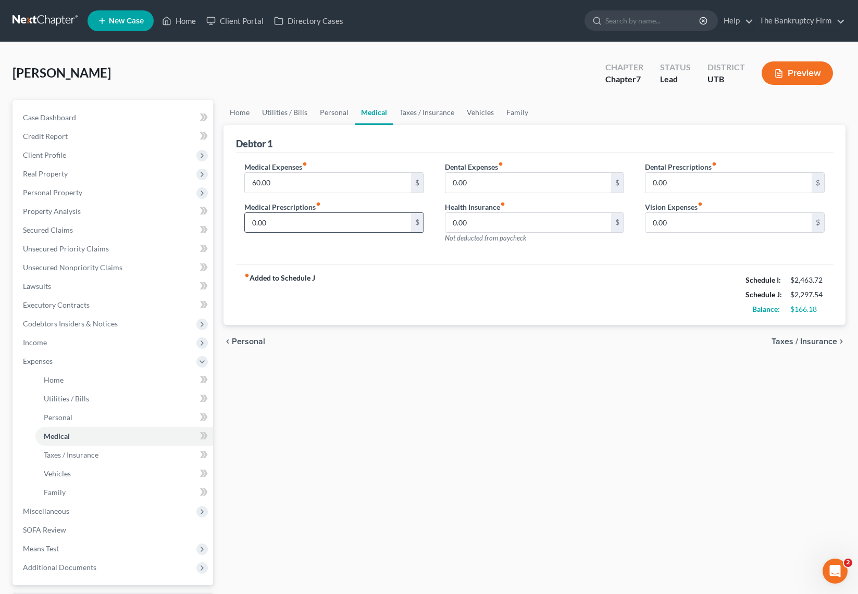
click at [295, 220] on input "0.00" at bounding box center [328, 223] width 166 height 20
type input "60"
click at [324, 109] on link "Personal" at bounding box center [334, 112] width 41 height 25
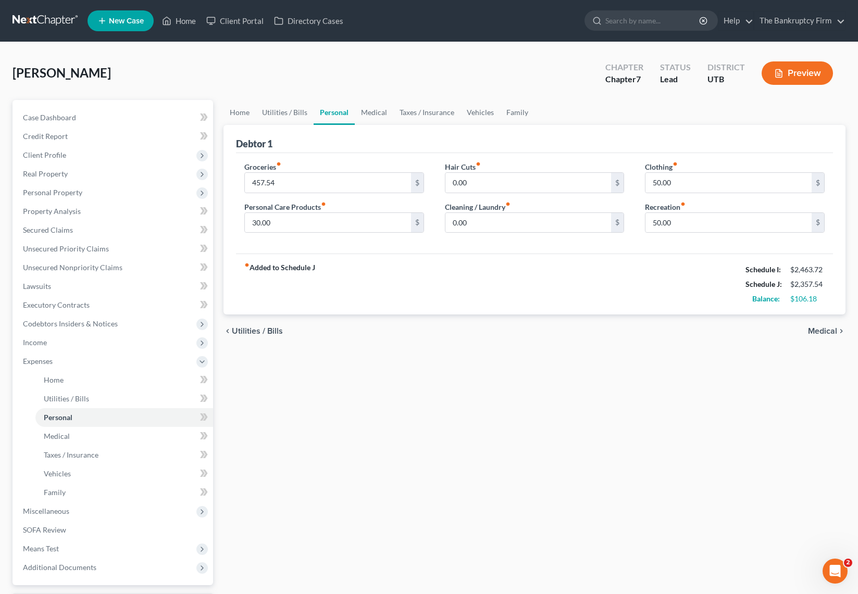
click at [394, 286] on div "fiber_manual_record Added to Schedule J Schedule I: $2,463.72 Schedule J: $2,35…" at bounding box center [534, 284] width 597 height 61
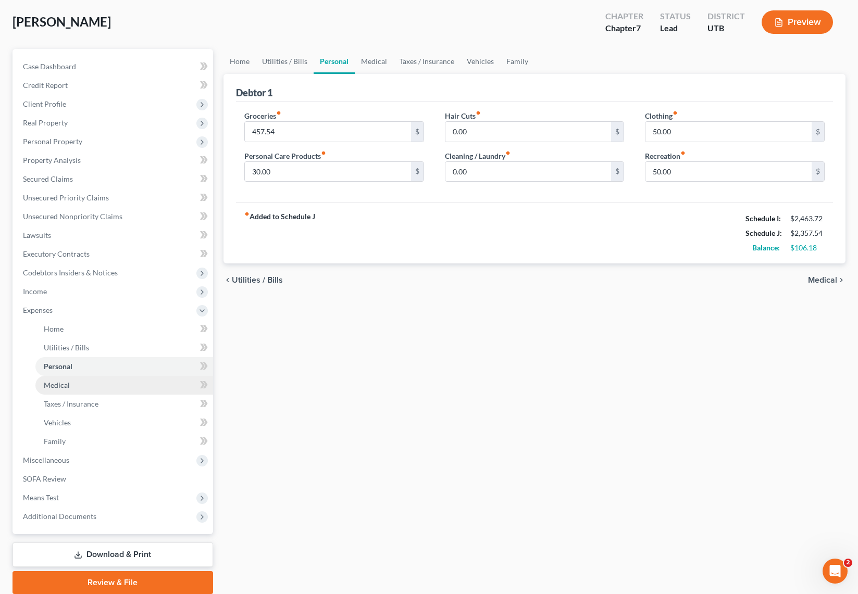
scroll to position [53, 0]
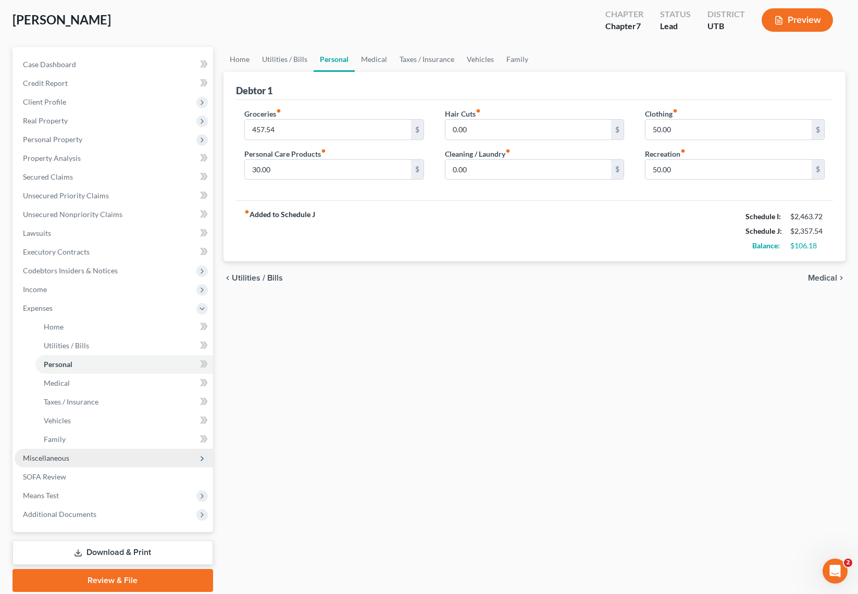
click at [54, 455] on span "Miscellaneous" at bounding box center [46, 458] width 46 height 9
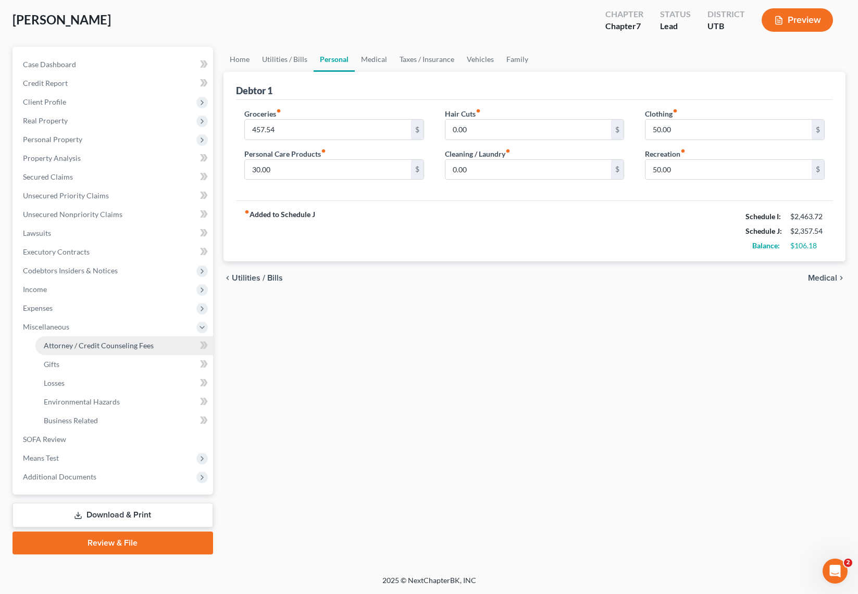
click at [84, 346] on span "Attorney / Credit Counseling Fees" at bounding box center [99, 345] width 110 height 9
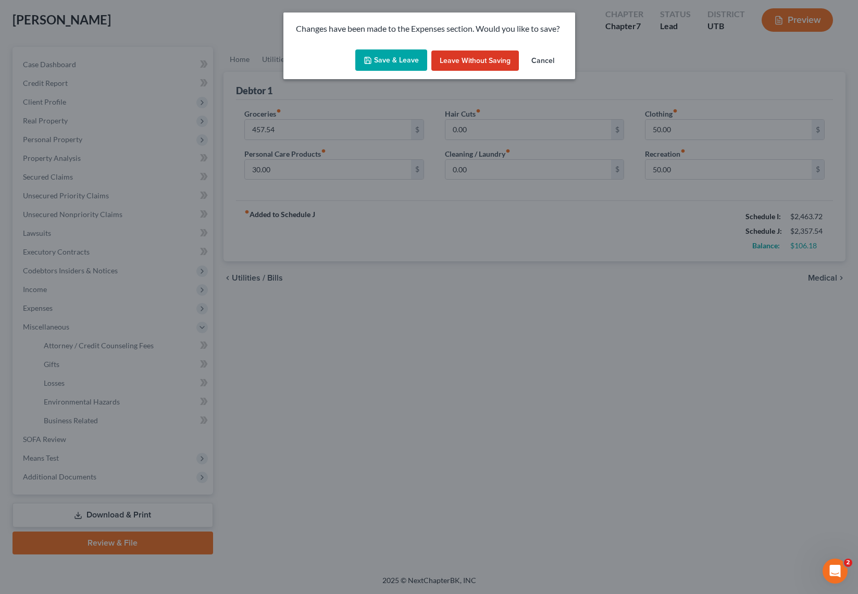
click at [389, 65] on button "Save & Leave" at bounding box center [391, 60] width 72 height 22
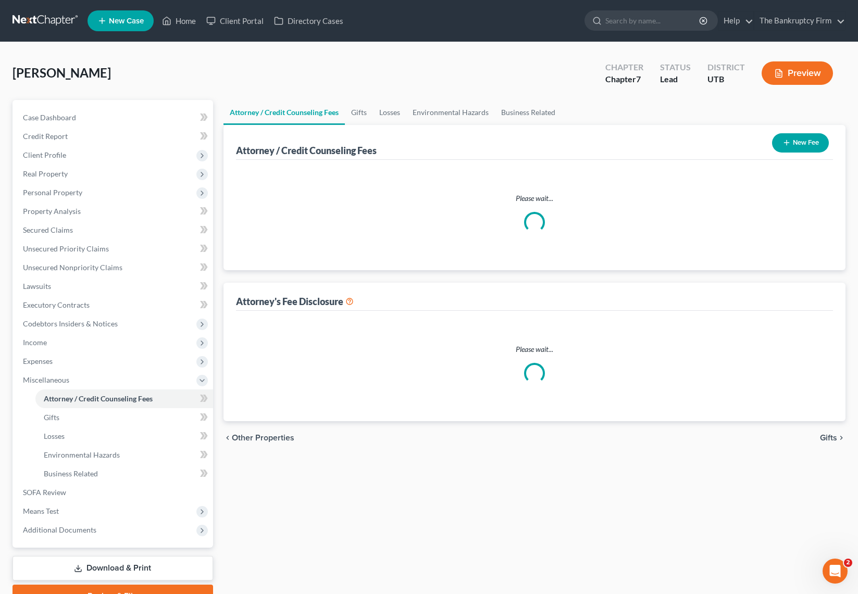
select select "0"
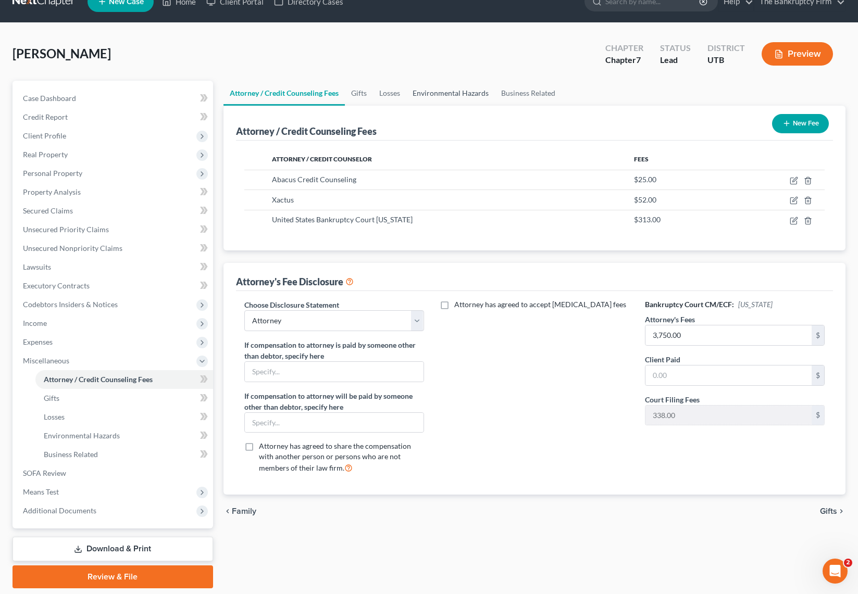
scroll to position [21, 0]
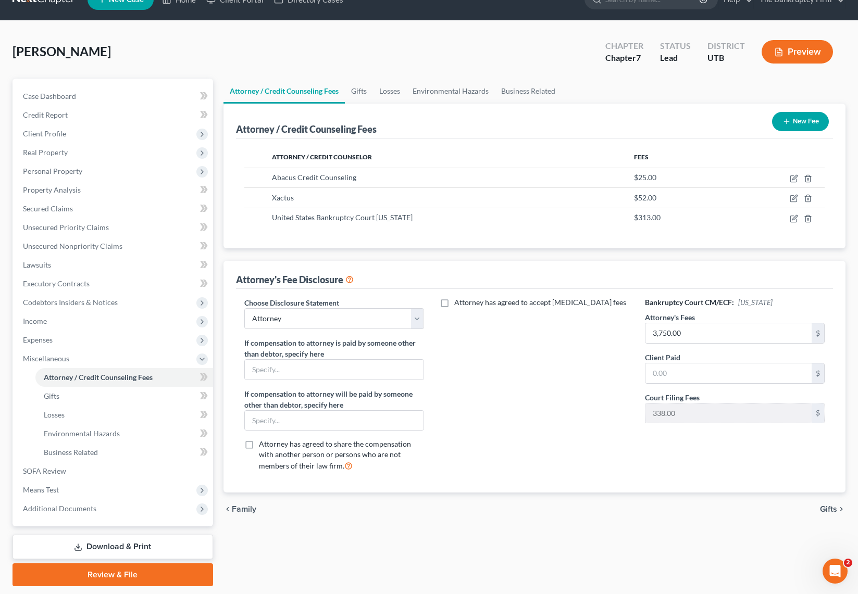
click at [796, 121] on button "New Fee" at bounding box center [800, 121] width 57 height 19
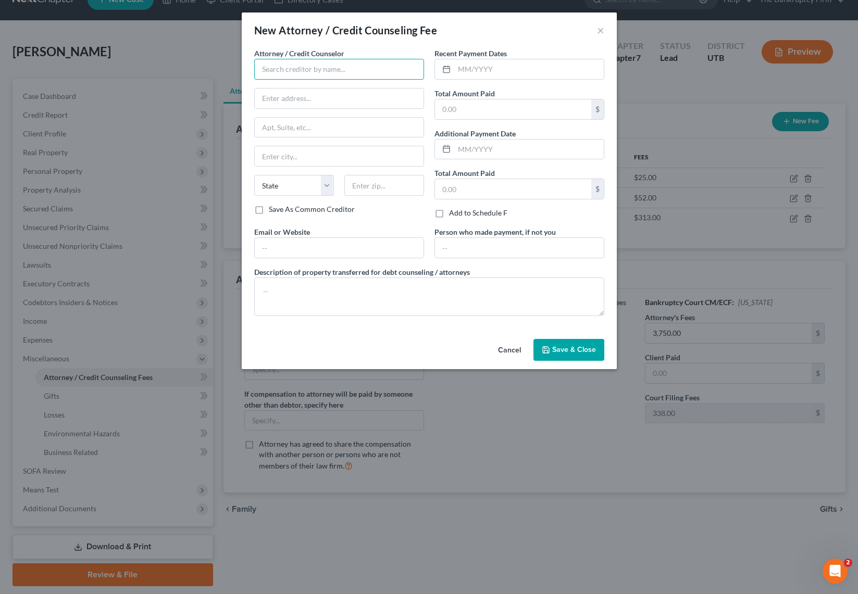
click at [336, 71] on input "text" at bounding box center [339, 69] width 170 height 21
type input "[PERSON_NAME]"
click at [329, 85] on div "[PERSON_NAME]" at bounding box center [316, 87] width 108 height 10
type input "[STREET_ADDRESS]"
type input "Number 600"
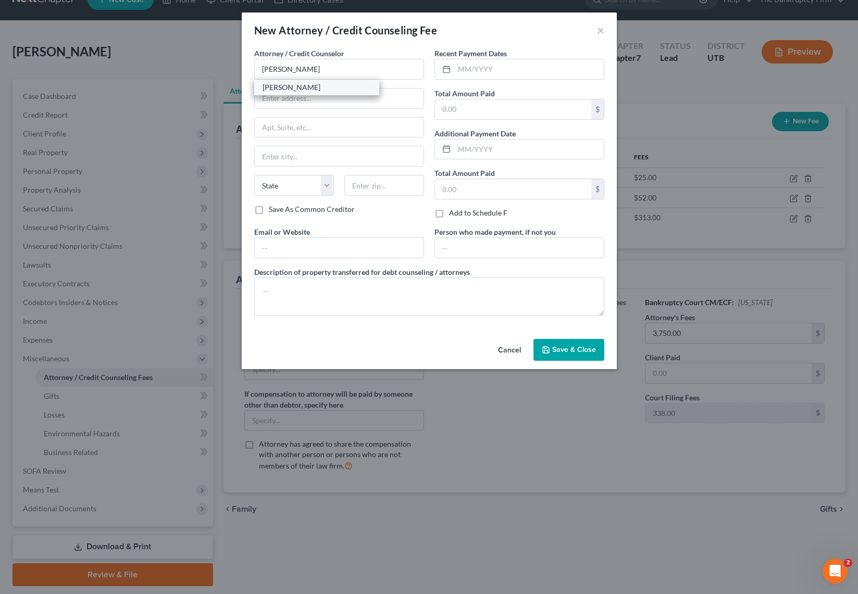
type input "[GEOGRAPHIC_DATA]"
select select "46"
type input "84111-0000"
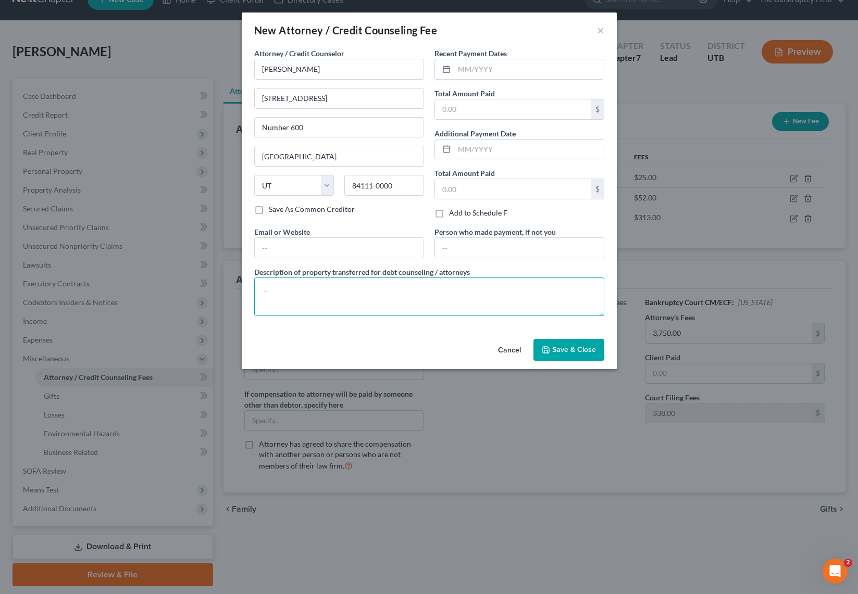
click at [301, 291] on textarea at bounding box center [429, 297] width 350 height 39
type textarea "Monthly Plan Payment [DATE] to [DATE]"
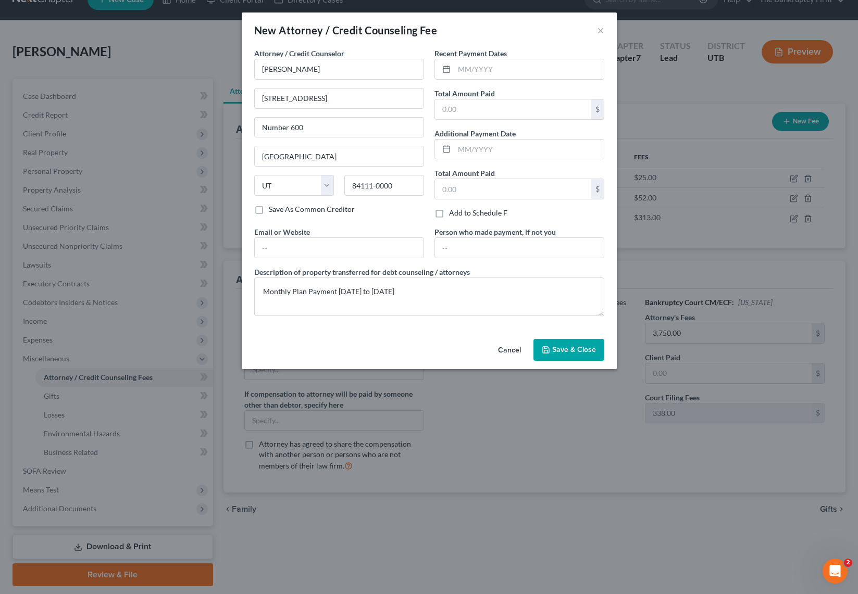
click at [572, 345] on button "Save & Close" at bounding box center [568, 350] width 71 height 22
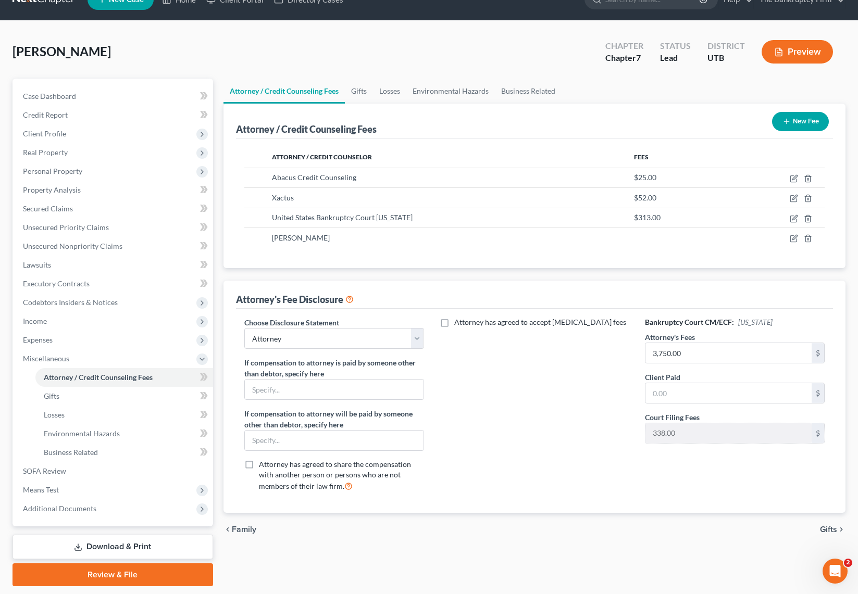
click at [354, 273] on div "Attorney / Credit Counseling Fees New Fee Attorney / Credit Counselor Fees Abac…" at bounding box center [534, 308] width 622 height 409
click at [359, 89] on link "Gifts" at bounding box center [359, 91] width 28 height 25
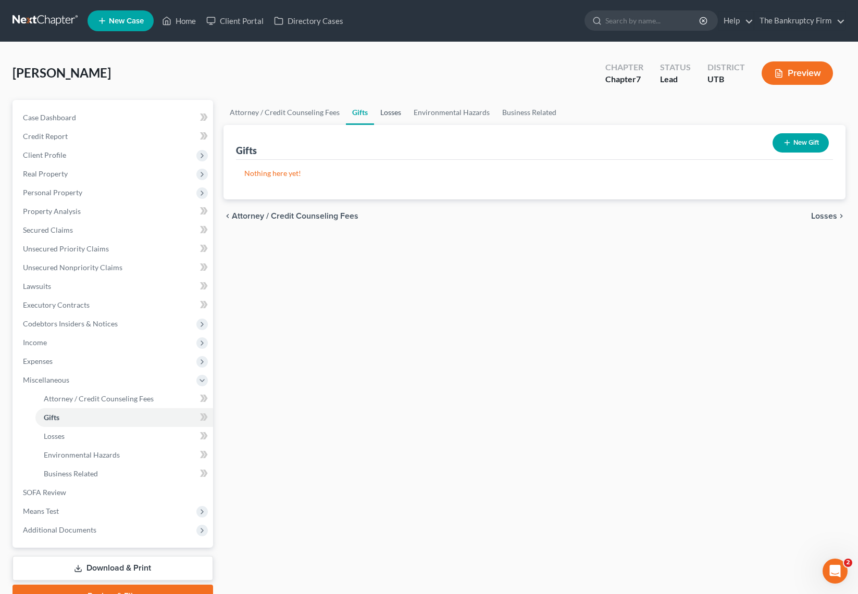
click at [387, 111] on link "Losses" at bounding box center [390, 112] width 33 height 25
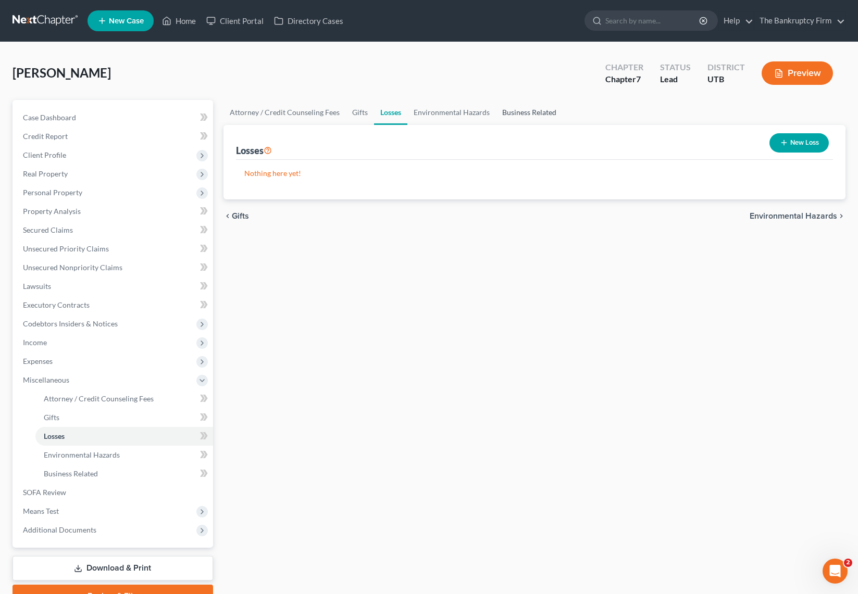
click at [528, 113] on link "Business Related" at bounding box center [529, 112] width 67 height 25
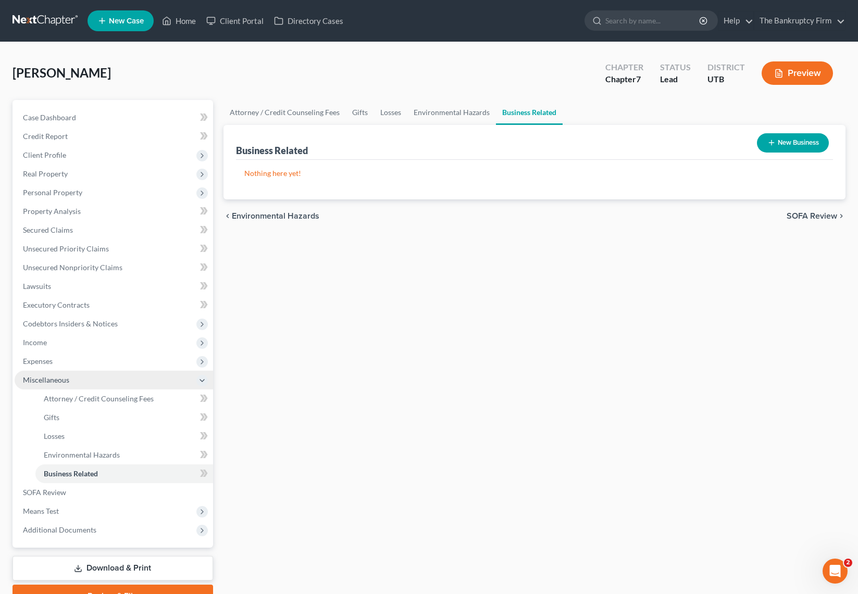
scroll to position [53, 0]
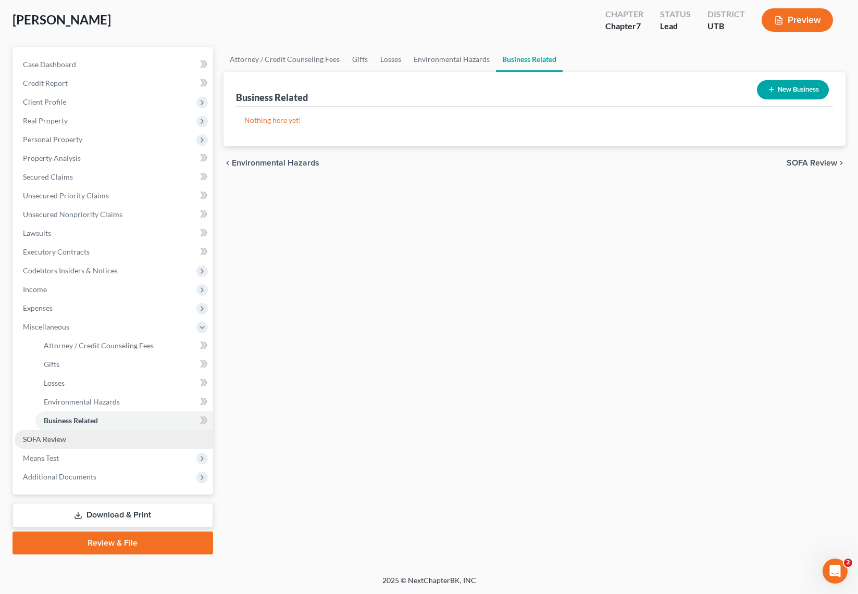
click at [58, 440] on span "SOFA Review" at bounding box center [44, 439] width 43 height 9
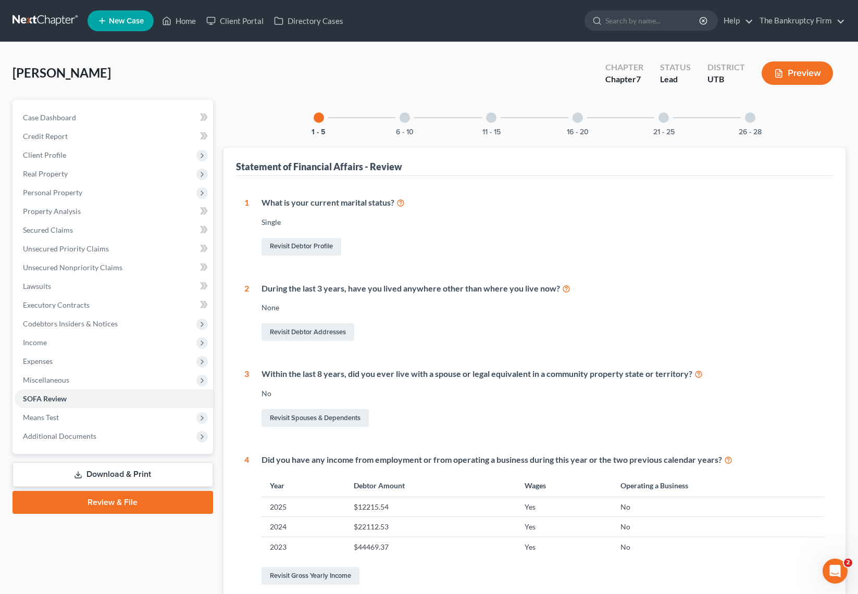
click at [407, 120] on div at bounding box center [404, 117] width 10 height 10
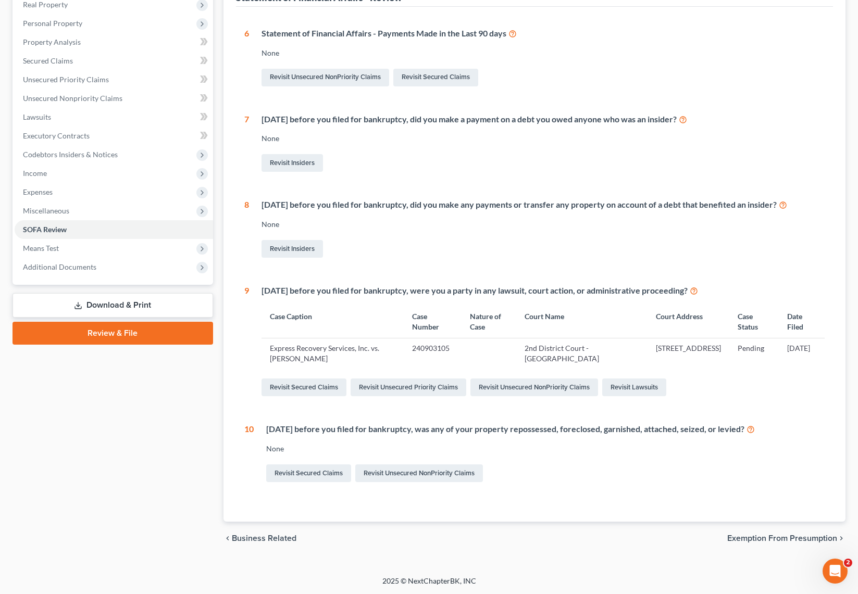
scroll to position [170, 0]
click at [308, 471] on link "Revisit Secured Claims" at bounding box center [308, 473] width 85 height 18
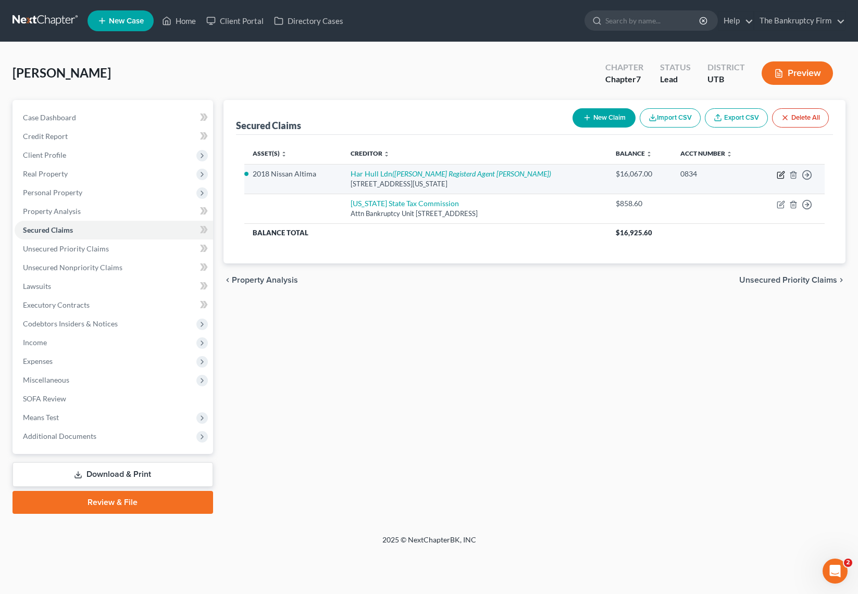
click at [782, 174] on icon "button" at bounding box center [781, 175] width 8 height 8
select select "46"
select select "2"
select select "0"
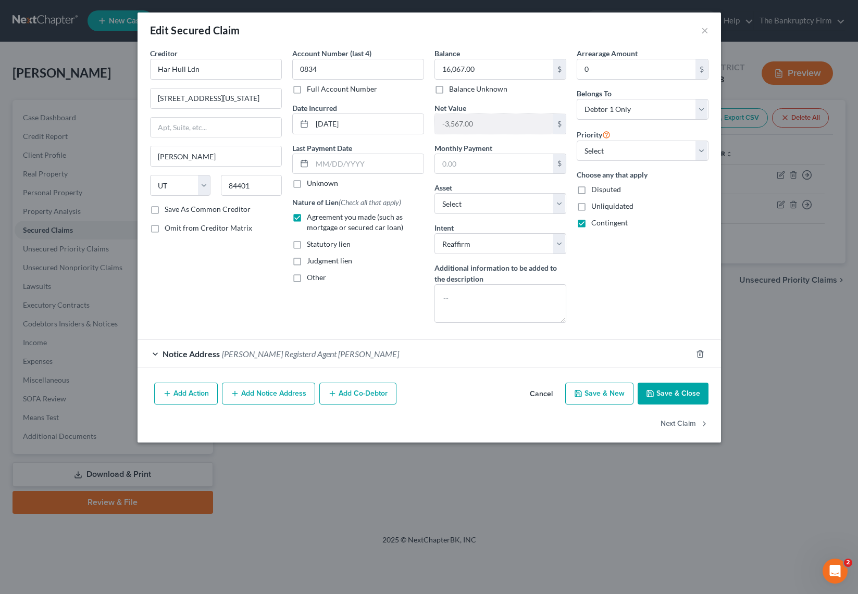
click at [179, 397] on button "Add Action" at bounding box center [186, 394] width 64 height 22
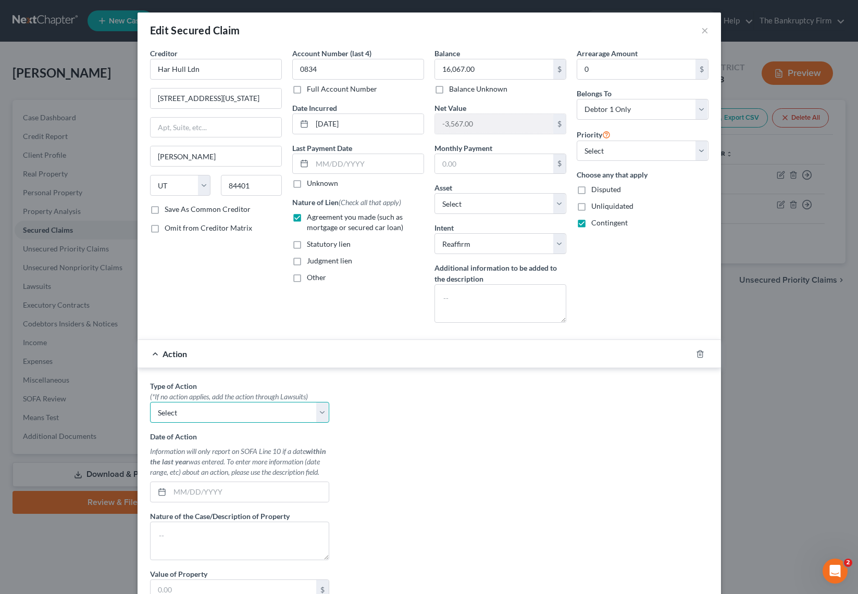
click at [321, 410] on select "Select Repossession Garnishment Foreclosure Personal Injury Attached, Seized, O…" at bounding box center [239, 412] width 179 height 21
select select "0"
click at [150, 402] on select "Select Repossession Garnishment Foreclosure Personal Injury Attached, Seized, O…" at bounding box center [239, 412] width 179 height 21
click at [197, 494] on input "text" at bounding box center [249, 492] width 159 height 20
click at [217, 493] on input "[DATE]" at bounding box center [249, 492] width 159 height 20
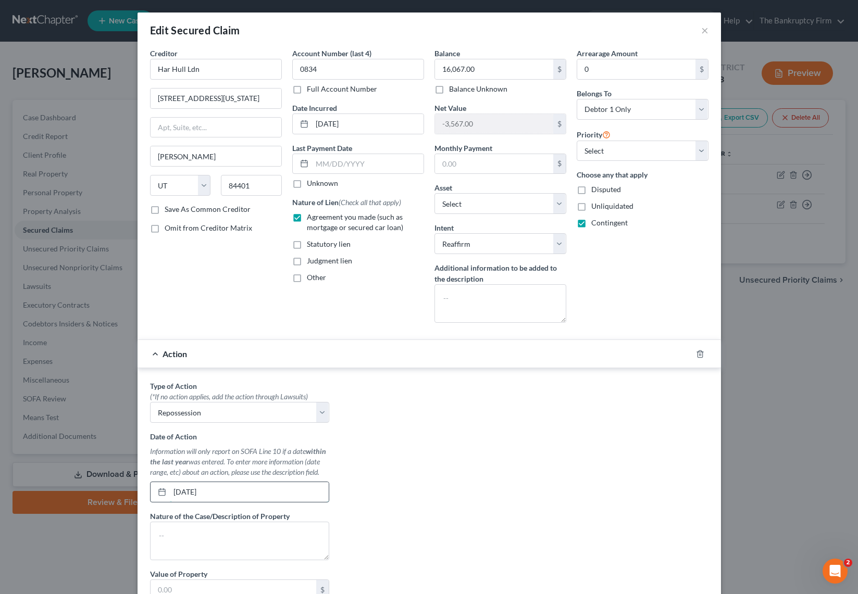
type input "[DATE]"
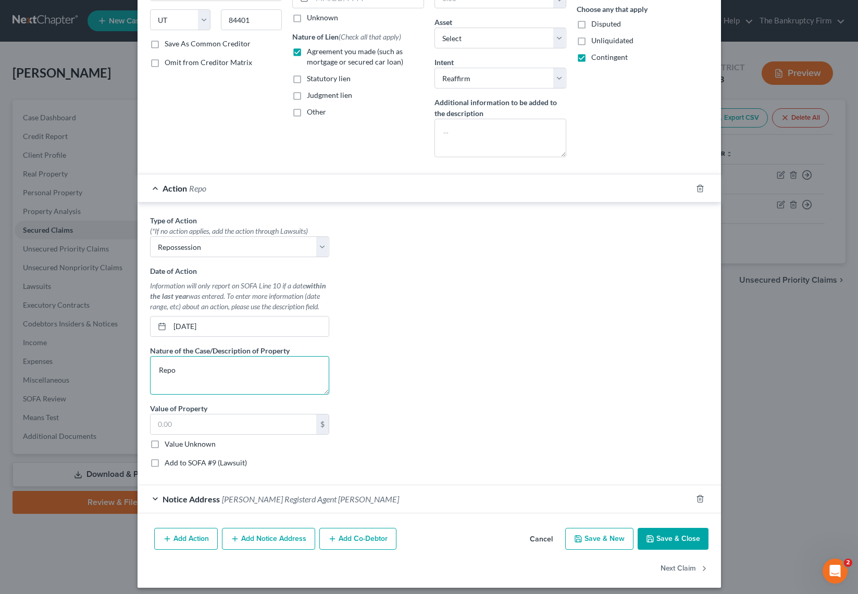
scroll to position [172, 0]
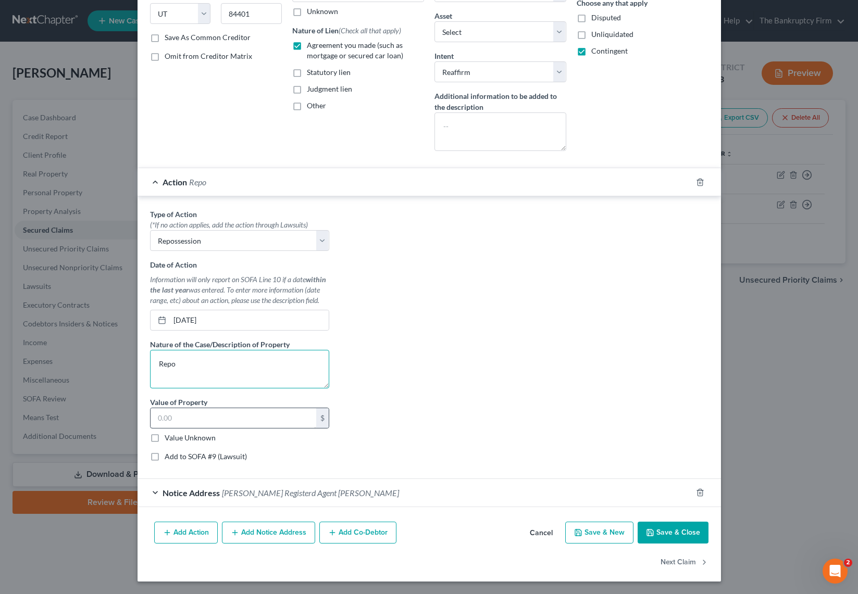
type textarea "Repo"
click at [179, 422] on input "text" at bounding box center [234, 418] width 166 height 20
type input "12,500"
click at [219, 419] on input "12,500" at bounding box center [234, 418] width 166 height 20
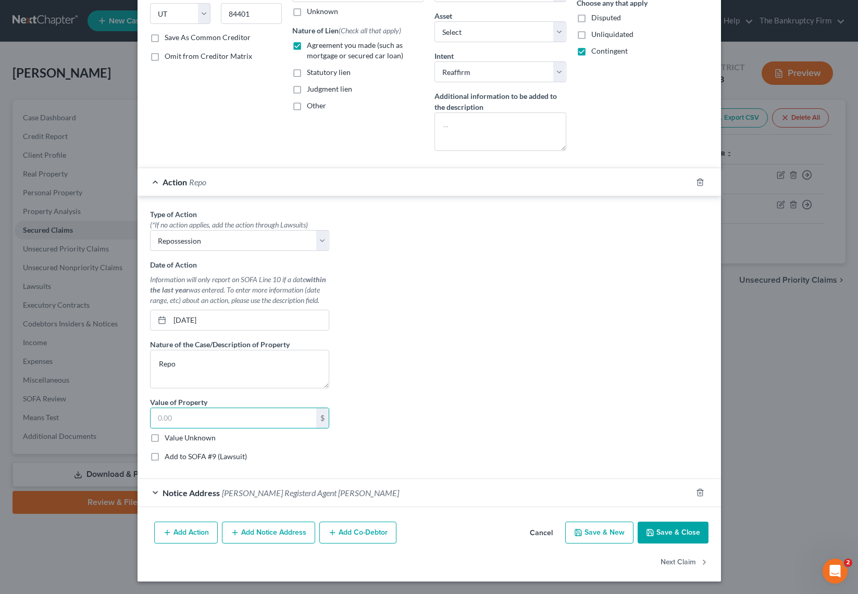
click at [665, 533] on button "Save & Close" at bounding box center [672, 533] width 71 height 22
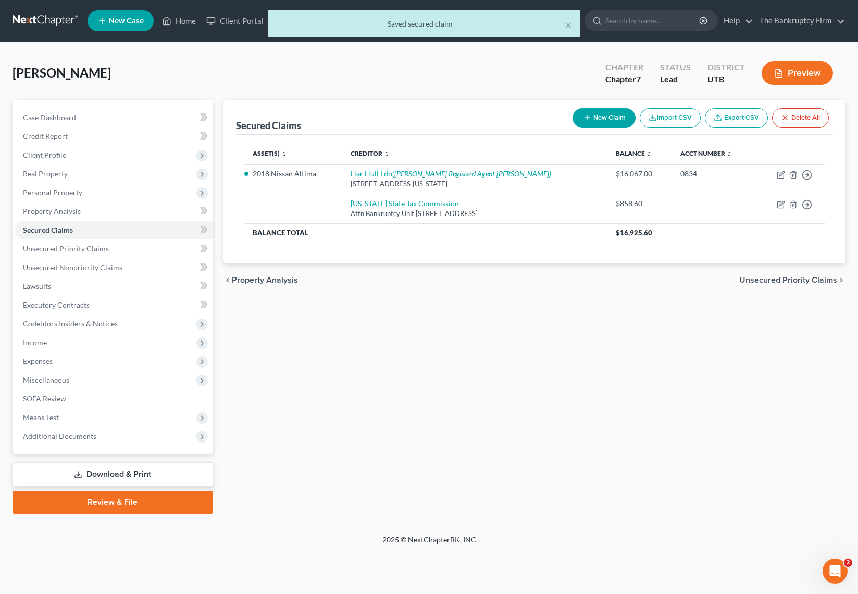
click at [490, 369] on div "Secured Claims New Claim Import CSV Export CSV Delete All Asset(s) expand_more …" at bounding box center [534, 307] width 632 height 414
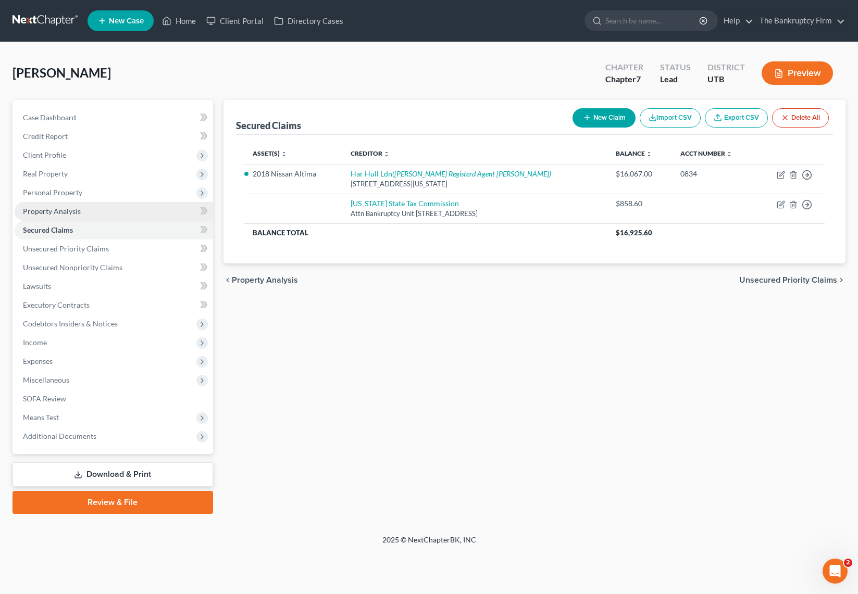
click at [70, 211] on span "Property Analysis" at bounding box center [52, 211] width 58 height 9
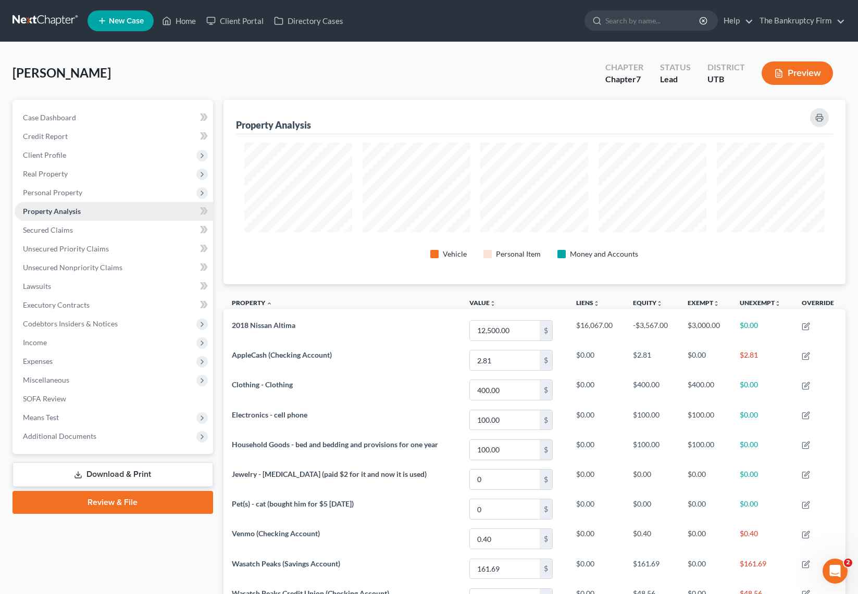
scroll to position [184, 622]
click at [83, 247] on span "Unsecured Priority Claims" at bounding box center [66, 248] width 86 height 9
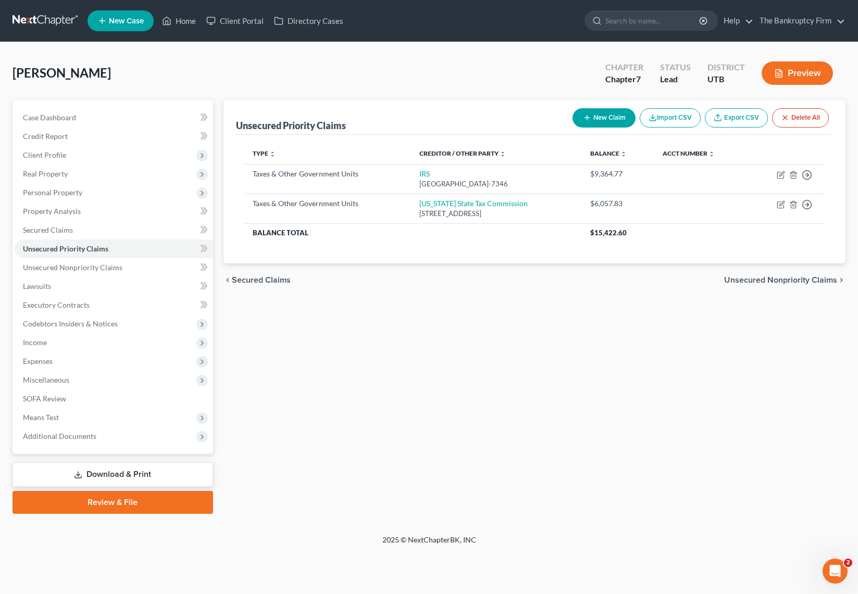
click at [543, 302] on div "Unsecured Priority Claims New Claim Import CSV Export CSV Delete All Type expan…" at bounding box center [534, 307] width 632 height 414
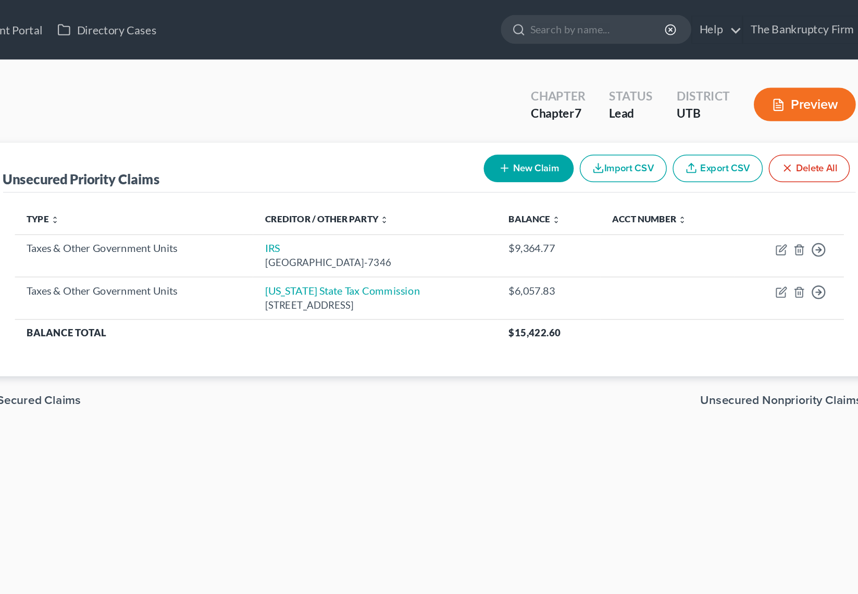
click at [499, 79] on div "[PERSON_NAME] Upgraded Chapter Chapter 7 Status Lead District UTB Preview" at bounding box center [428, 77] width 833 height 45
click at [481, 99] on div "[PERSON_NAME] Upgraded Chapter Chapter 7 Status Lead District UTB Preview" at bounding box center [428, 77] width 833 height 45
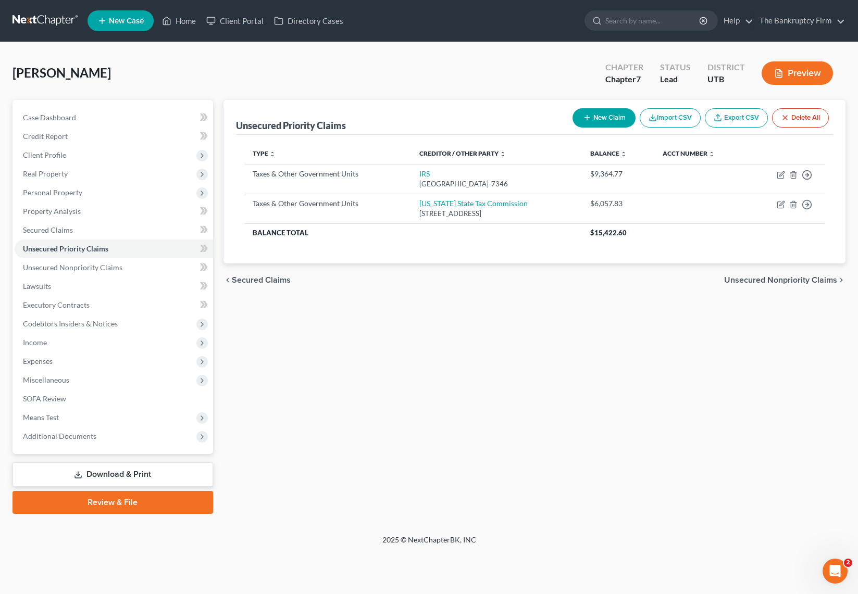
click at [787, 73] on button "Preview" at bounding box center [796, 72] width 71 height 23
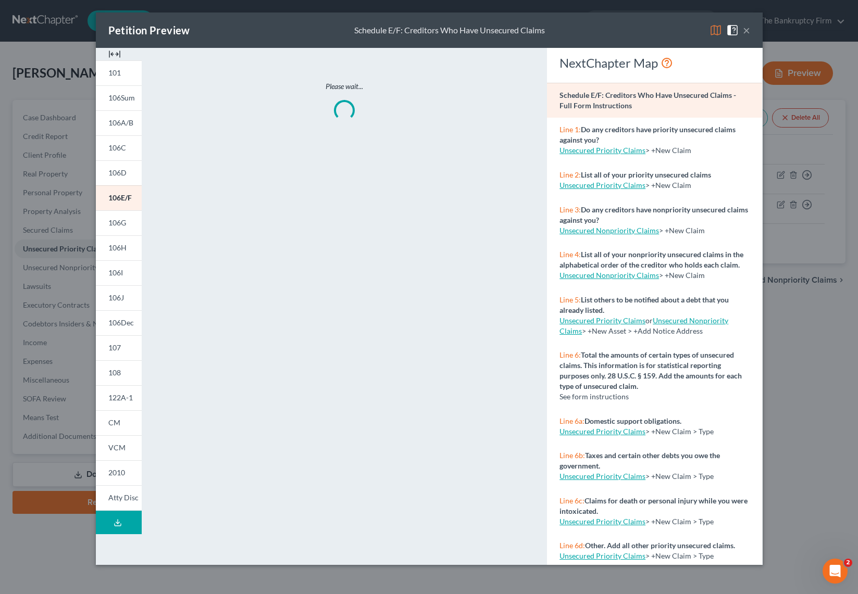
click at [748, 29] on button "×" at bounding box center [746, 30] width 7 height 12
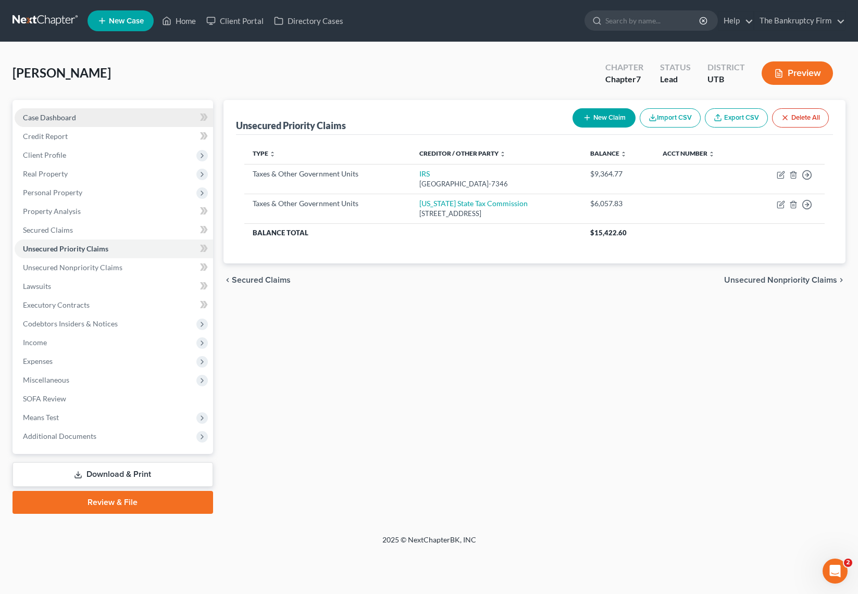
click at [108, 115] on link "Case Dashboard" at bounding box center [114, 117] width 198 height 19
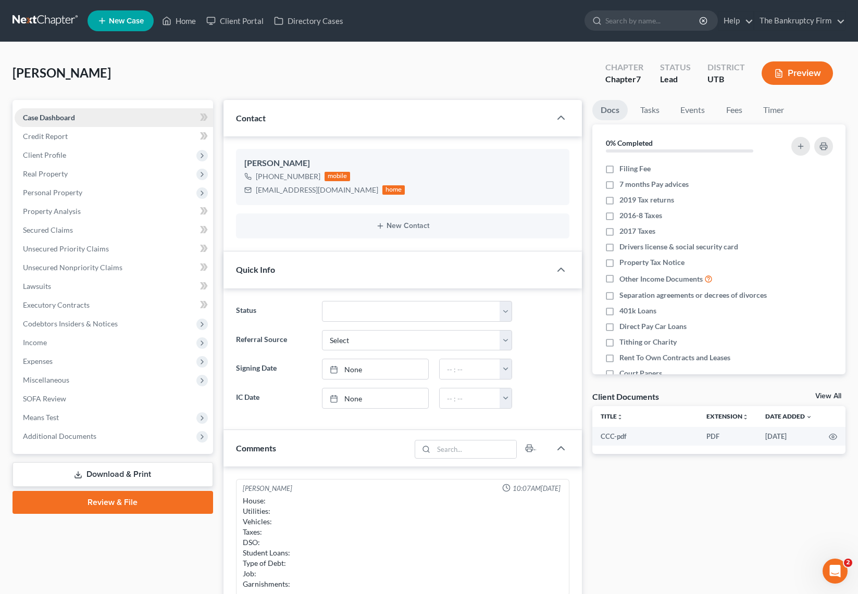
scroll to position [71, 0]
click at [60, 119] on span "Case Dashboard" at bounding box center [49, 117] width 52 height 9
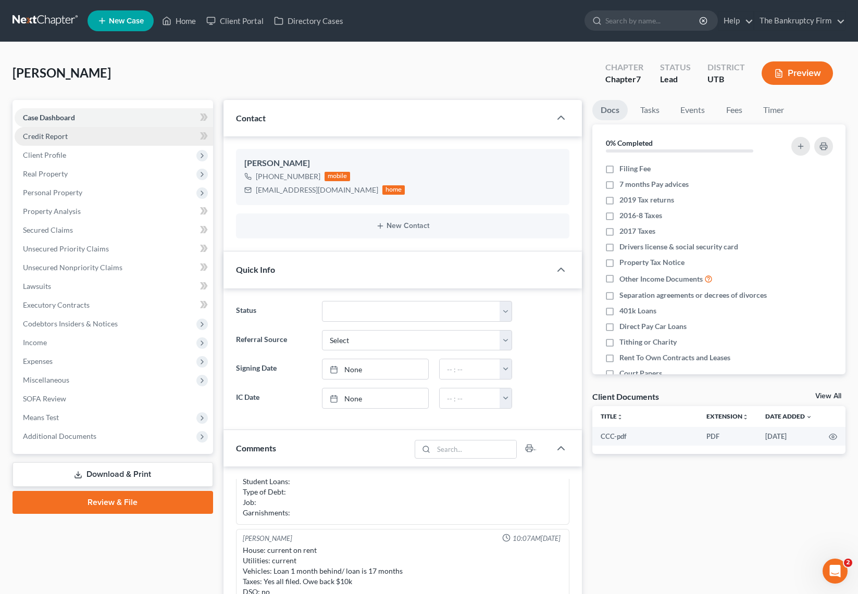
click at [59, 135] on span "Credit Report" at bounding box center [45, 136] width 45 height 9
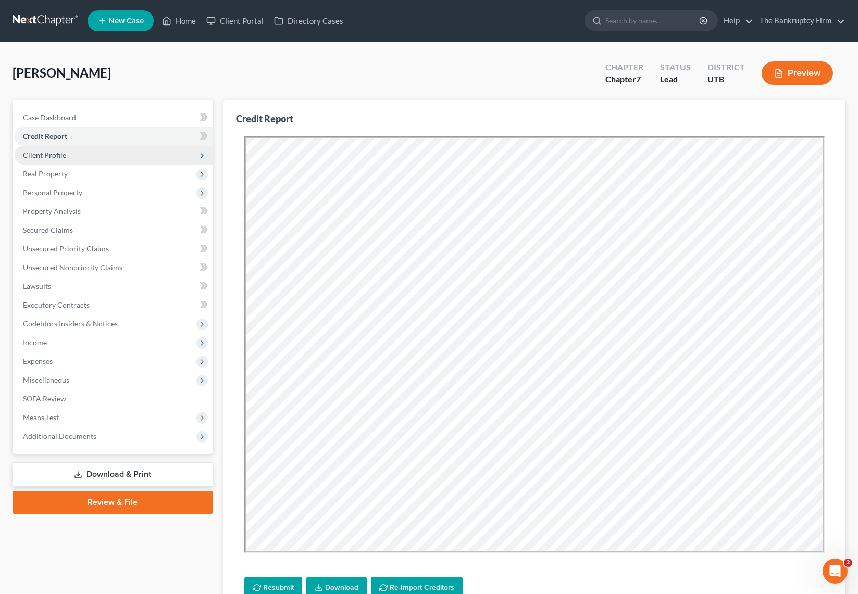
click at [63, 157] on span "Client Profile" at bounding box center [44, 155] width 43 height 9
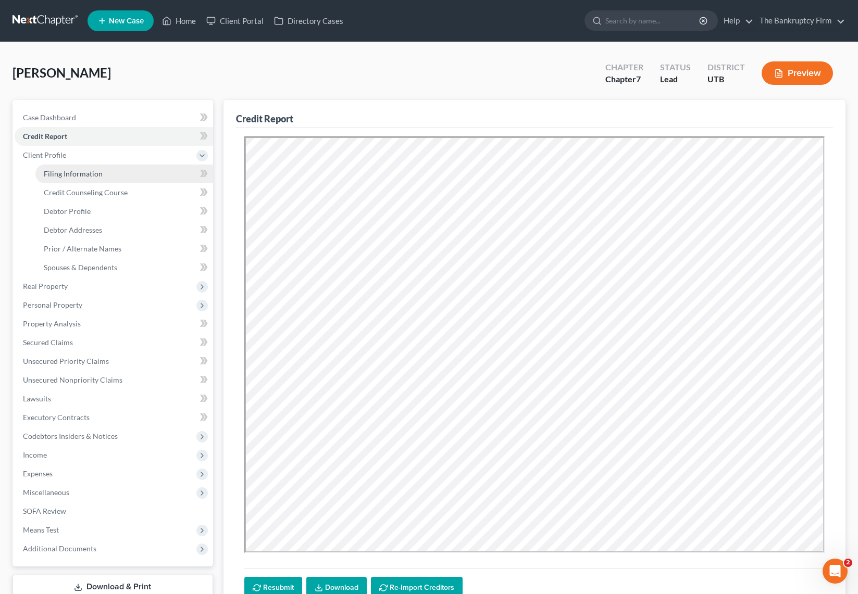
click at [105, 176] on link "Filing Information" at bounding box center [124, 174] width 178 height 19
select select "1"
select select "0"
select select "81"
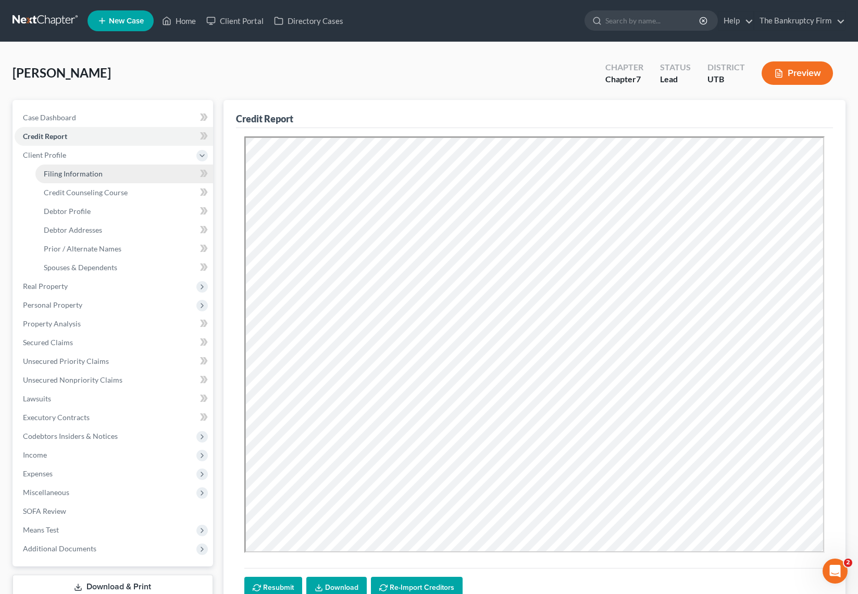
select select "0"
select select "46"
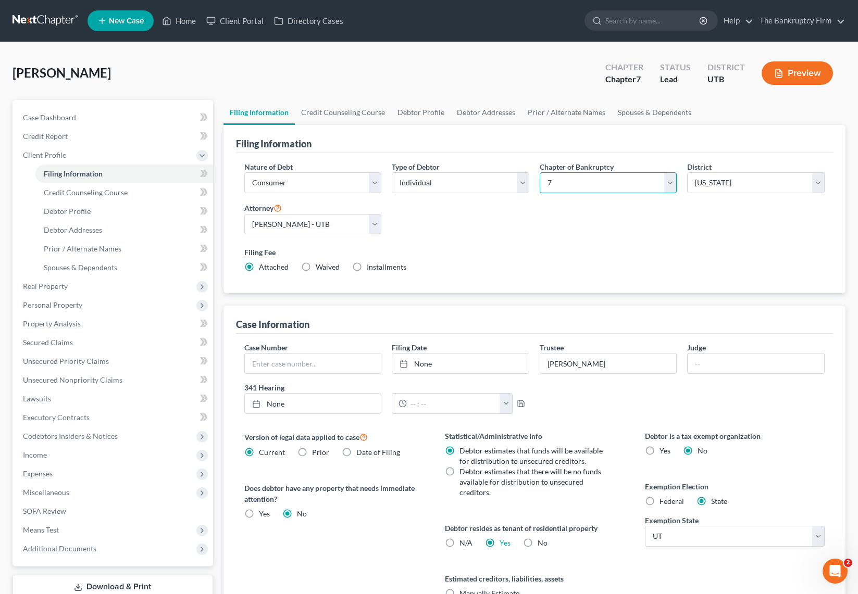
click at [622, 180] on select "Select 7 11 12 13" at bounding box center [608, 182] width 137 height 21
select select "3"
click at [540, 172] on select "Select 7 11 12 13" at bounding box center [608, 182] width 137 height 21
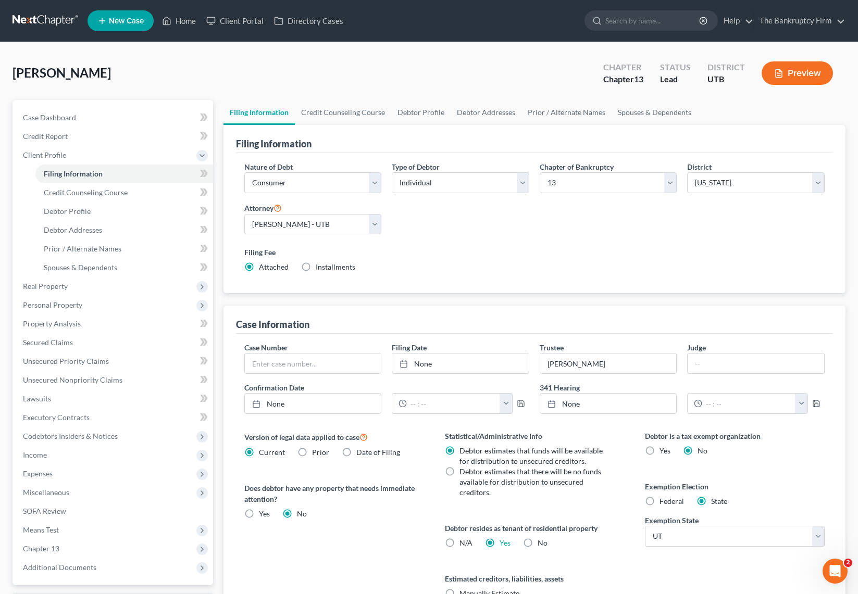
drag, startPoint x: 296, startPoint y: 84, endPoint x: 181, endPoint y: 87, distance: 114.6
click at [295, 84] on div "[PERSON_NAME] Upgraded Chapter Chapter 13 Status Lead District UTB Preview" at bounding box center [428, 77] width 833 height 45
click at [47, 113] on span "Case Dashboard" at bounding box center [49, 117] width 53 height 9
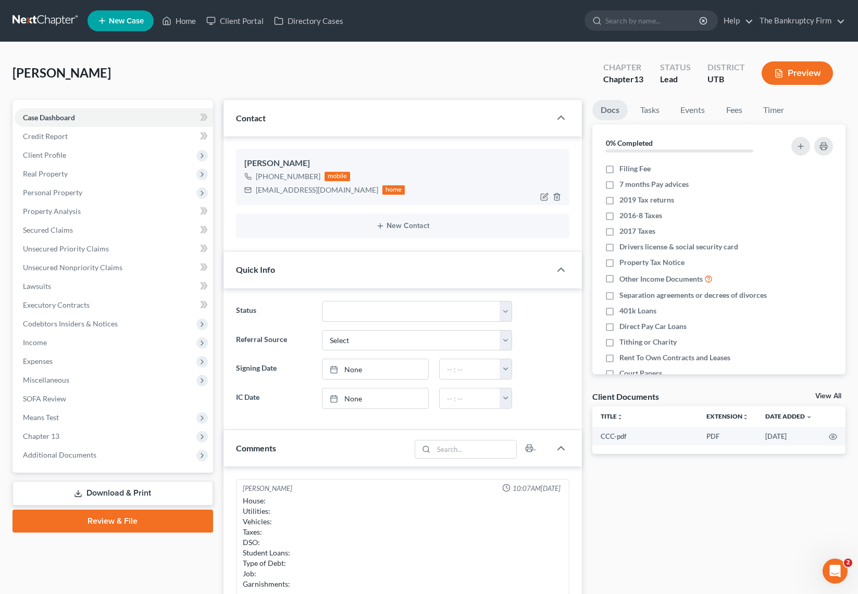
scroll to position [71, 0]
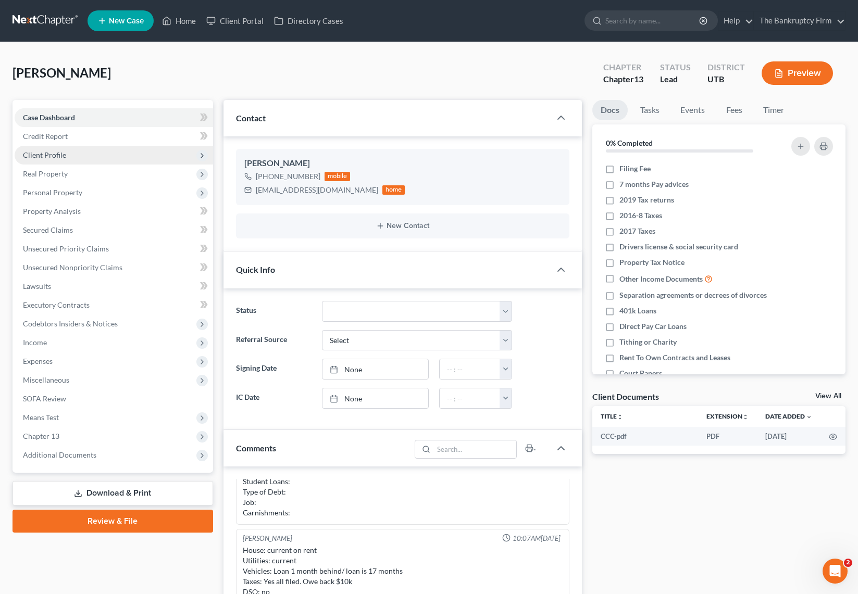
click at [59, 152] on span "Client Profile" at bounding box center [44, 155] width 43 height 9
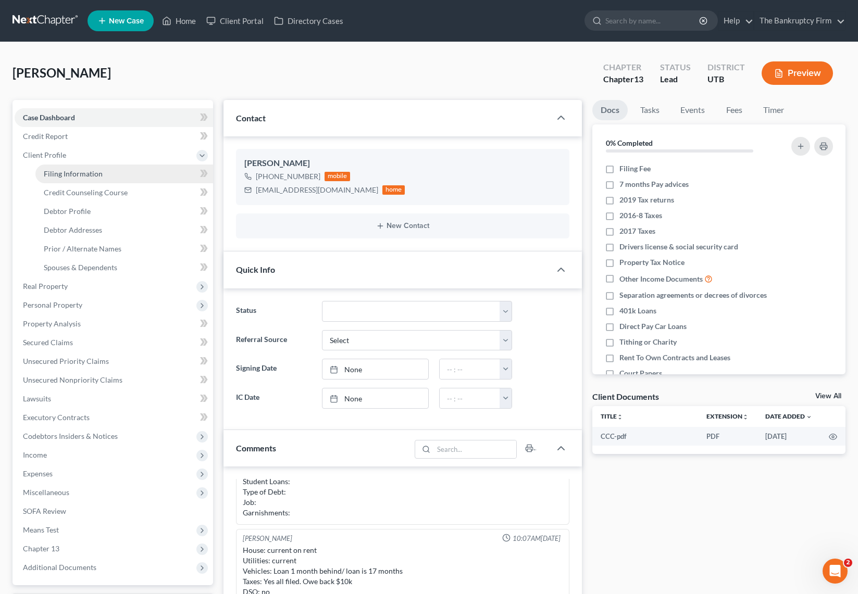
click at [100, 171] on span "Filing Information" at bounding box center [73, 173] width 59 height 9
select select "1"
select select "0"
select select "3"
select select "81"
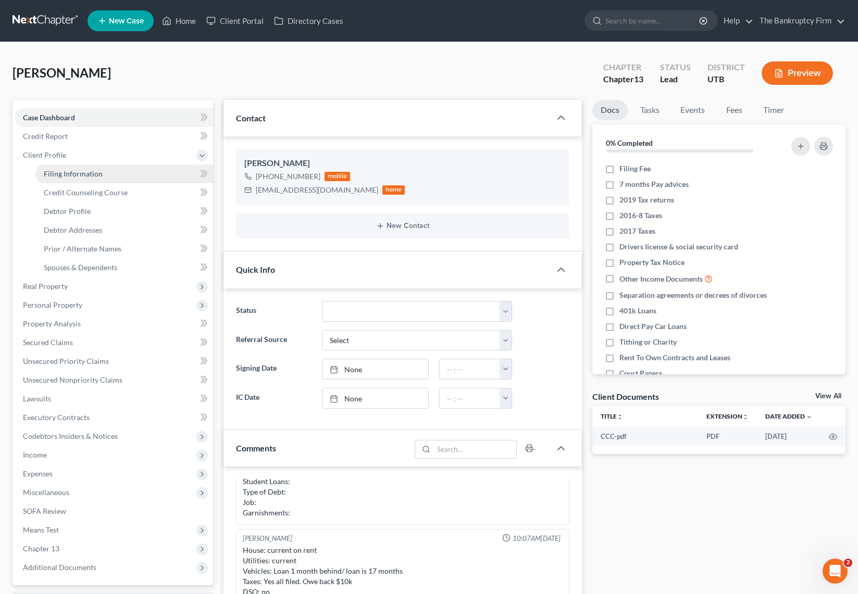
select select "0"
select select "46"
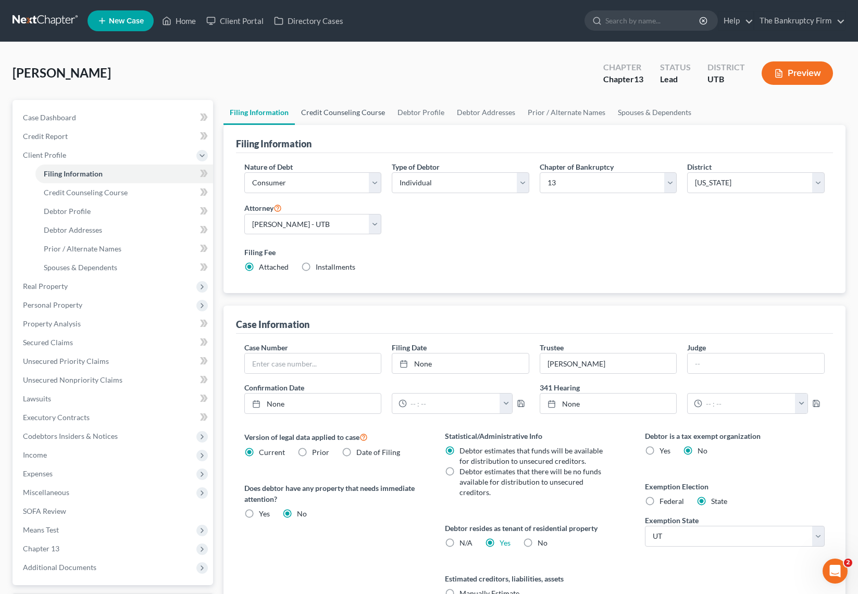
click at [336, 115] on link "Credit Counseling Course" at bounding box center [343, 112] width 96 height 25
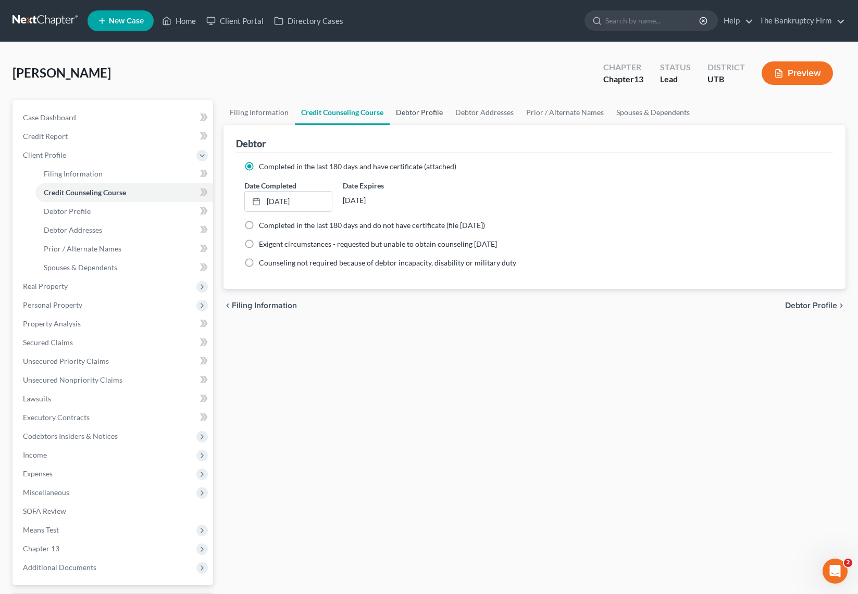
click at [430, 108] on link "Debtor Profile" at bounding box center [419, 112] width 59 height 25
select select "0"
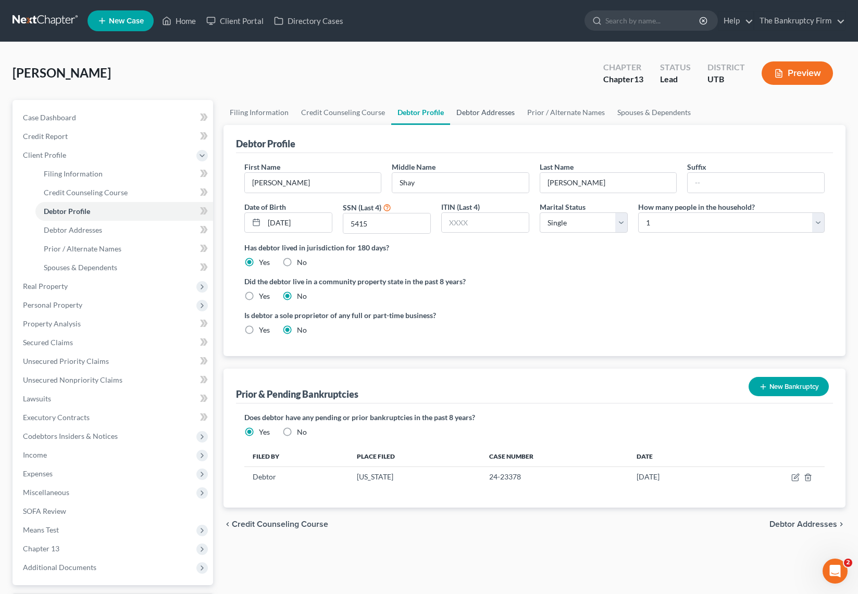
click at [477, 112] on link "Debtor Addresses" at bounding box center [485, 112] width 71 height 25
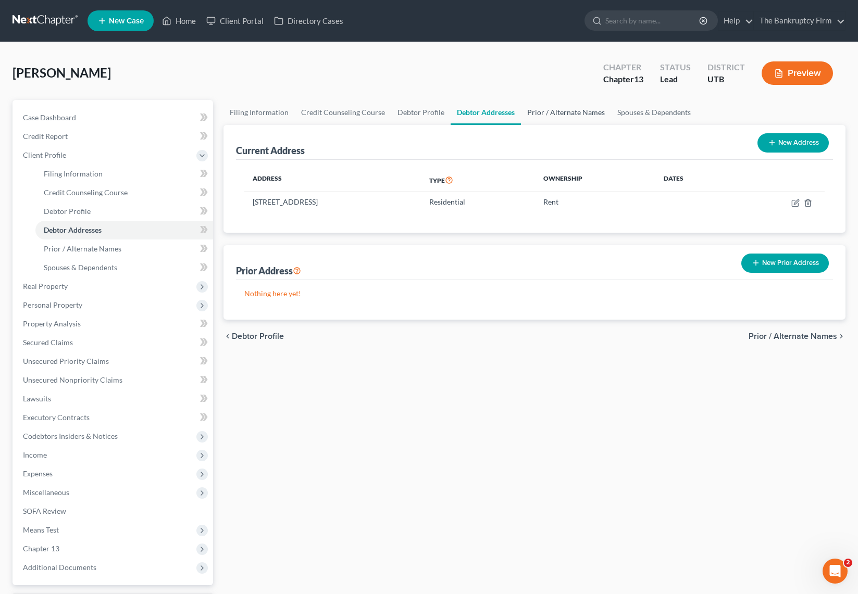
click at [564, 110] on link "Prior / Alternate Names" at bounding box center [566, 112] width 90 height 25
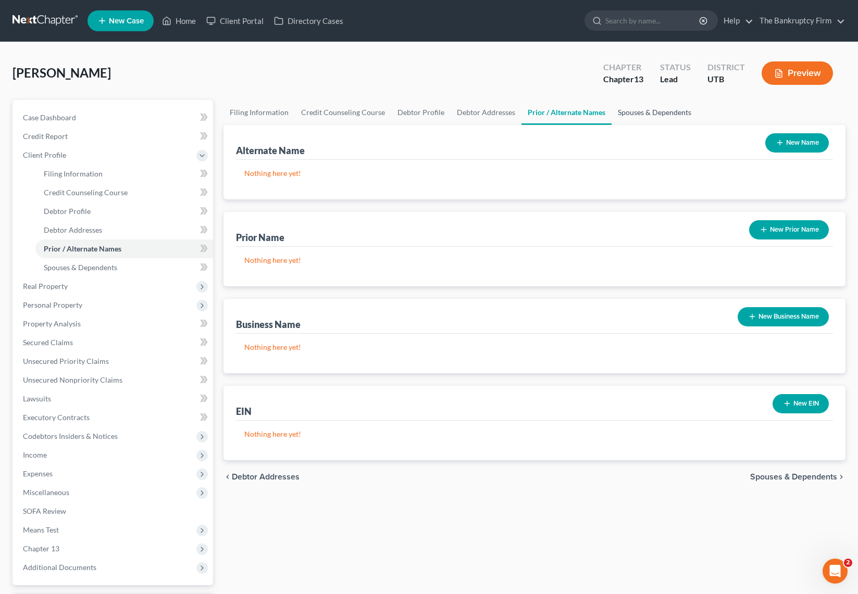
click at [656, 116] on link "Spouses & Dependents" at bounding box center [654, 112] width 86 height 25
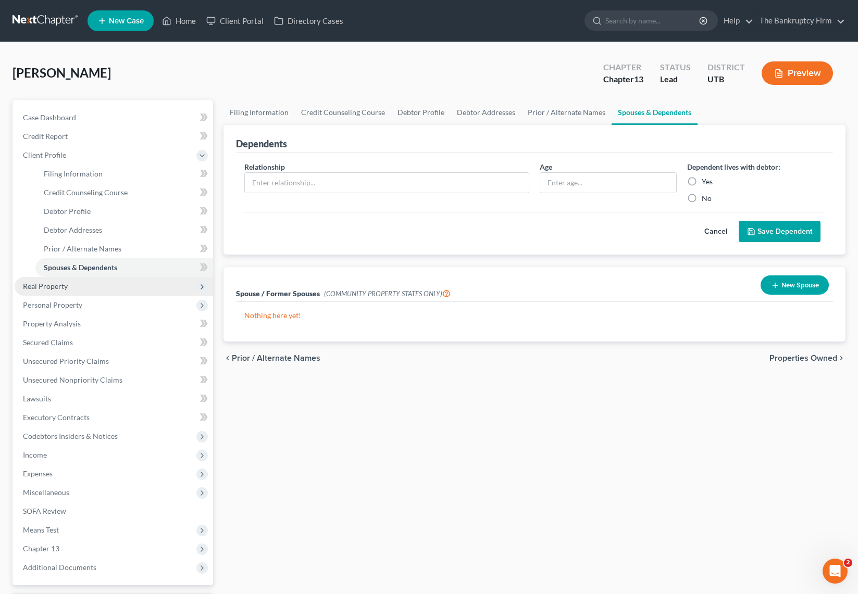
click at [56, 289] on span "Real Property" at bounding box center [45, 286] width 45 height 9
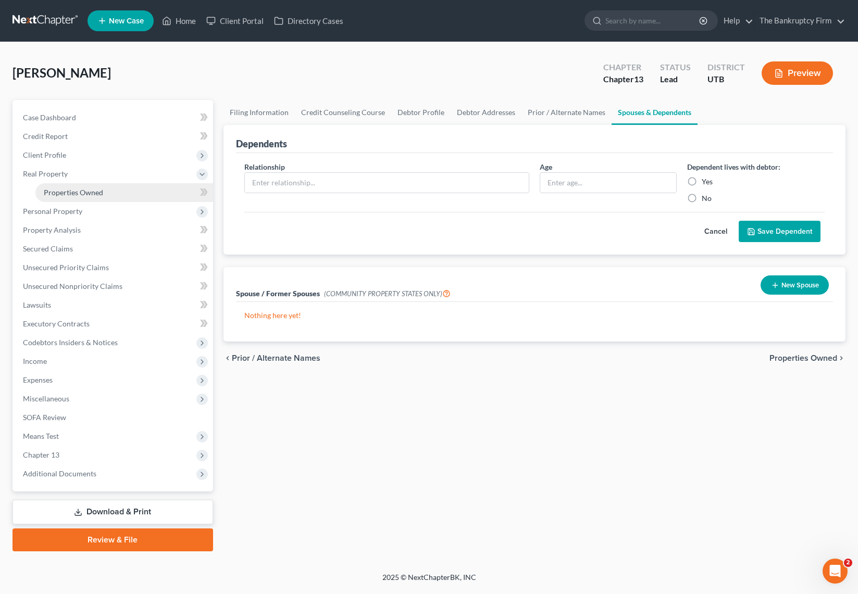
click at [86, 194] on span "Properties Owned" at bounding box center [73, 192] width 59 height 9
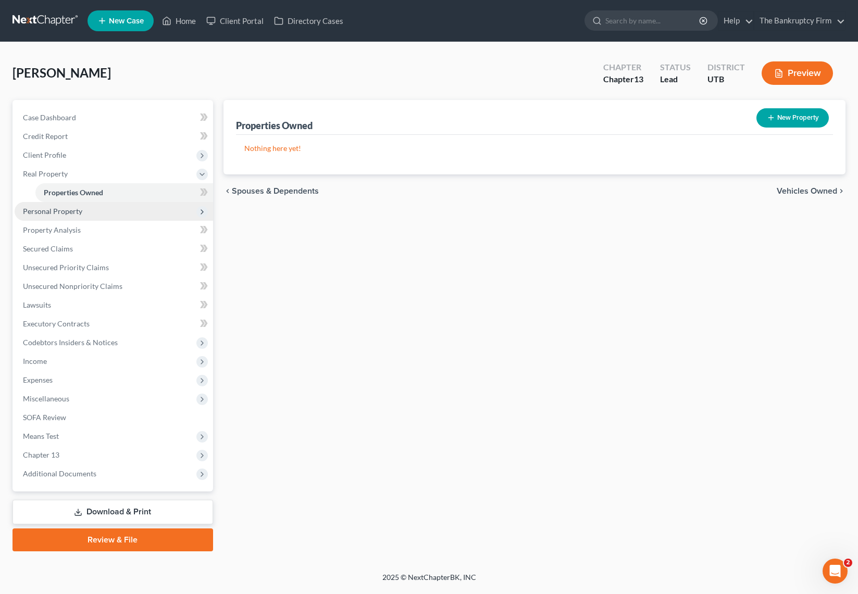
click at [75, 210] on span "Personal Property" at bounding box center [52, 211] width 59 height 9
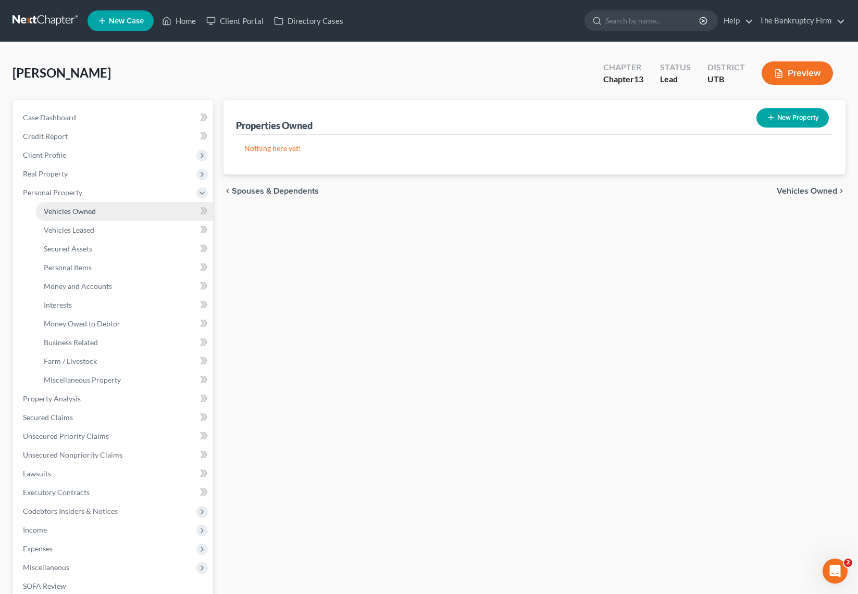
click at [79, 210] on span "Vehicles Owned" at bounding box center [70, 211] width 52 height 9
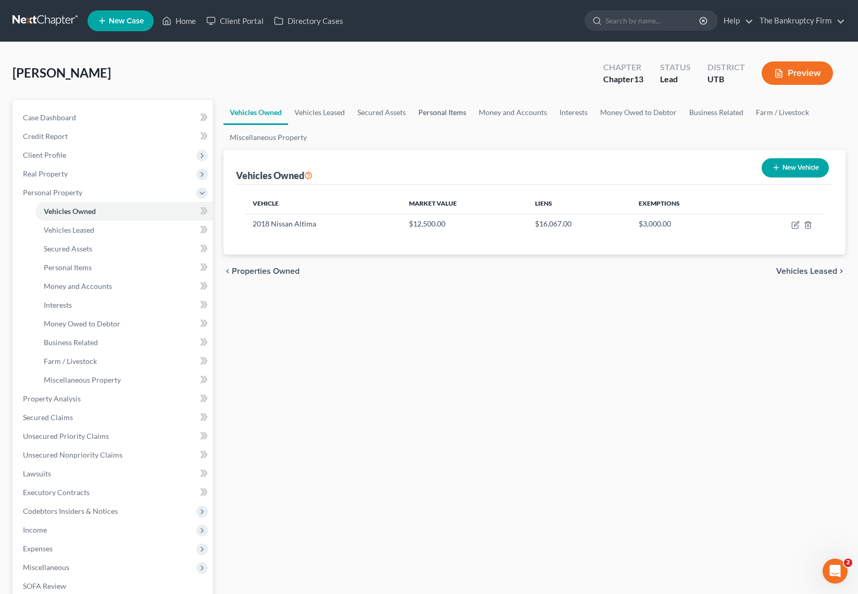
click at [448, 112] on link "Personal Items" at bounding box center [442, 112] width 60 height 25
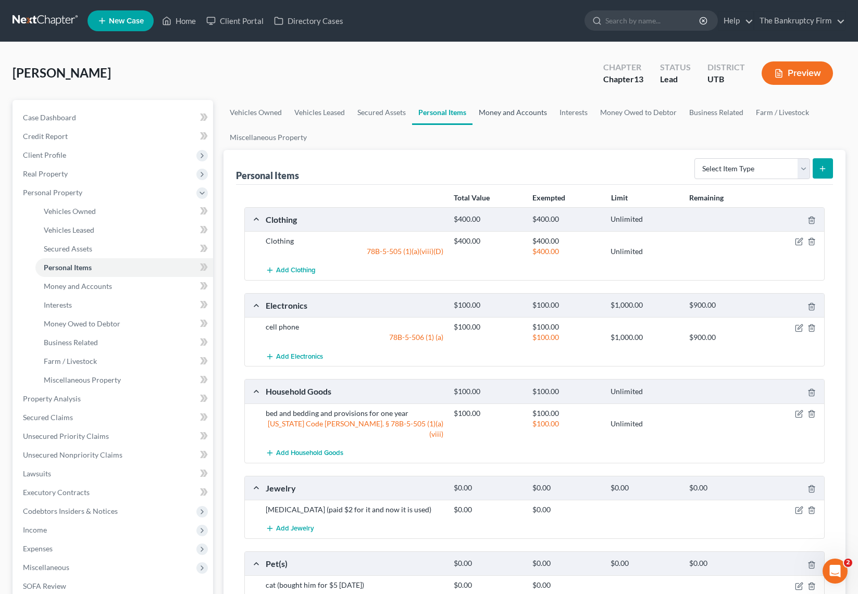
click at [517, 108] on link "Money and Accounts" at bounding box center [512, 112] width 81 height 25
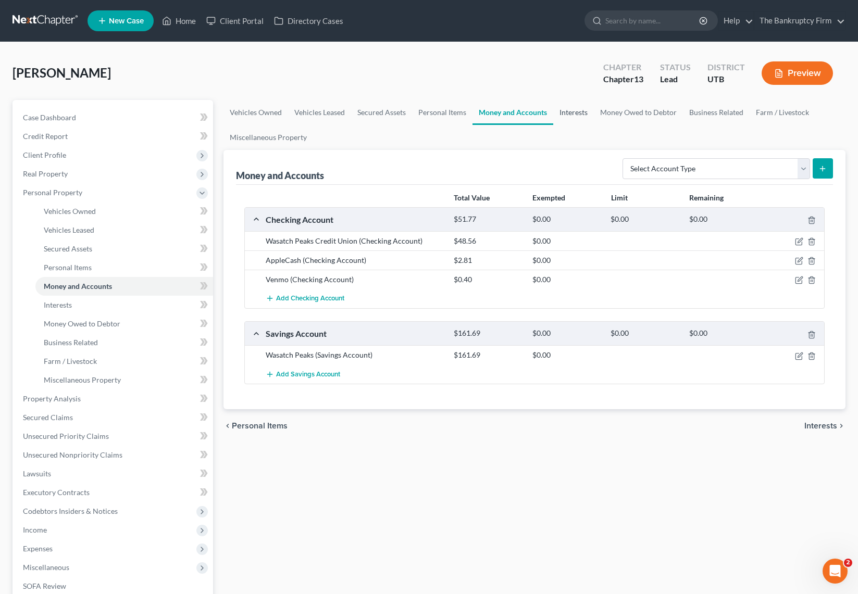
click at [574, 112] on link "Interests" at bounding box center [573, 112] width 41 height 25
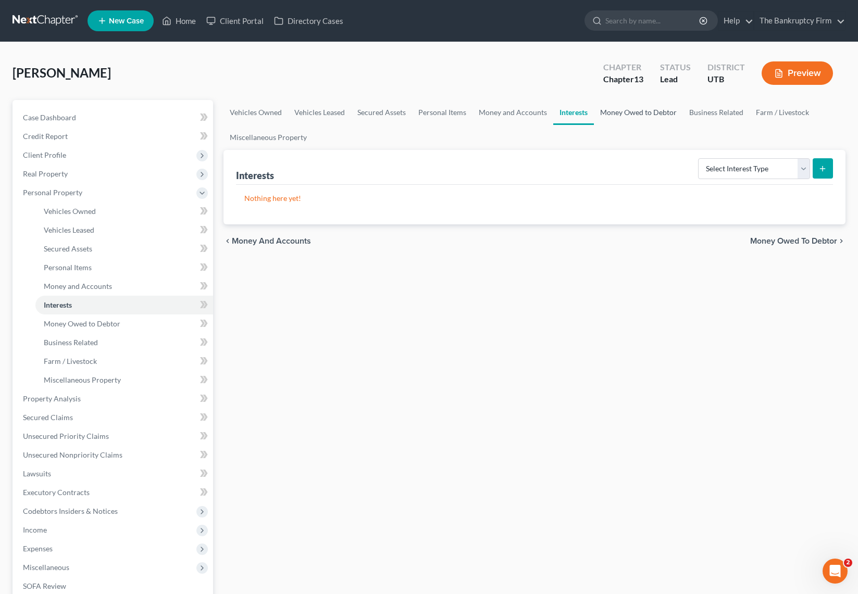
click at [631, 111] on link "Money Owed to Debtor" at bounding box center [638, 112] width 89 height 25
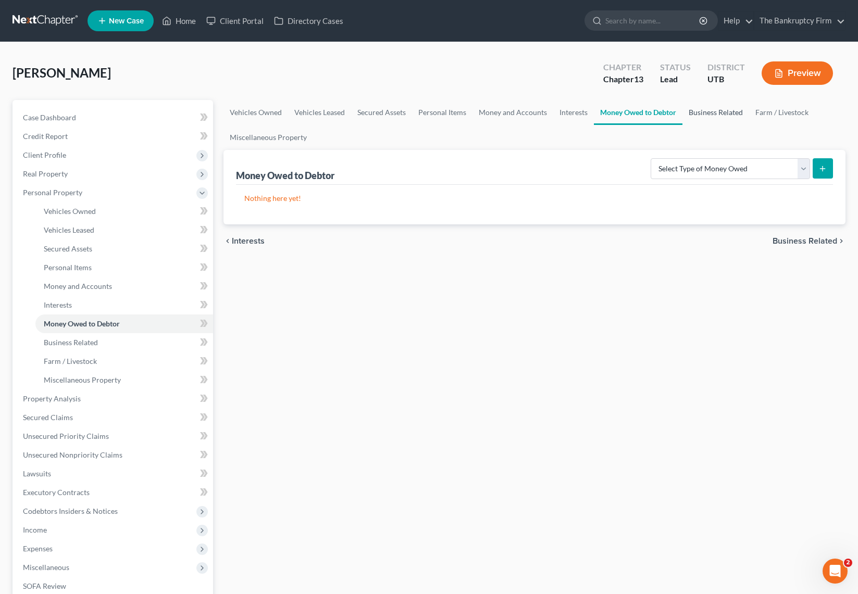
click at [717, 109] on link "Business Related" at bounding box center [715, 112] width 67 height 25
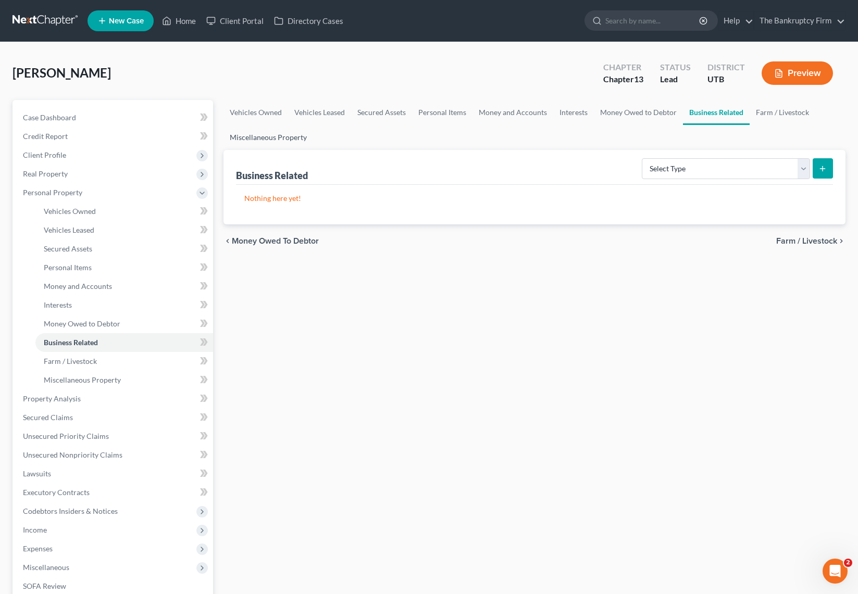
click at [276, 136] on link "Miscellaneous Property" at bounding box center [268, 137] width 90 height 25
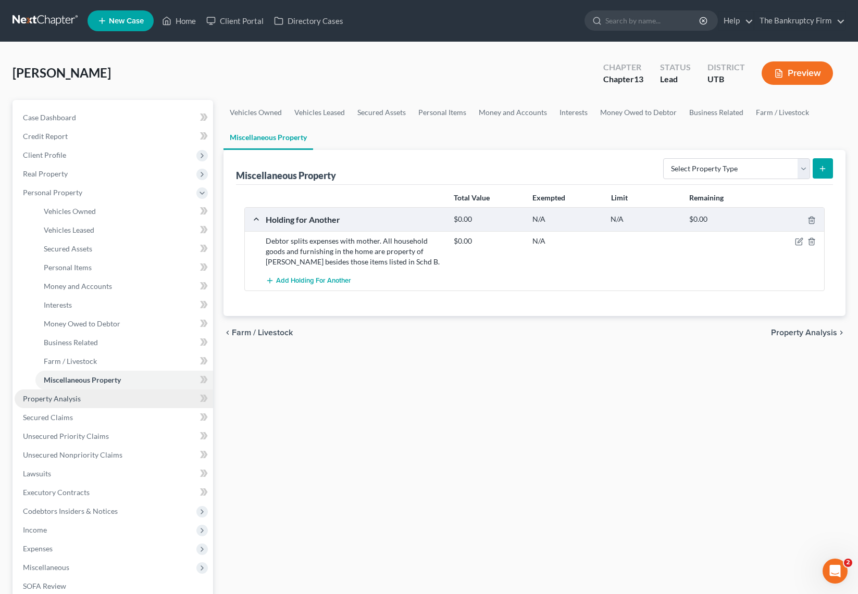
click at [71, 400] on span "Property Analysis" at bounding box center [52, 398] width 58 height 9
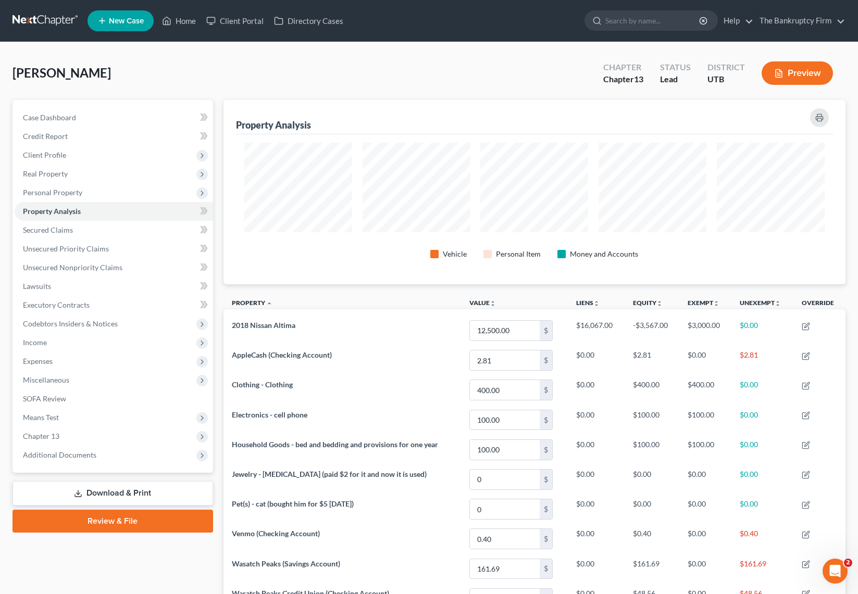
scroll to position [184, 622]
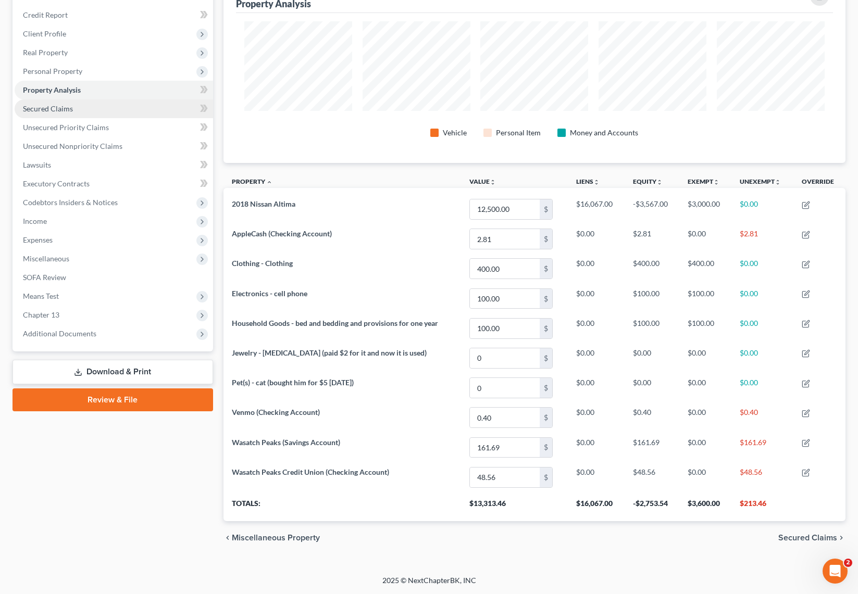
click at [49, 106] on span "Secured Claims" at bounding box center [48, 108] width 50 height 9
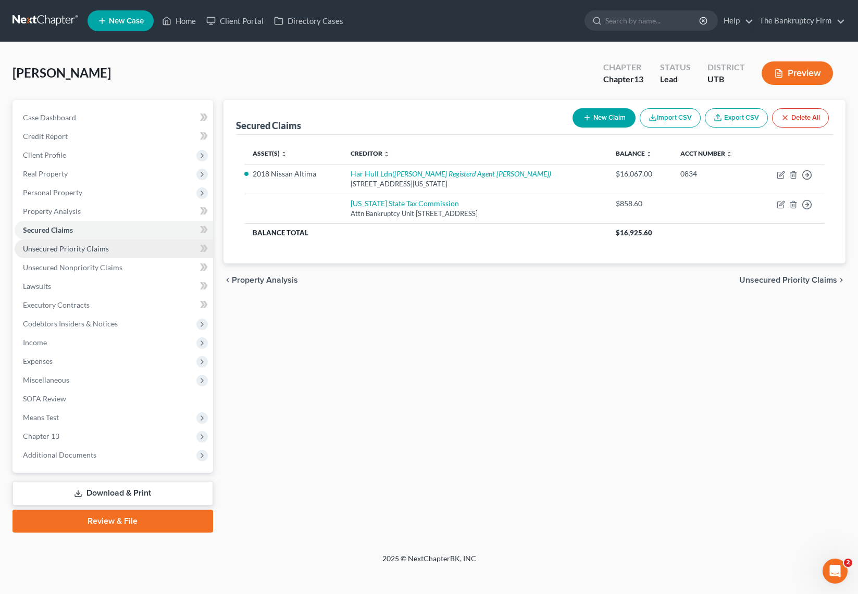
click at [49, 248] on span "Unsecured Priority Claims" at bounding box center [66, 248] width 86 height 9
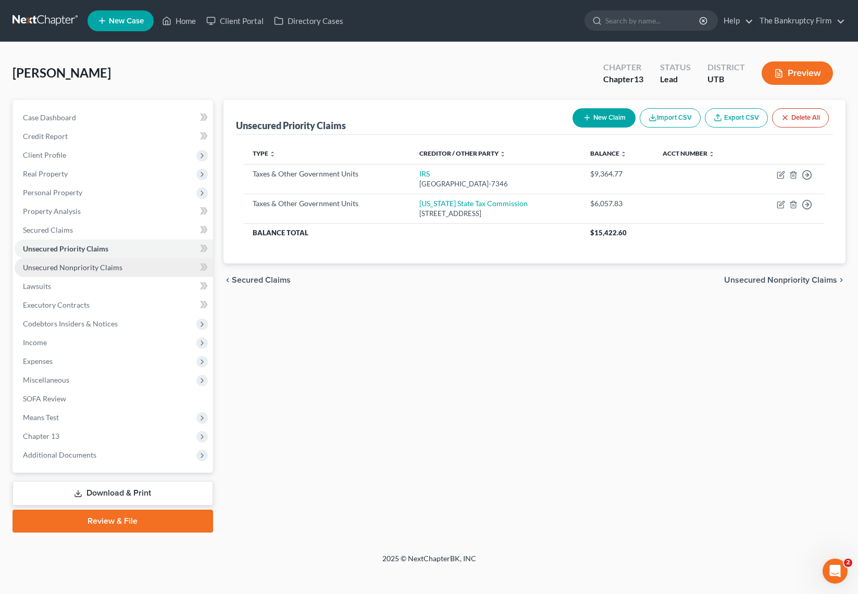
click at [60, 266] on span "Unsecured Nonpriority Claims" at bounding box center [72, 267] width 99 height 9
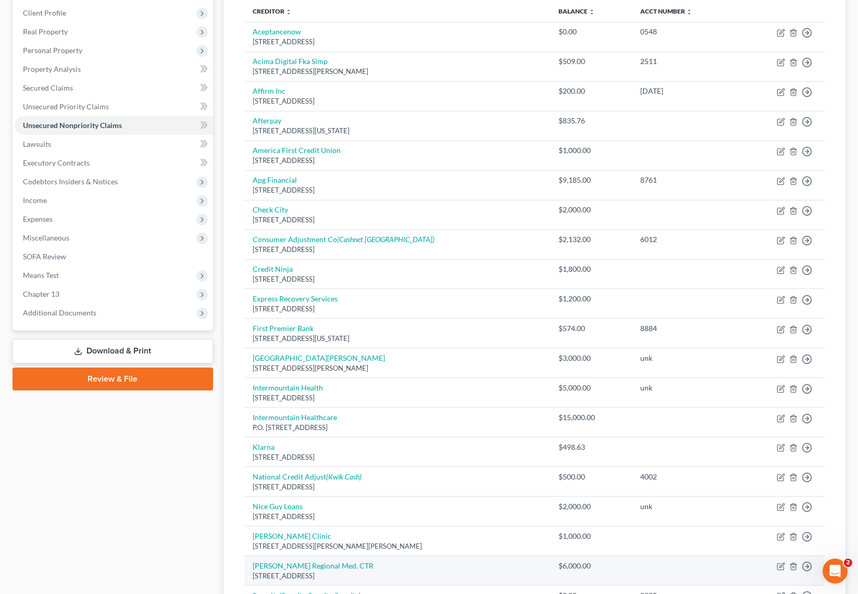
scroll to position [75, 0]
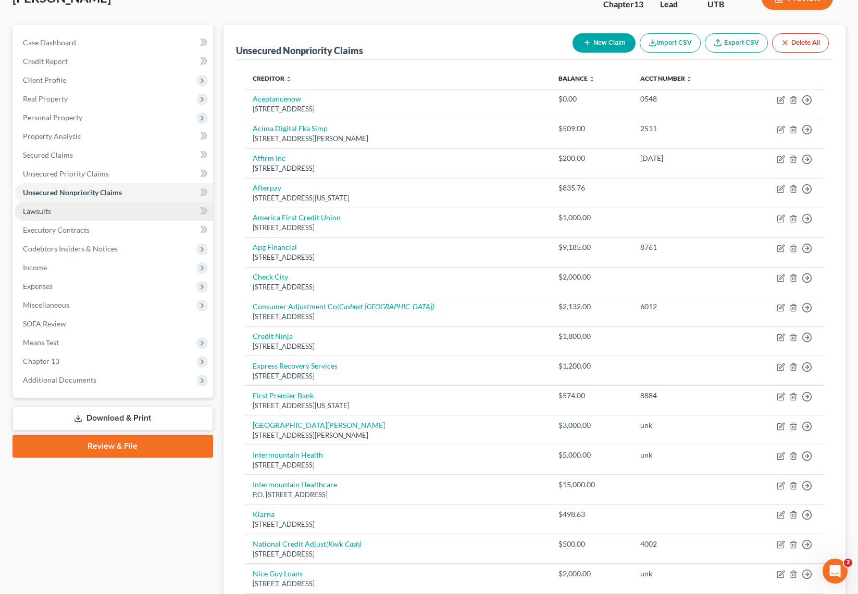
click at [56, 214] on link "Lawsuits" at bounding box center [114, 211] width 198 height 19
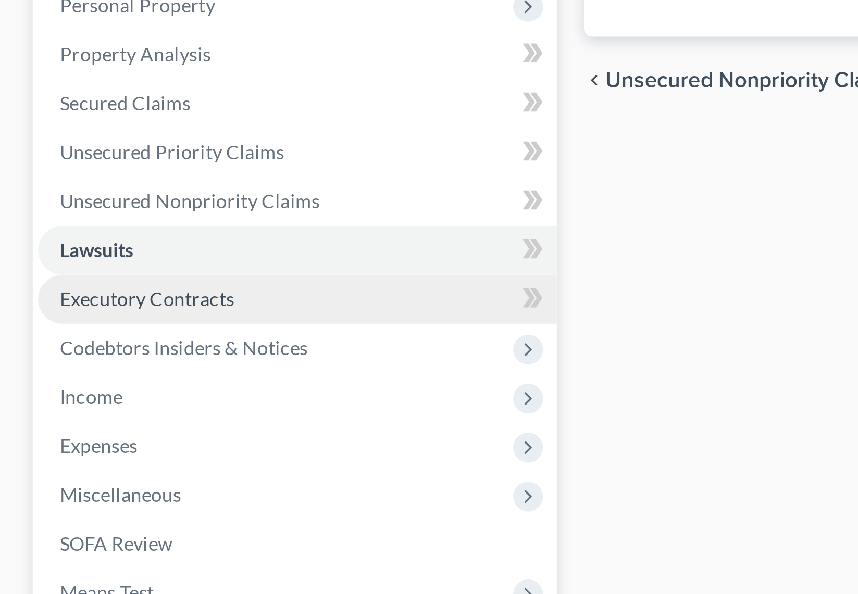
click at [23, 306] on span "Executory Contracts" at bounding box center [56, 305] width 67 height 9
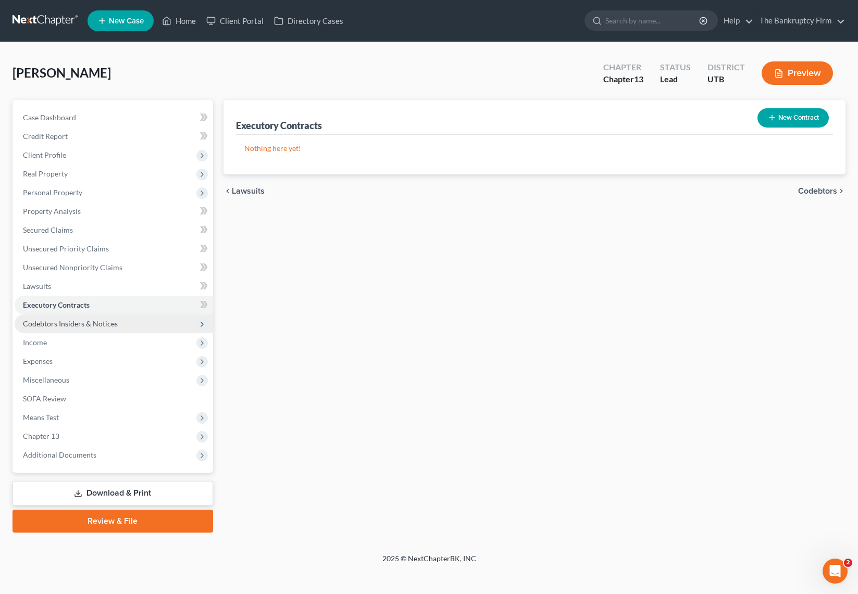
click at [66, 319] on span "Codebtors Insiders & Notices" at bounding box center [70, 323] width 95 height 9
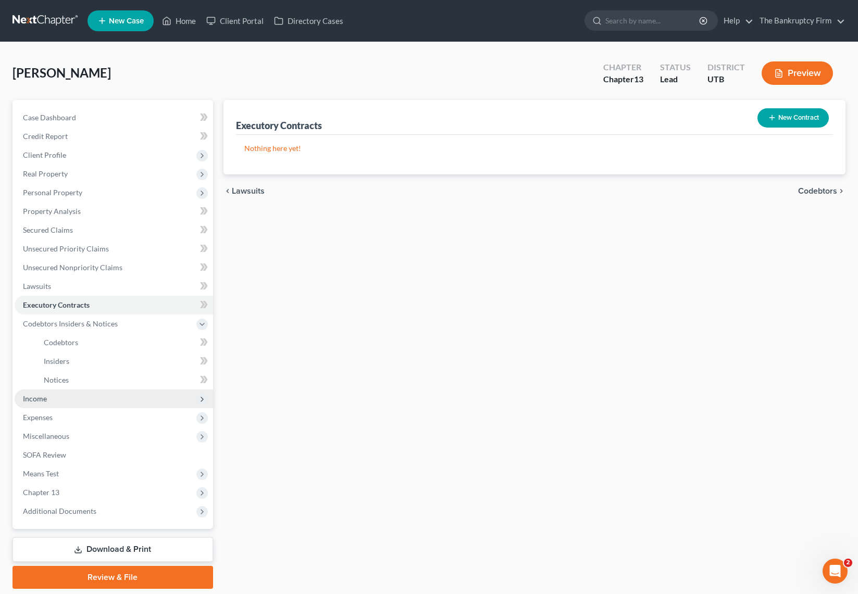
click at [46, 398] on span "Income" at bounding box center [114, 399] width 198 height 19
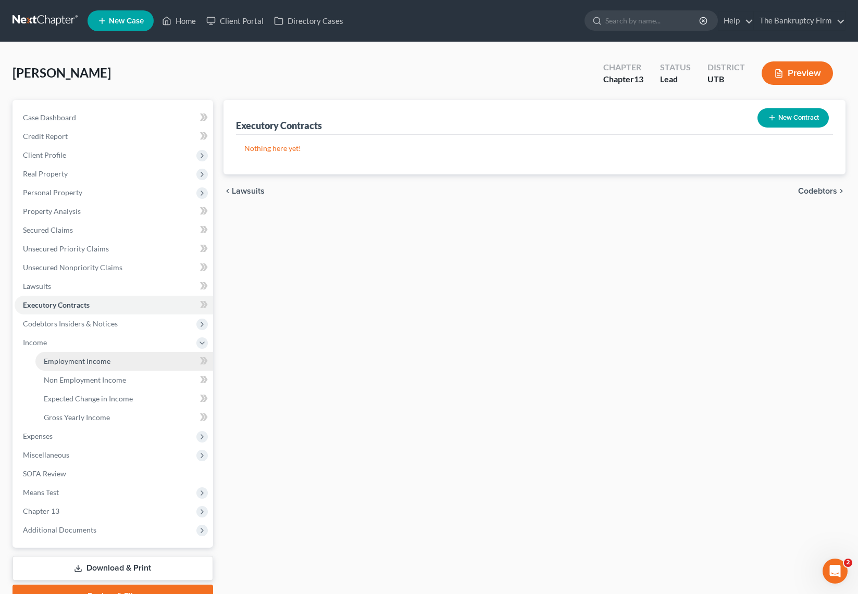
click at [91, 357] on span "Employment Income" at bounding box center [77, 361] width 67 height 9
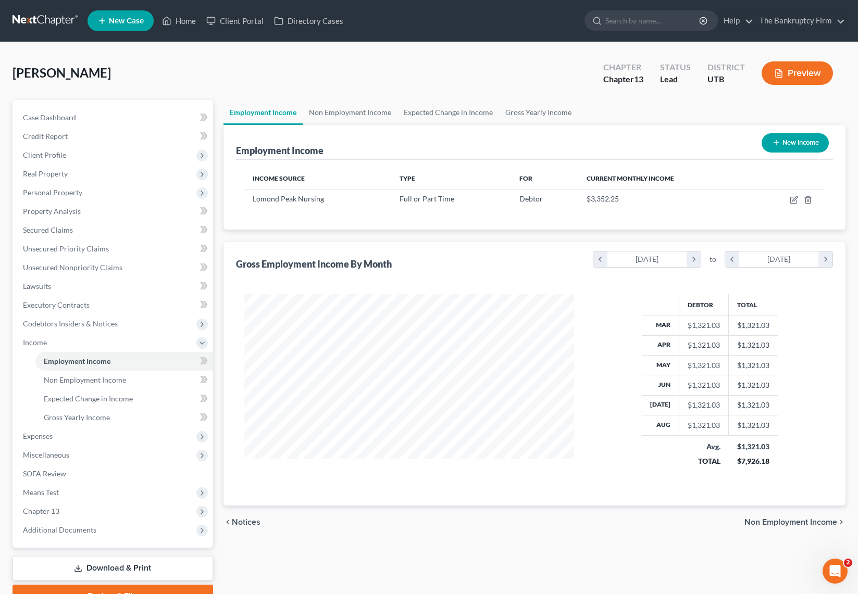
scroll to position [187, 351]
click at [347, 114] on link "Non Employment Income" at bounding box center [350, 112] width 95 height 25
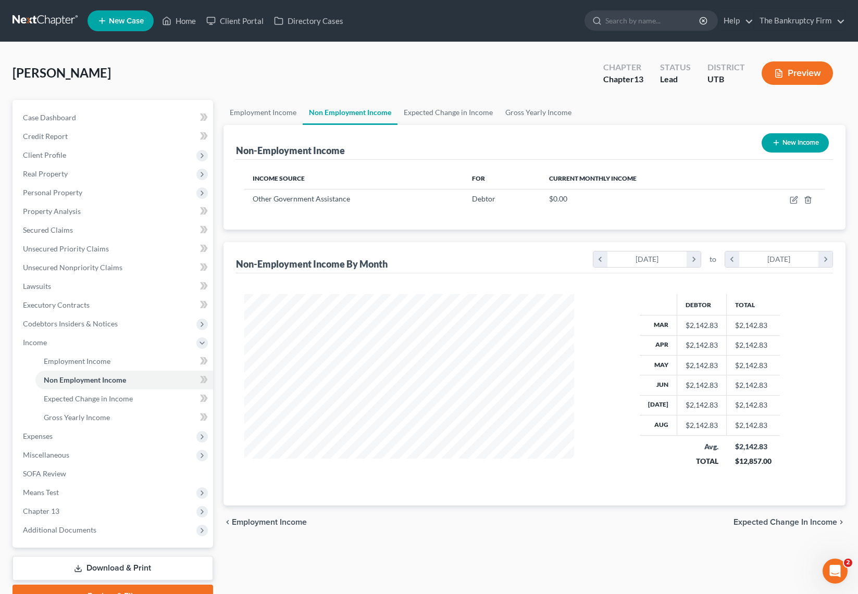
scroll to position [187, 351]
click at [793, 197] on icon "button" at bounding box center [793, 200] width 6 height 6
select select "5"
select select "0"
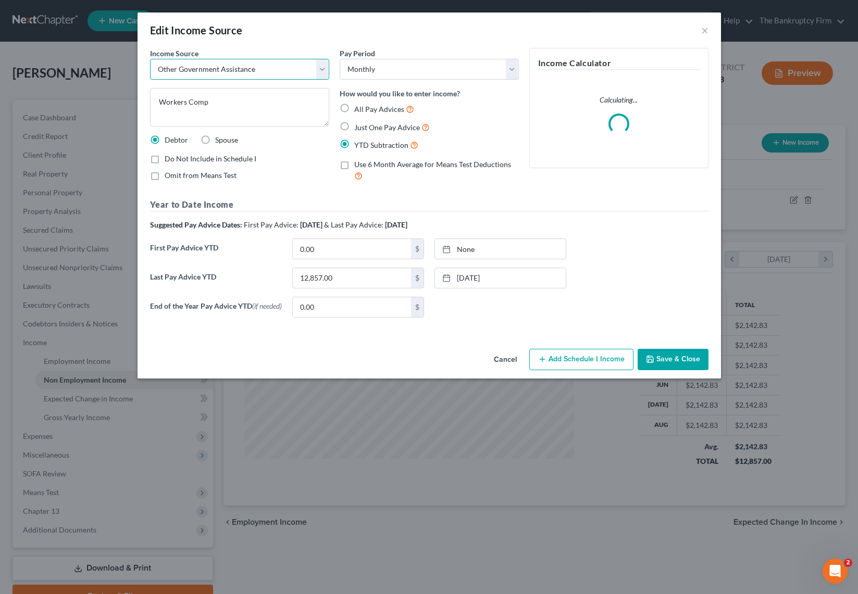
click at [322, 65] on select "Select Unemployment Disability (from employer) Pension Retirement Social Securi…" at bounding box center [239, 69] width 179 height 21
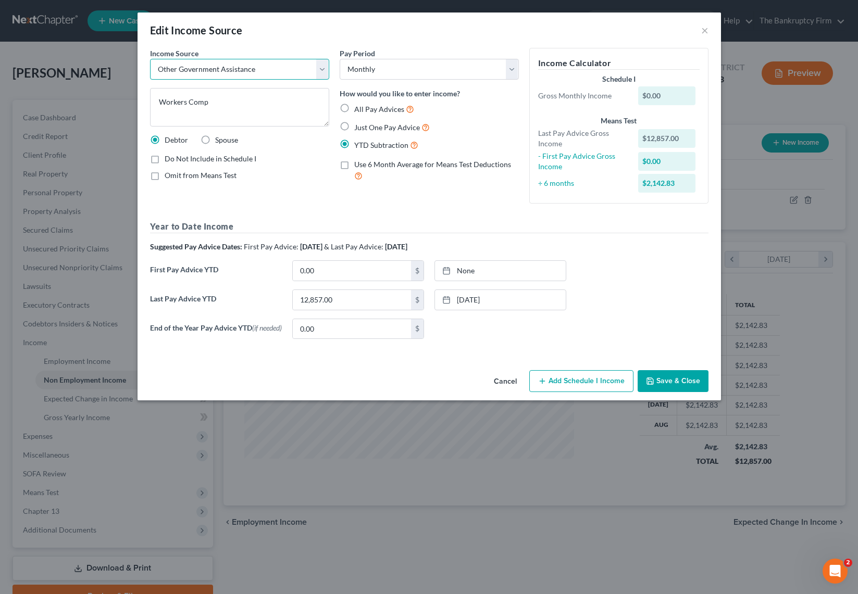
select select "13"
click at [150, 59] on select "Select Unemployment Disability (from employer) Pension Retirement Social Securi…" at bounding box center [239, 69] width 179 height 21
click at [680, 376] on button "Save & Close" at bounding box center [672, 381] width 71 height 22
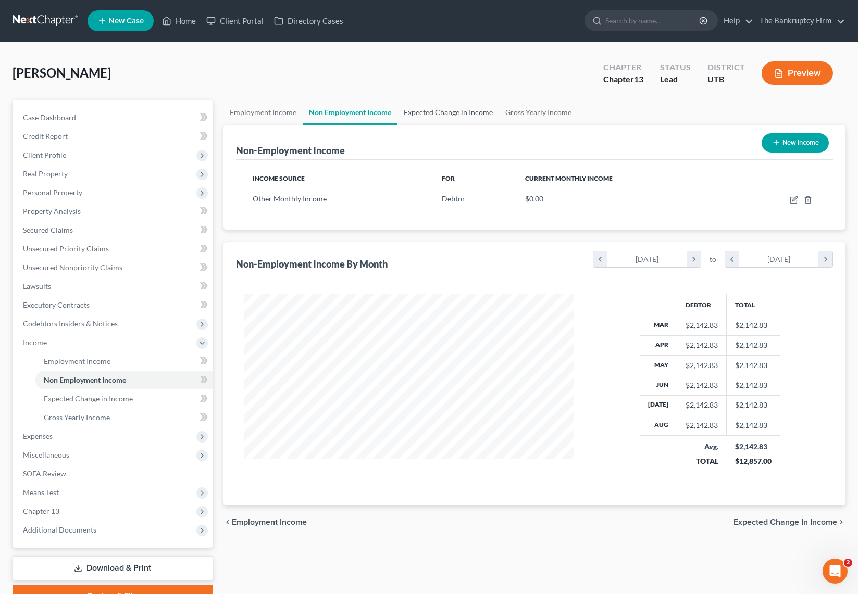
click at [462, 114] on link "Expected Change in Income" at bounding box center [448, 112] width 102 height 25
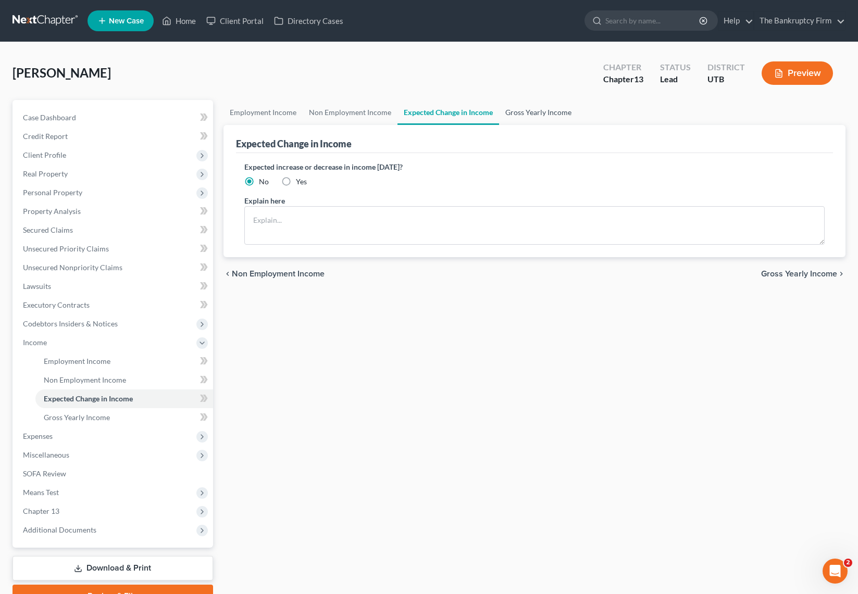
click at [532, 110] on link "Gross Yearly Income" at bounding box center [538, 112] width 79 height 25
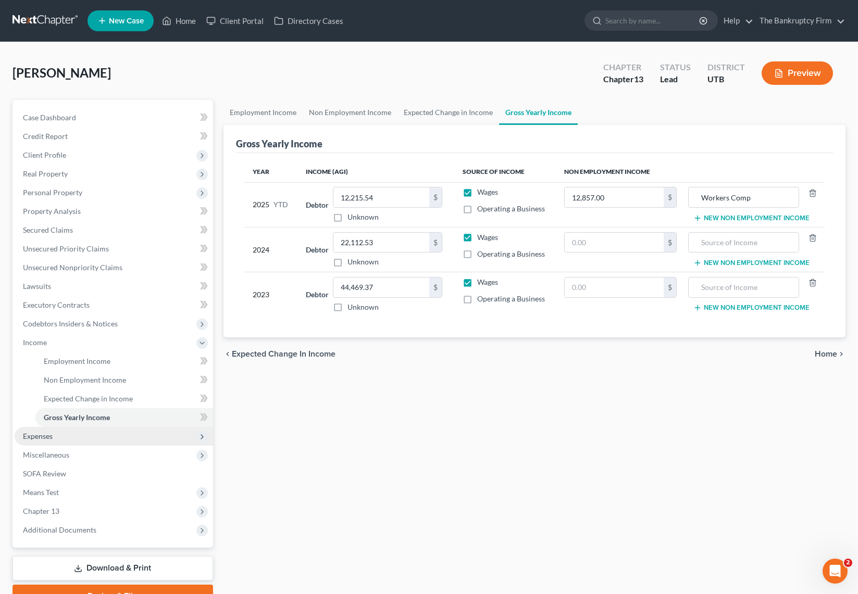
click at [72, 439] on span "Expenses" at bounding box center [114, 436] width 198 height 19
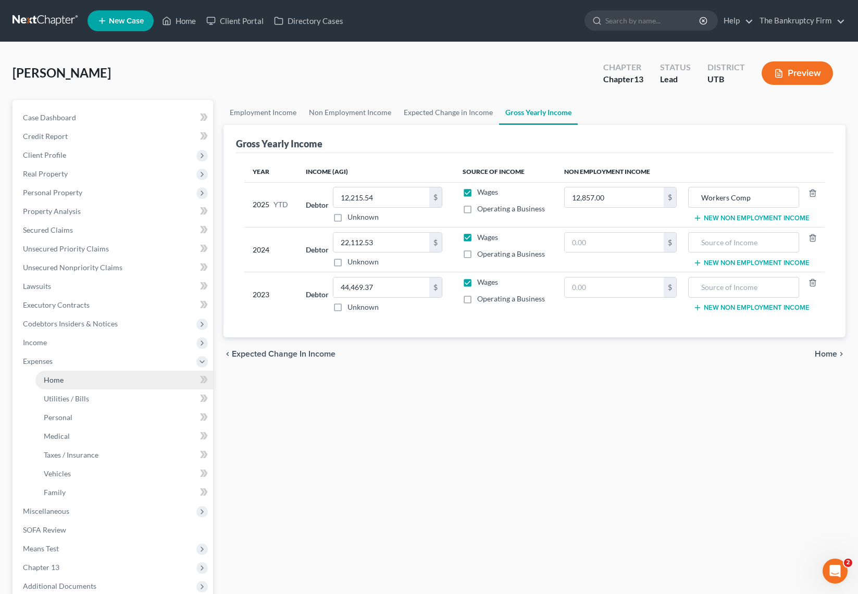
click at [78, 378] on link "Home" at bounding box center [124, 380] width 178 height 19
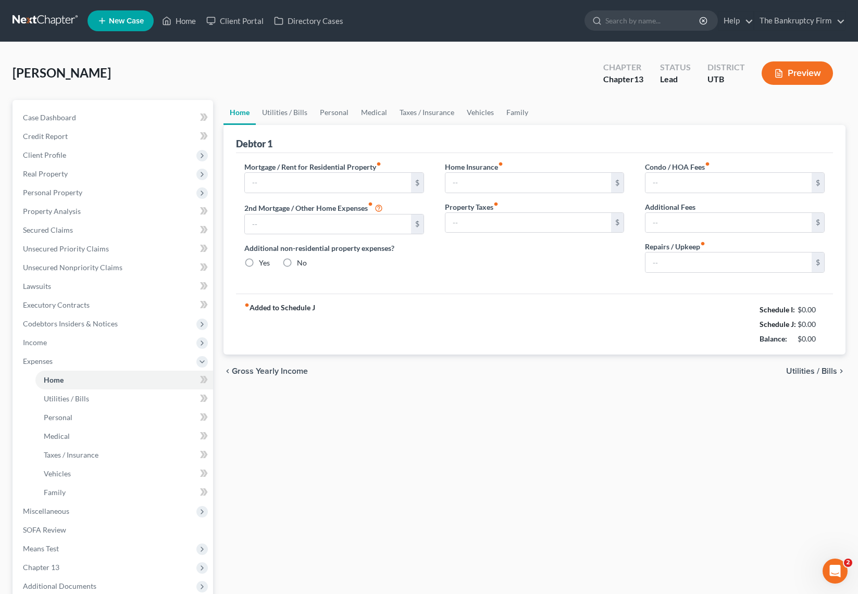
type input "1,100.00"
type input "0.00"
radio input "true"
type input "0.00"
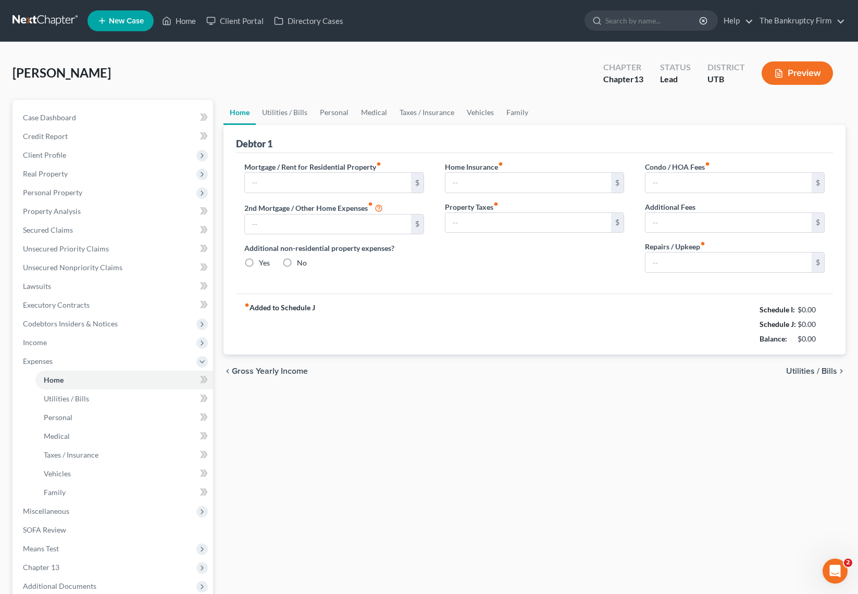
type input "0.00"
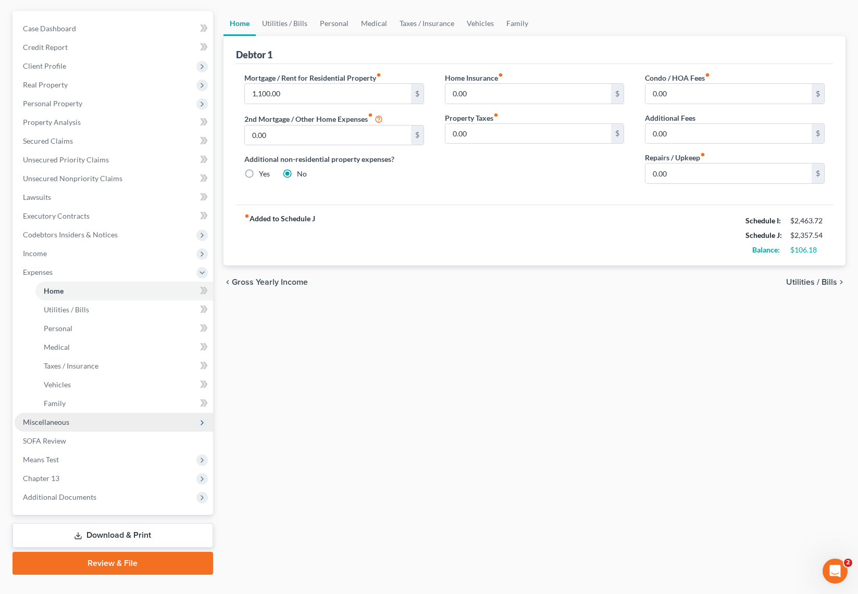
click at [65, 421] on span "Miscellaneous" at bounding box center [46, 422] width 46 height 9
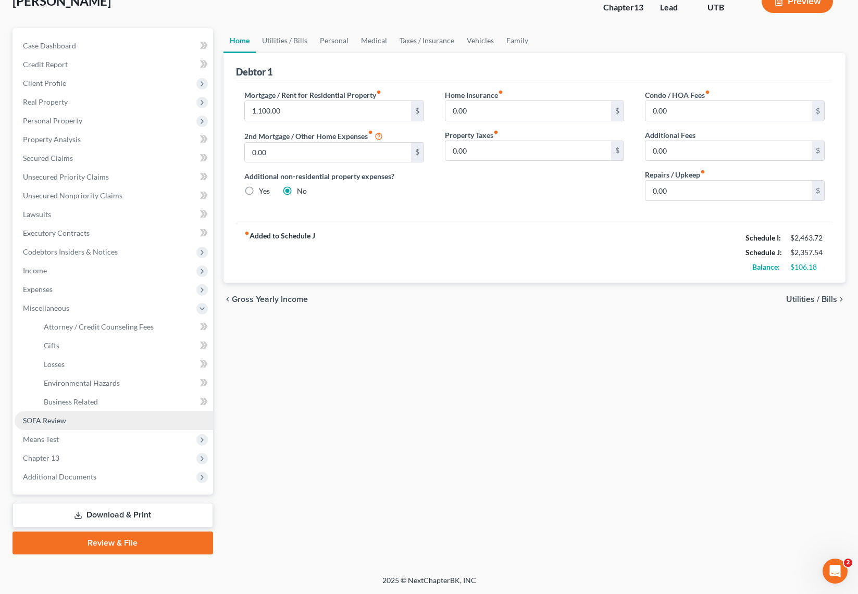
scroll to position [72, 0]
click at [78, 322] on span "Attorney / Credit Counseling Fees" at bounding box center [99, 326] width 110 height 9
select select "0"
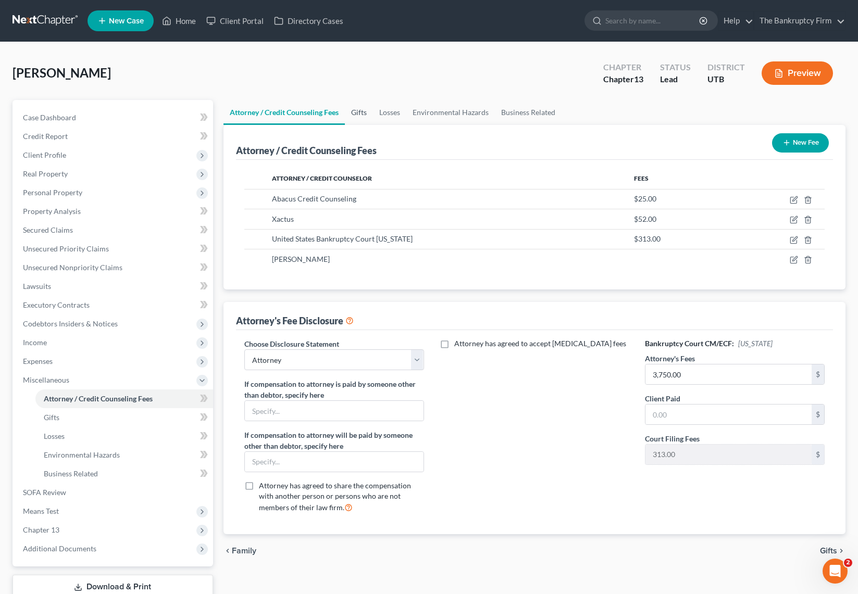
click at [362, 111] on link "Gifts" at bounding box center [359, 112] width 28 height 25
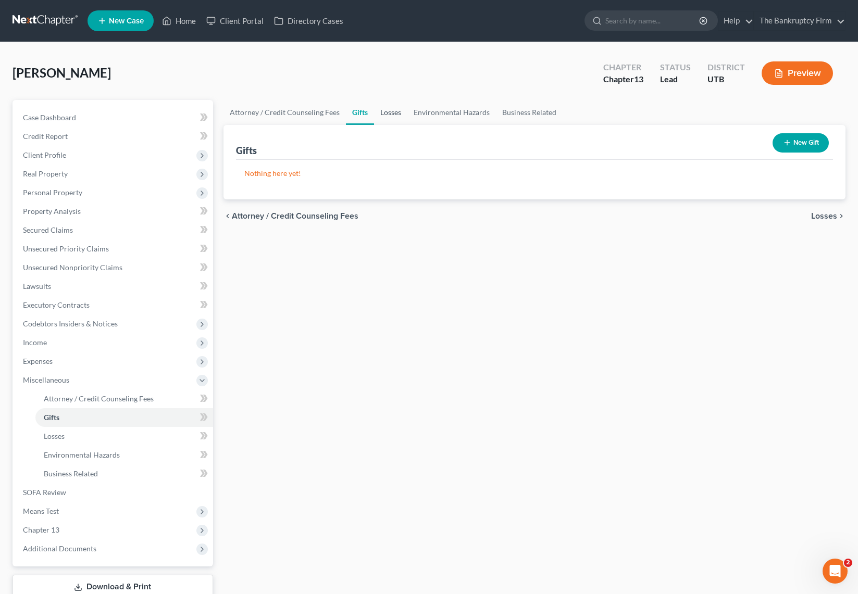
click at [393, 114] on link "Losses" at bounding box center [390, 112] width 33 height 25
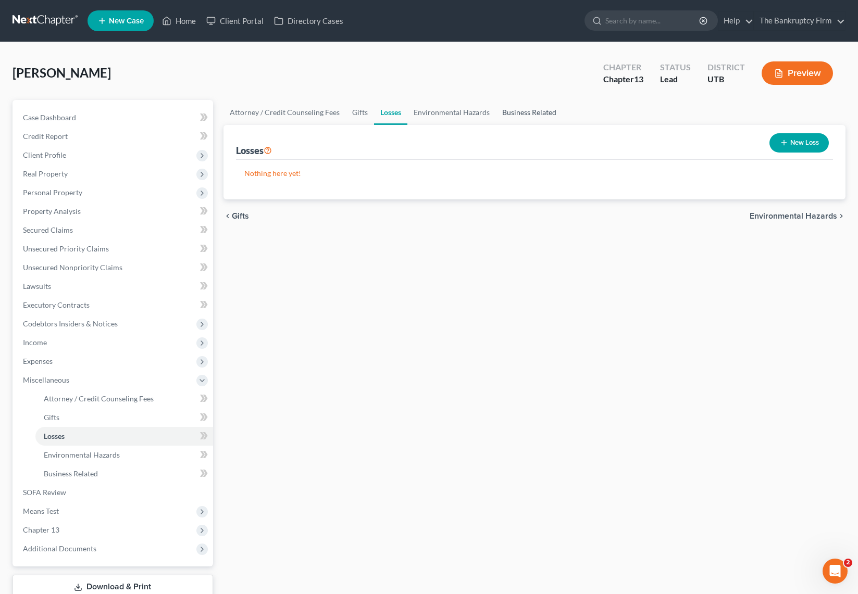
click at [532, 110] on link "Business Related" at bounding box center [529, 112] width 67 height 25
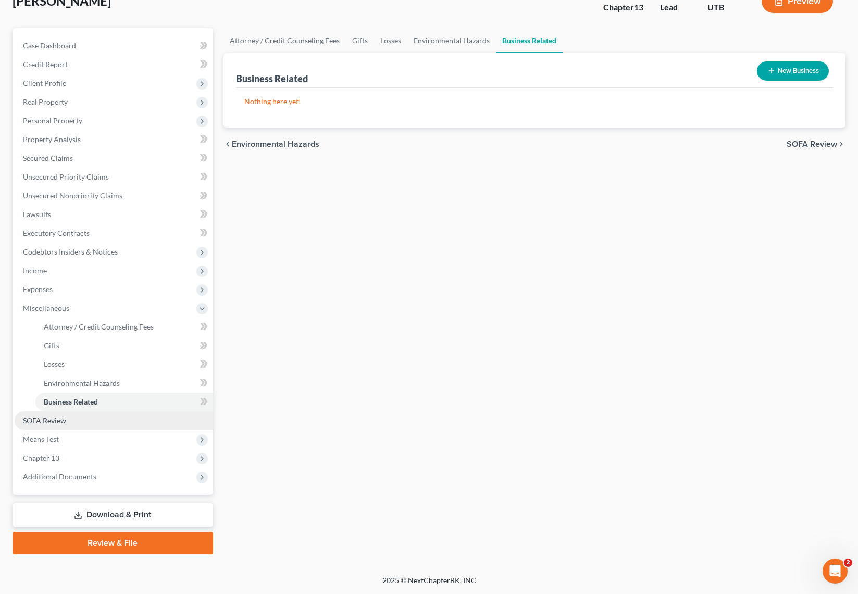
click at [46, 414] on link "SOFA Review" at bounding box center [114, 420] width 198 height 19
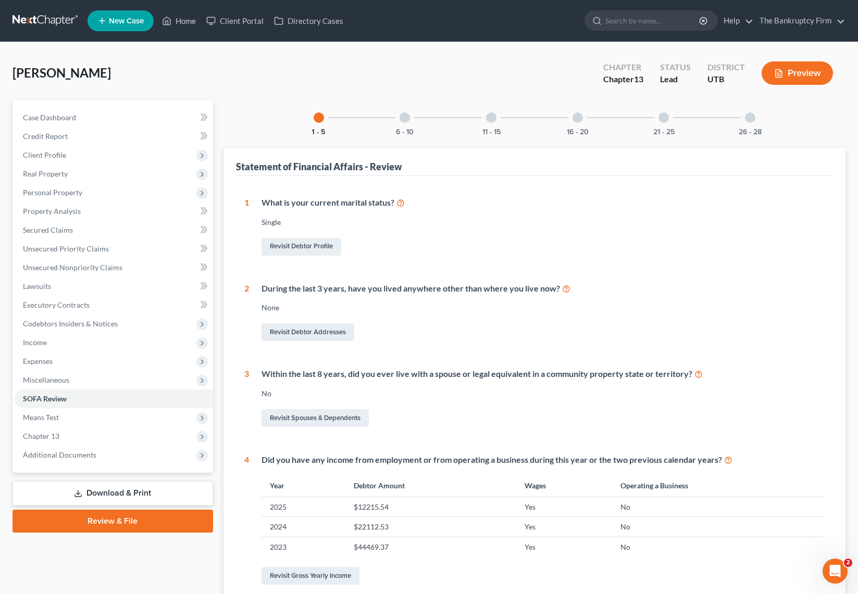
click at [409, 119] on div "6 - 10" at bounding box center [404, 117] width 35 height 35
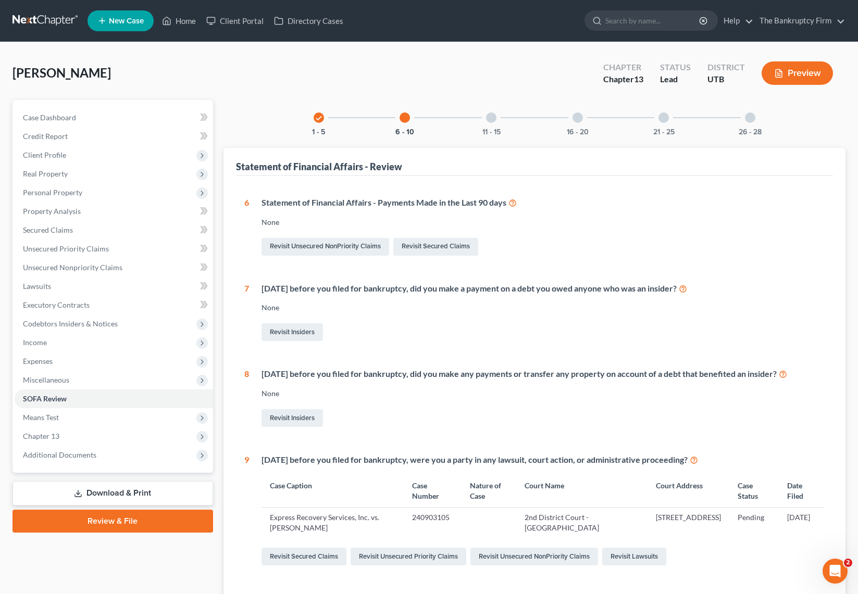
click at [494, 115] on div at bounding box center [491, 117] width 10 height 10
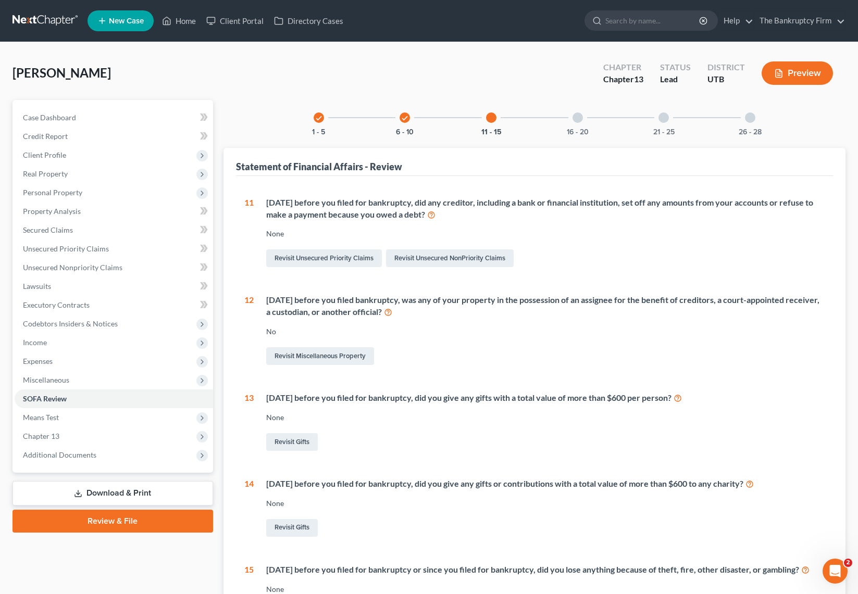
click at [578, 122] on div at bounding box center [577, 117] width 10 height 10
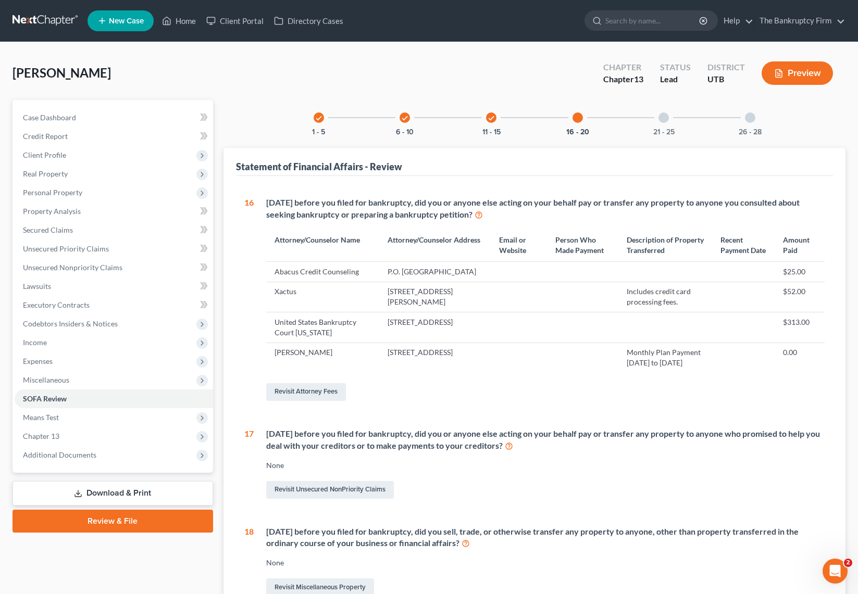
click at [664, 119] on div at bounding box center [663, 117] width 10 height 10
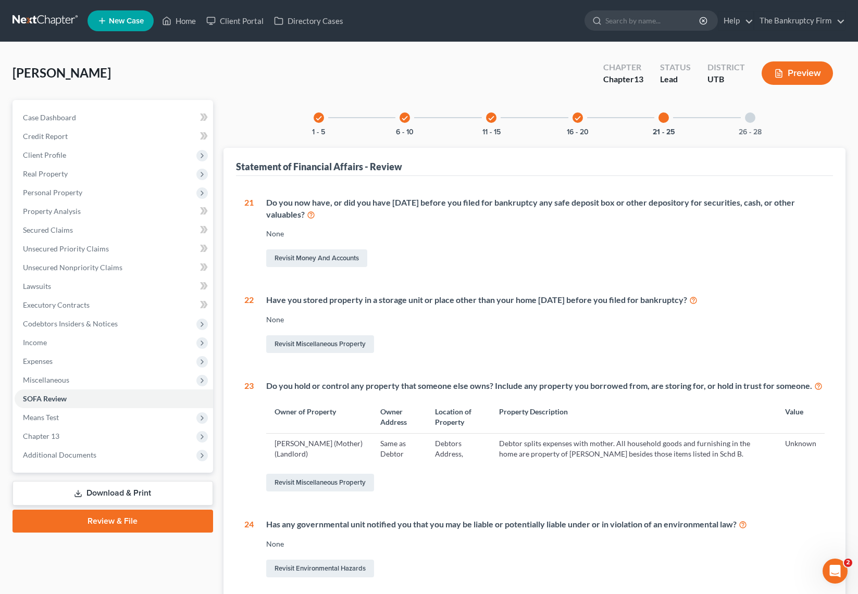
click at [749, 116] on div at bounding box center [750, 117] width 10 height 10
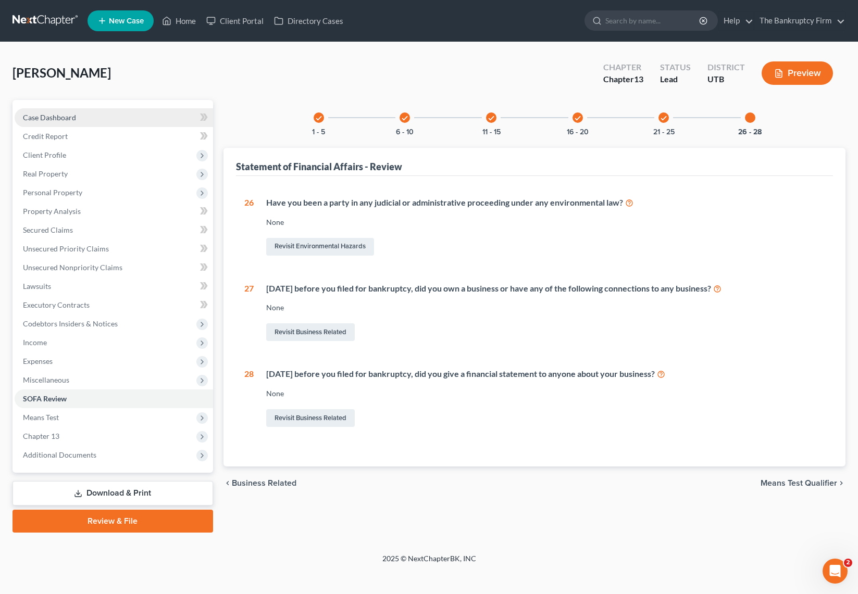
click at [67, 110] on link "Case Dashboard" at bounding box center [114, 117] width 198 height 19
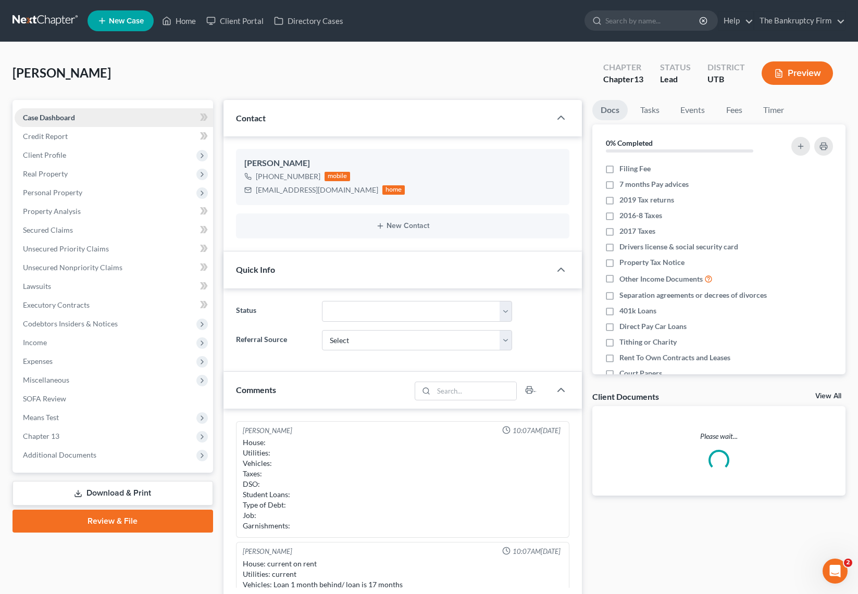
scroll to position [71, 0]
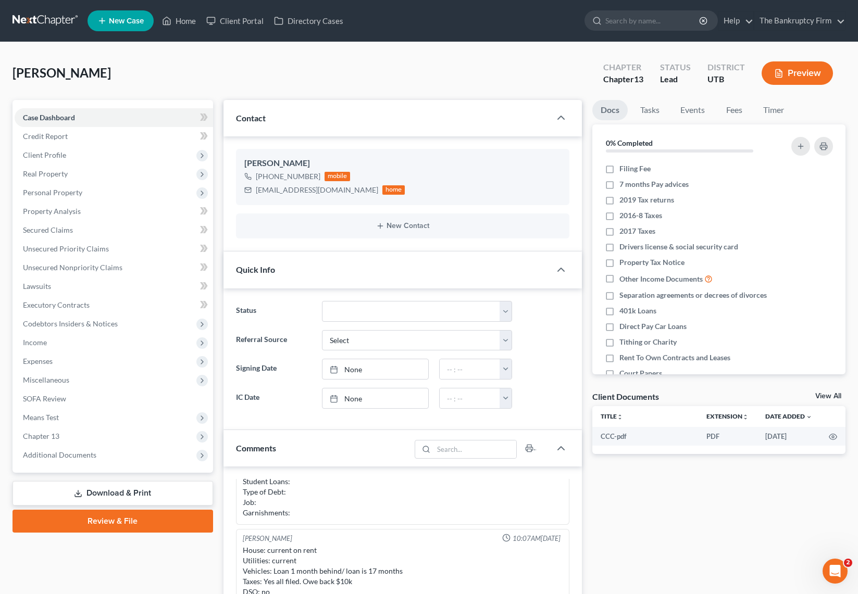
click at [344, 67] on div "[PERSON_NAME] Upgraded Chapter Chapter 13 Status Lead District UTB Preview" at bounding box center [428, 77] width 833 height 45
drag, startPoint x: 78, startPoint y: 456, endPoint x: 77, endPoint y: 448, distance: 7.9
click at [77, 455] on span "Additional Documents" at bounding box center [59, 455] width 73 height 9
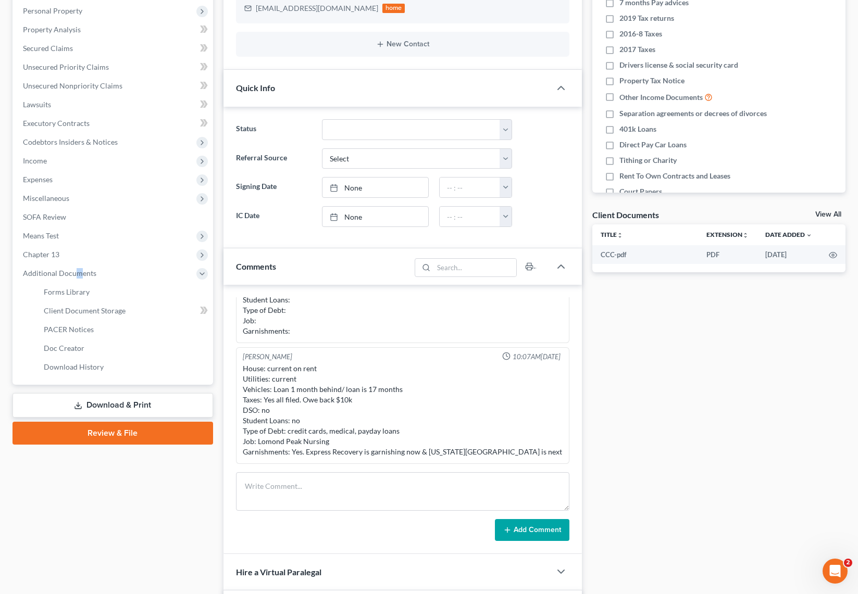
scroll to position [230, 0]
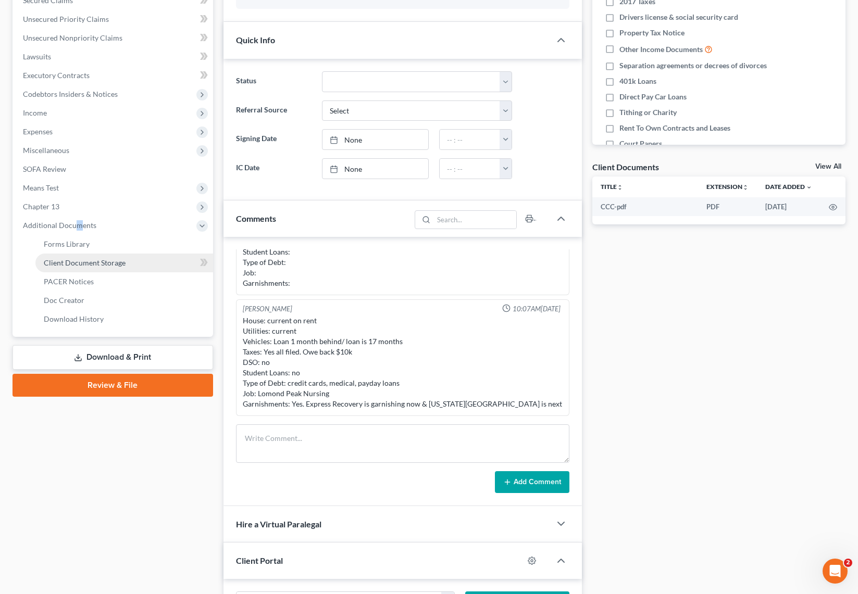
click at [86, 260] on span "Client Document Storage" at bounding box center [85, 262] width 82 height 9
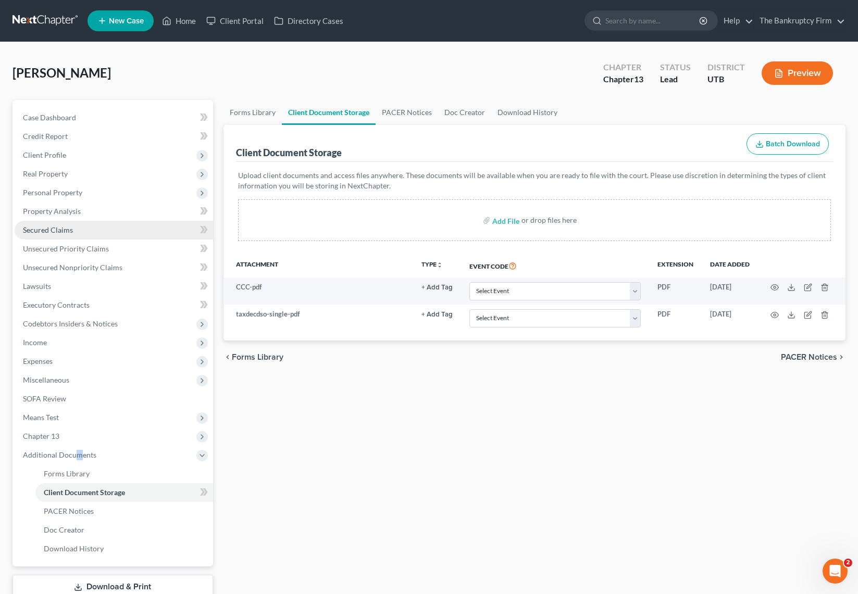
click at [60, 229] on span "Secured Claims" at bounding box center [48, 230] width 50 height 9
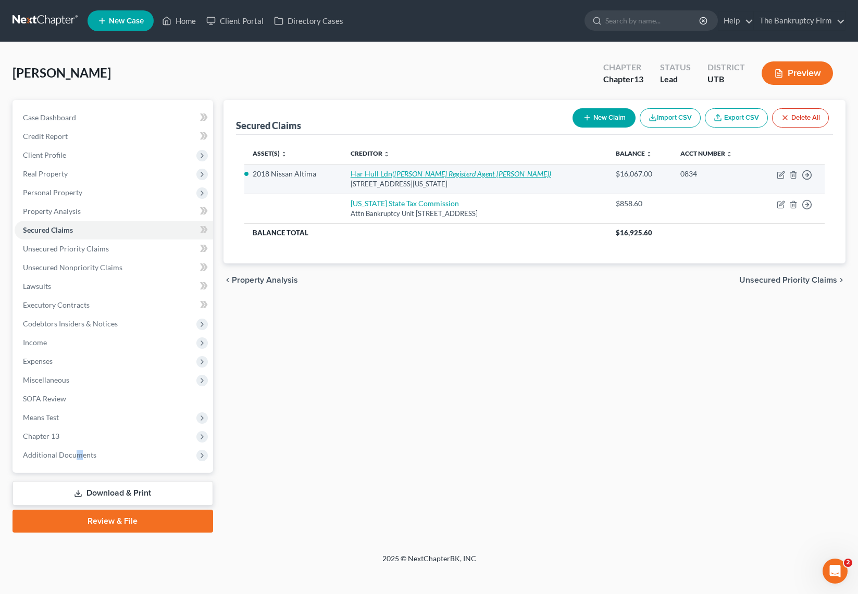
click at [380, 173] on link "Har Hull Ldn ([PERSON_NAME] Registerd Agent [PERSON_NAME])" at bounding box center [451, 173] width 201 height 9
select select "46"
select select "2"
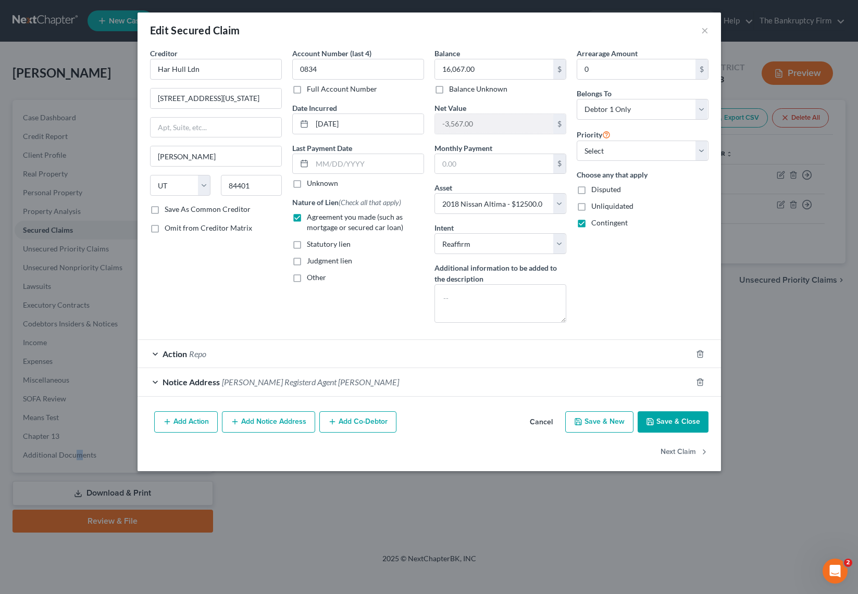
click at [682, 420] on button "Save & Close" at bounding box center [672, 422] width 71 height 22
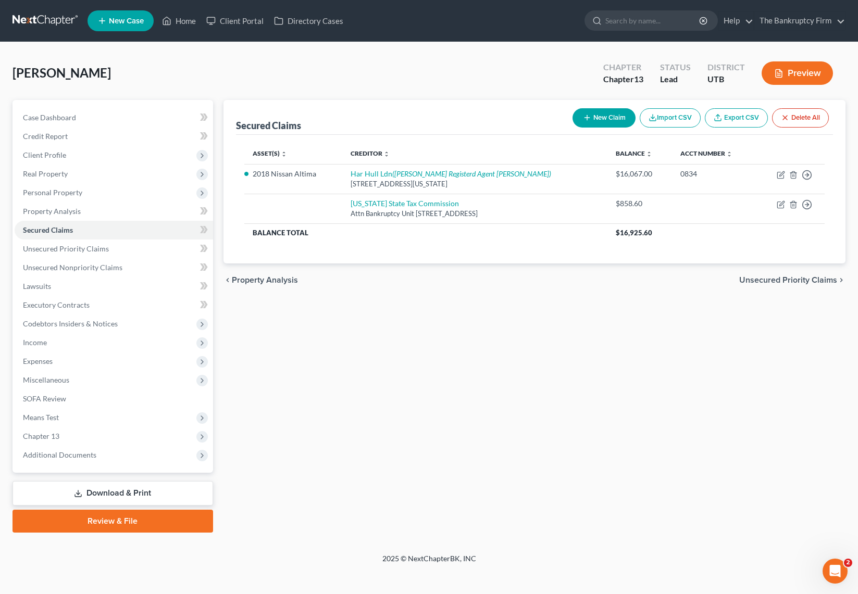
click at [426, 393] on div "Secured Claims New Claim Import CSV Export CSV Delete All Asset(s) expand_more …" at bounding box center [534, 316] width 632 height 433
click at [60, 362] on span "Expenses" at bounding box center [114, 361] width 198 height 19
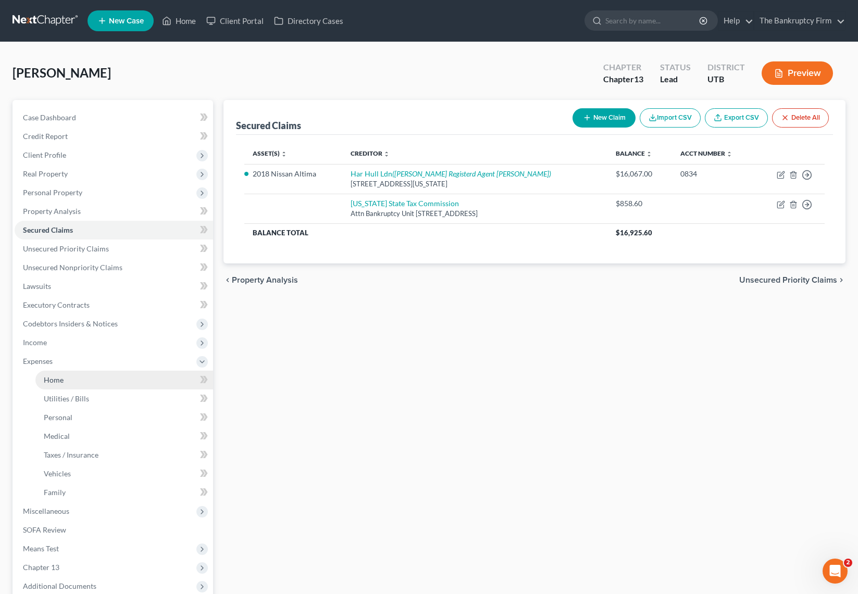
click at [62, 380] on span "Home" at bounding box center [54, 380] width 20 height 9
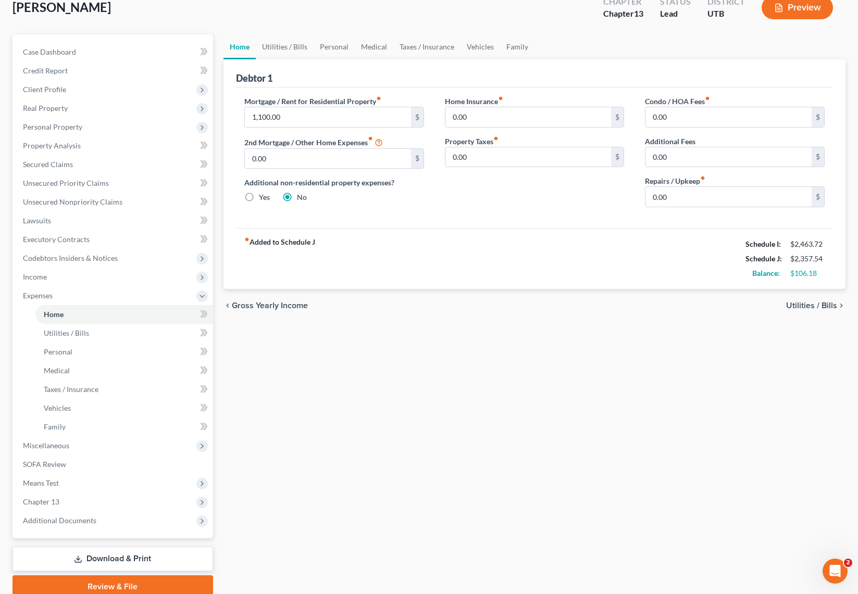
scroll to position [68, 0]
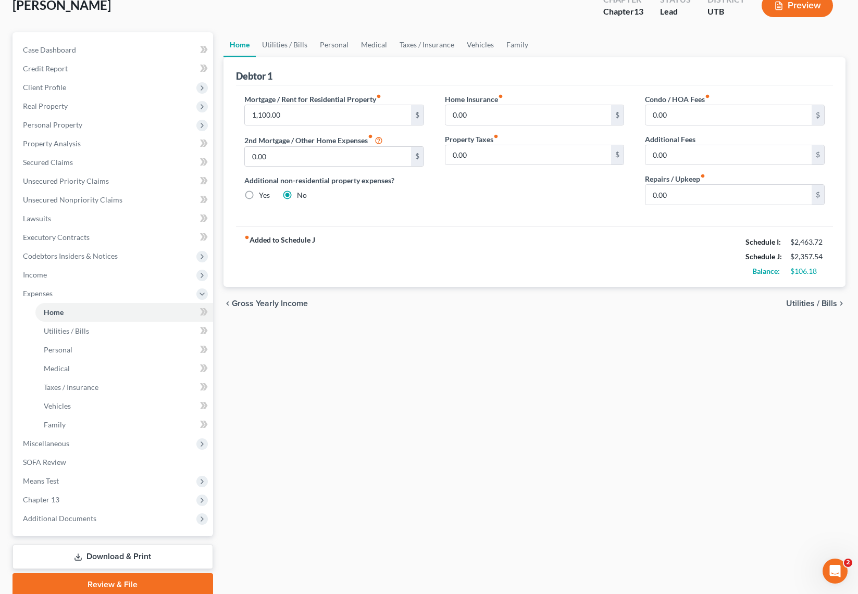
click at [326, 17] on div "[PERSON_NAME] Upgraded Chapter Chapter 13 Status Lead District UTB Preview" at bounding box center [428, 9] width 833 height 45
click at [311, 22] on div "[PERSON_NAME] Upgraded Chapter Chapter 13 Status Lead District UTB Preview" at bounding box center [428, 9] width 833 height 45
click at [354, 19] on div "[PERSON_NAME] Upgraded Chapter Chapter 13 Status Lead District UTB Preview" at bounding box center [428, 9] width 833 height 45
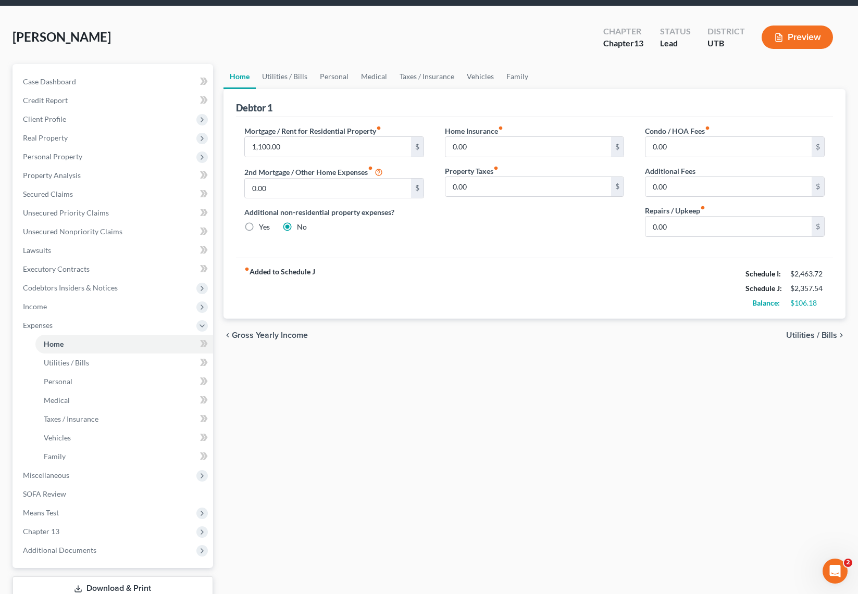
scroll to position [0, 0]
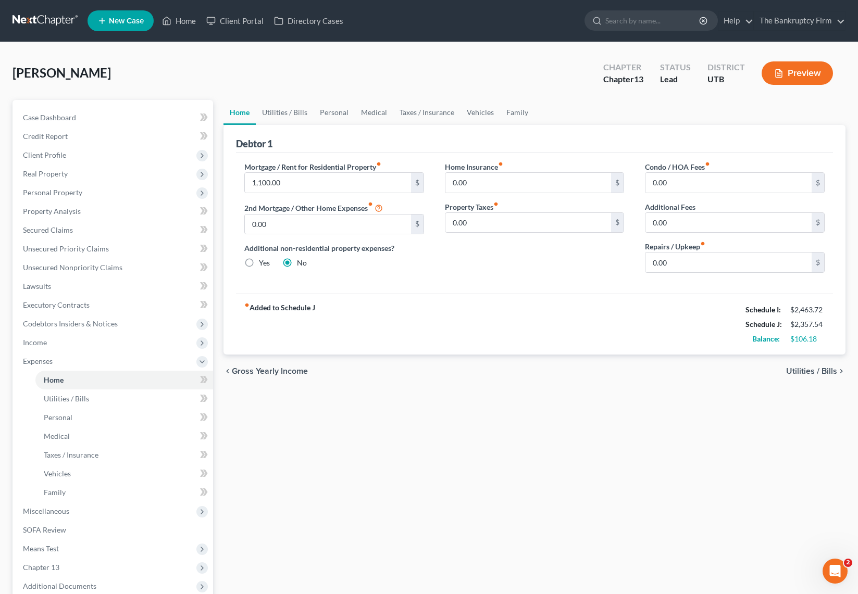
click at [548, 405] on div "Home Utilities / Bills Personal Medical Taxes / Insurance Vehicles Family Debto…" at bounding box center [534, 382] width 632 height 564
click at [43, 344] on span "Income" at bounding box center [35, 342] width 24 height 9
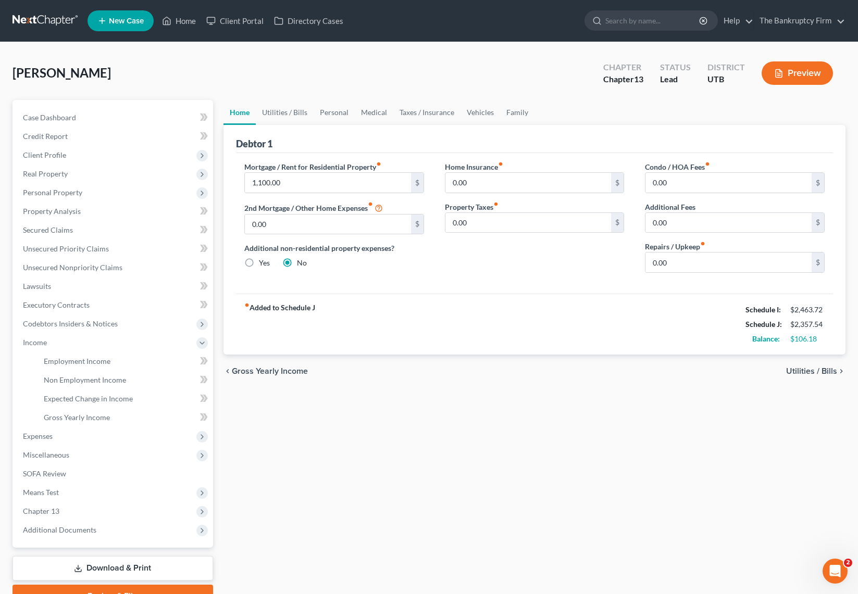
click at [424, 476] on div "Home Utilities / Bills Personal Medical Taxes / Insurance Vehicles Family Debto…" at bounding box center [534, 354] width 632 height 508
click at [290, 113] on link "Utilities / Bills" at bounding box center [285, 112] width 58 height 25
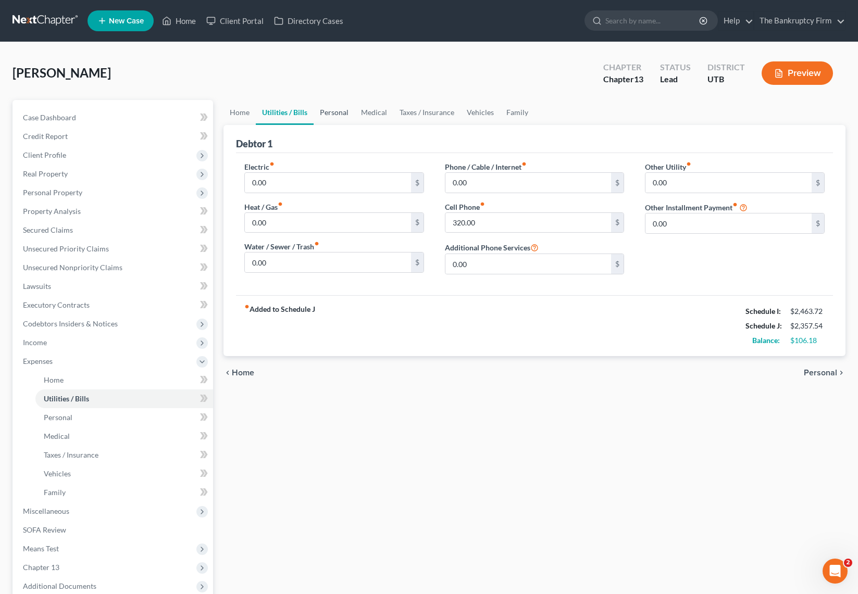
click at [334, 108] on link "Personal" at bounding box center [334, 112] width 41 height 25
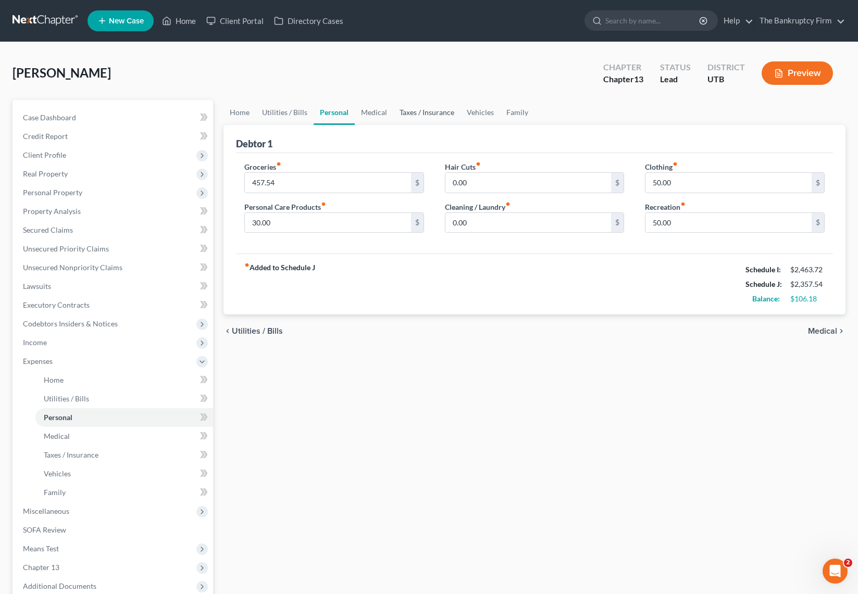
click at [393, 114] on link "Taxes / Insurance" at bounding box center [426, 112] width 67 height 25
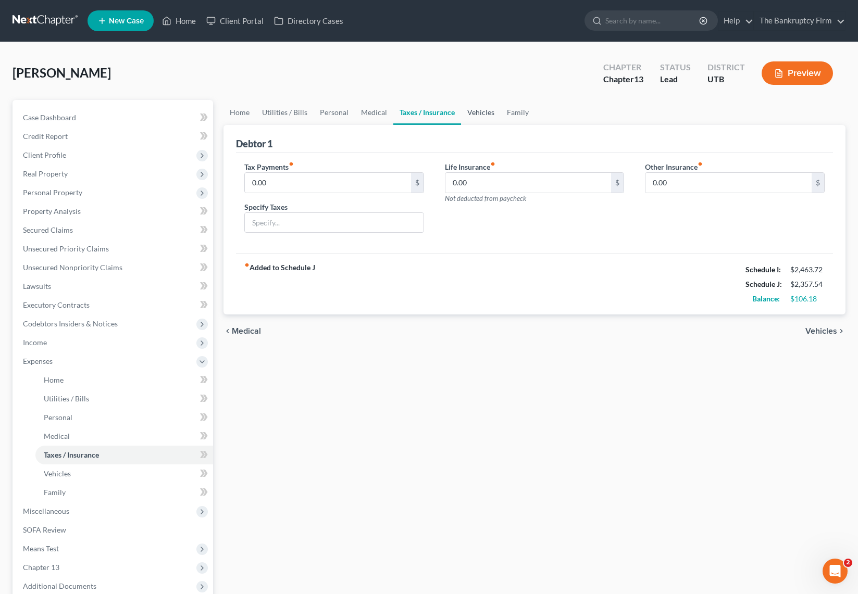
click at [487, 115] on link "Vehicles" at bounding box center [481, 112] width 40 height 25
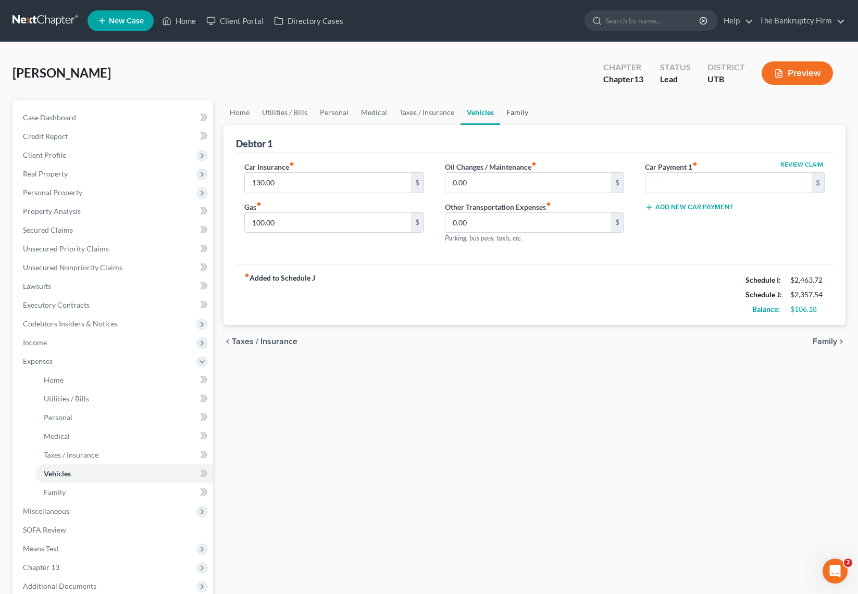
click at [513, 113] on link "Family" at bounding box center [517, 112] width 34 height 25
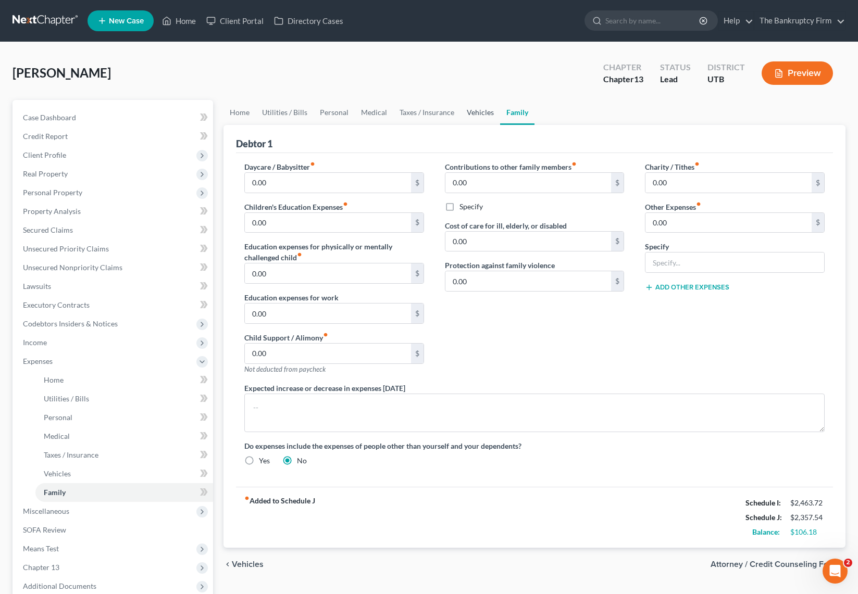
click at [476, 111] on link "Vehicles" at bounding box center [480, 112] width 40 height 25
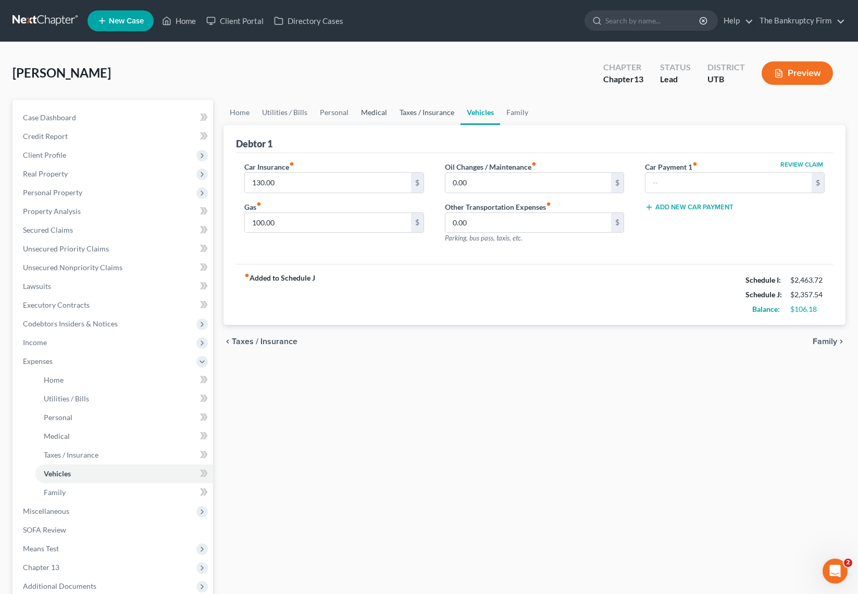
drag, startPoint x: 431, startPoint y: 111, endPoint x: 387, endPoint y: 111, distance: 43.8
click at [430, 112] on link "Taxes / Insurance" at bounding box center [426, 112] width 67 height 25
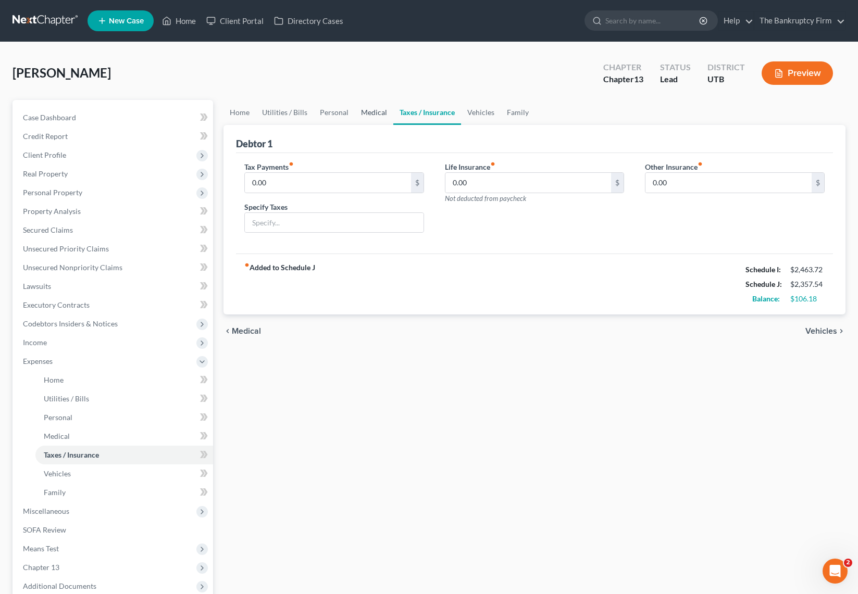
click at [380, 111] on link "Medical" at bounding box center [374, 112] width 39 height 25
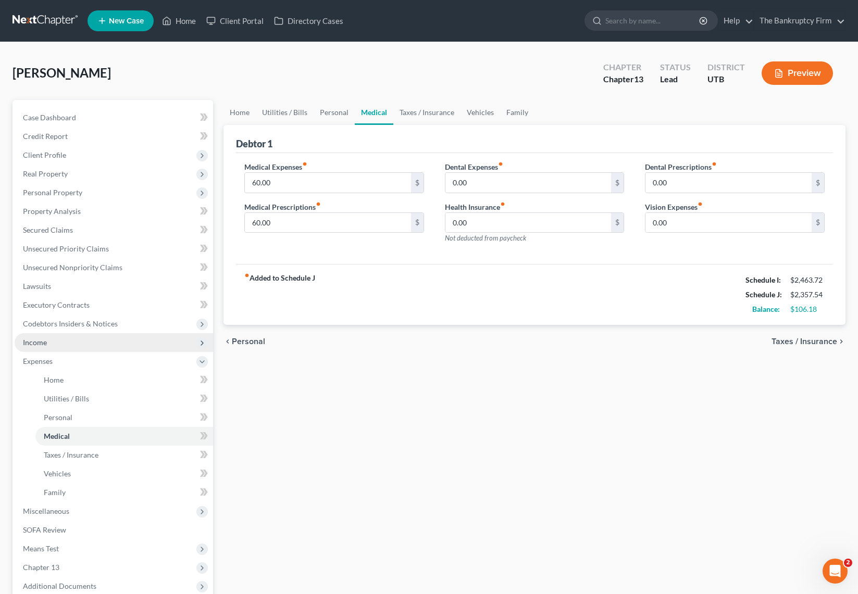
click at [32, 345] on span "Income" at bounding box center [35, 342] width 24 height 9
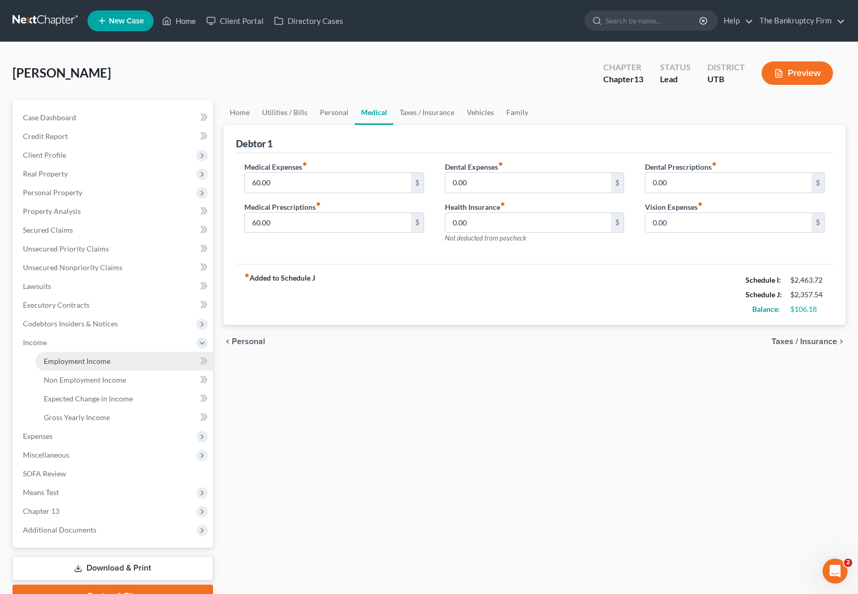
click at [81, 362] on span "Employment Income" at bounding box center [77, 361] width 67 height 9
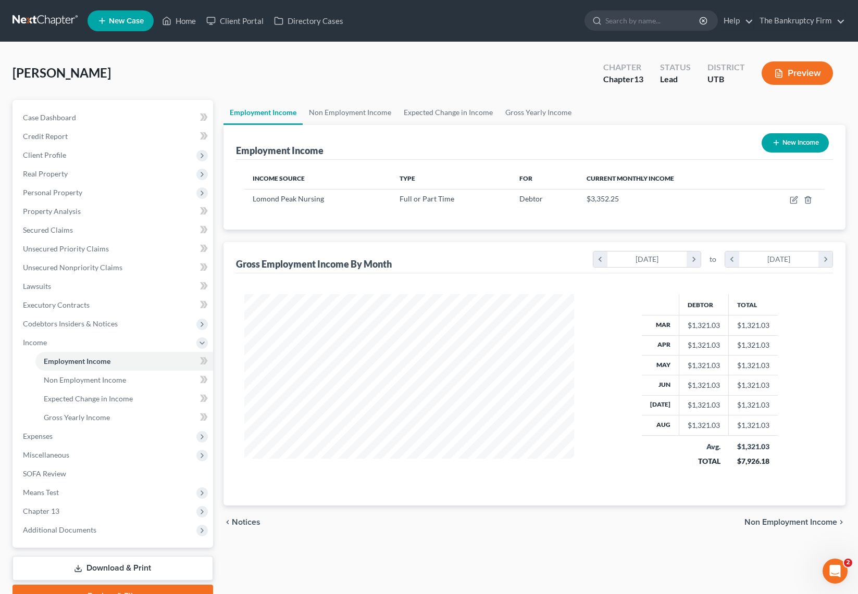
scroll to position [187, 351]
click at [792, 197] on icon "button" at bounding box center [793, 200] width 6 height 6
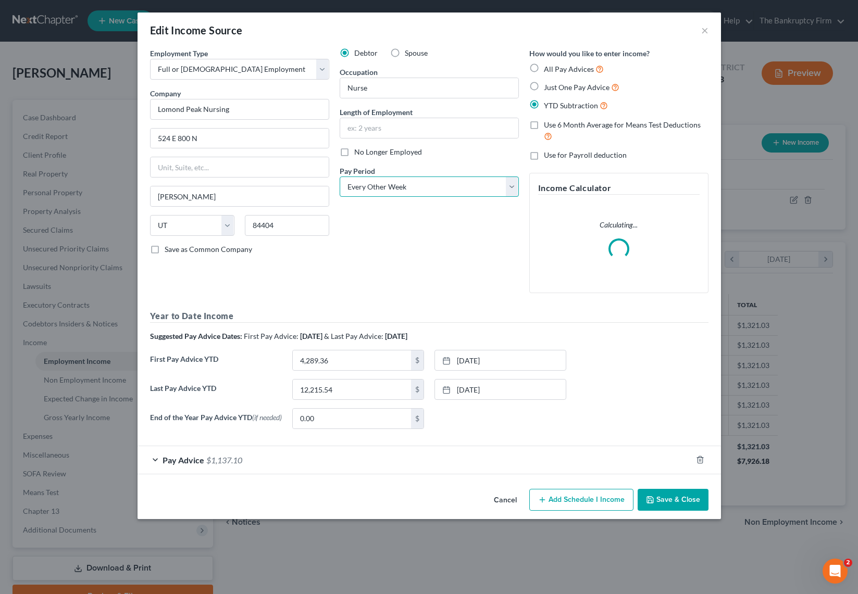
click at [449, 184] on select "Select Monthly Twice Monthly Every Other Week Weekly" at bounding box center [429, 187] width 179 height 21
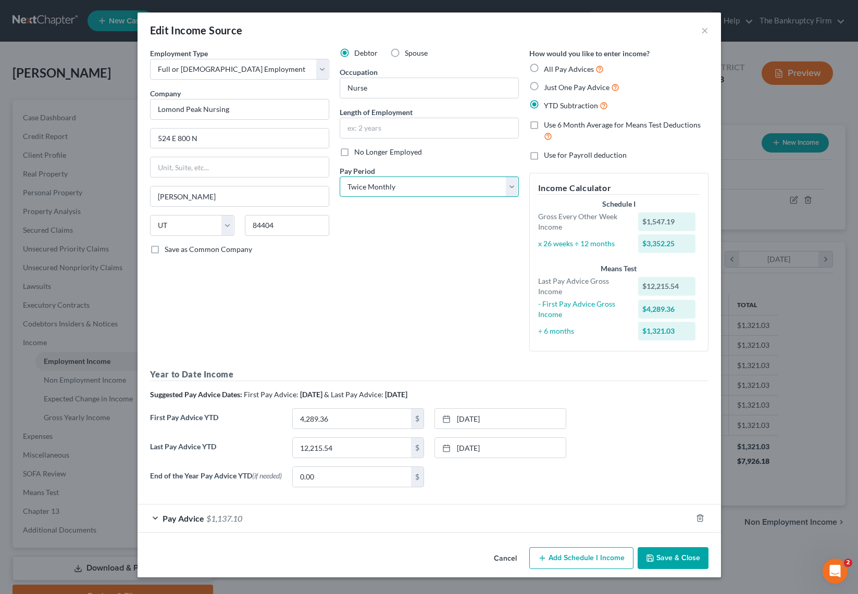
click at [340, 177] on select "Select Monthly Twice Monthly Every Other Week Weekly" at bounding box center [429, 187] width 179 height 21
click at [687, 561] on button "Save & Close" at bounding box center [672, 558] width 71 height 22
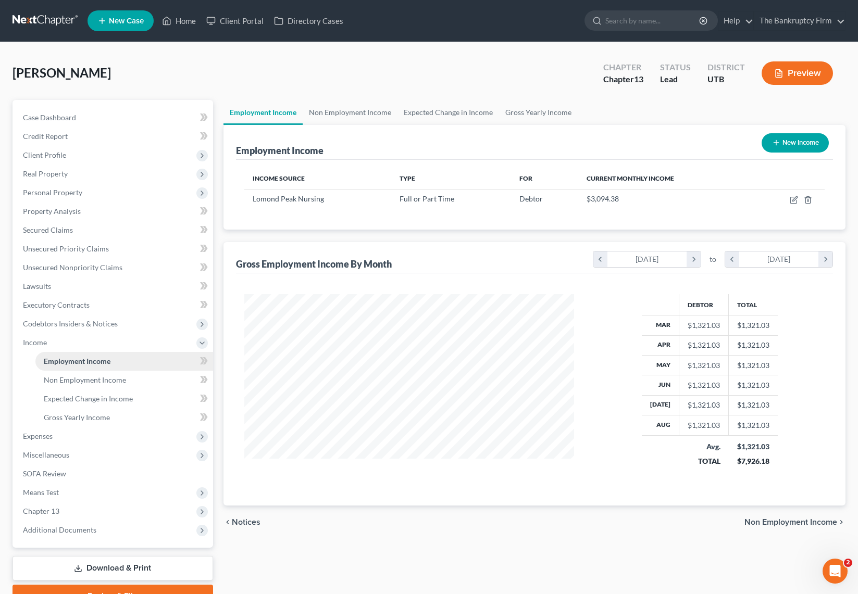
click at [78, 364] on span "Employment Income" at bounding box center [77, 361] width 67 height 9
click at [346, 116] on link "Non Employment Income" at bounding box center [350, 112] width 95 height 25
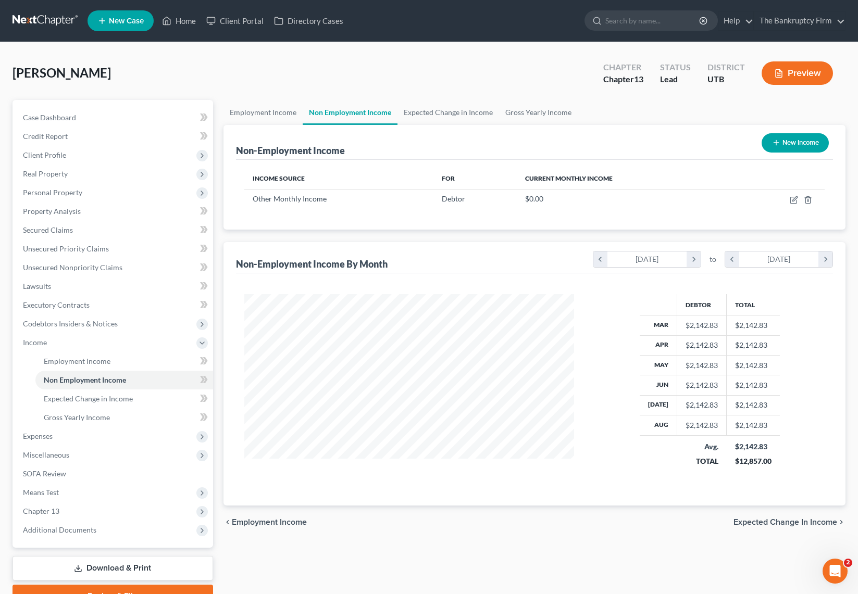
scroll to position [187, 351]
click at [337, 78] on div "[PERSON_NAME] Upgraded Chapter Chapter 13 Status Lead District UTB Preview" at bounding box center [428, 77] width 833 height 45
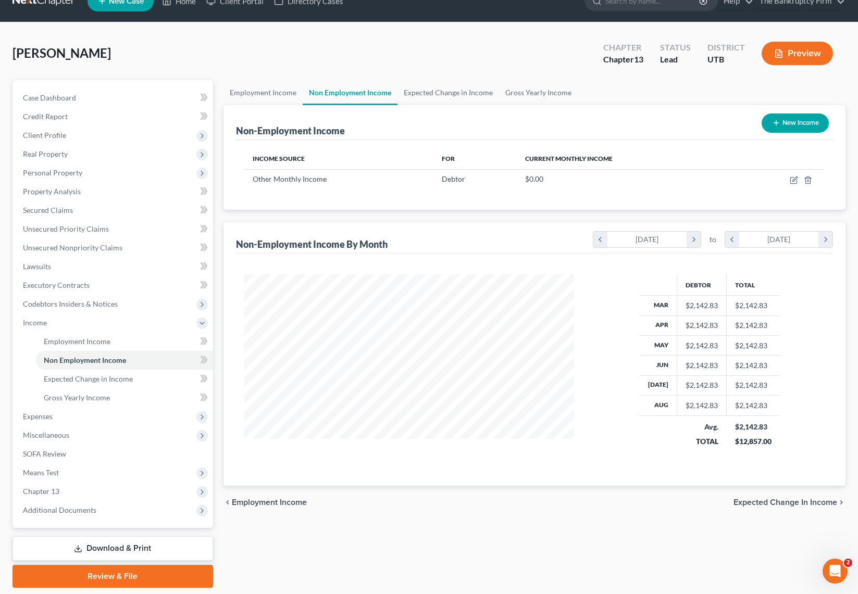
scroll to position [21, 0]
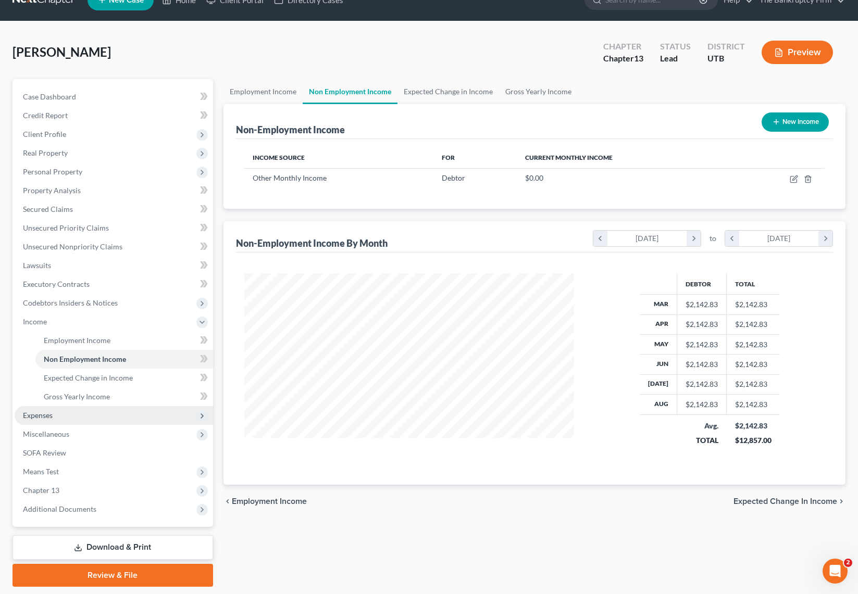
click at [61, 418] on span "Expenses" at bounding box center [114, 415] width 198 height 19
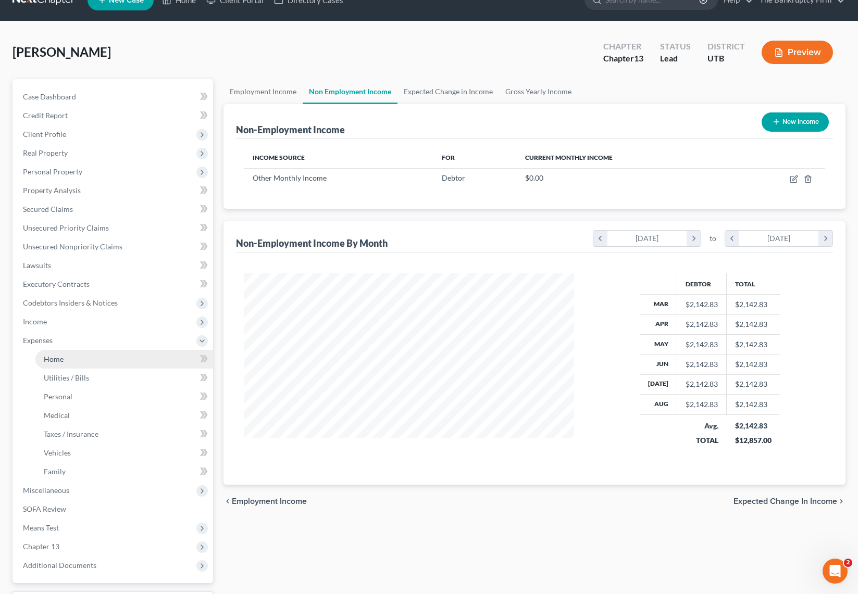
click at [65, 359] on link "Home" at bounding box center [124, 359] width 178 height 19
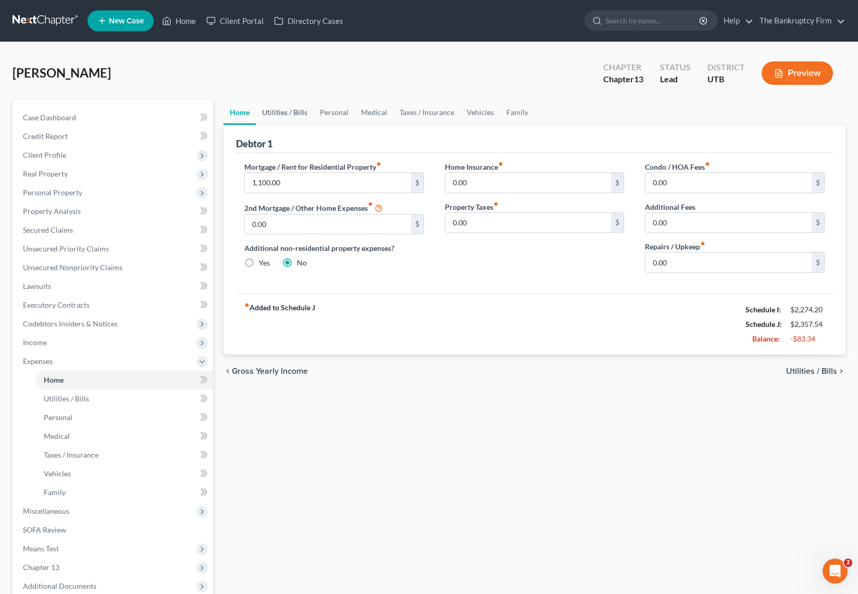
click at [293, 111] on link "Utilities / Bills" at bounding box center [285, 112] width 58 height 25
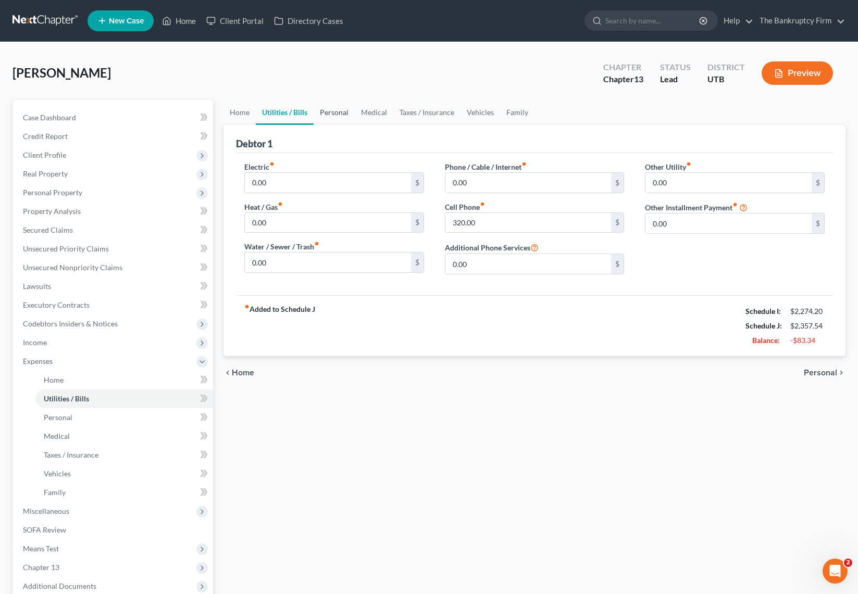
click at [333, 115] on link "Personal" at bounding box center [334, 112] width 41 height 25
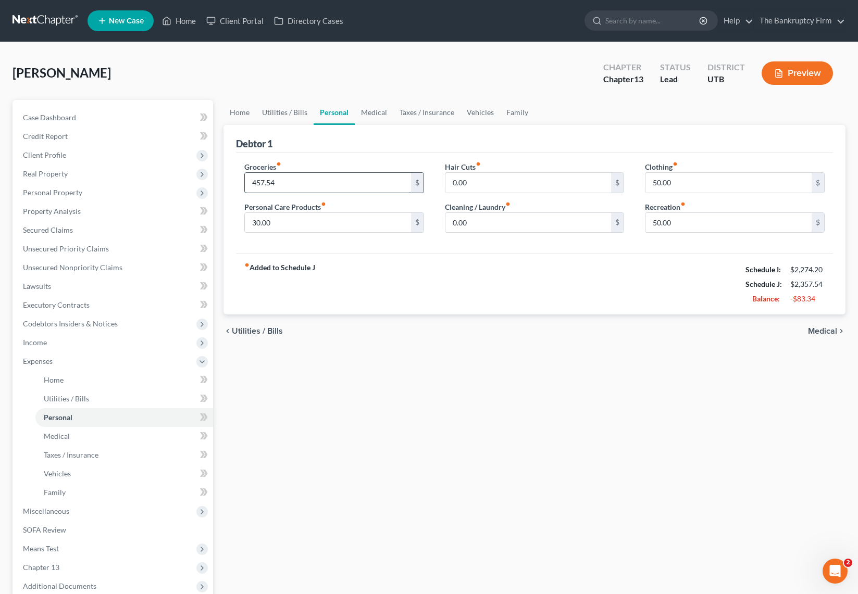
click at [311, 186] on input "457.54" at bounding box center [328, 183] width 166 height 20
click at [277, 114] on link "Utilities / Bills" at bounding box center [285, 112] width 58 height 25
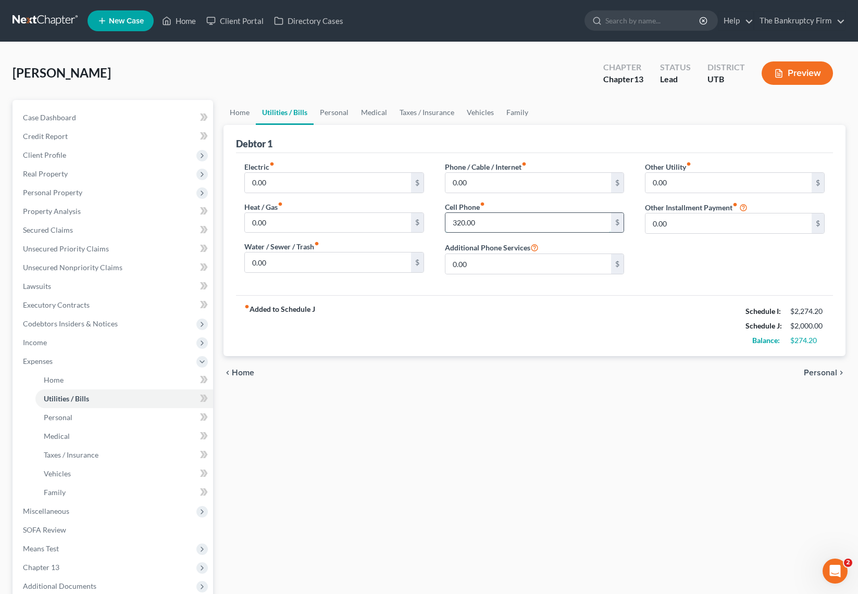
click at [521, 222] on input "320.00" at bounding box center [528, 223] width 166 height 20
click at [243, 115] on link "Home" at bounding box center [239, 112] width 32 height 25
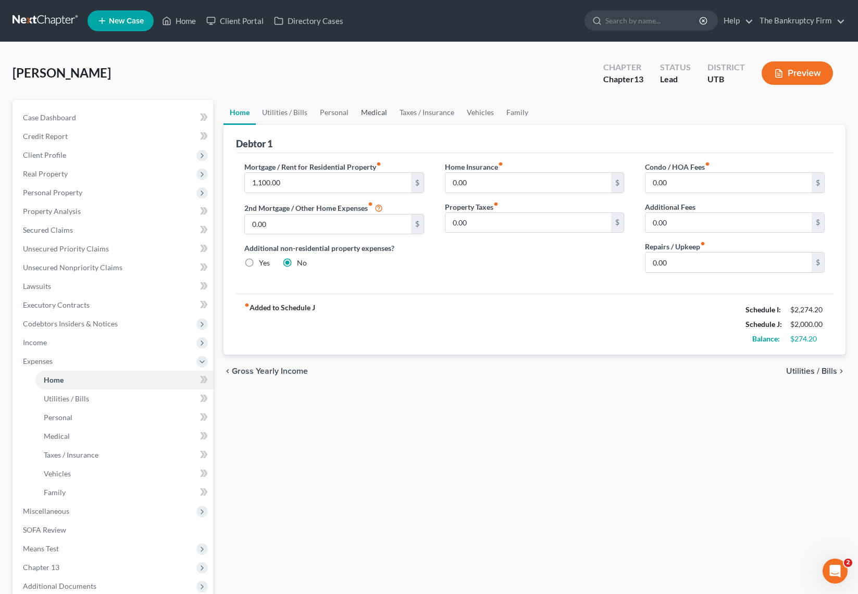
click at [373, 114] on link "Medical" at bounding box center [374, 112] width 39 height 25
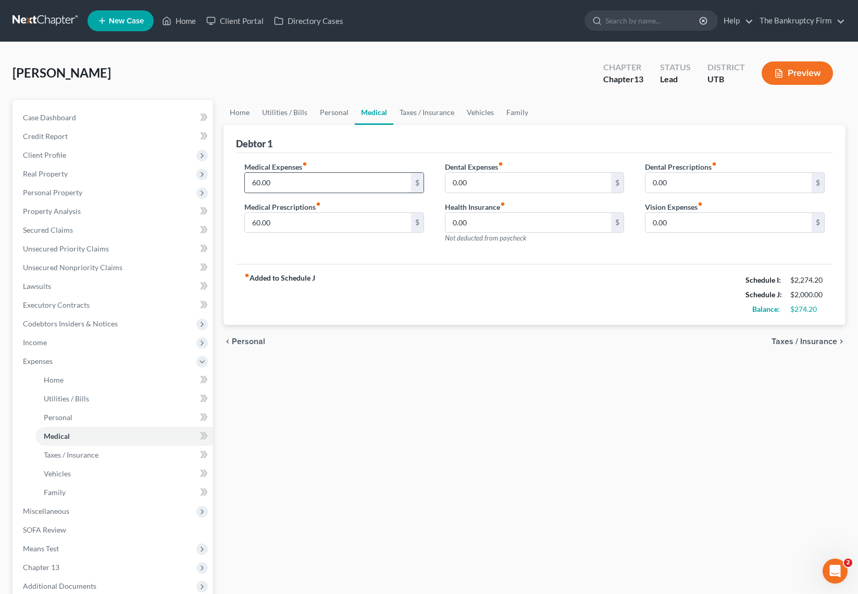
click at [325, 183] on input "60.00" at bounding box center [328, 183] width 166 height 20
click at [424, 108] on link "Taxes / Insurance" at bounding box center [426, 112] width 67 height 25
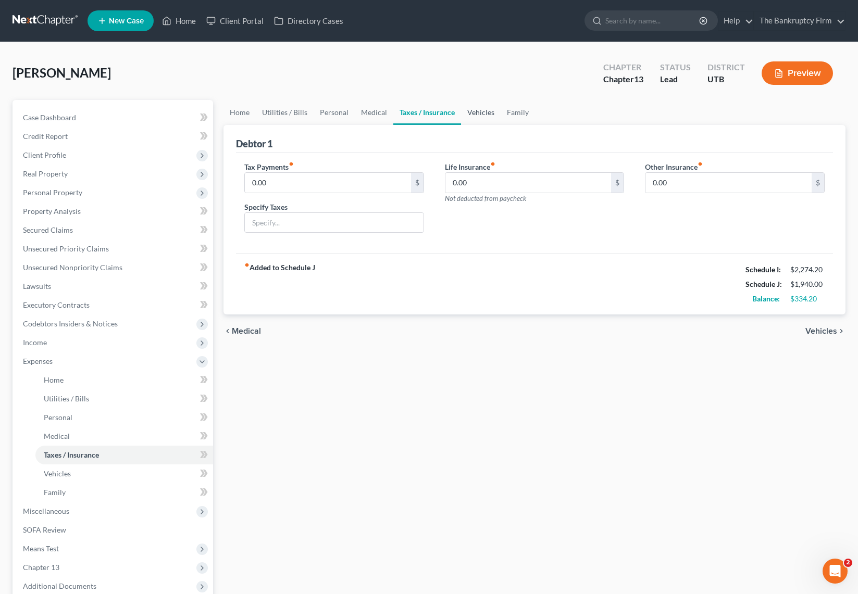
click at [483, 112] on link "Vehicles" at bounding box center [481, 112] width 40 height 25
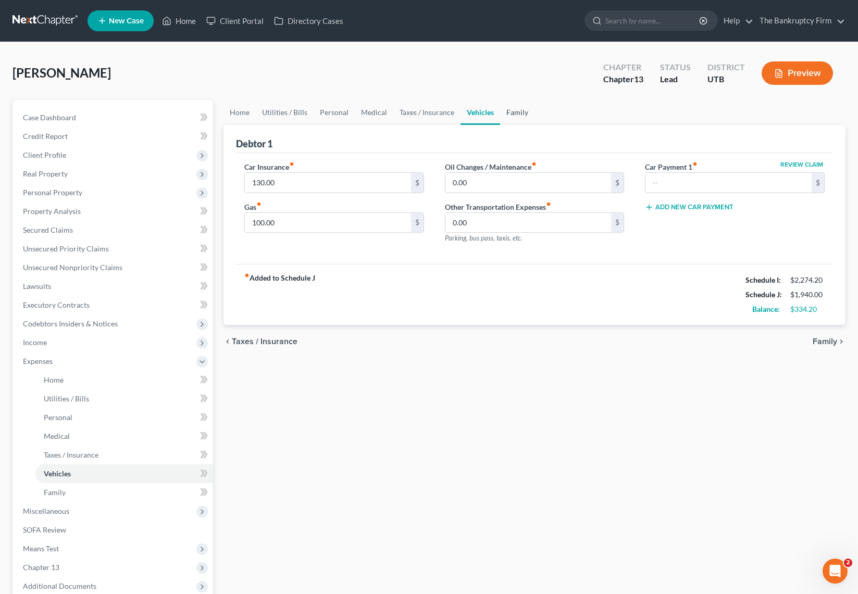
click at [517, 112] on link "Family" at bounding box center [517, 112] width 34 height 25
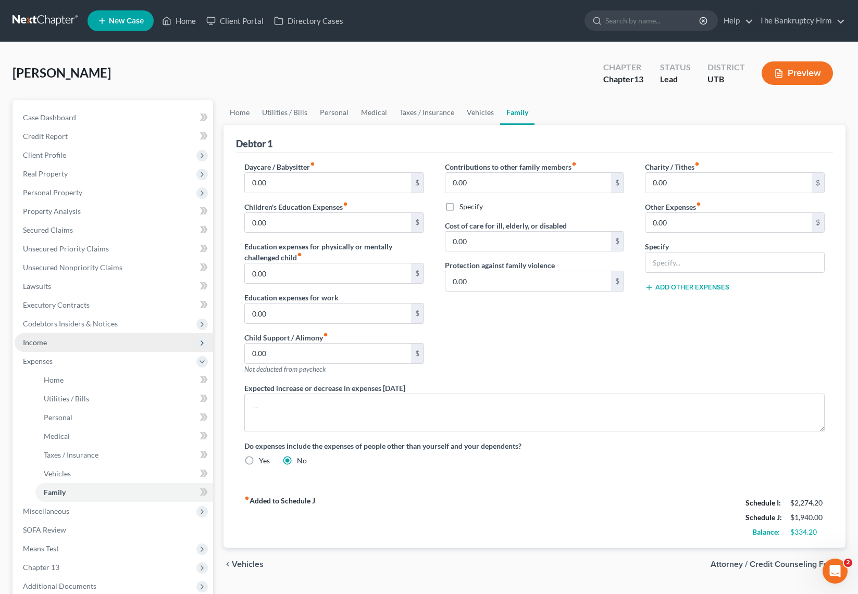
click at [65, 343] on span "Income" at bounding box center [114, 342] width 198 height 19
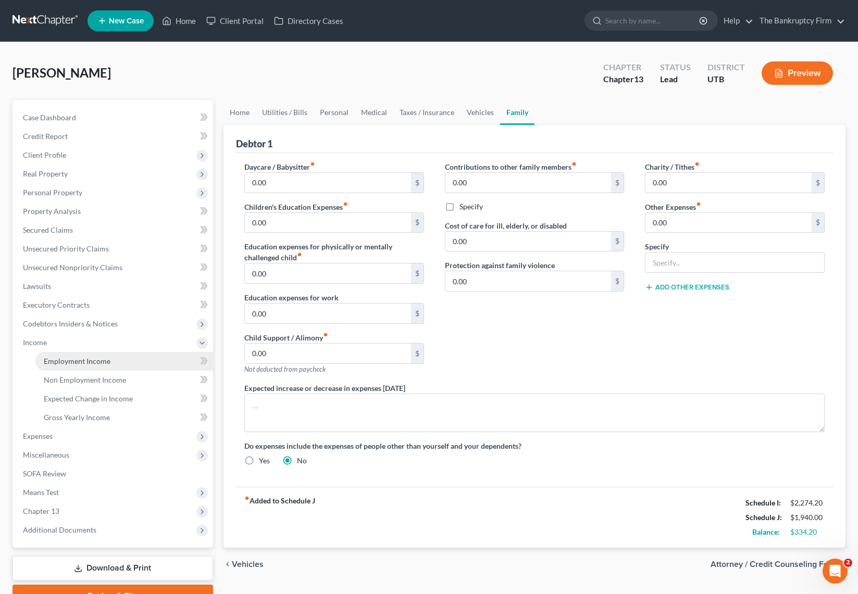
click at [71, 364] on span "Employment Income" at bounding box center [77, 361] width 67 height 9
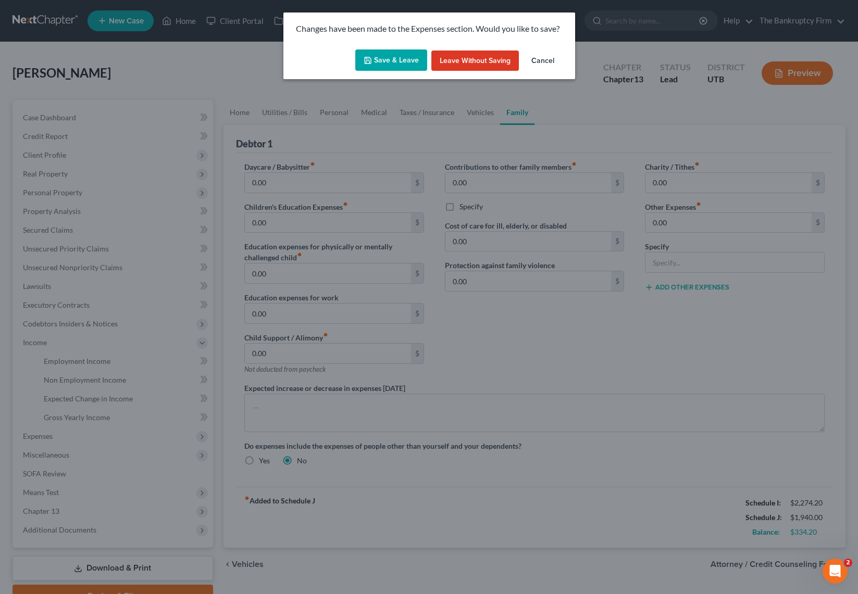
click at [382, 52] on button "Save & Leave" at bounding box center [391, 60] width 72 height 22
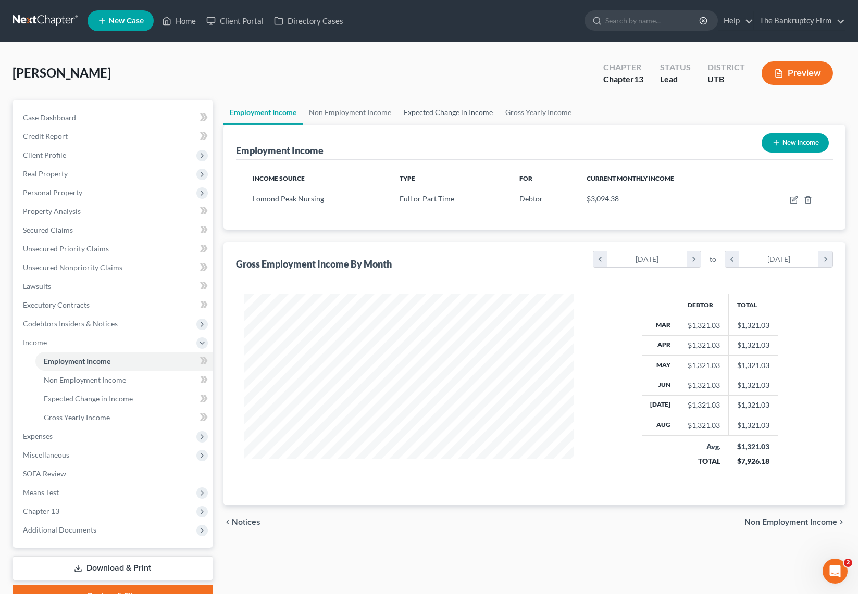
scroll to position [187, 351]
click at [793, 199] on icon "button" at bounding box center [794, 200] width 8 height 8
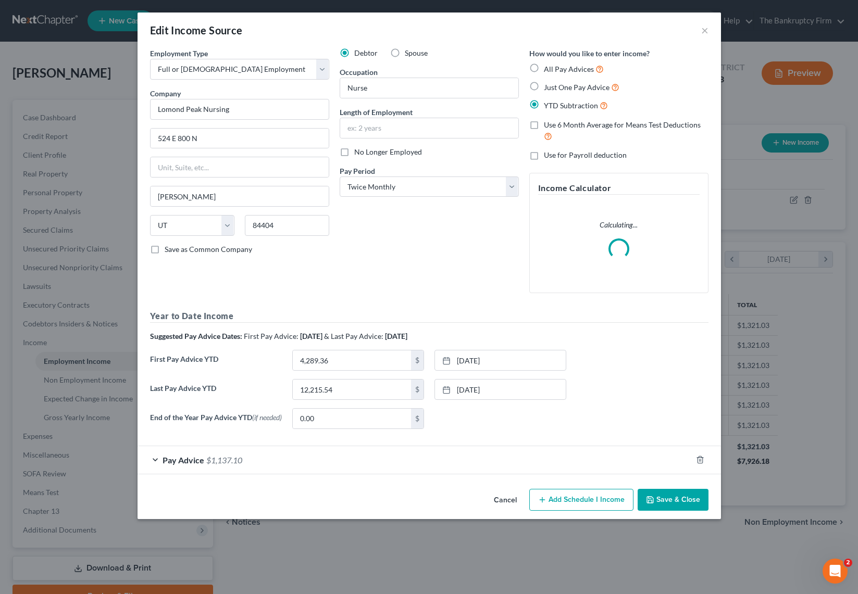
click at [159, 460] on div "Pay Advice $1,137.10" at bounding box center [414, 460] width 554 height 28
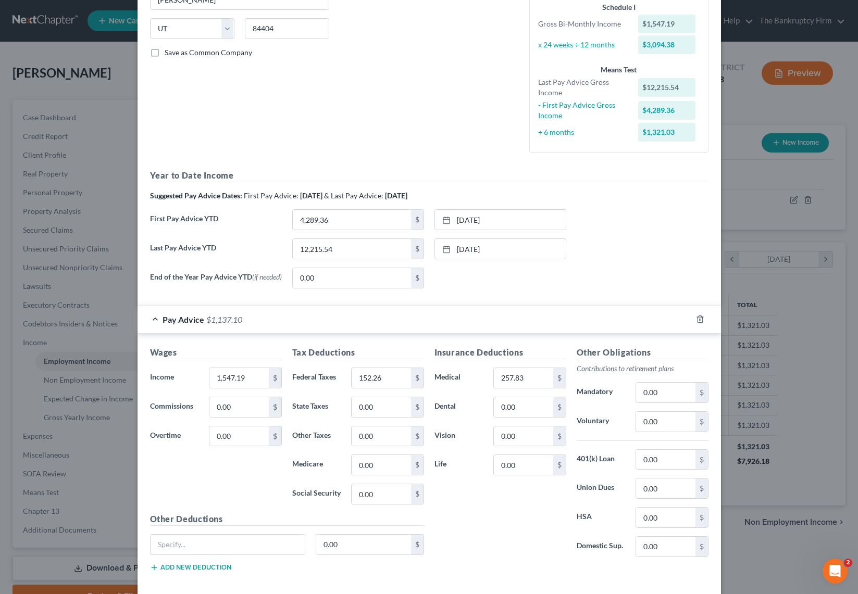
scroll to position [208, 0]
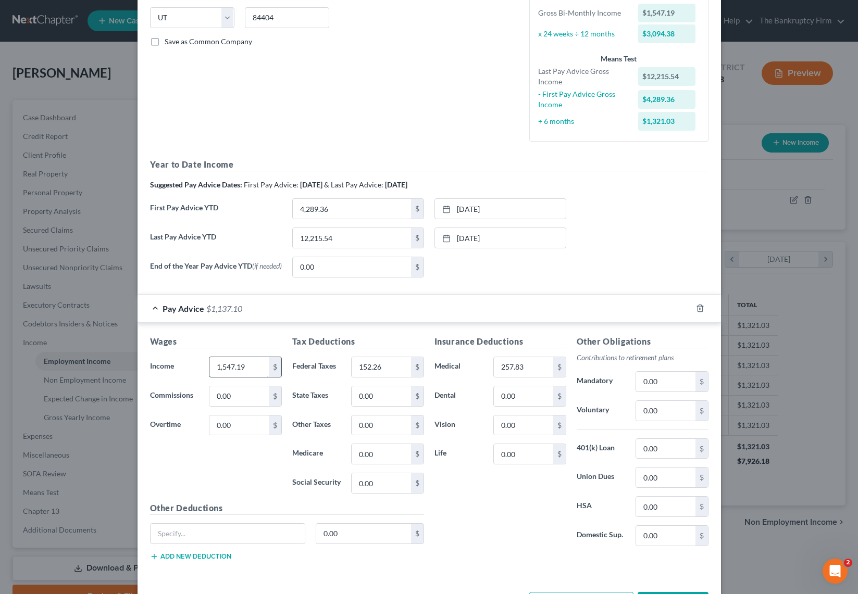
click at [227, 372] on input "1,547.19" at bounding box center [238, 367] width 59 height 20
click at [233, 336] on div "Wages Income * 1,547.19 $ Commissions 0.00 $ Overtime 0.00 $ Tax Deductions Fed…" at bounding box center [428, 450] width 583 height 255
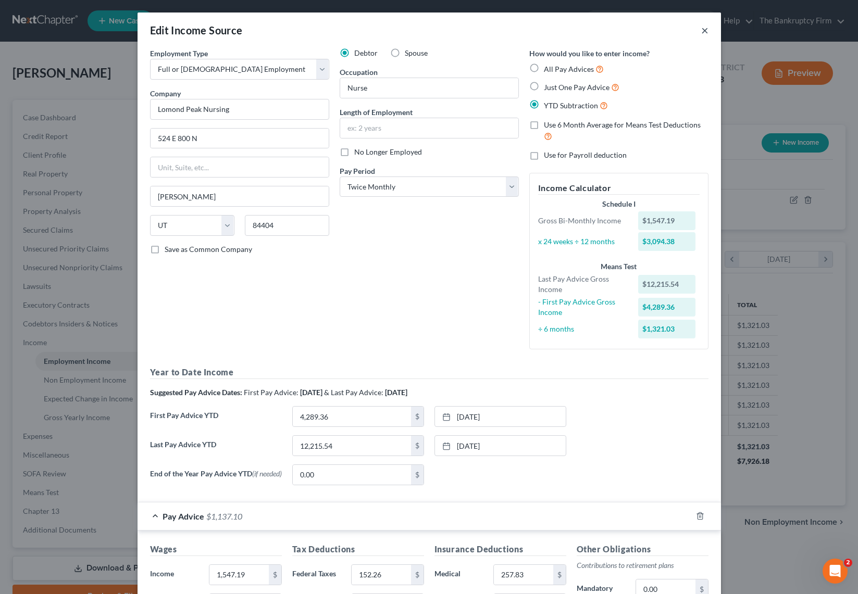
click at [707, 29] on button "×" at bounding box center [704, 30] width 7 height 12
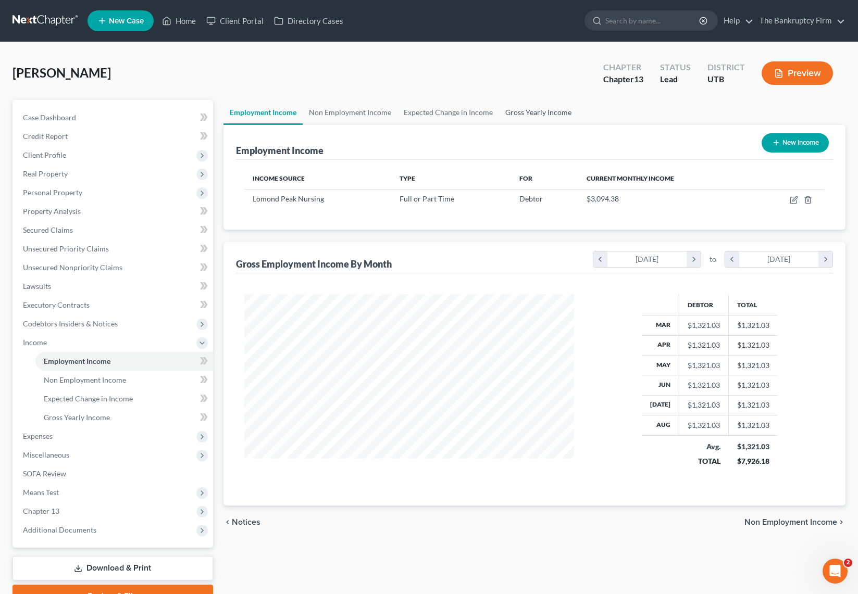
click at [535, 113] on link "Gross Yearly Income" at bounding box center [538, 112] width 79 height 25
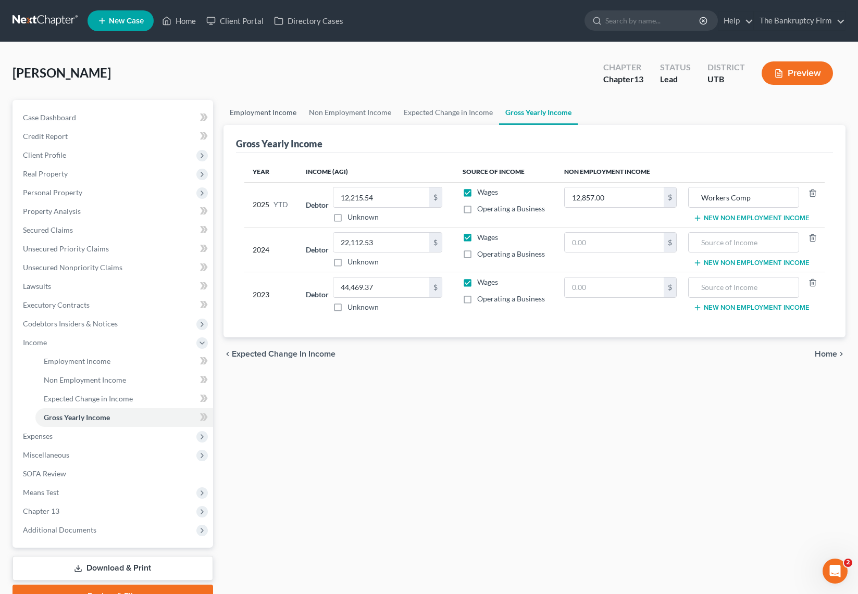
click at [253, 109] on link "Employment Income" at bounding box center [262, 112] width 79 height 25
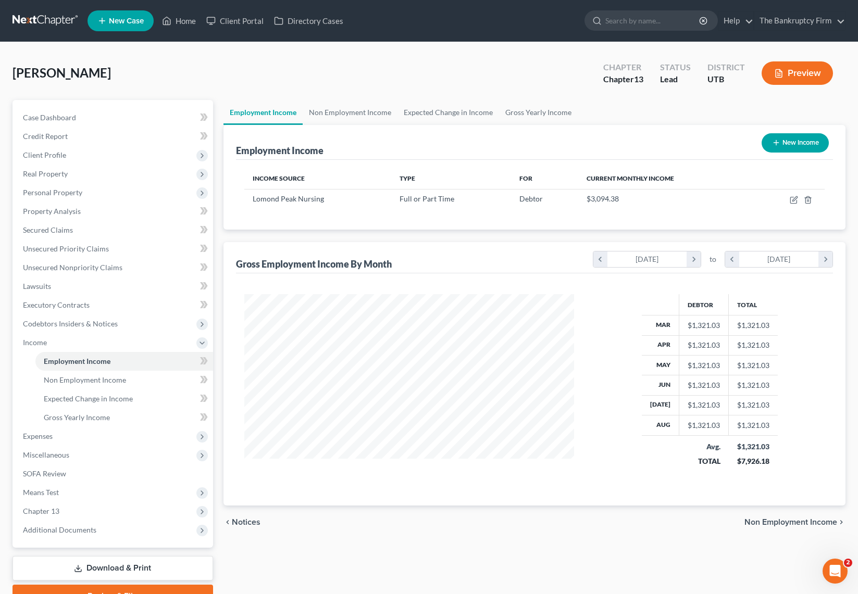
scroll to position [187, 351]
click at [792, 199] on icon "button" at bounding box center [794, 200] width 8 height 8
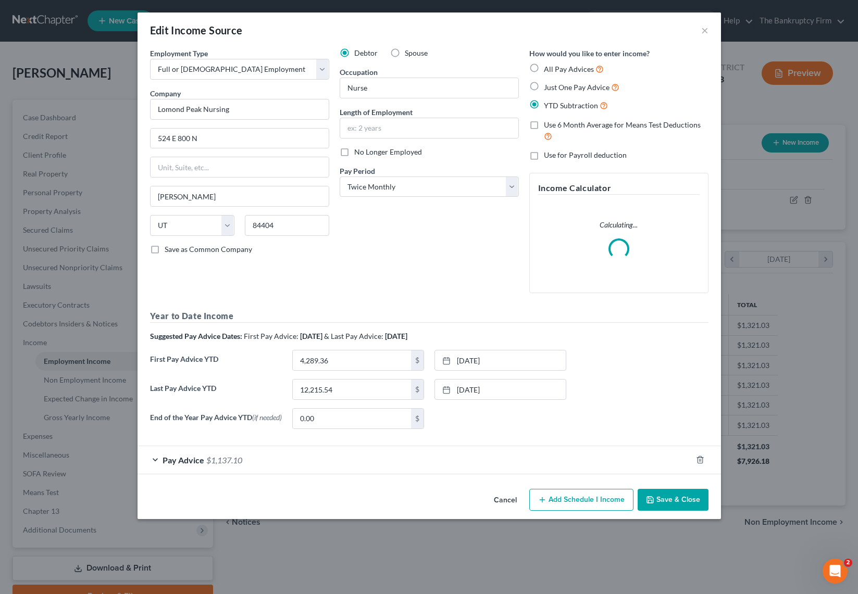
click at [154, 460] on div "Pay Advice $1,137.10" at bounding box center [414, 460] width 554 height 28
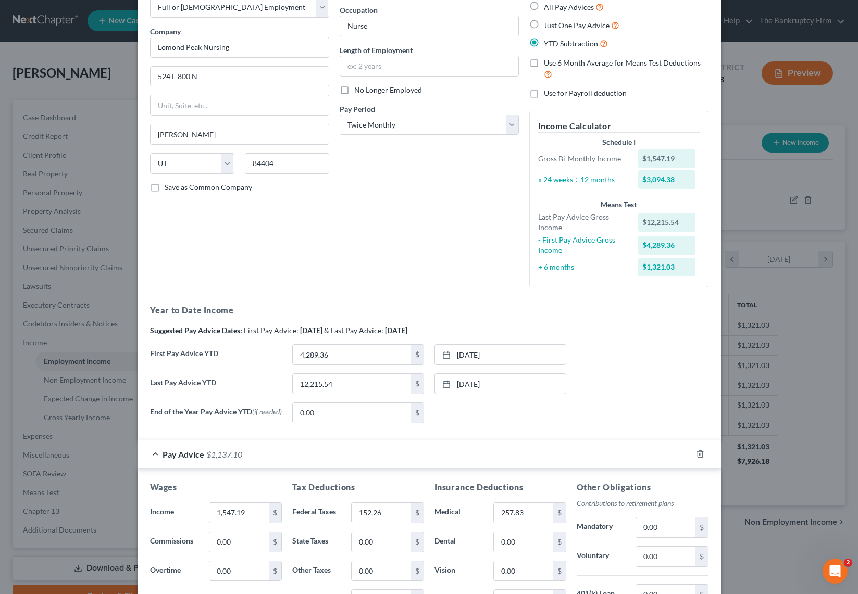
scroll to position [60, 0]
click at [99, 68] on div "Edit Income Source × Employment Type * Select Full or [DEMOGRAPHIC_DATA] Employ…" at bounding box center [429, 297] width 858 height 594
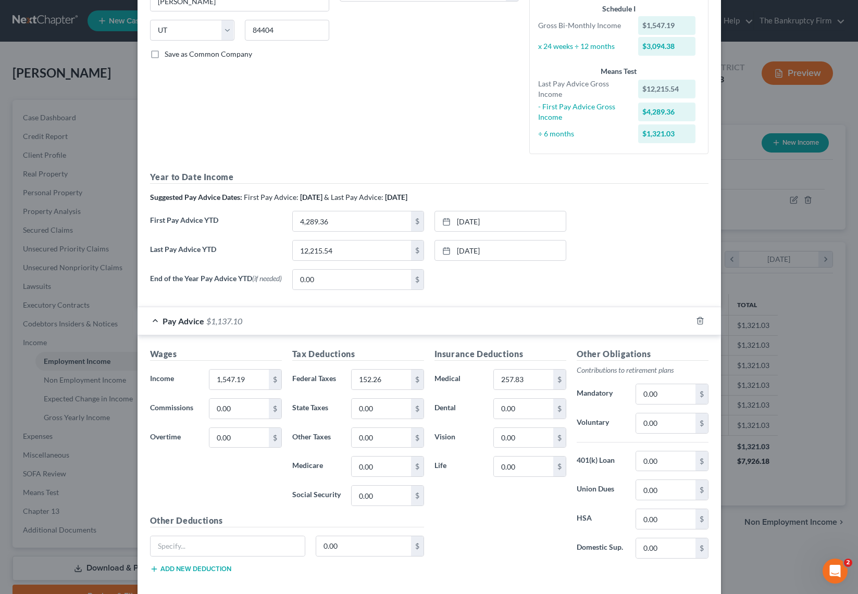
scroll to position [251, 0]
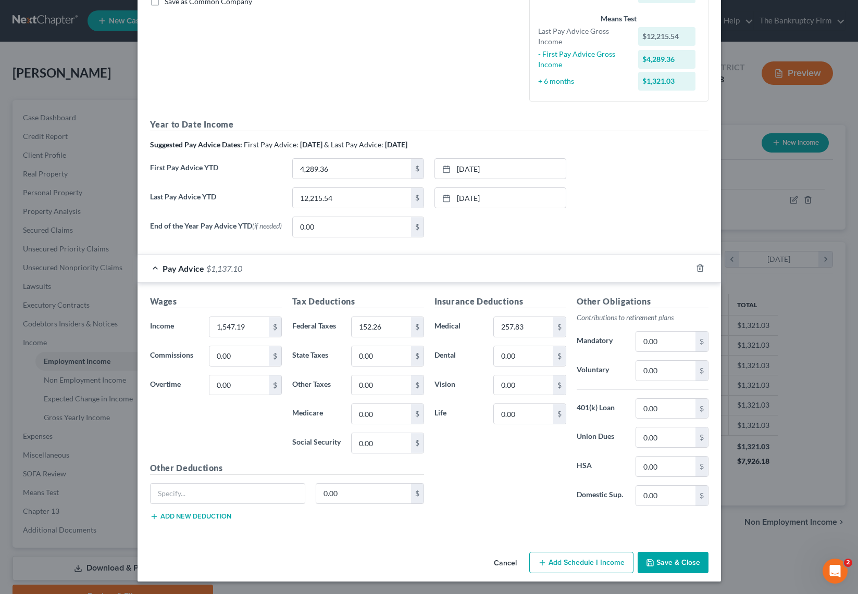
click at [670, 557] on button "Save & Close" at bounding box center [672, 563] width 71 height 22
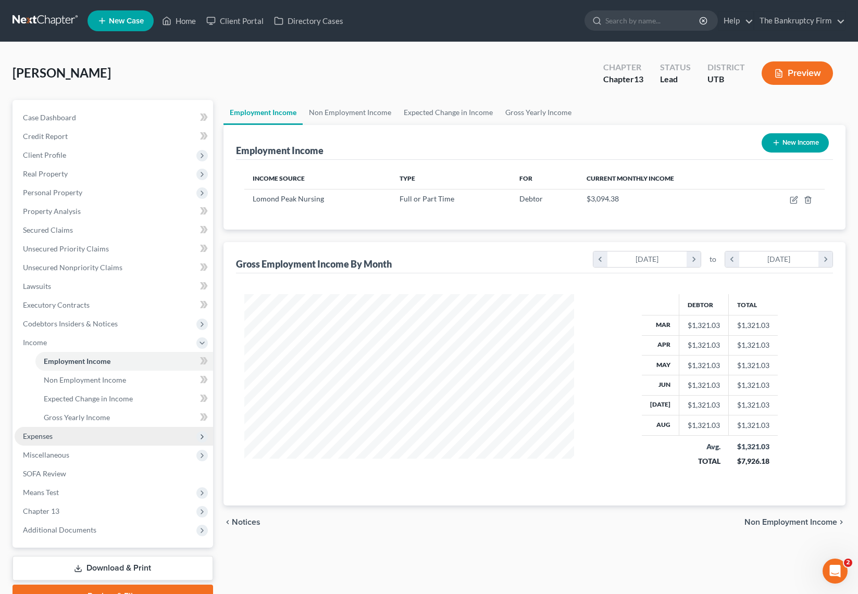
click at [54, 435] on span "Expenses" at bounding box center [114, 436] width 198 height 19
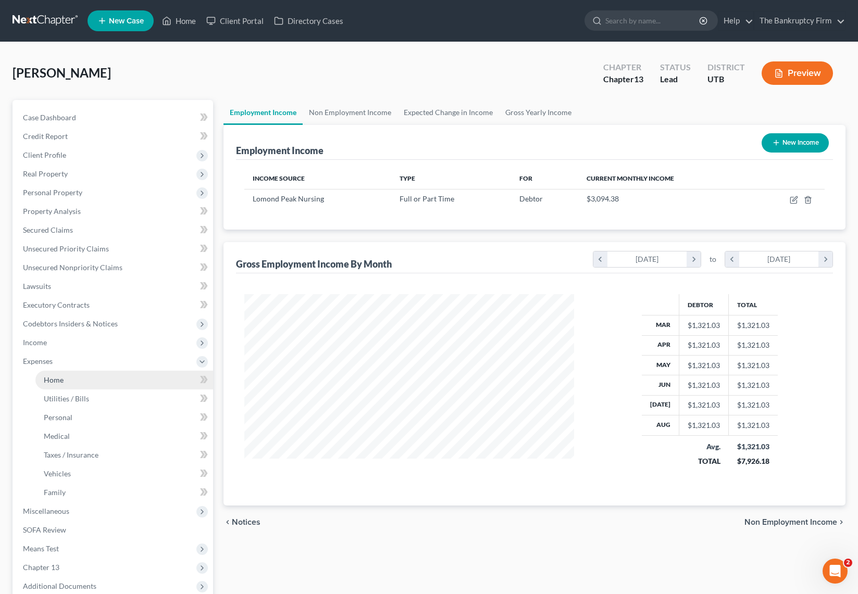
click at [79, 382] on link "Home" at bounding box center [124, 380] width 178 height 19
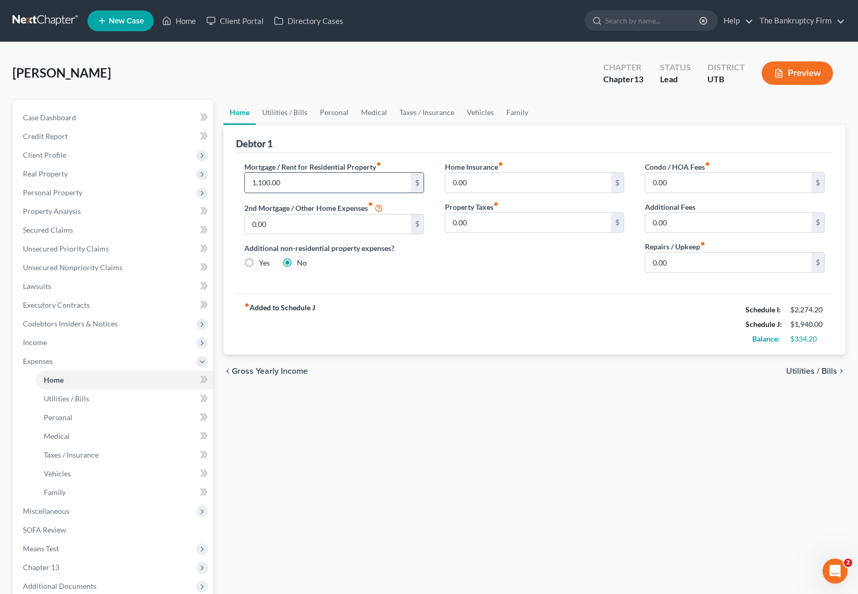
click at [302, 181] on input "1,100.00" at bounding box center [328, 183] width 166 height 20
click at [277, 112] on link "Utilities / Bills" at bounding box center [285, 112] width 58 height 25
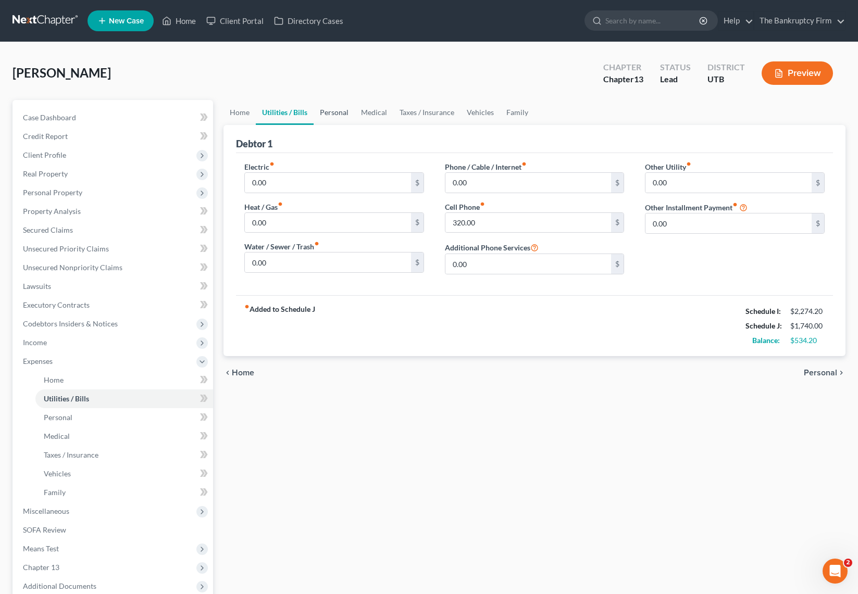
click at [335, 112] on link "Personal" at bounding box center [334, 112] width 41 height 25
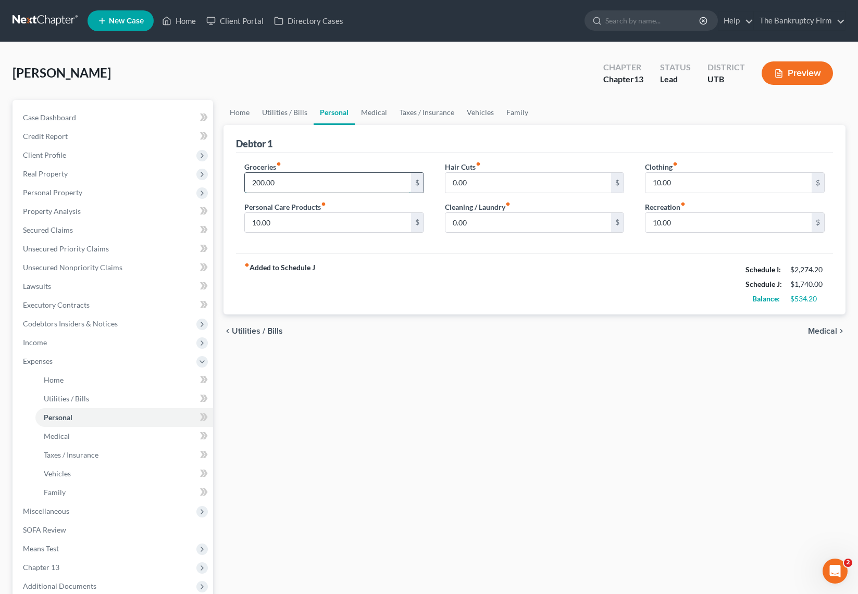
click at [312, 181] on input "200.00" at bounding box center [328, 183] width 166 height 20
click at [366, 111] on link "Medical" at bounding box center [374, 112] width 39 height 25
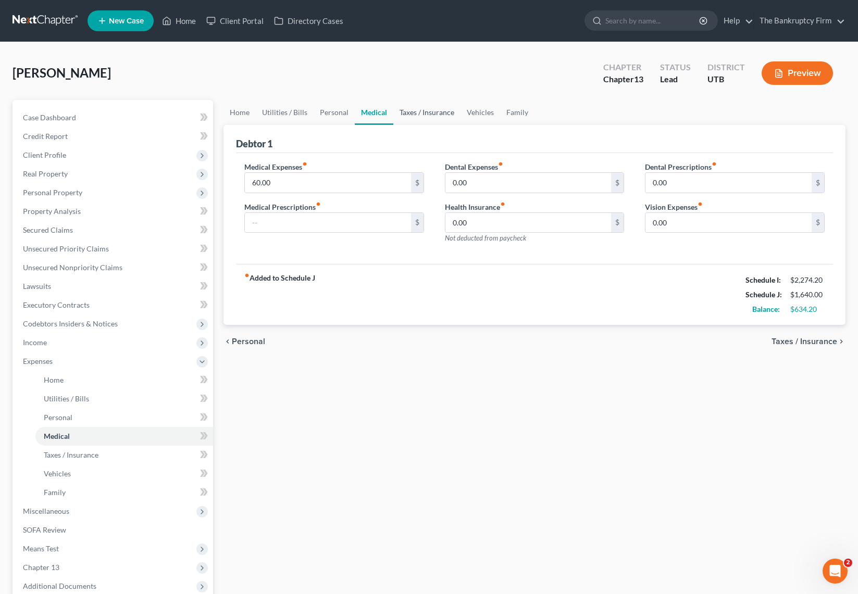
click at [426, 113] on link "Taxes / Insurance" at bounding box center [426, 112] width 67 height 25
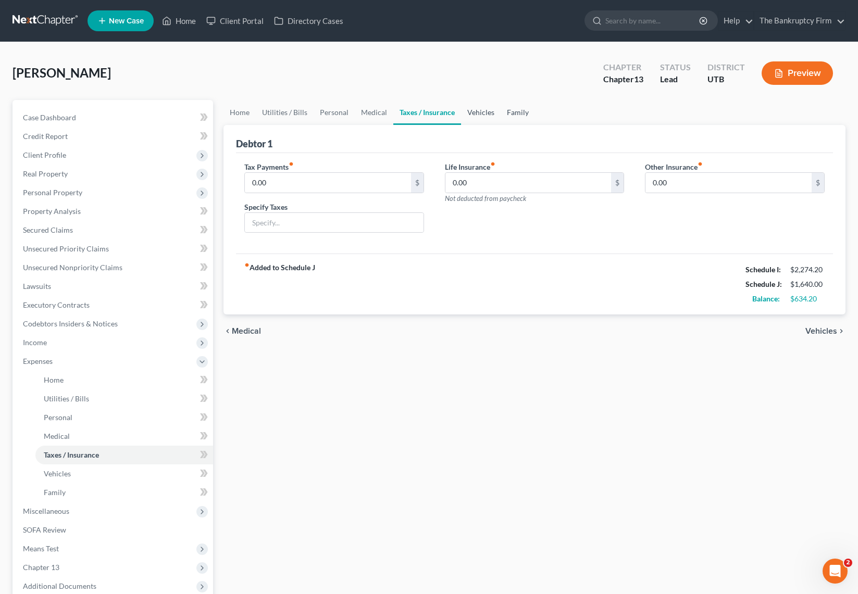
click at [479, 112] on link "Vehicles" at bounding box center [481, 112] width 40 height 25
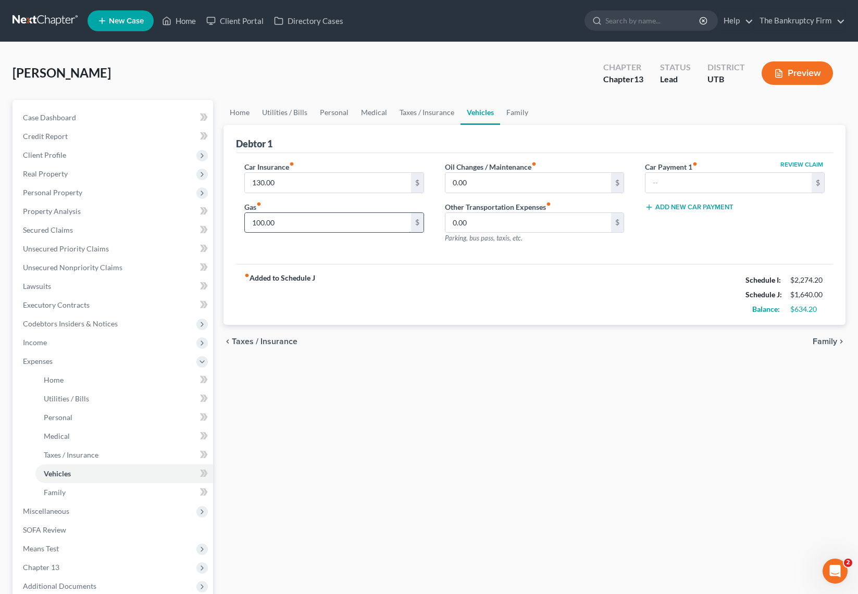
click at [299, 223] on input "100.00" at bounding box center [328, 223] width 166 height 20
drag, startPoint x: 291, startPoint y: 226, endPoint x: 215, endPoint y: 212, distance: 77.7
click at [215, 212] on div "Petition Navigation Case Dashboard Payments Invoices Payments Payments Credit R…" at bounding box center [428, 382] width 843 height 564
click at [296, 222] on input "134.20" at bounding box center [328, 223] width 166 height 20
click at [293, 183] on input "130.00" at bounding box center [328, 183] width 166 height 20
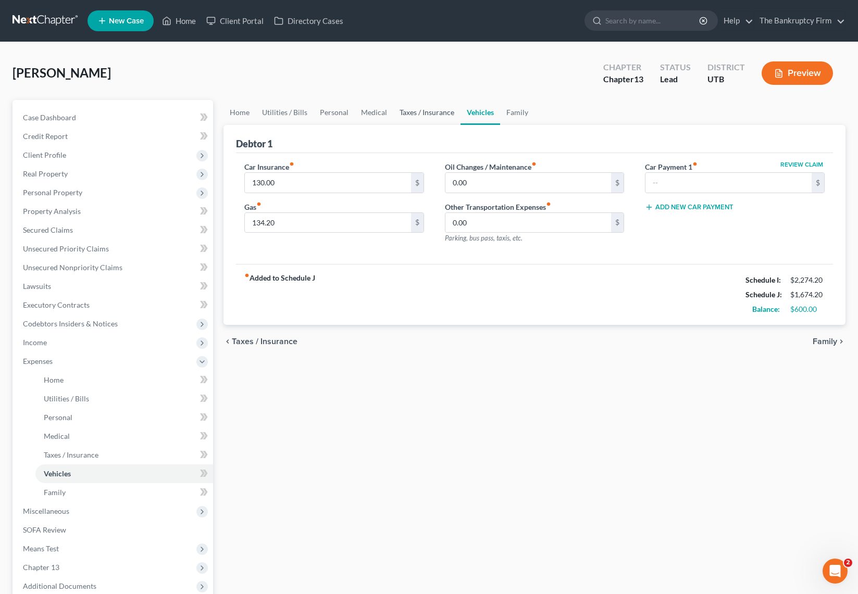
click at [419, 114] on link "Taxes / Insurance" at bounding box center [426, 112] width 67 height 25
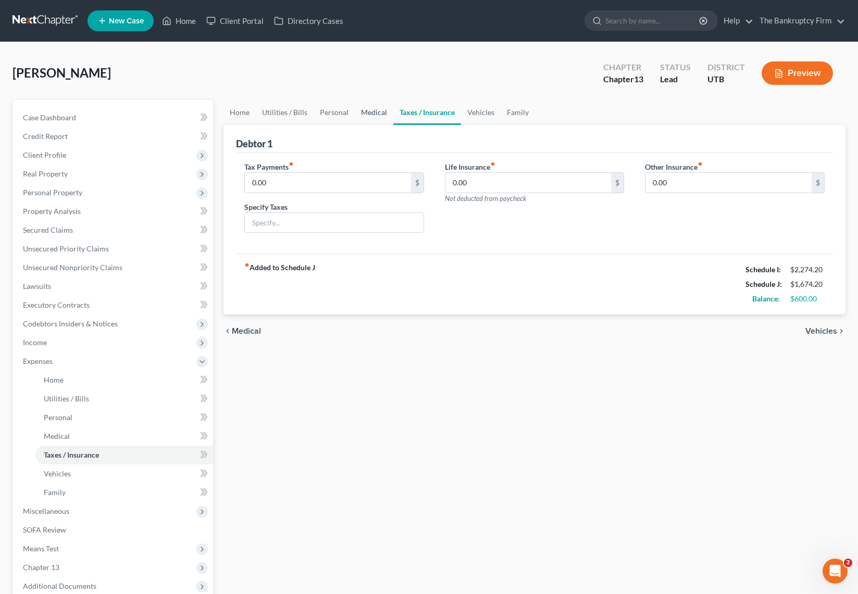
click at [374, 108] on link "Medical" at bounding box center [374, 112] width 39 height 25
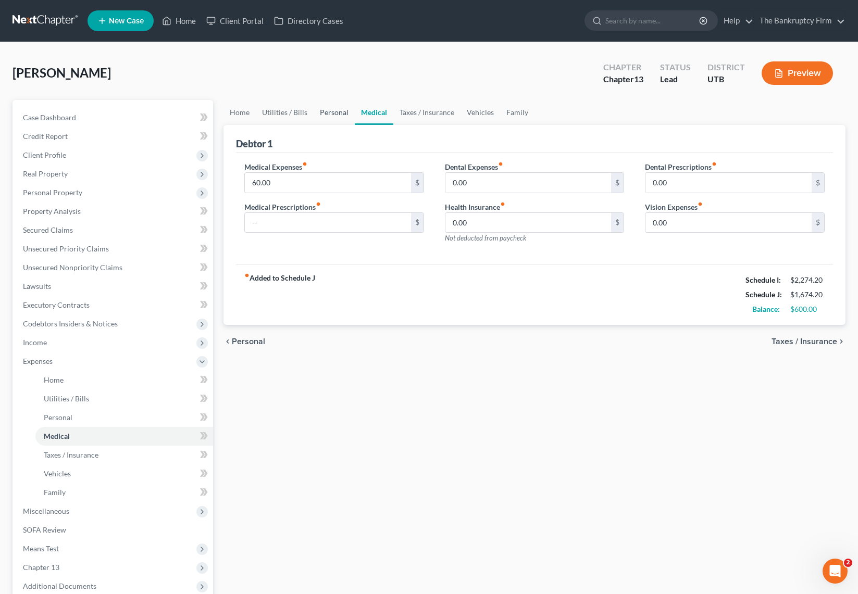
click at [321, 114] on link "Personal" at bounding box center [334, 112] width 41 height 25
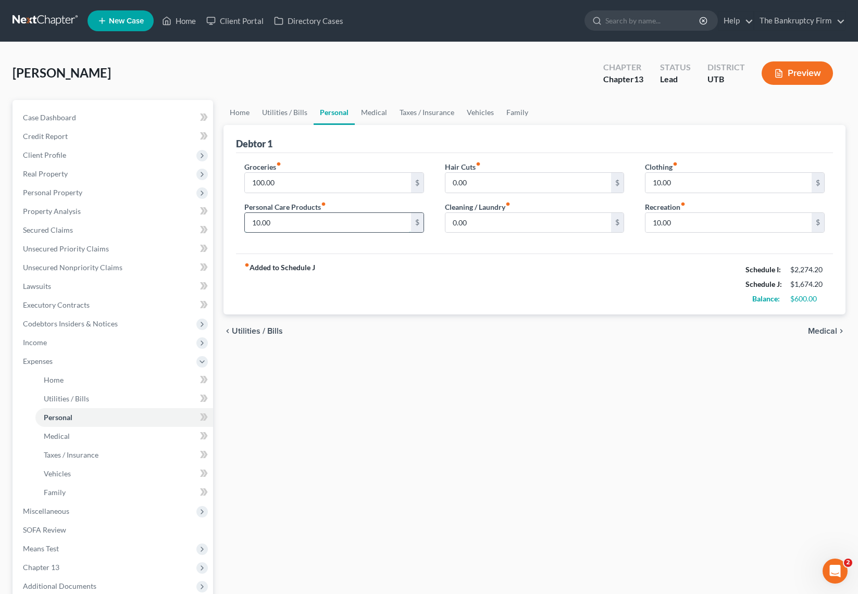
click at [308, 227] on input "10.00" at bounding box center [328, 223] width 166 height 20
click at [698, 222] on input "10.00" at bounding box center [728, 223] width 166 height 20
click at [281, 112] on link "Utilities / Bills" at bounding box center [285, 112] width 58 height 25
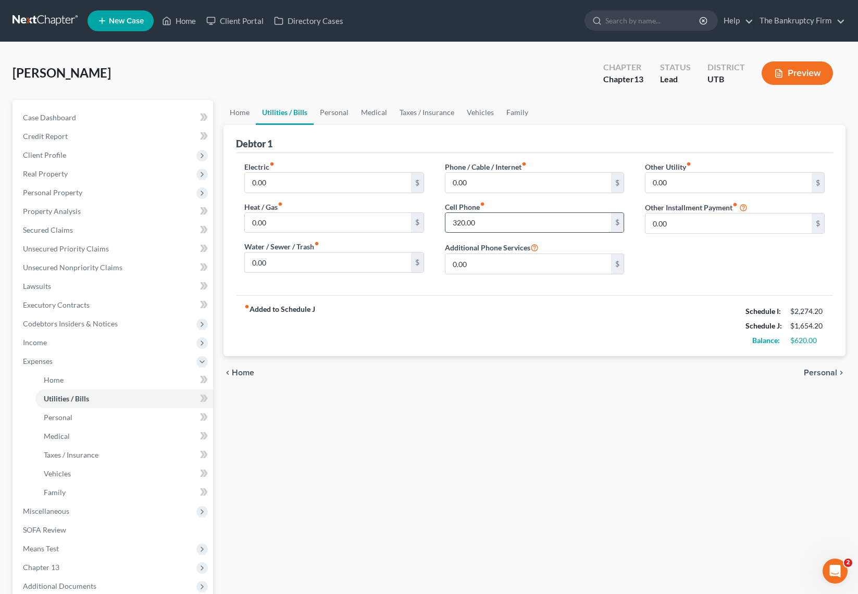
click at [493, 225] on input "320.00" at bounding box center [528, 223] width 166 height 20
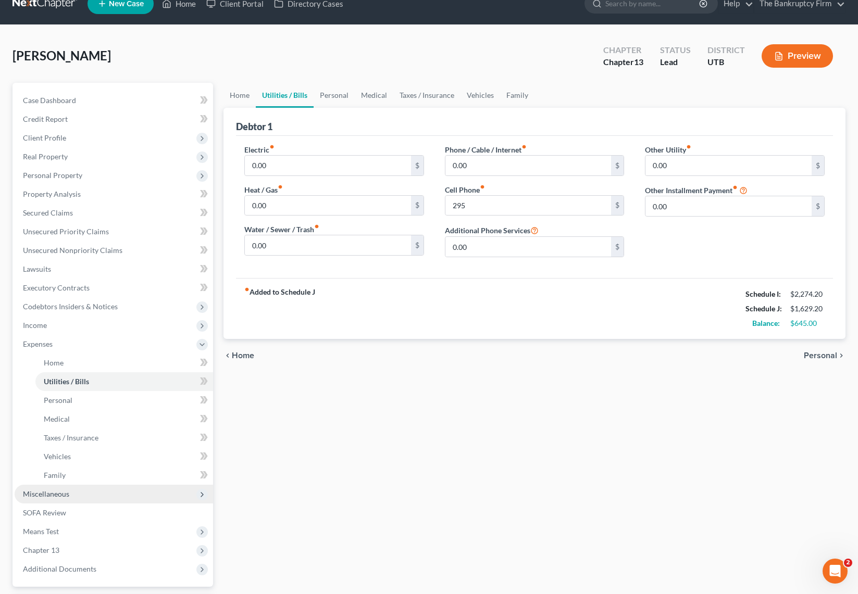
click at [74, 498] on span "Miscellaneous" at bounding box center [114, 494] width 198 height 19
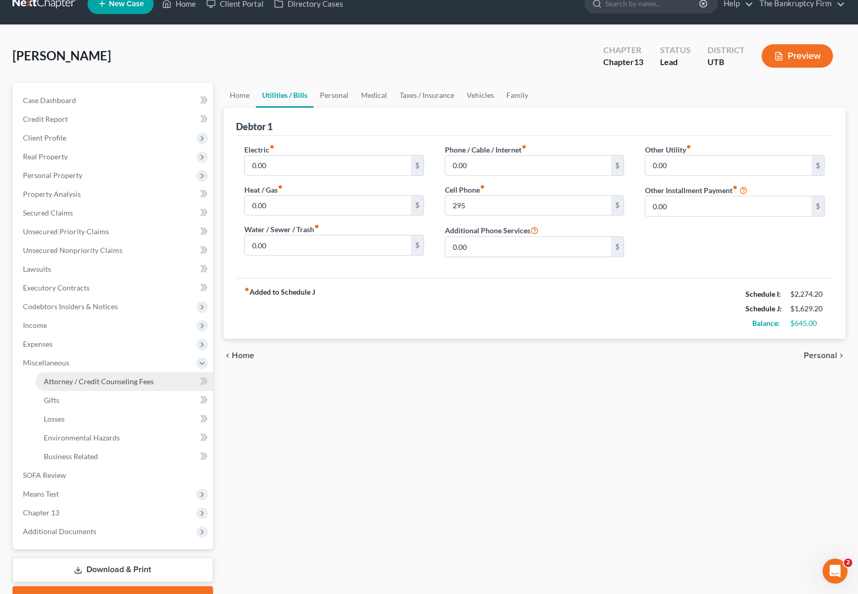
click at [78, 383] on span "Attorney / Credit Counseling Fees" at bounding box center [99, 381] width 110 height 9
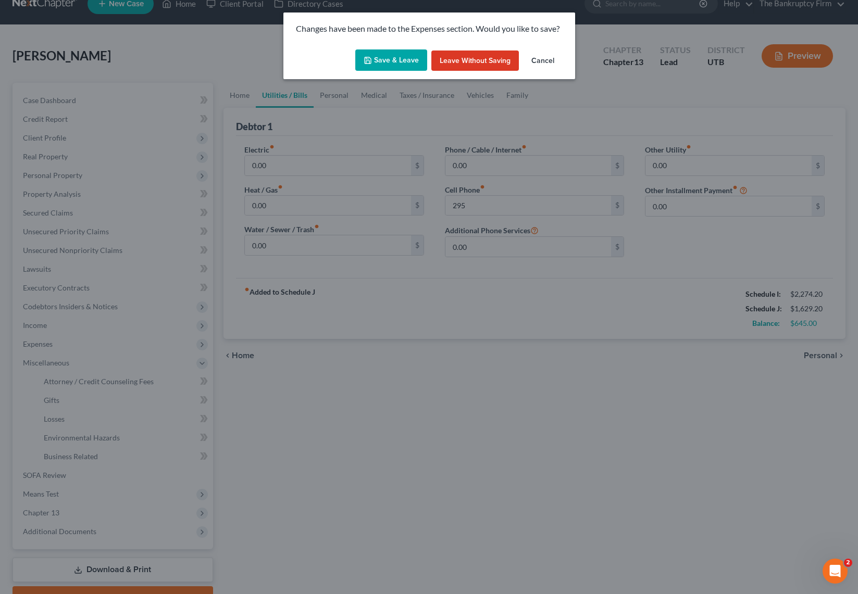
click at [374, 58] on button "Save & Leave" at bounding box center [391, 60] width 72 height 22
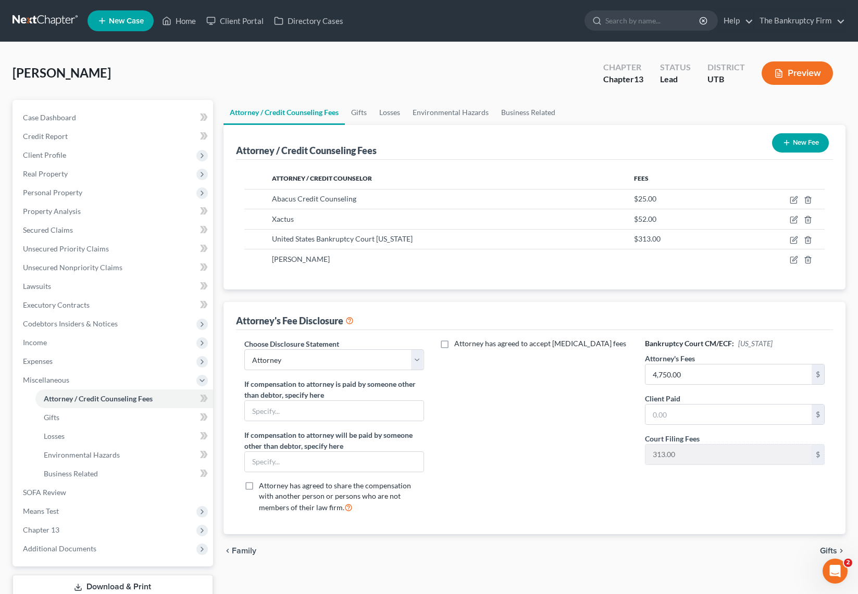
click at [234, 67] on div "[PERSON_NAME] Upgraded Chapter Chapter 13 Status Lead District UTB Preview" at bounding box center [428, 77] width 833 height 45
click at [70, 113] on span "Case Dashboard" at bounding box center [49, 117] width 53 height 9
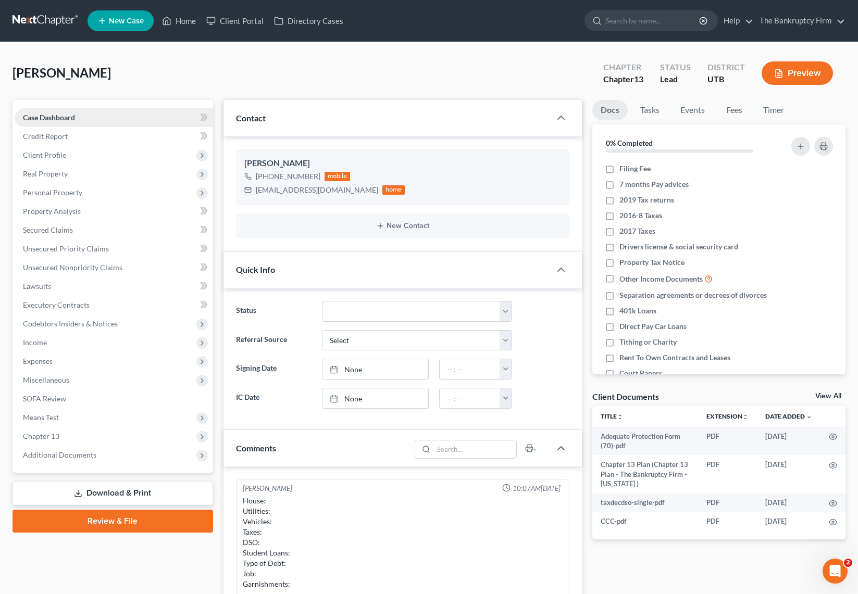
scroll to position [71, 0]
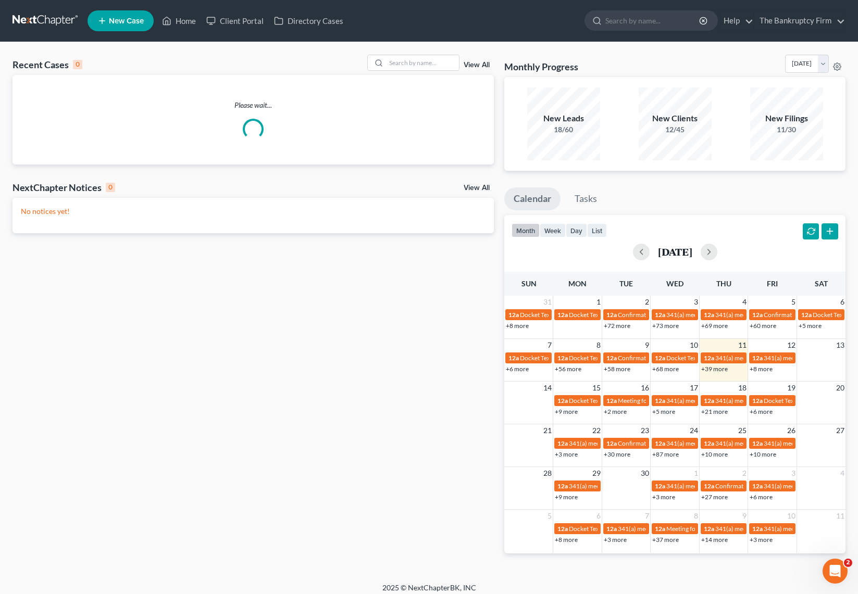
click at [482, 64] on link "View All" at bounding box center [477, 64] width 26 height 7
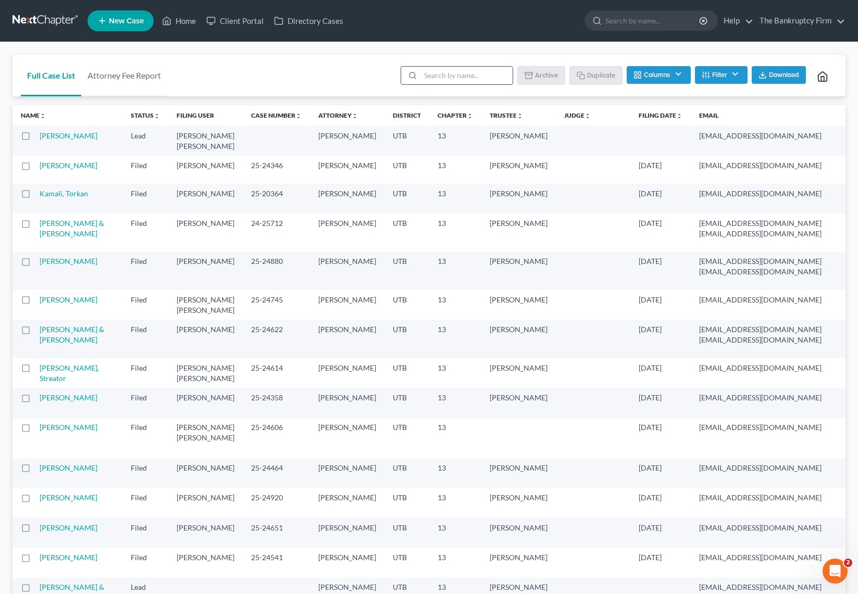
click at [465, 75] on input "search" at bounding box center [466, 76] width 92 height 18
type input "[PERSON_NAME]"
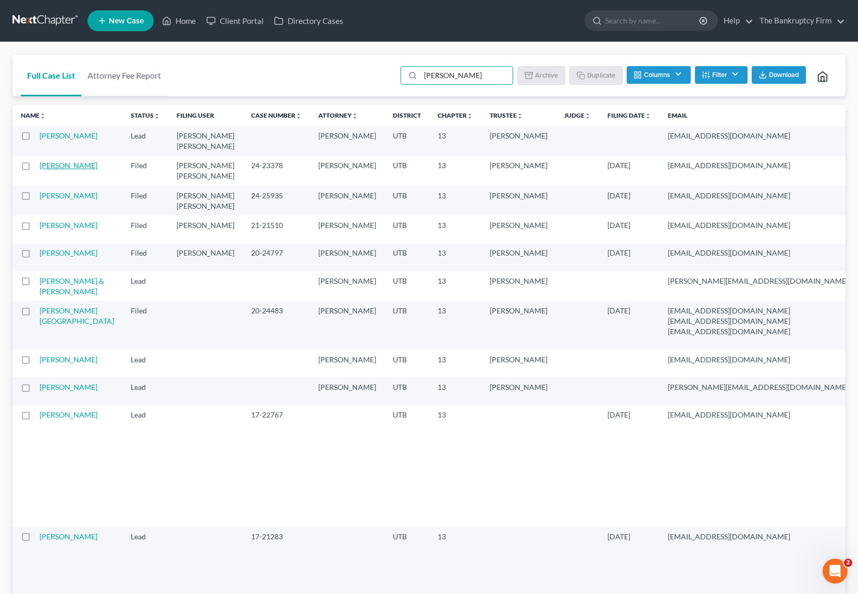
click at [52, 170] on link "[PERSON_NAME]" at bounding box center [69, 165] width 58 height 9
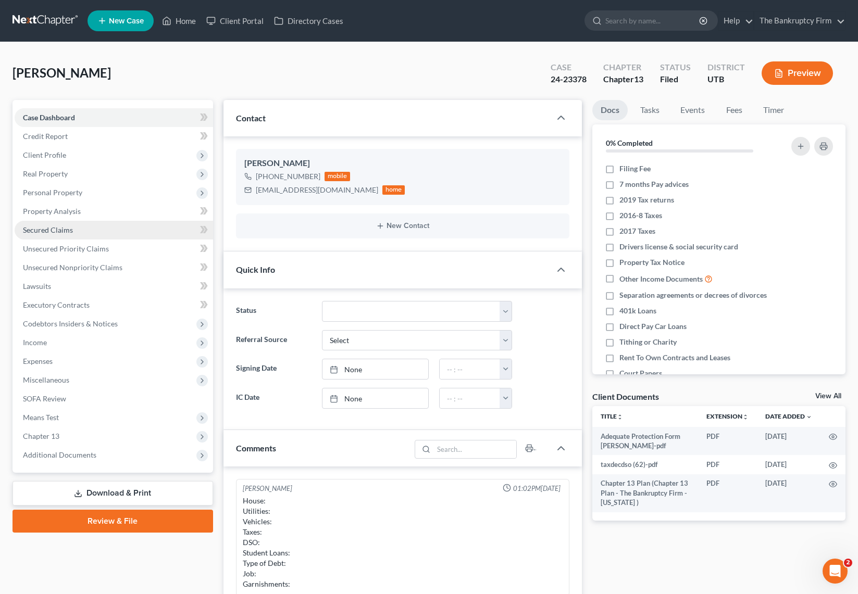
scroll to position [71, 0]
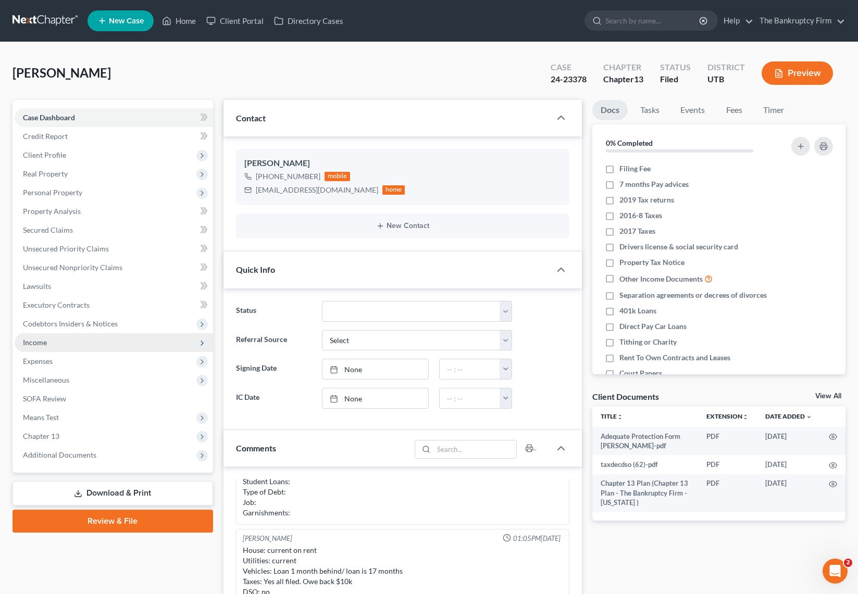
click at [58, 341] on span "Income" at bounding box center [114, 342] width 198 height 19
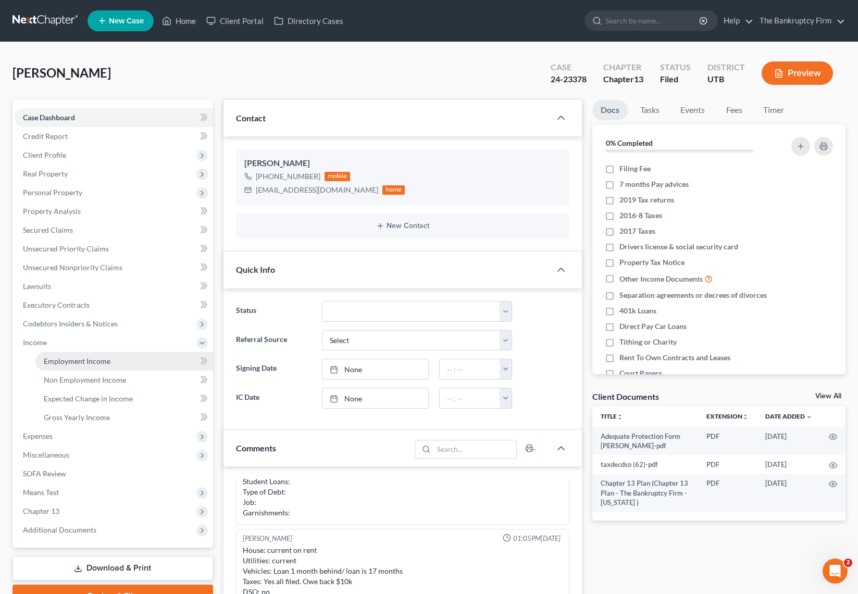
click at [103, 359] on span "Employment Income" at bounding box center [77, 361] width 67 height 9
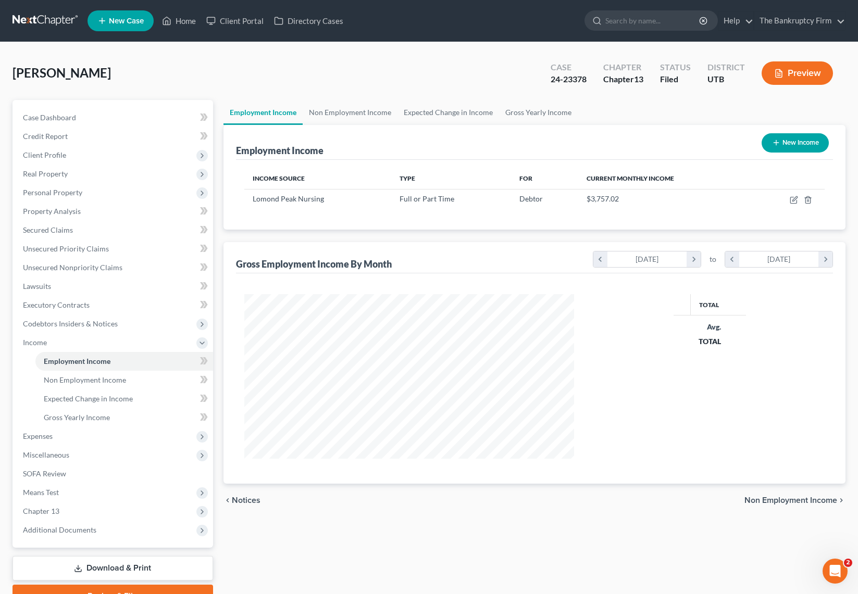
scroll to position [187, 351]
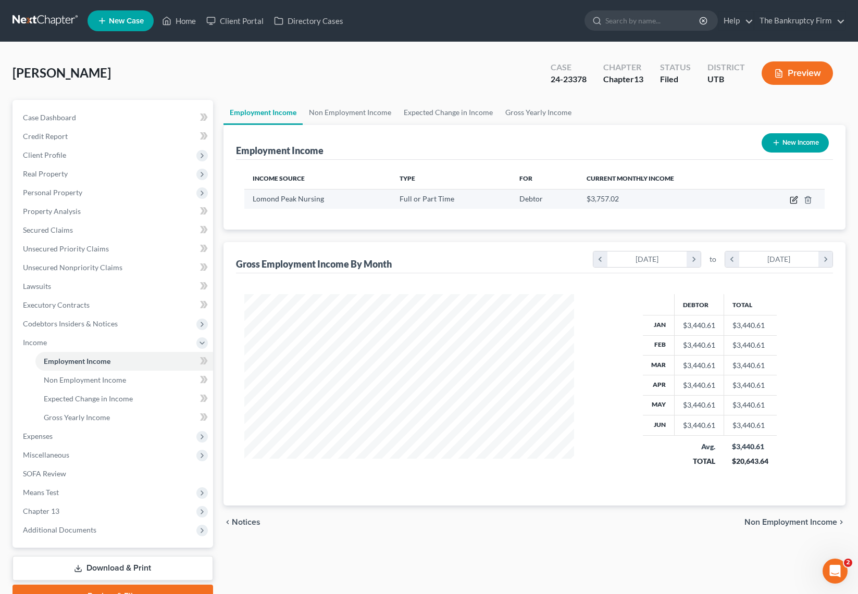
click at [794, 202] on icon "button" at bounding box center [794, 200] width 8 height 8
select select "0"
select select "46"
select select "2"
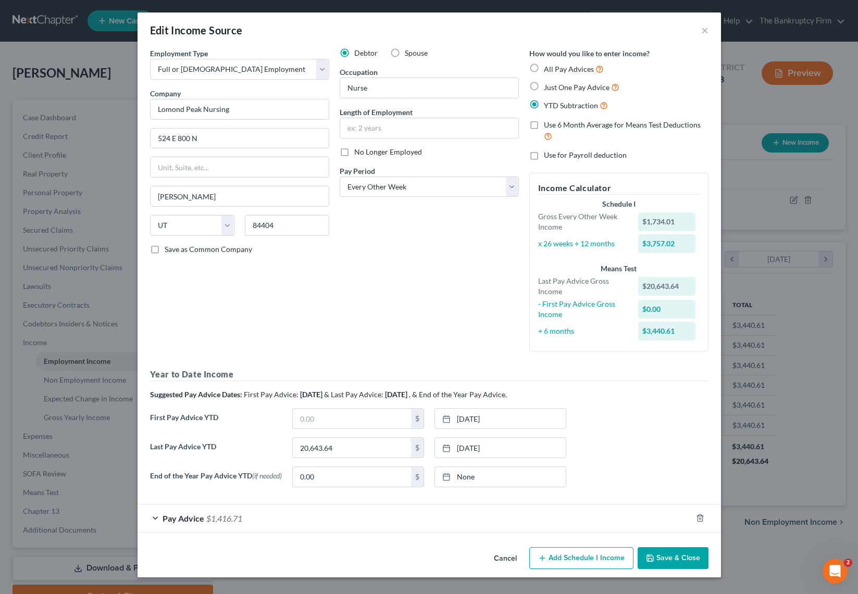
click at [112, 131] on div "Edit Income Source × Employment Type * Select Full or Part Time Employment Self…" at bounding box center [429, 297] width 858 height 594
click at [706, 32] on button "×" at bounding box center [704, 30] width 7 height 12
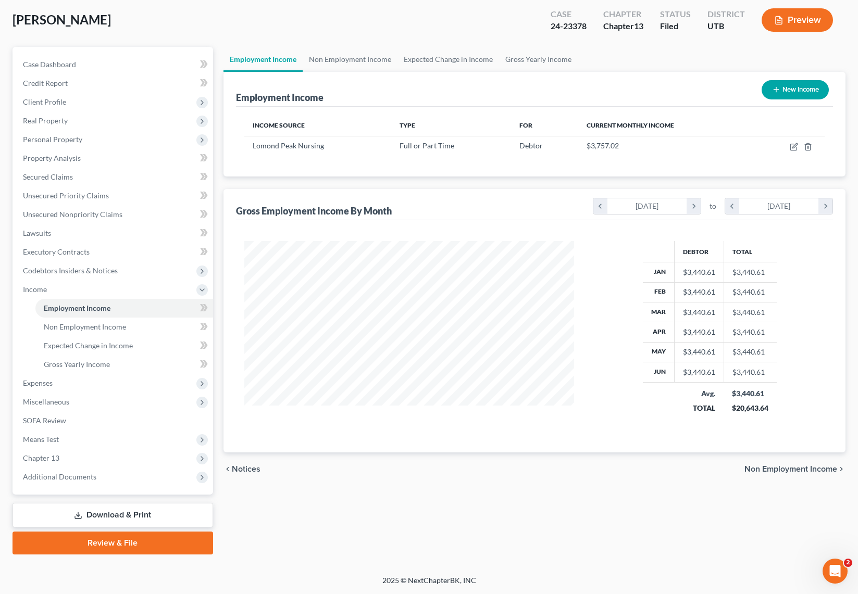
scroll to position [0, 0]
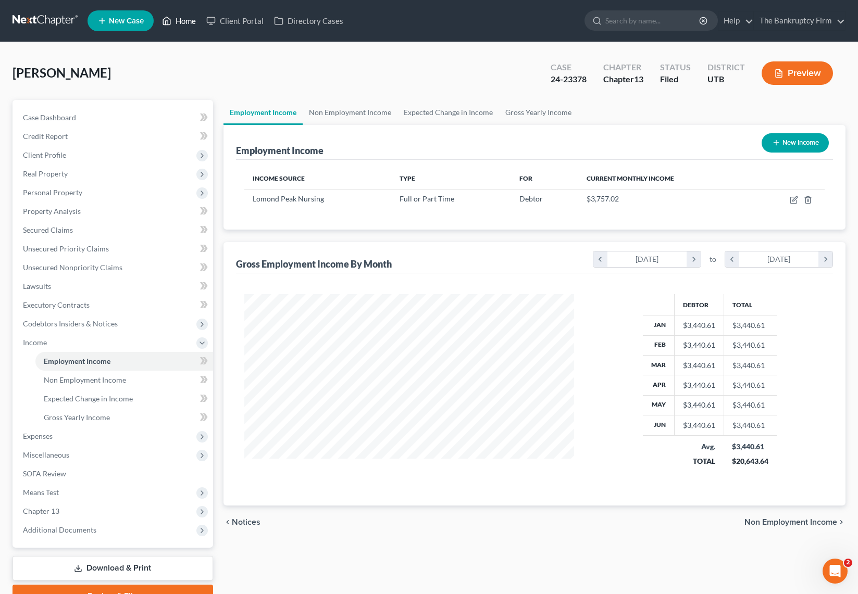
click at [192, 18] on link "Home" at bounding box center [179, 20] width 44 height 19
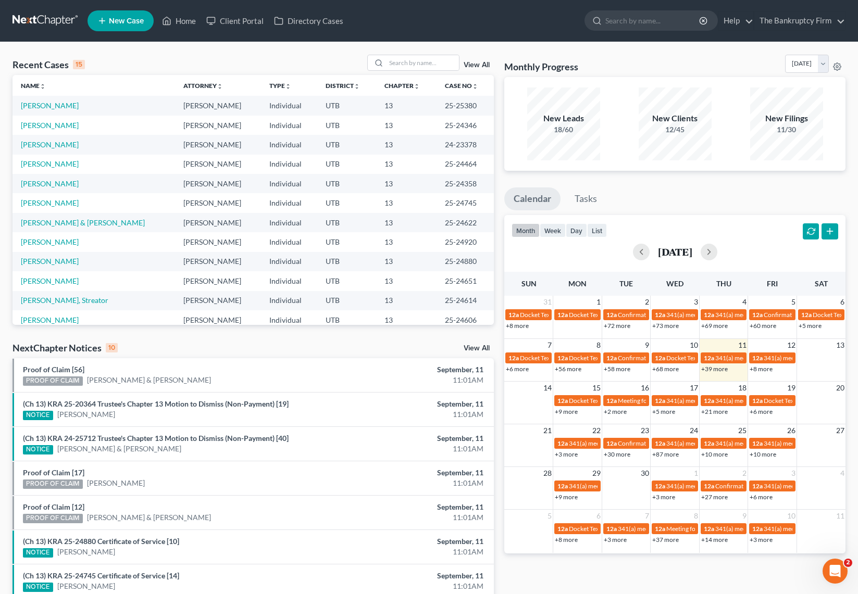
click at [476, 62] on link "View All" at bounding box center [477, 64] width 26 height 7
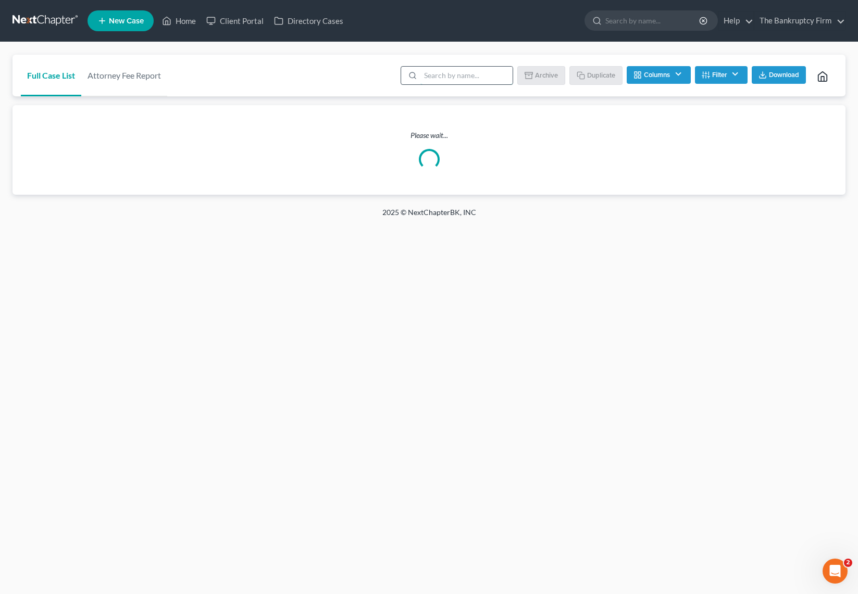
click at [441, 76] on input "search" at bounding box center [466, 76] width 92 height 18
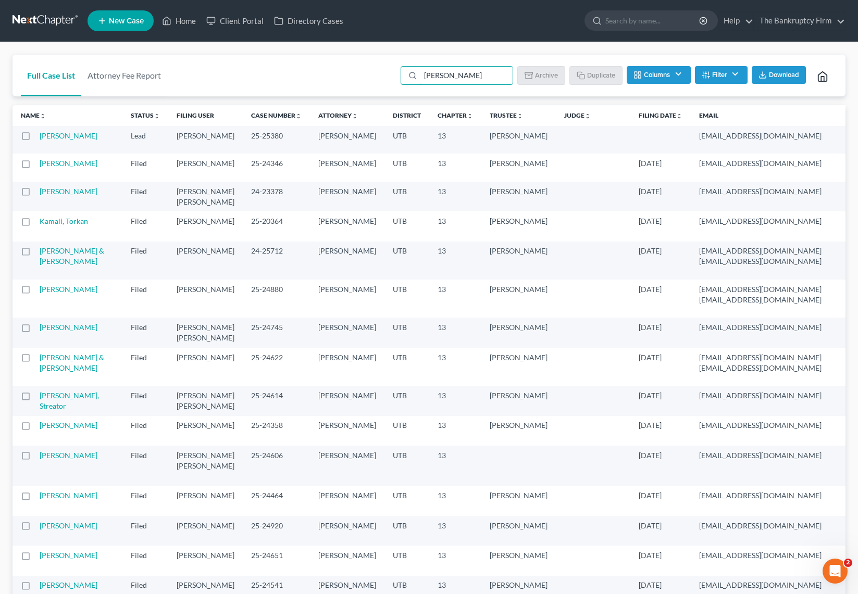
drag, startPoint x: 486, startPoint y: 72, endPoint x: 348, endPoint y: 71, distance: 137.5
click at [348, 71] on div "Full Case List Attorney Fee Report aurelia Batch Download Archive Un-archive Du…" at bounding box center [428, 76] width 833 height 42
type input "a"
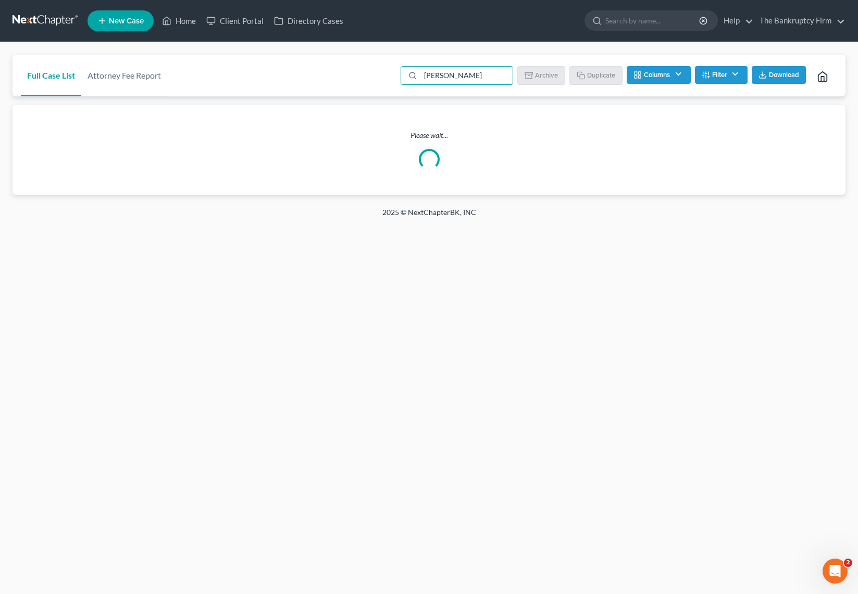
type input "herrera"
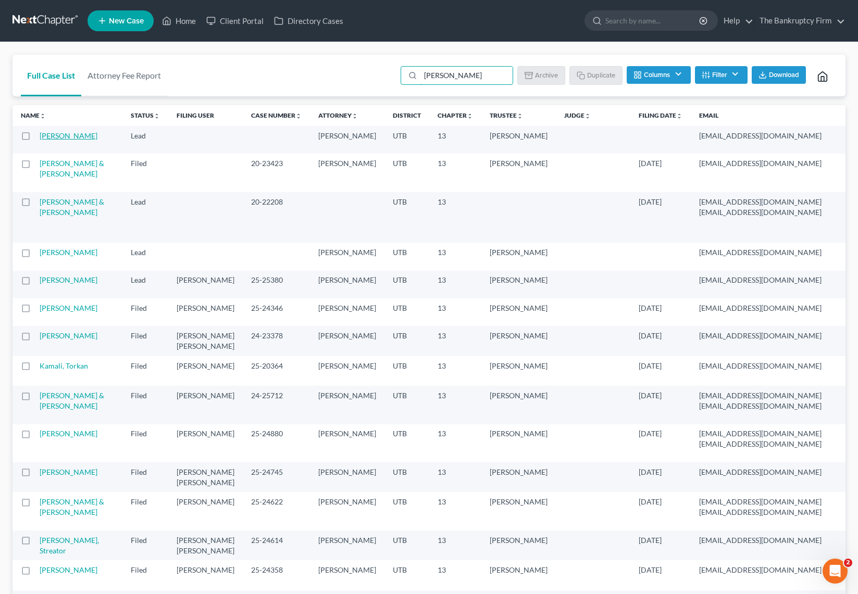
click at [51, 140] on link "Herrera, Aurelia" at bounding box center [69, 135] width 58 height 9
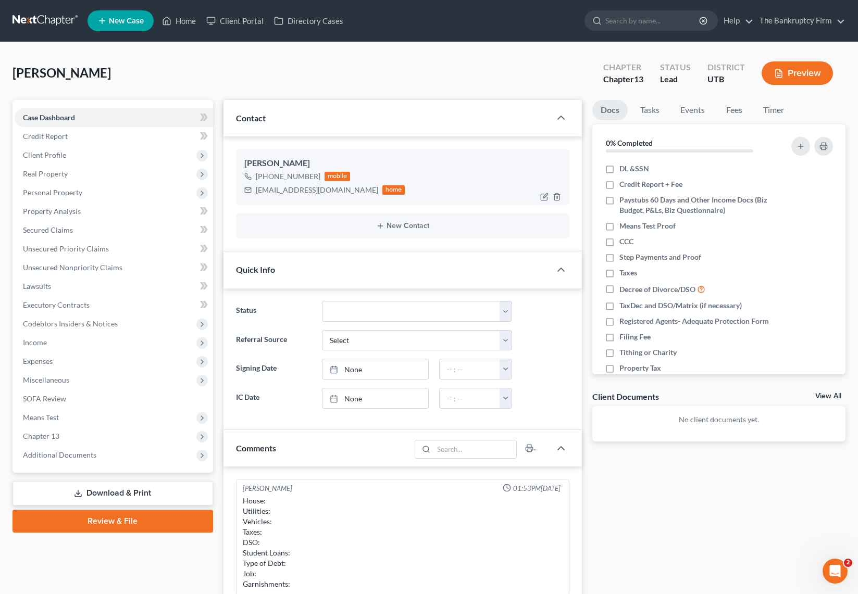
scroll to position [82, 0]
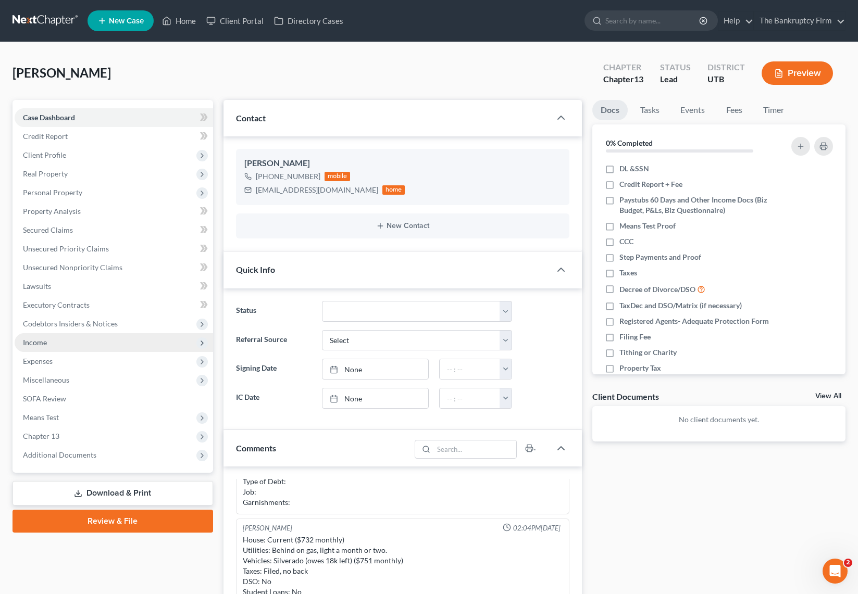
click at [48, 339] on span "Income" at bounding box center [114, 342] width 198 height 19
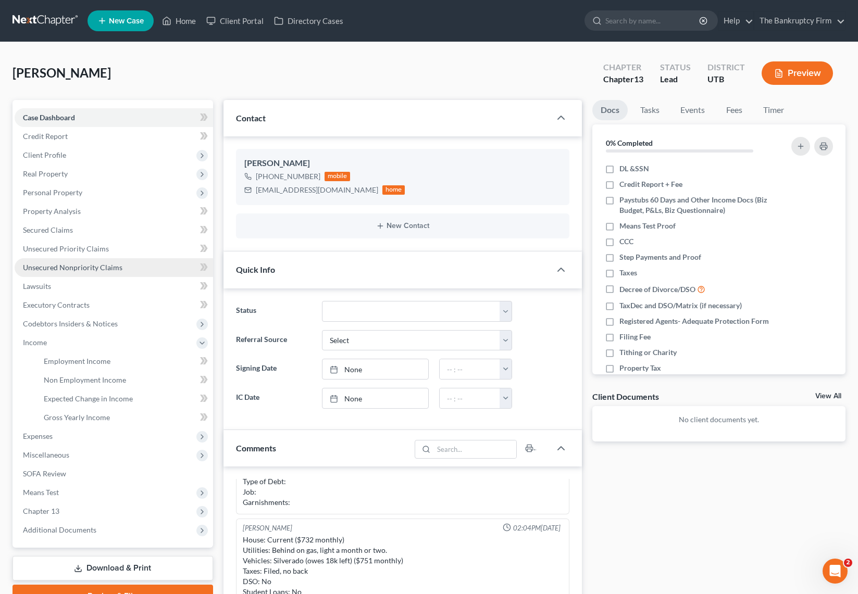
click at [66, 270] on span "Unsecured Nonpriority Claims" at bounding box center [72, 267] width 99 height 9
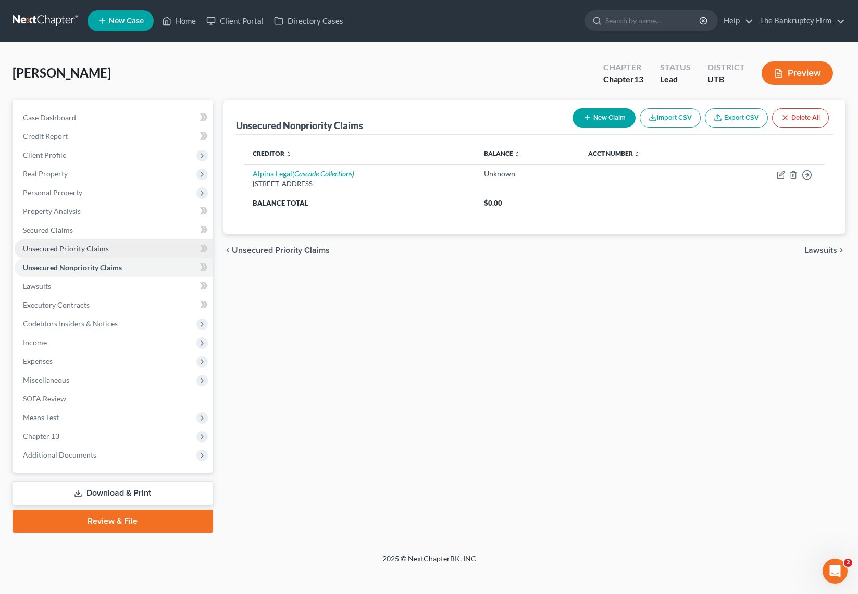
click at [46, 250] on span "Unsecured Priority Claims" at bounding box center [66, 248] width 86 height 9
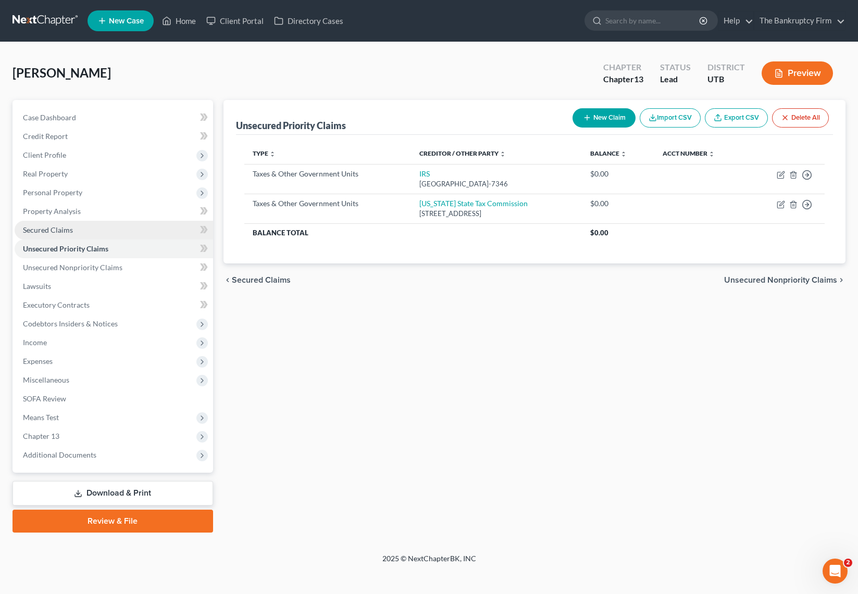
click at [51, 229] on span "Secured Claims" at bounding box center [48, 230] width 50 height 9
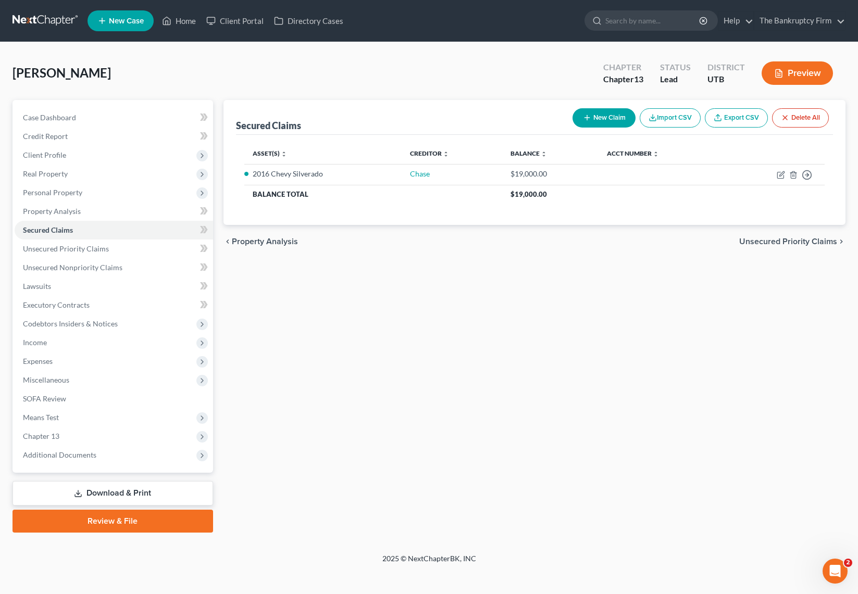
click at [443, 334] on div "Secured Claims New Claim Import CSV Export CSV Delete All Asset(s) expand_more …" at bounding box center [534, 316] width 632 height 433
click at [322, 68] on div "Herrera, Aurelia Upgraded Chapter Chapter 13 Status Lead District UTB Preview" at bounding box center [428, 77] width 833 height 45
click at [352, 307] on div "Secured Claims New Claim Import CSV Export CSV Delete All Asset(s) expand_more …" at bounding box center [534, 316] width 632 height 433
click at [654, 23] on input "search" at bounding box center [652, 20] width 95 height 19
click at [652, 25] on input "search" at bounding box center [652, 20] width 95 height 19
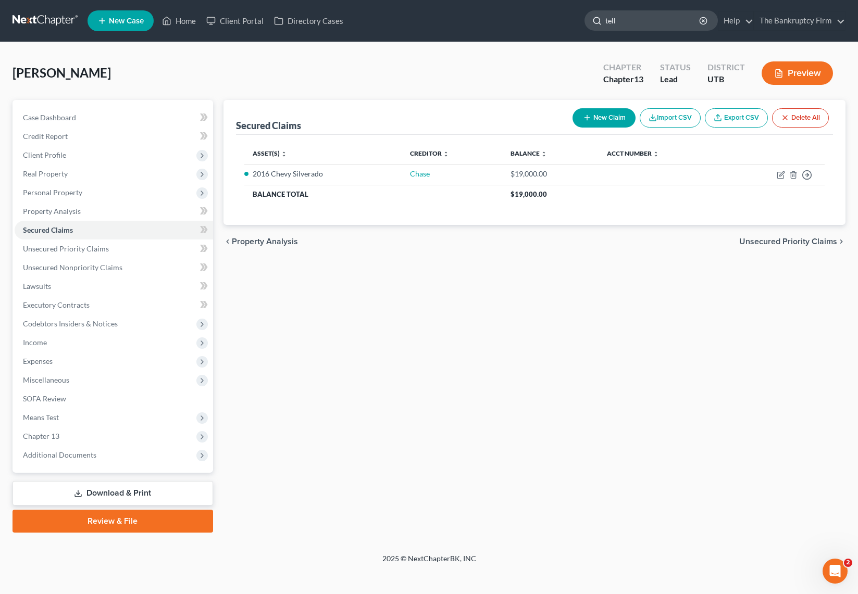
type input "tello"
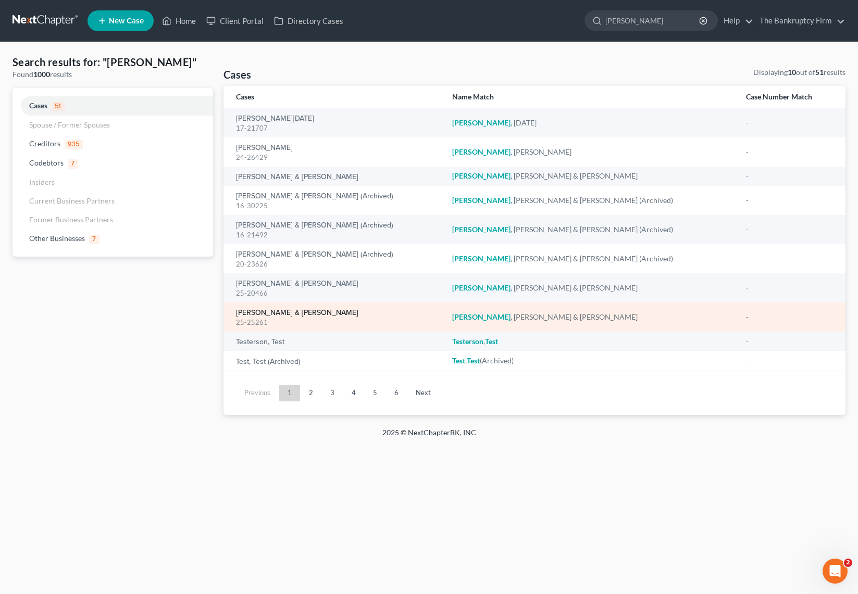
click at [270, 312] on link "[PERSON_NAME] & [PERSON_NAME]" at bounding box center [297, 312] width 122 height 7
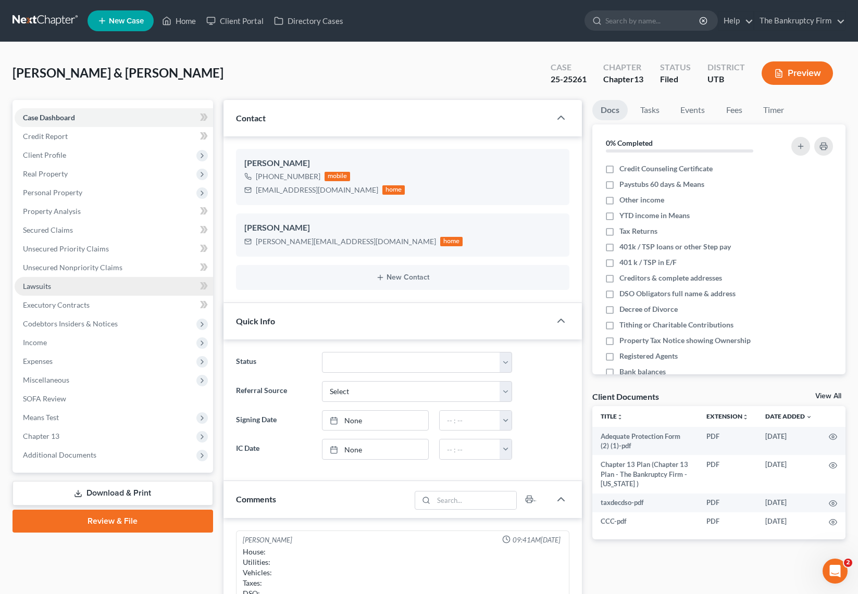
click at [47, 289] on span "Lawsuits" at bounding box center [37, 286] width 28 height 9
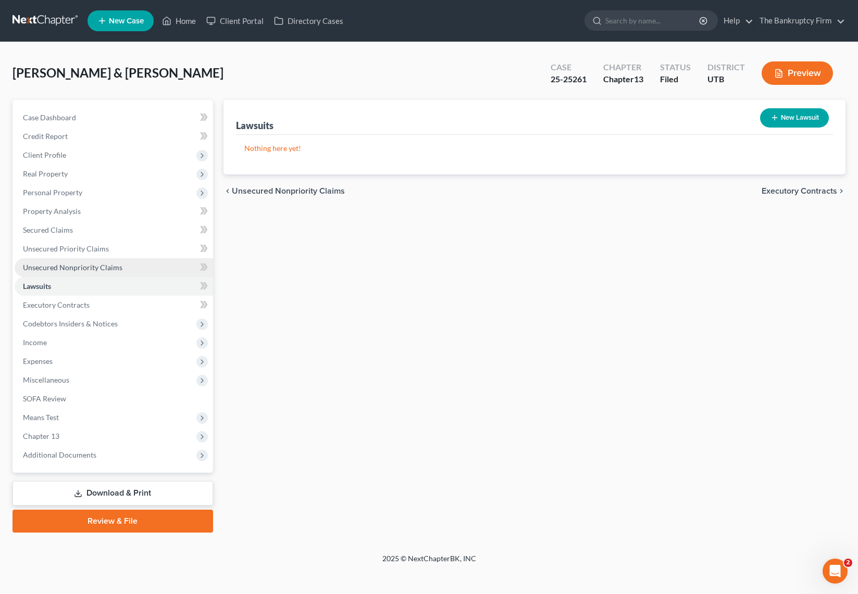
click at [66, 269] on span "Unsecured Nonpriority Claims" at bounding box center [72, 267] width 99 height 9
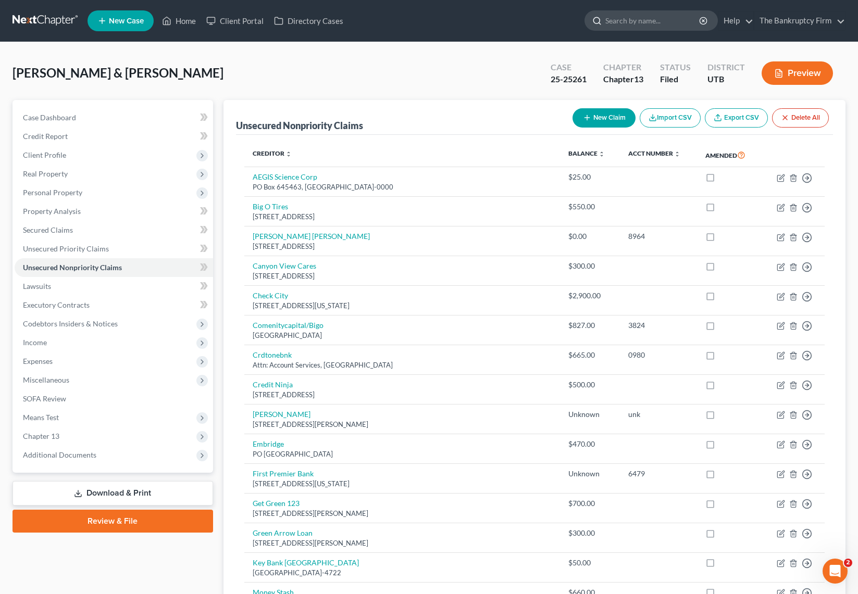
click at [618, 22] on input "search" at bounding box center [652, 20] width 95 height 19
type input "taylor"
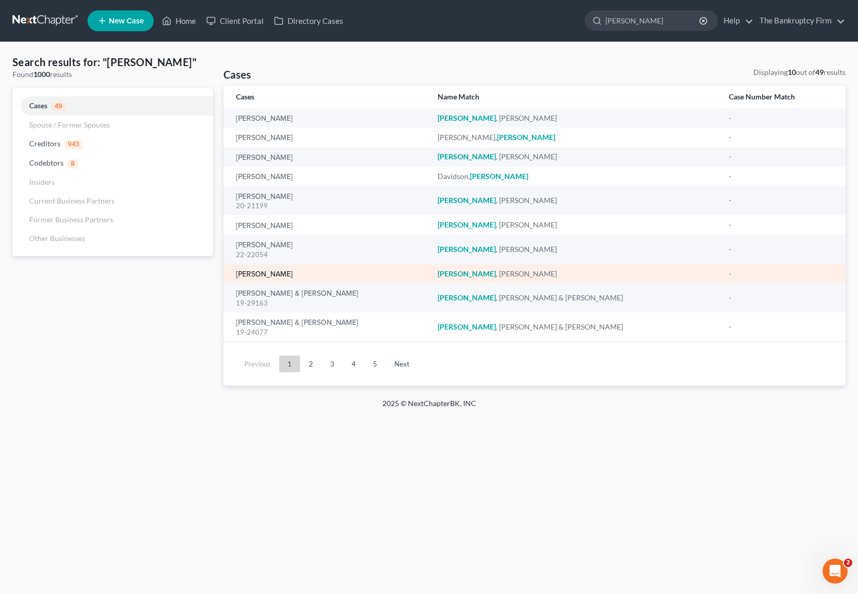
click at [271, 273] on link "[PERSON_NAME]" at bounding box center [264, 274] width 57 height 7
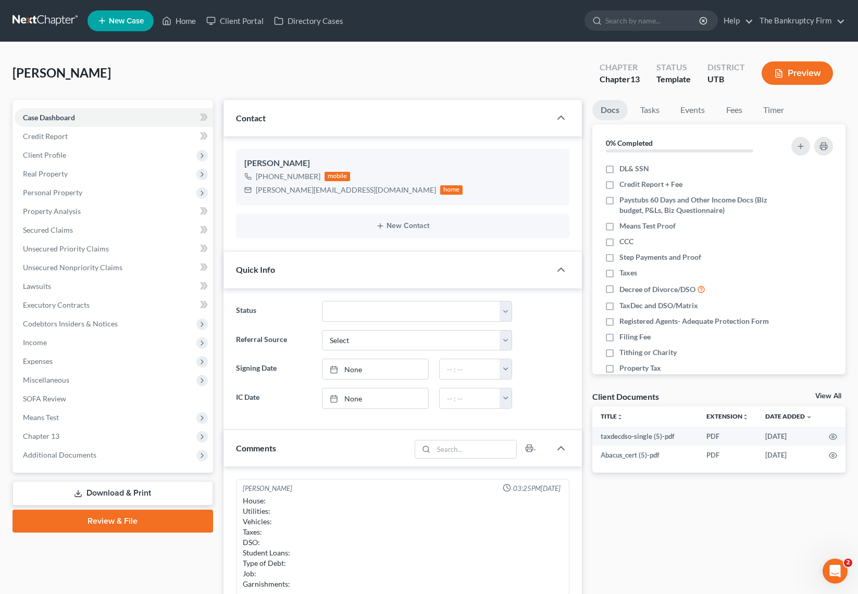
scroll to position [82, 0]
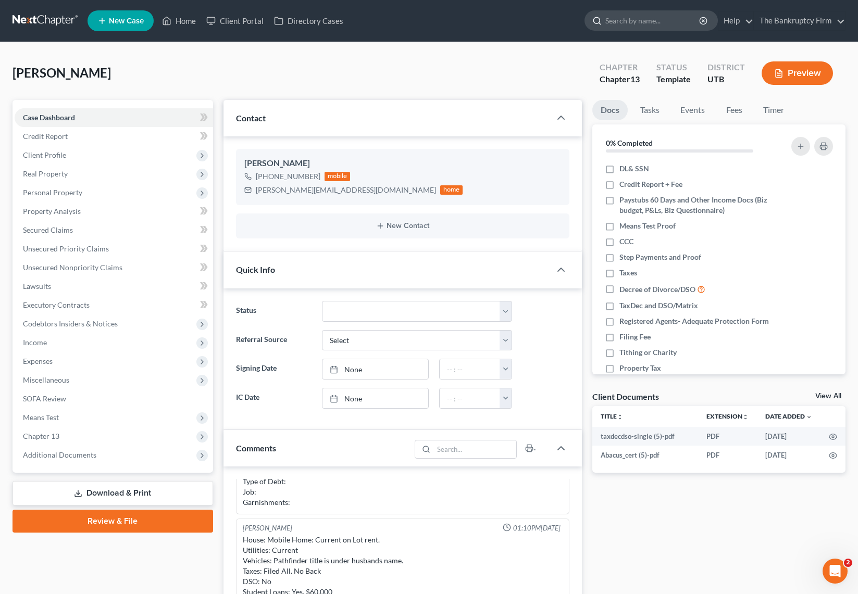
click at [635, 20] on input "search" at bounding box center [652, 20] width 95 height 19
type input "sullmer"
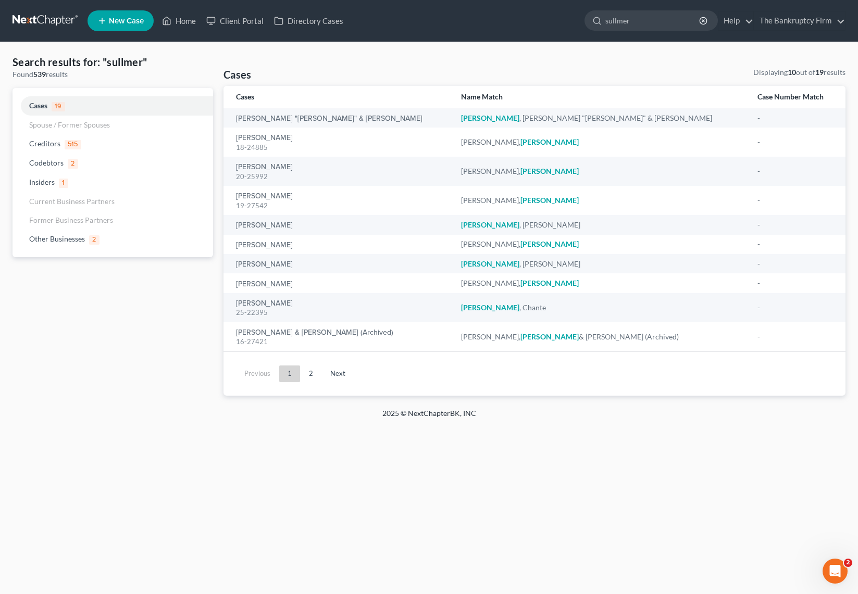
click at [317, 68] on div "Cases Displaying 10 out of 19 results" at bounding box center [534, 76] width 622 height 19
click at [177, 18] on link "Home" at bounding box center [179, 20] width 44 height 19
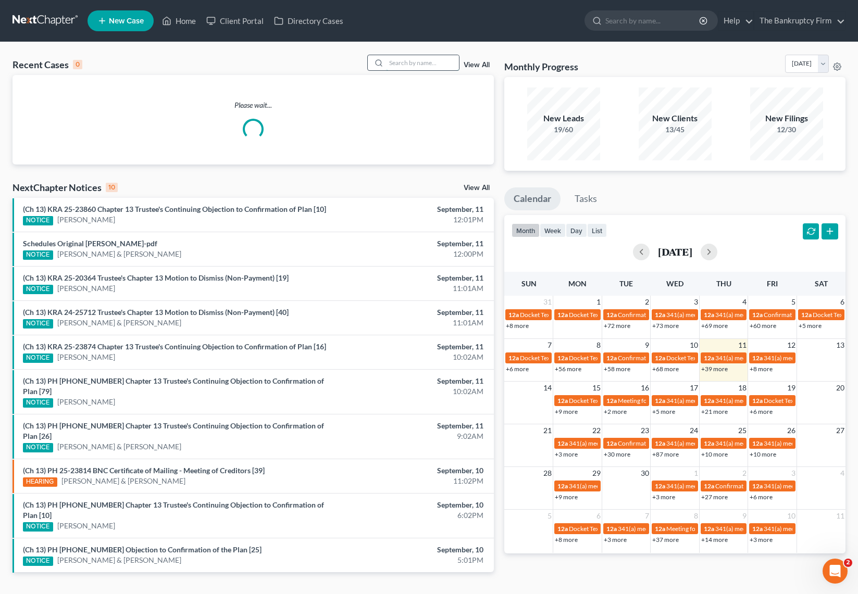
click at [405, 60] on input "search" at bounding box center [422, 62] width 73 height 15
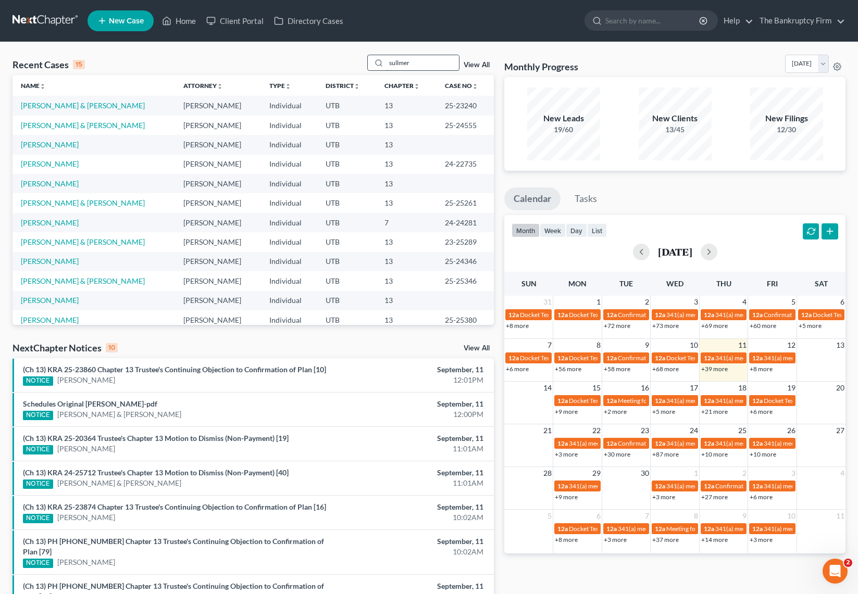
type input "sullmer"
